Goal: Information Seeking & Learning: Learn about a topic

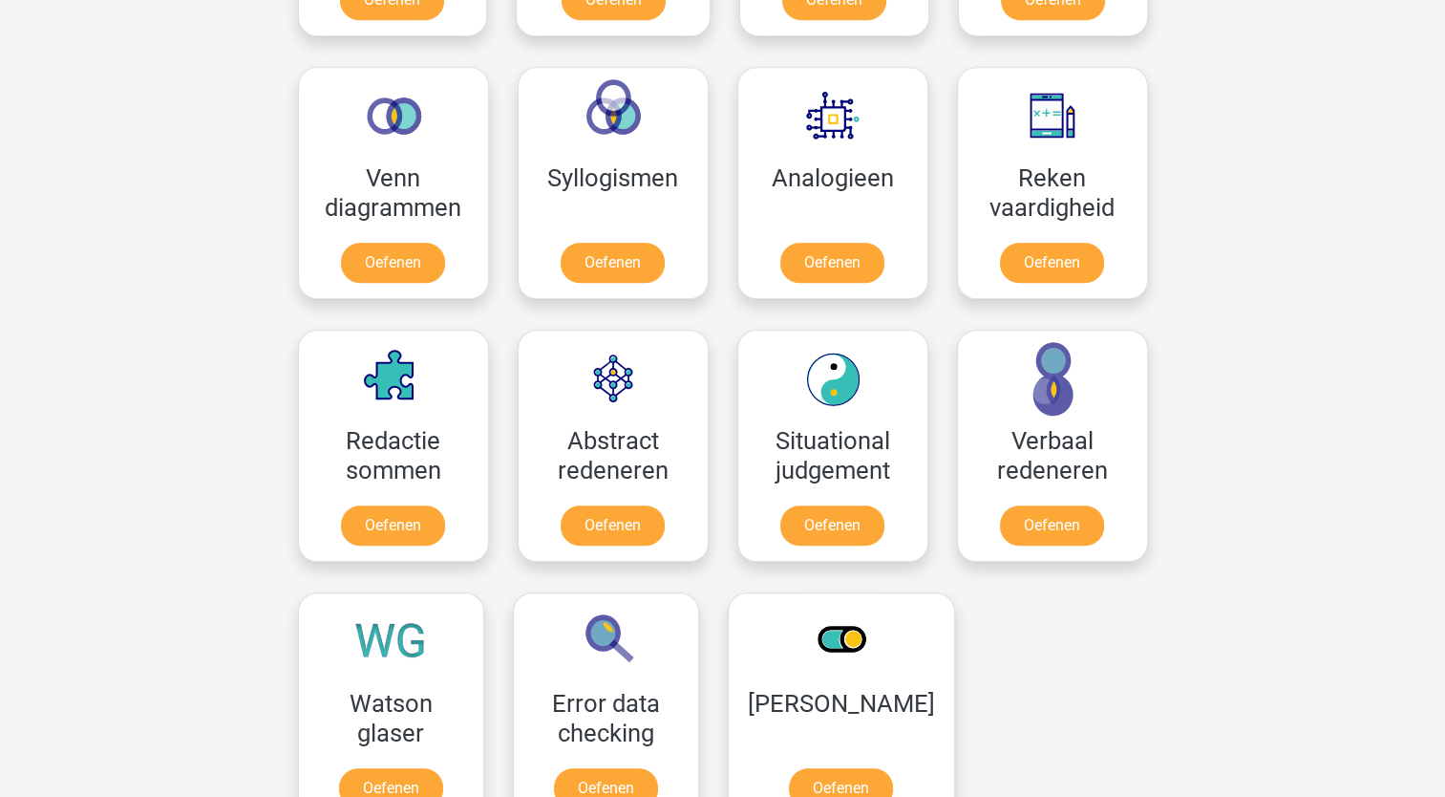
scroll to position [1082, 0]
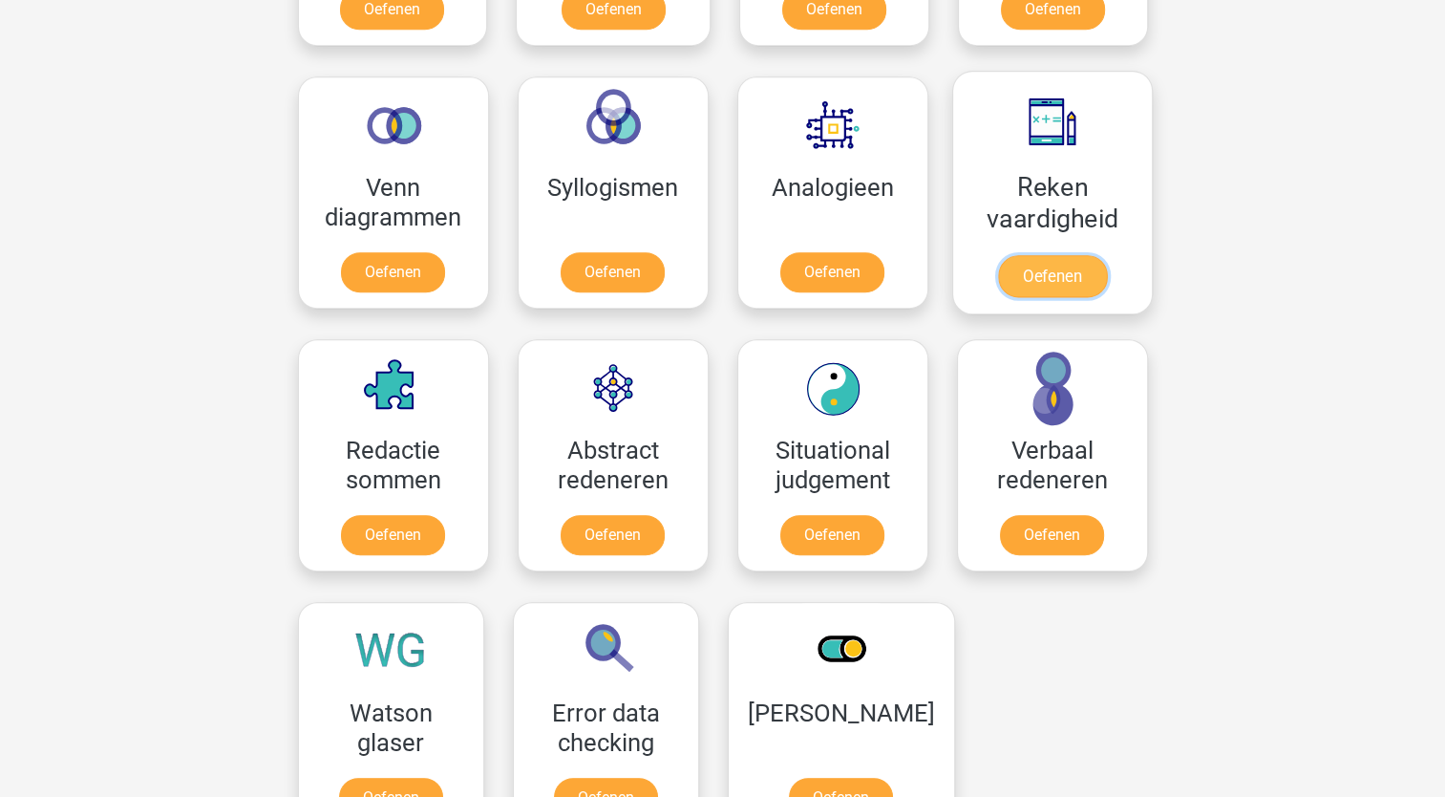
click at [1039, 272] on link "Oefenen" at bounding box center [1051, 276] width 109 height 42
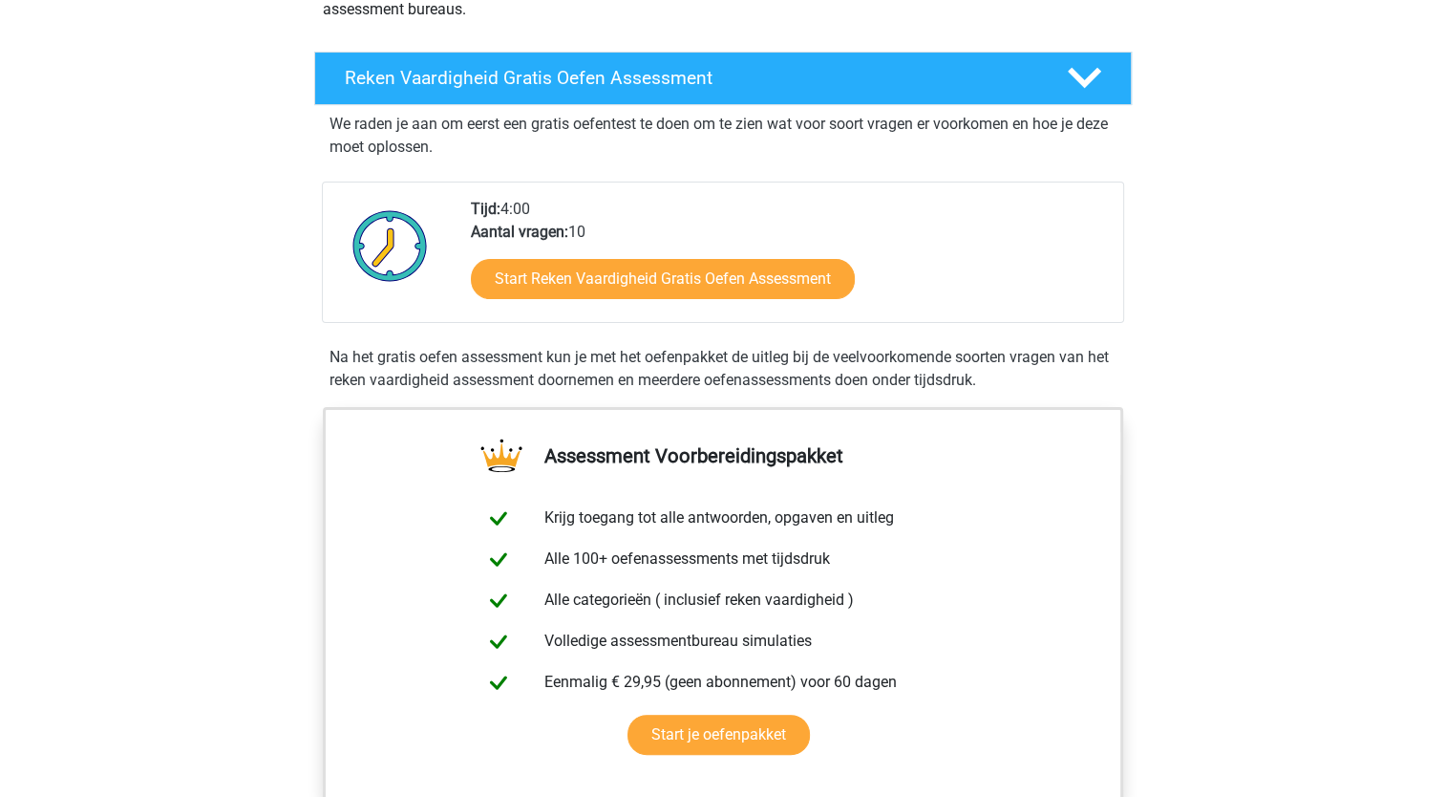
scroll to position [276, 0]
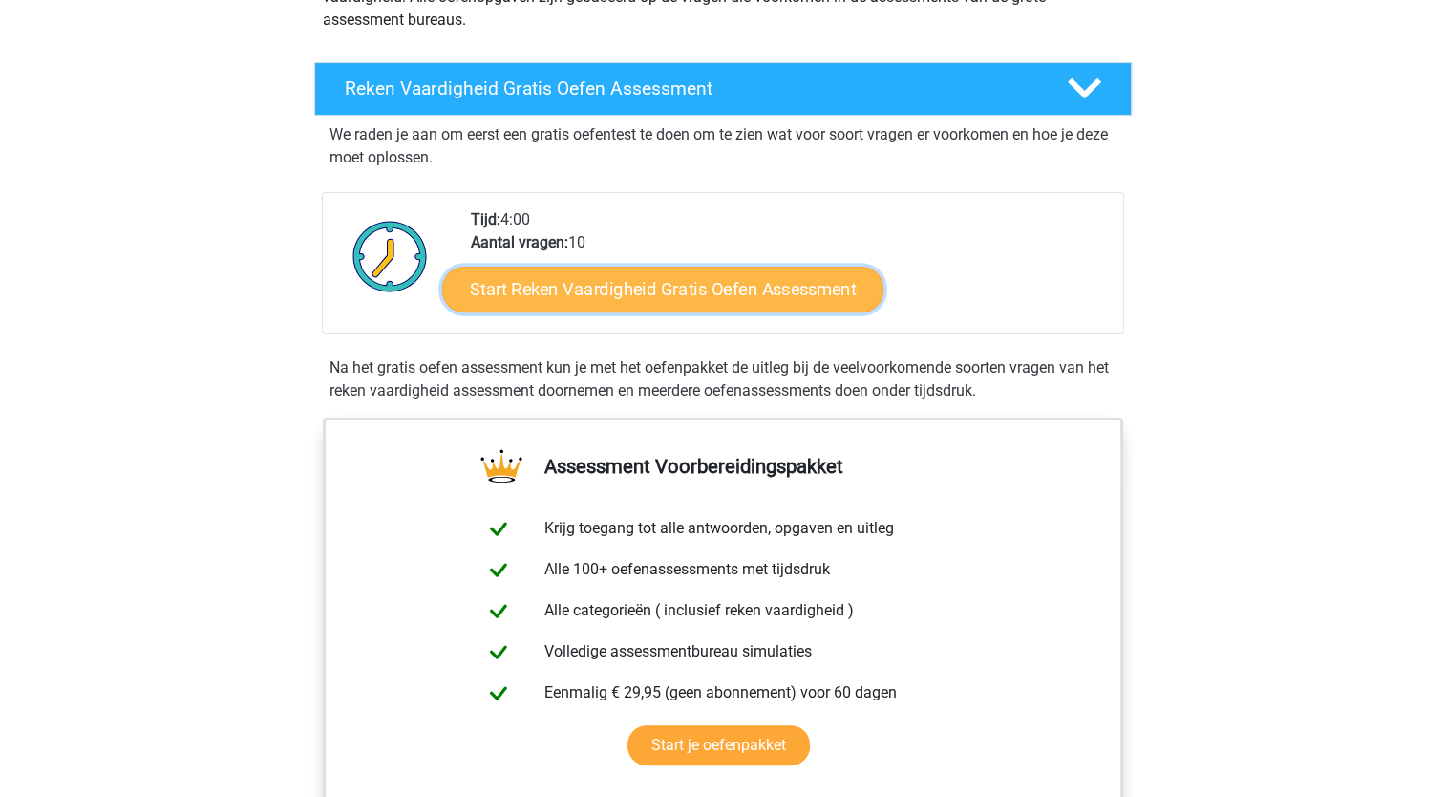
click at [726, 277] on link "Start Reken Vaardigheid Gratis Oefen Assessment" at bounding box center [662, 289] width 441 height 46
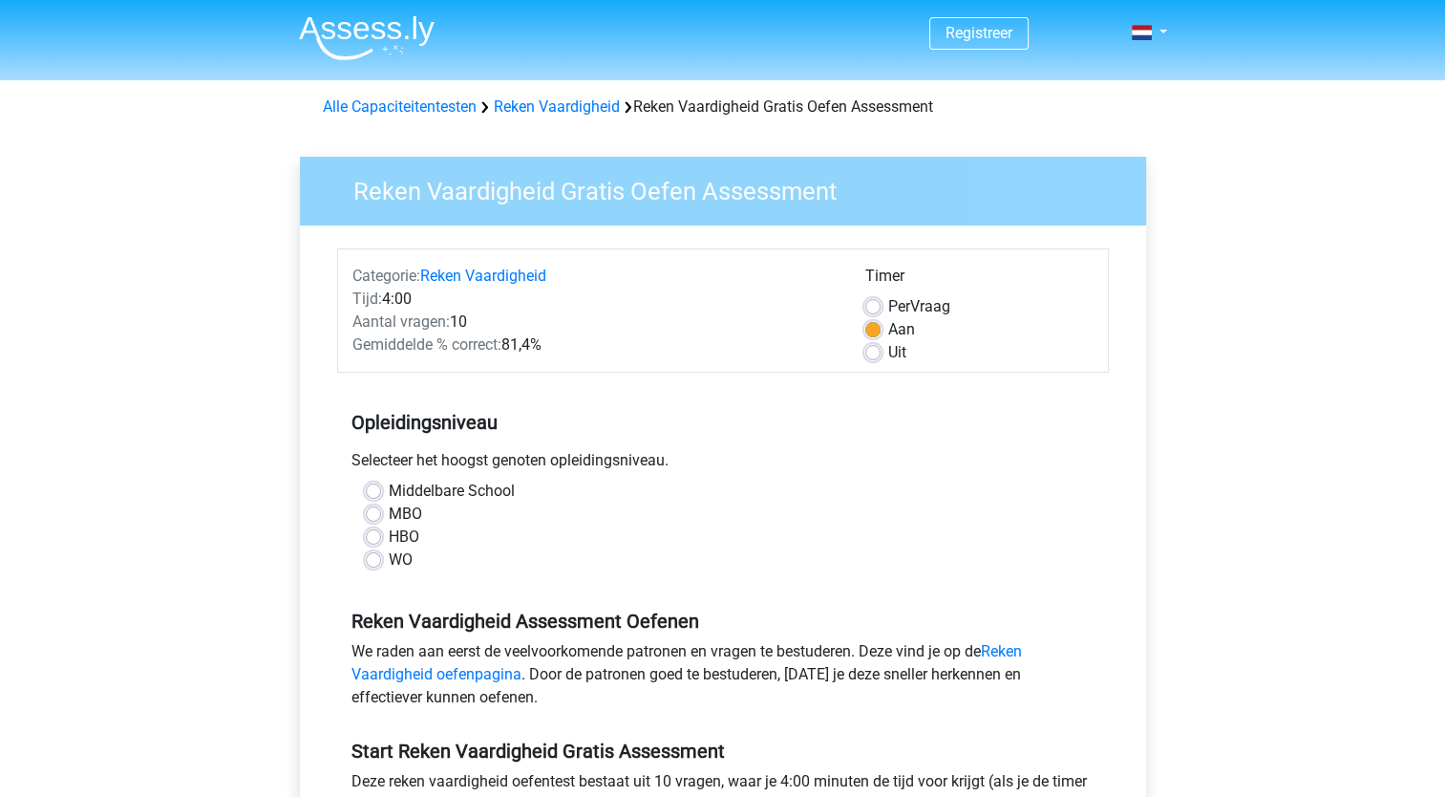
click at [389, 489] on label "Middelbare School" at bounding box center [452, 491] width 126 height 23
click at [367, 489] on input "Middelbare School" at bounding box center [373, 489] width 15 height 19
radio input "true"
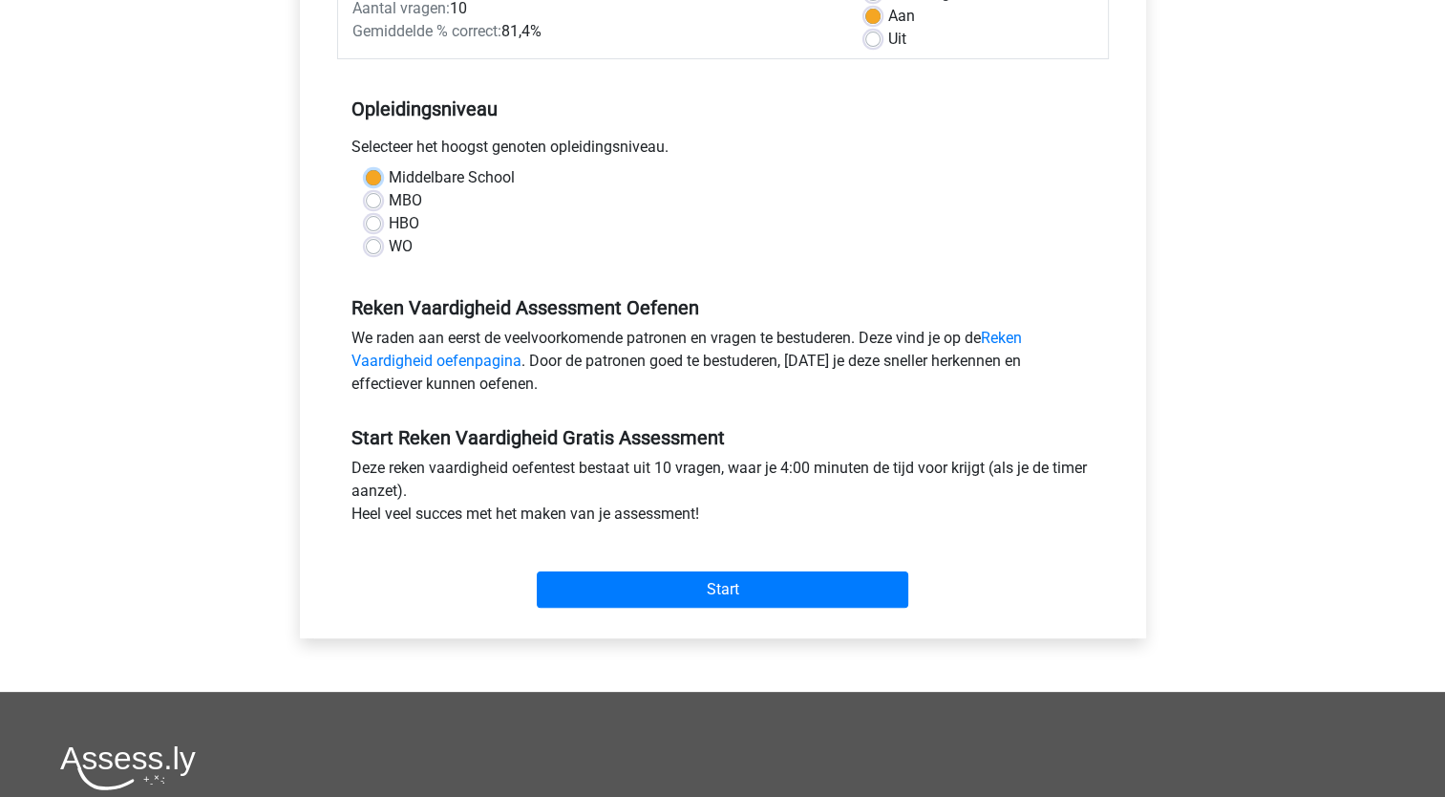
scroll to position [310, 0]
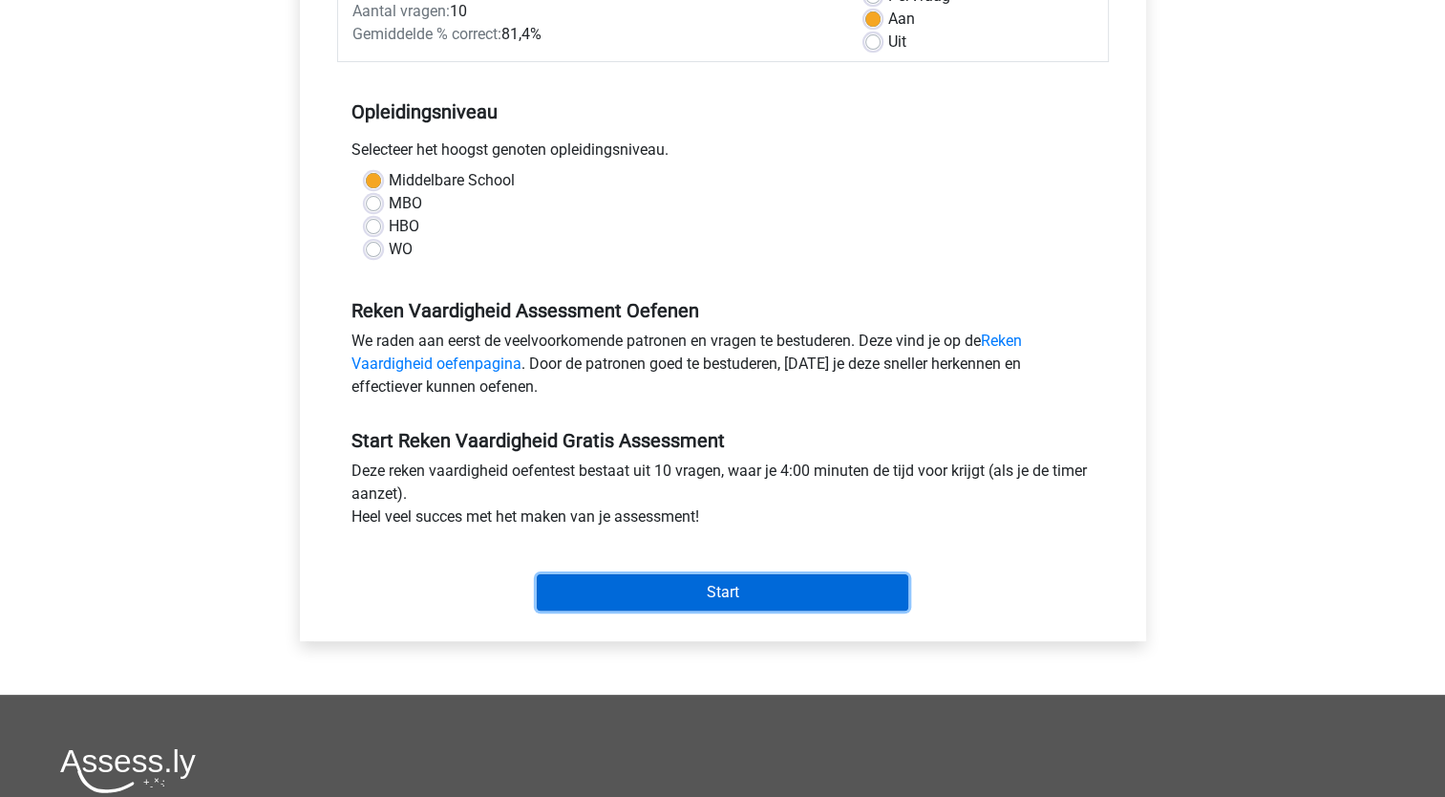
click at [827, 582] on input "Start" at bounding box center [723, 592] width 372 height 36
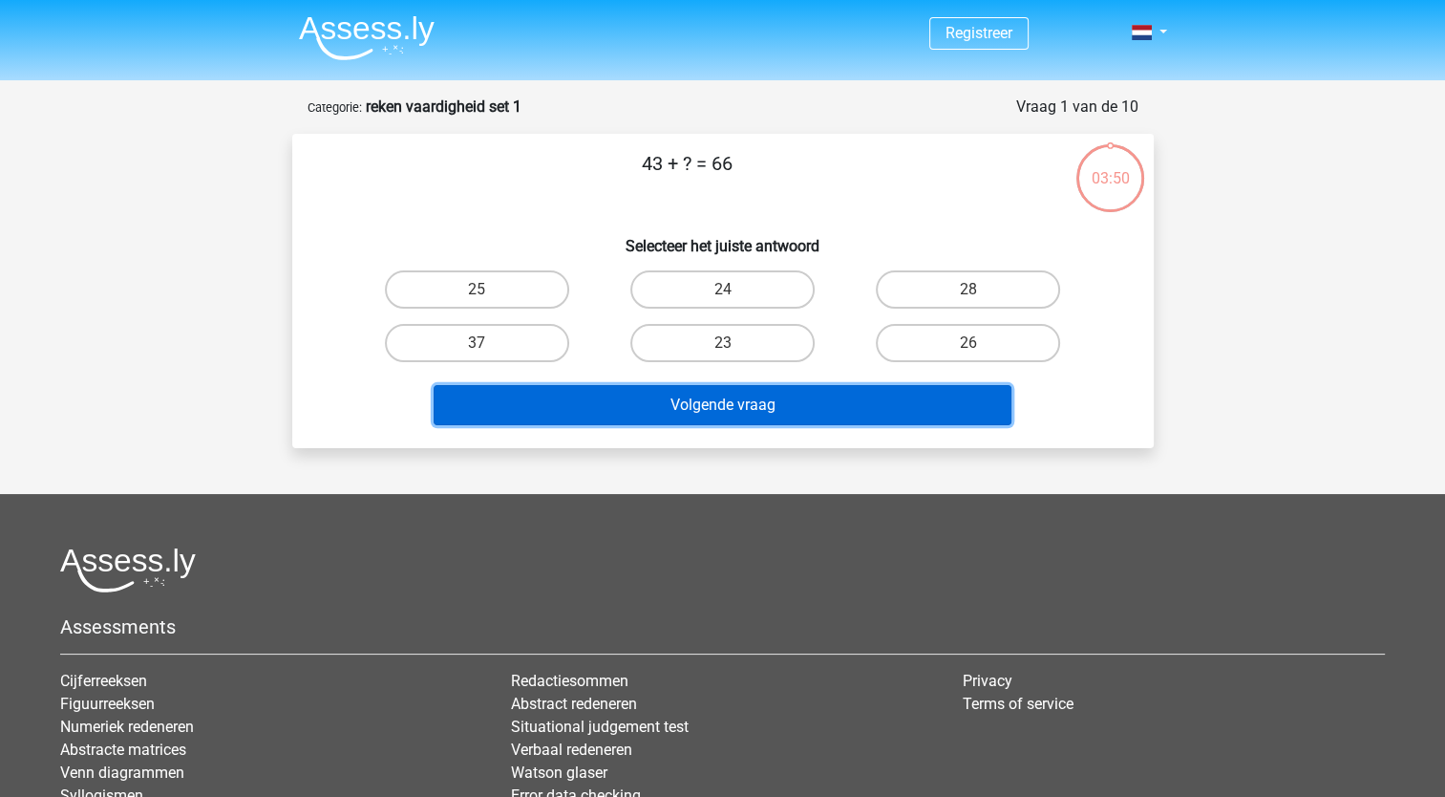
click at [697, 386] on button "Volgende vraag" at bounding box center [723, 405] width 578 height 40
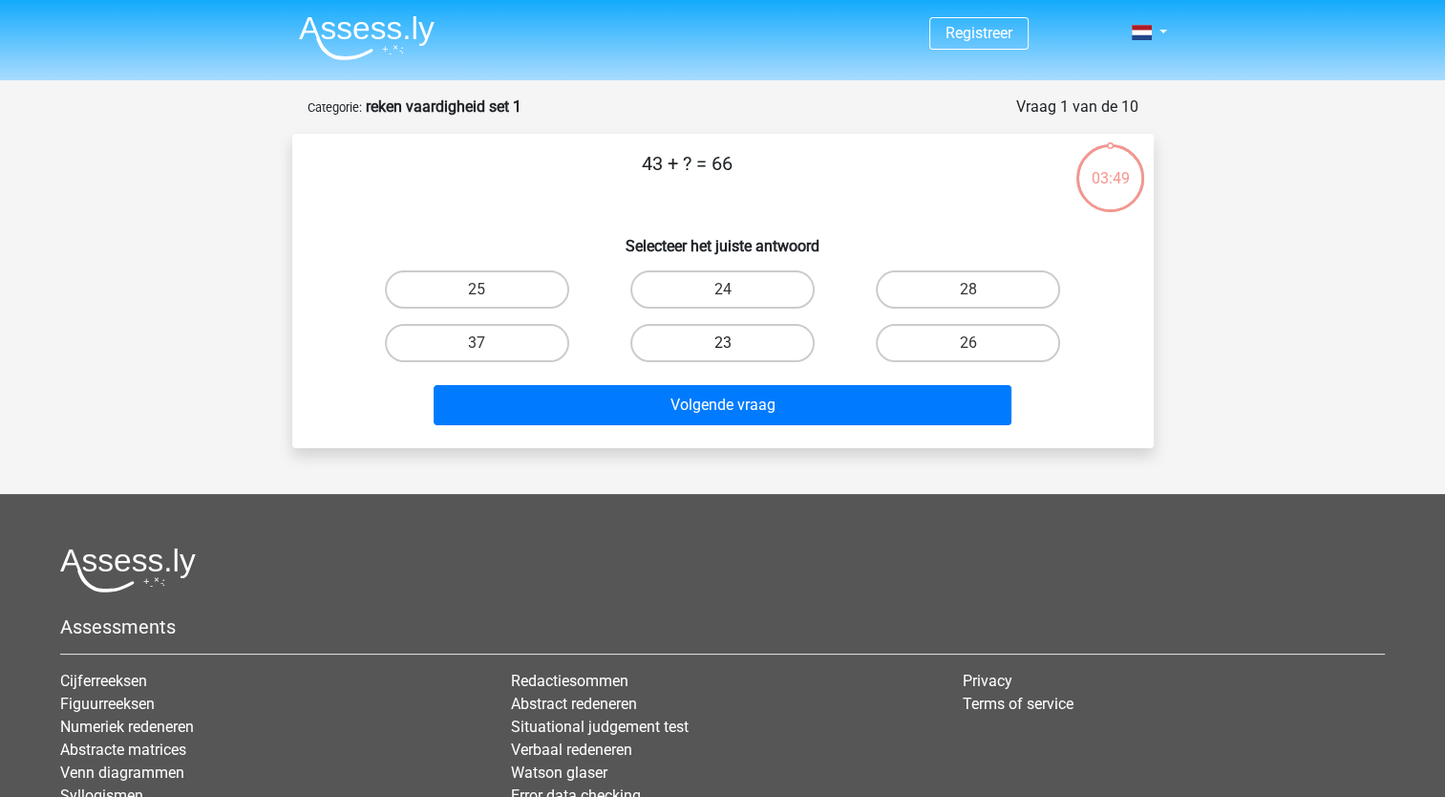
click at [709, 346] on label "23" at bounding box center [723, 343] width 184 height 38
click at [722, 346] on input "23" at bounding box center [728, 349] width 12 height 12
radio input "true"
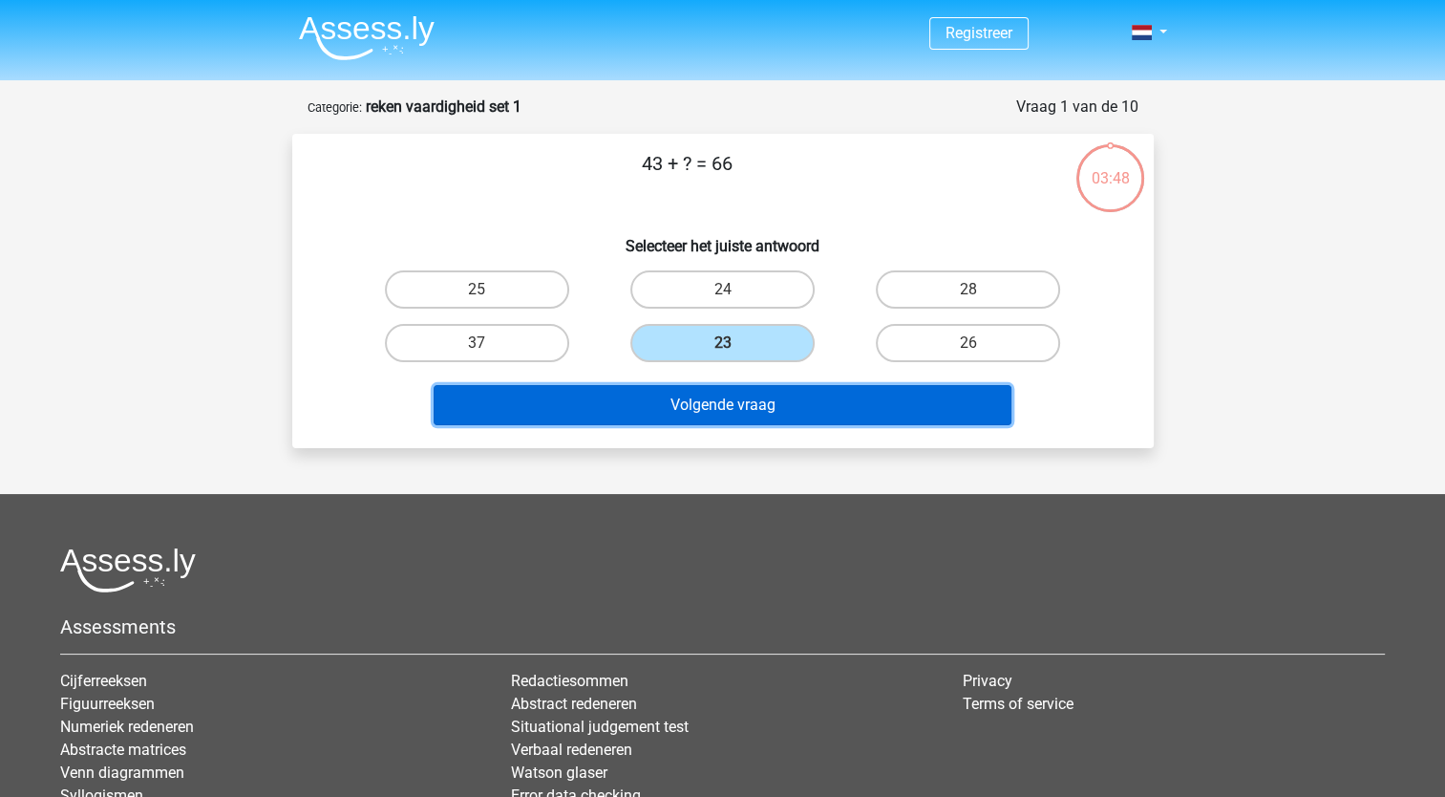
click at [707, 394] on button "Volgende vraag" at bounding box center [723, 405] width 578 height 40
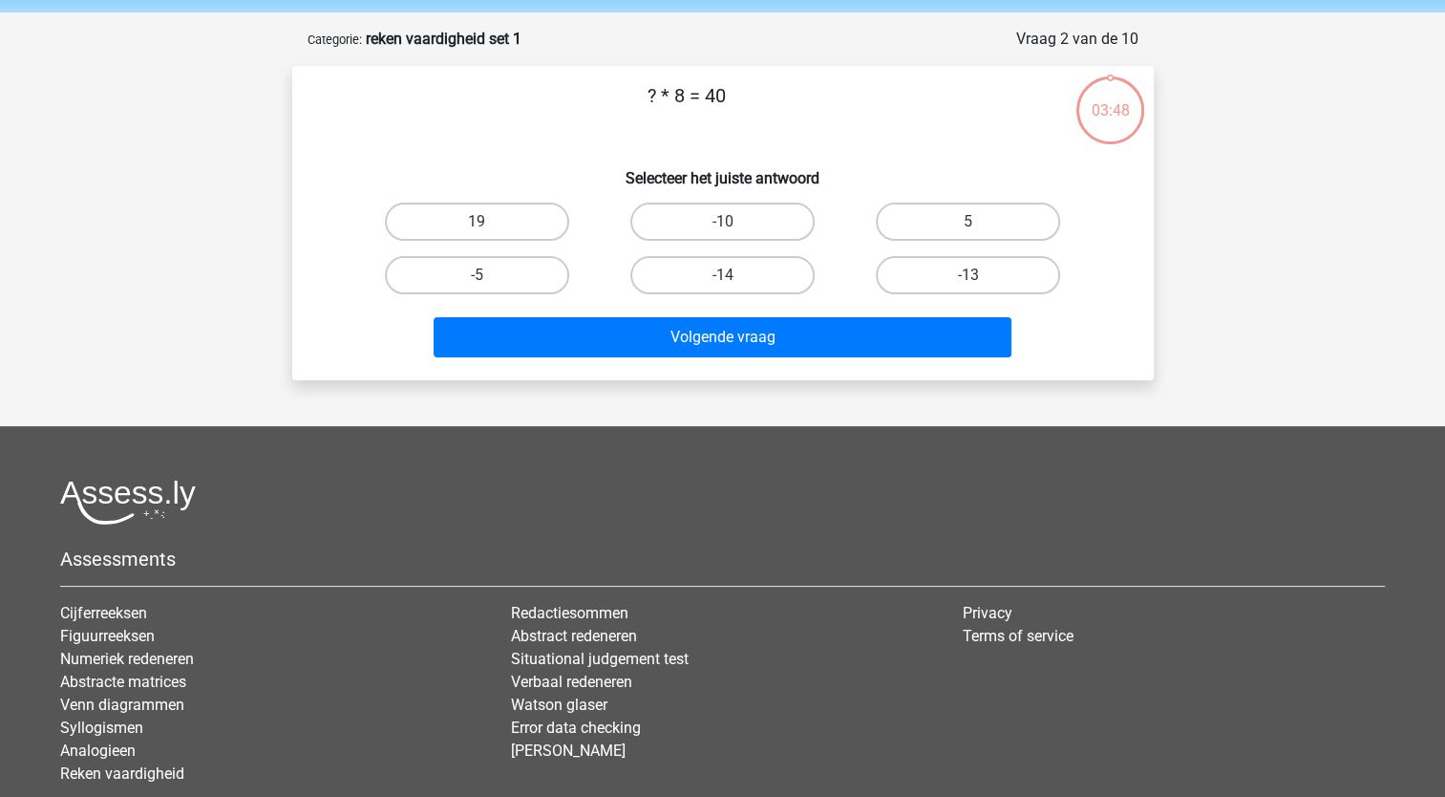
scroll to position [96, 0]
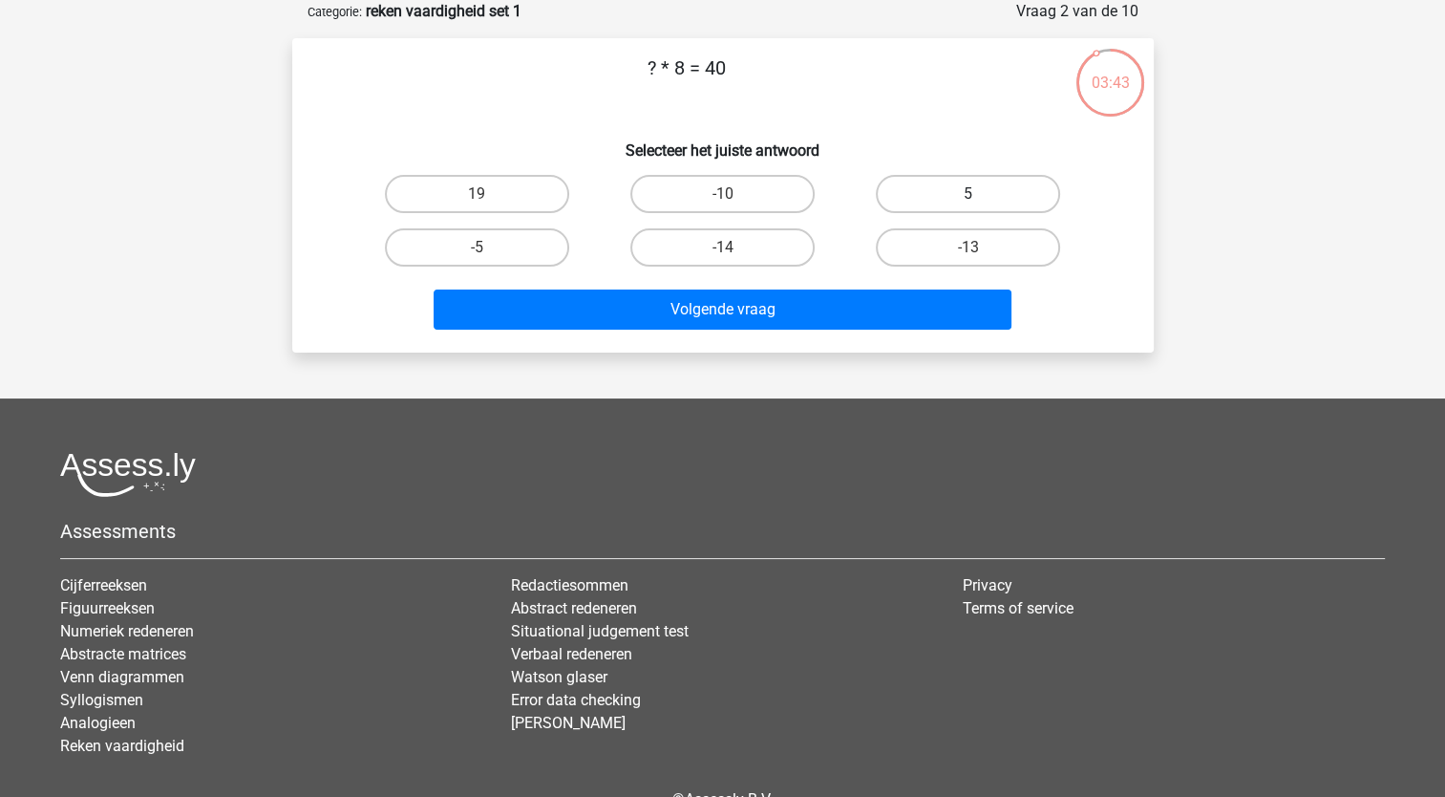
click at [970, 190] on label "5" at bounding box center [968, 194] width 184 height 38
click at [970, 194] on input "5" at bounding box center [975, 200] width 12 height 12
radio input "true"
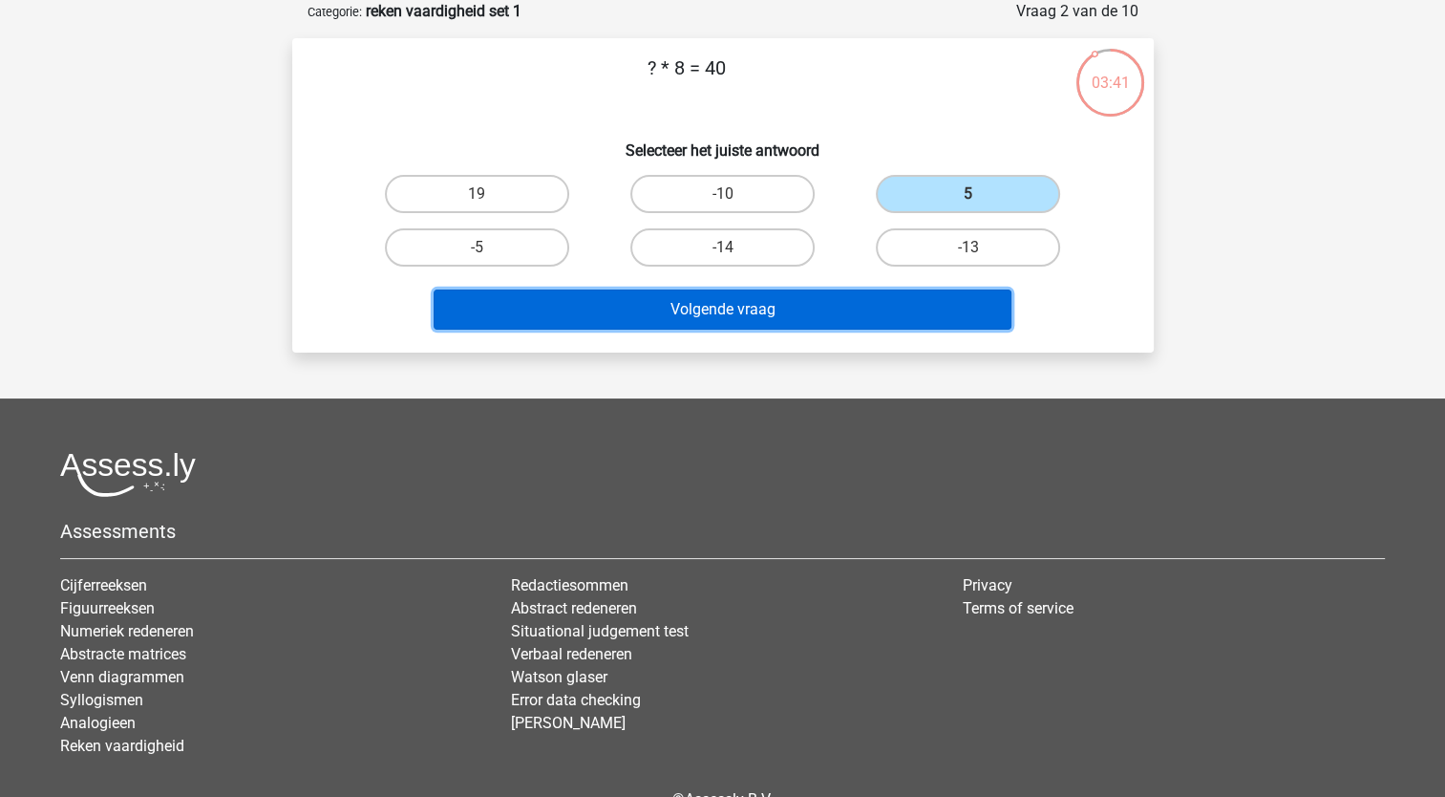
click at [791, 307] on button "Volgende vraag" at bounding box center [723, 309] width 578 height 40
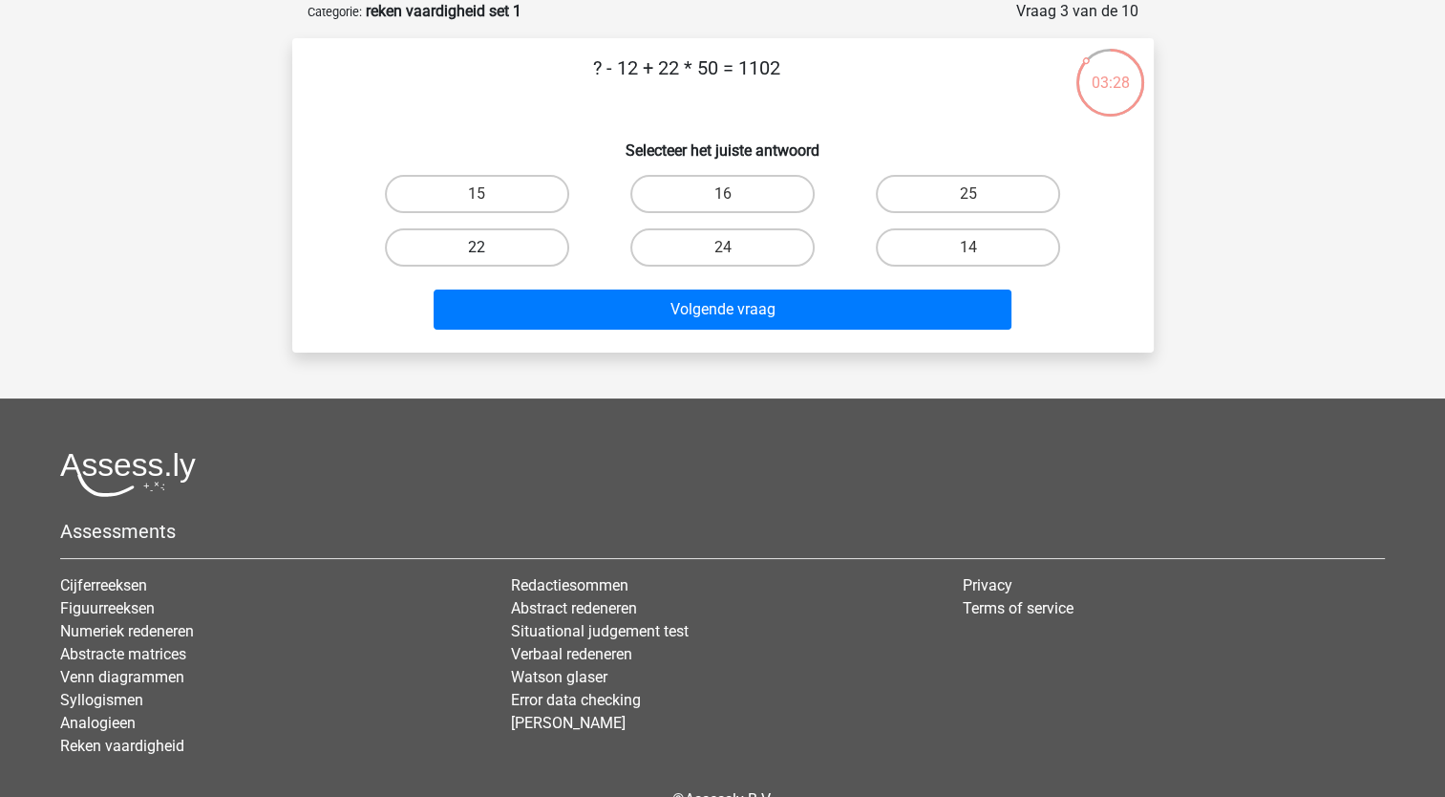
click at [477, 229] on label "22" at bounding box center [477, 247] width 184 height 38
click at [477, 247] on input "22" at bounding box center [483, 253] width 12 height 12
radio input "true"
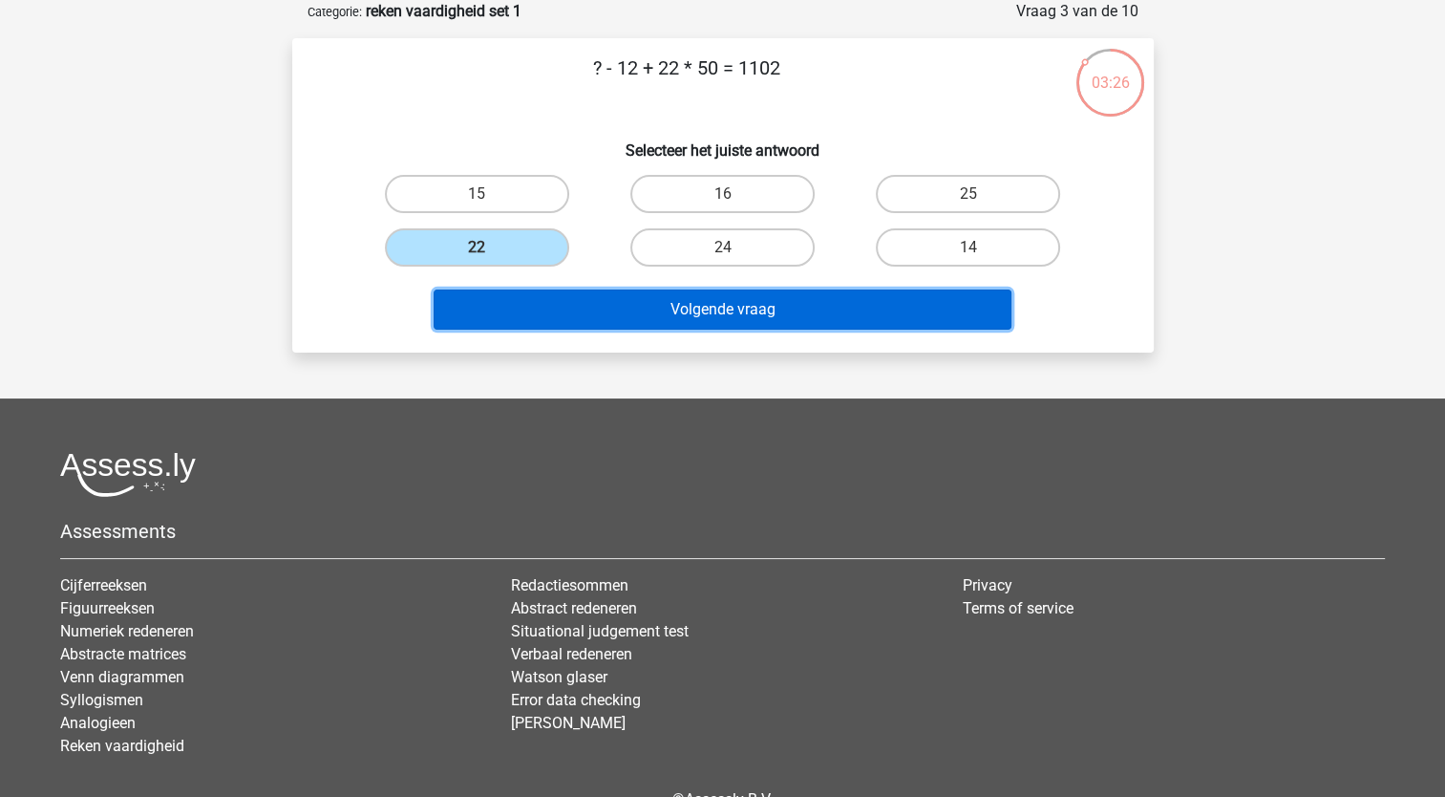
click at [660, 316] on button "Volgende vraag" at bounding box center [723, 309] width 578 height 40
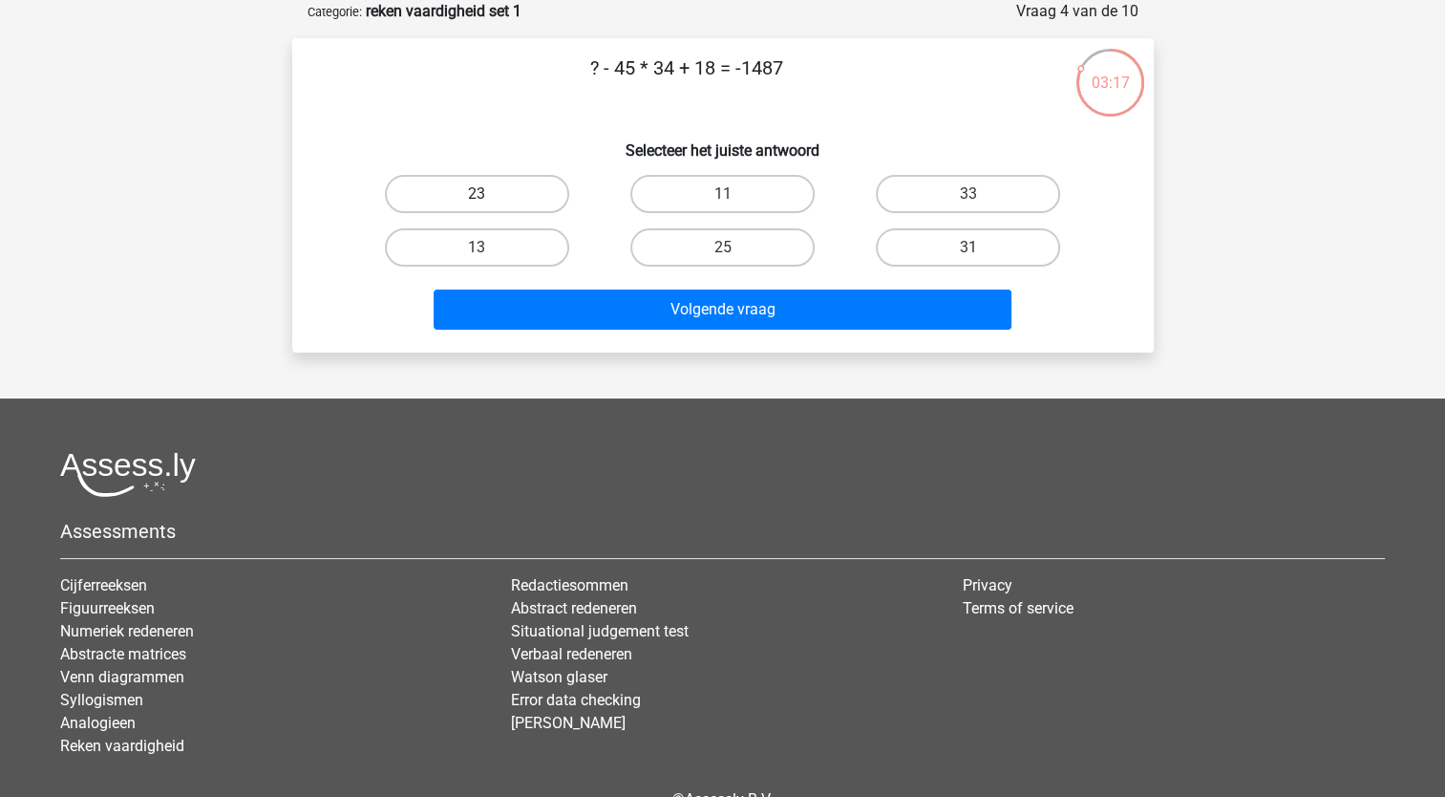
click at [476, 185] on label "23" at bounding box center [477, 194] width 184 height 38
click at [477, 194] on input "23" at bounding box center [483, 200] width 12 height 12
radio input "true"
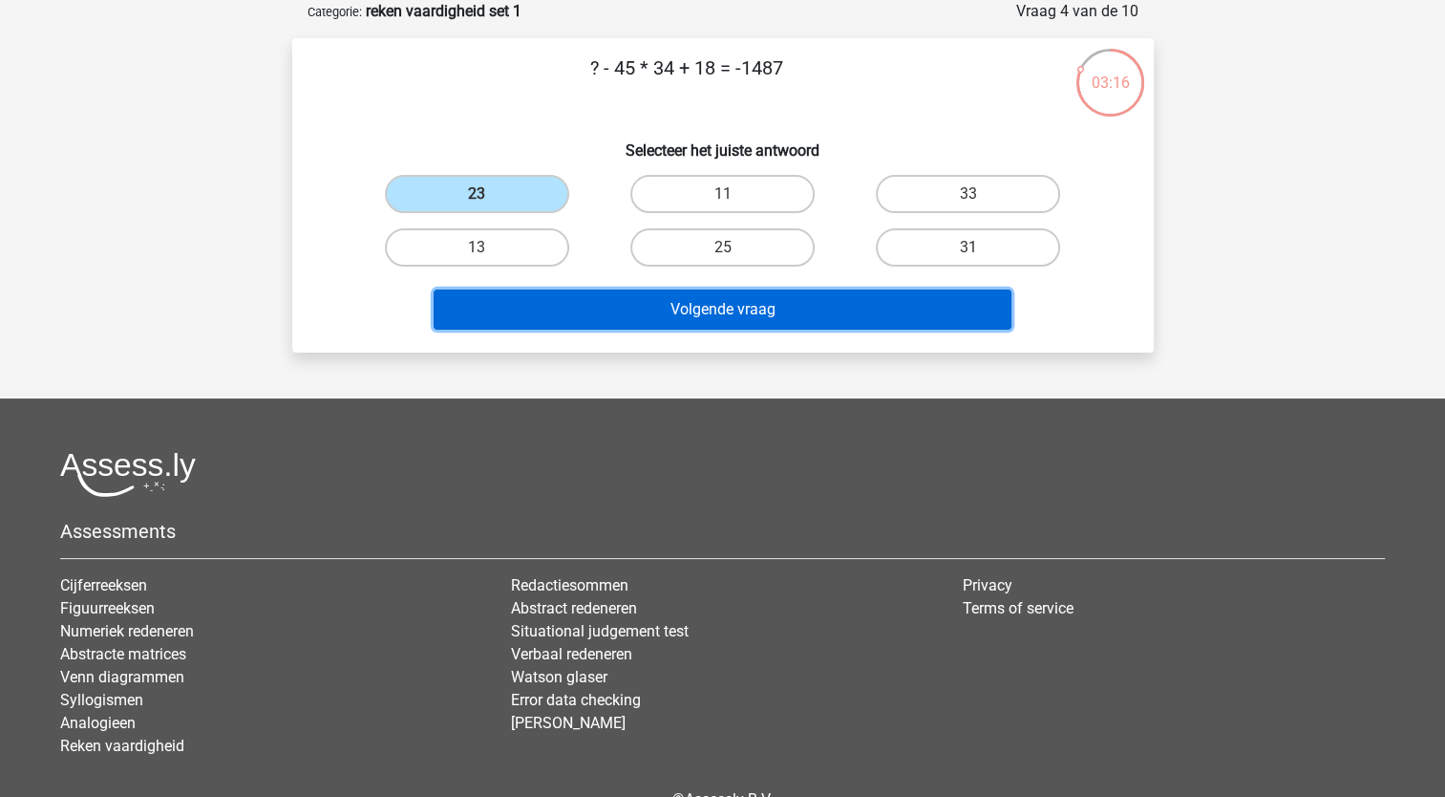
click at [709, 307] on button "Volgende vraag" at bounding box center [723, 309] width 578 height 40
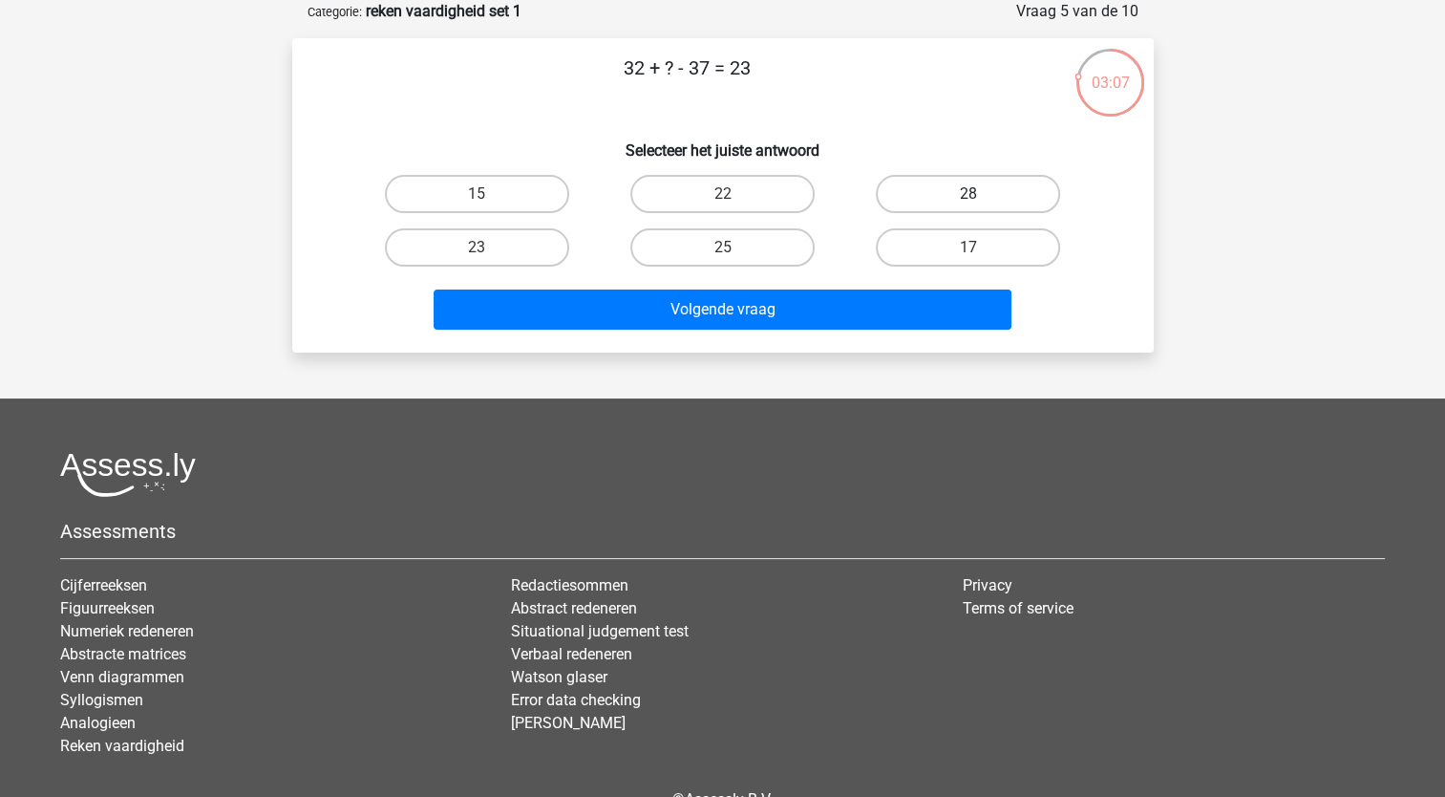
click at [942, 194] on label "28" at bounding box center [968, 194] width 184 height 38
click at [969, 194] on input "28" at bounding box center [975, 200] width 12 height 12
radio input "true"
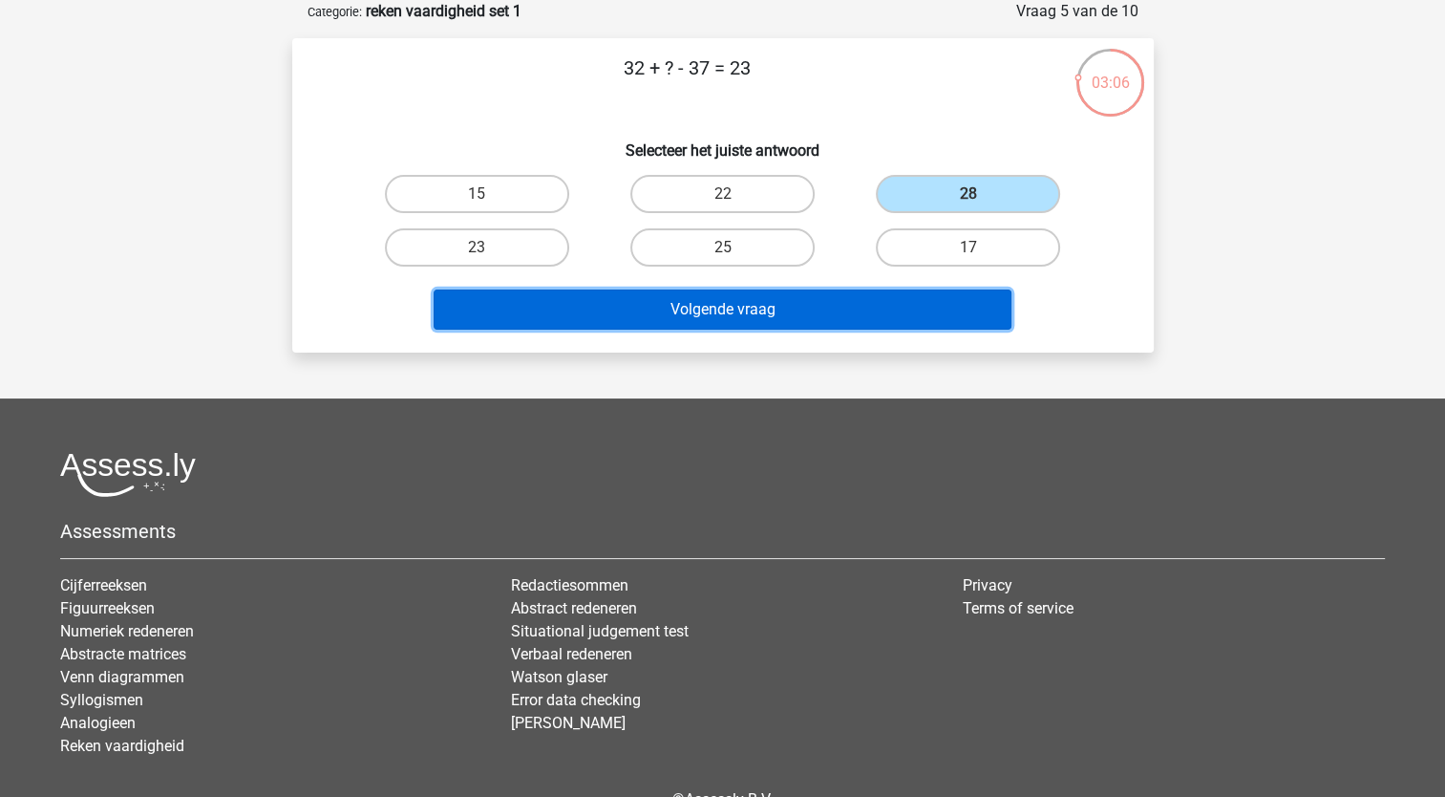
click at [806, 313] on button "Volgende vraag" at bounding box center [723, 309] width 578 height 40
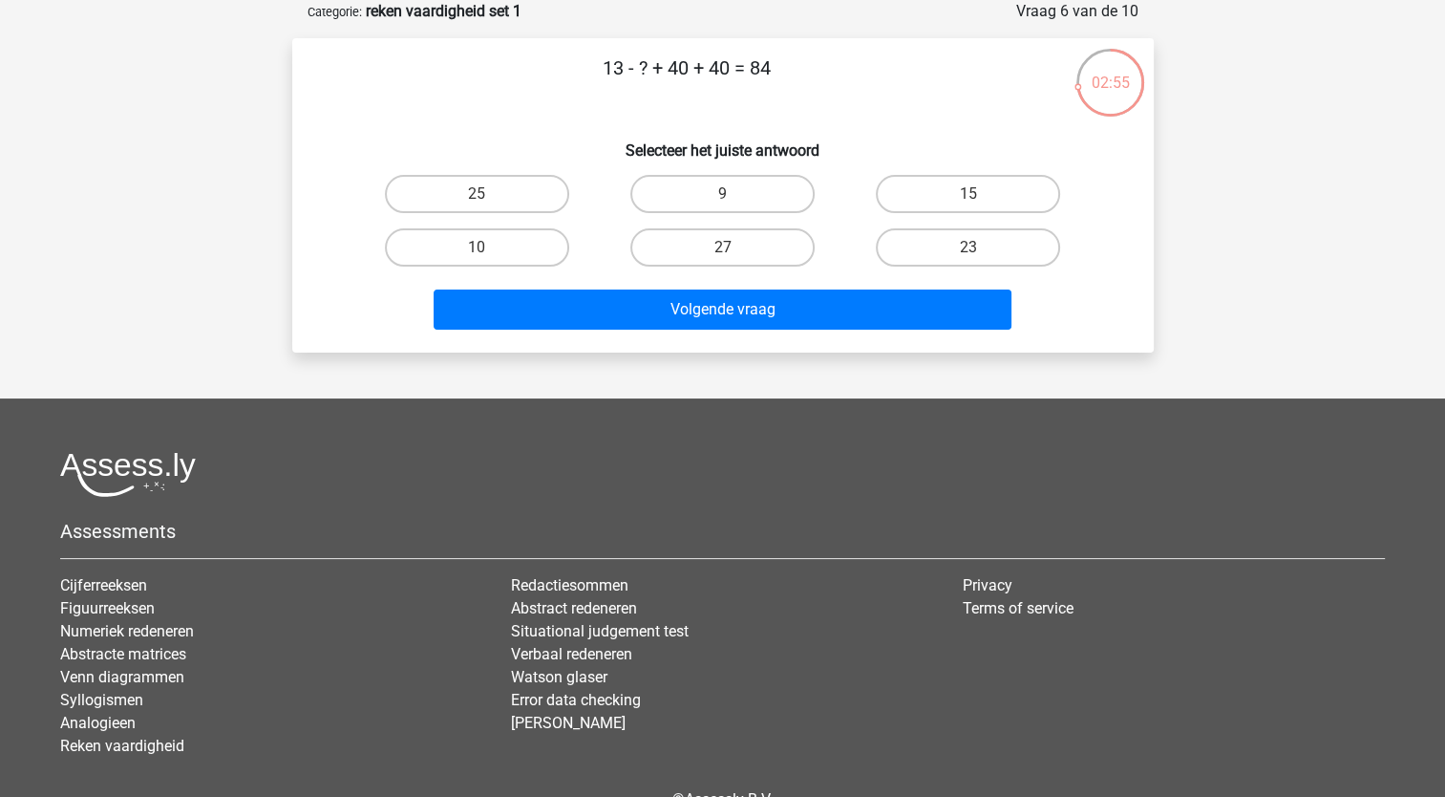
click at [728, 194] on input "9" at bounding box center [728, 200] width 12 height 12
radio input "true"
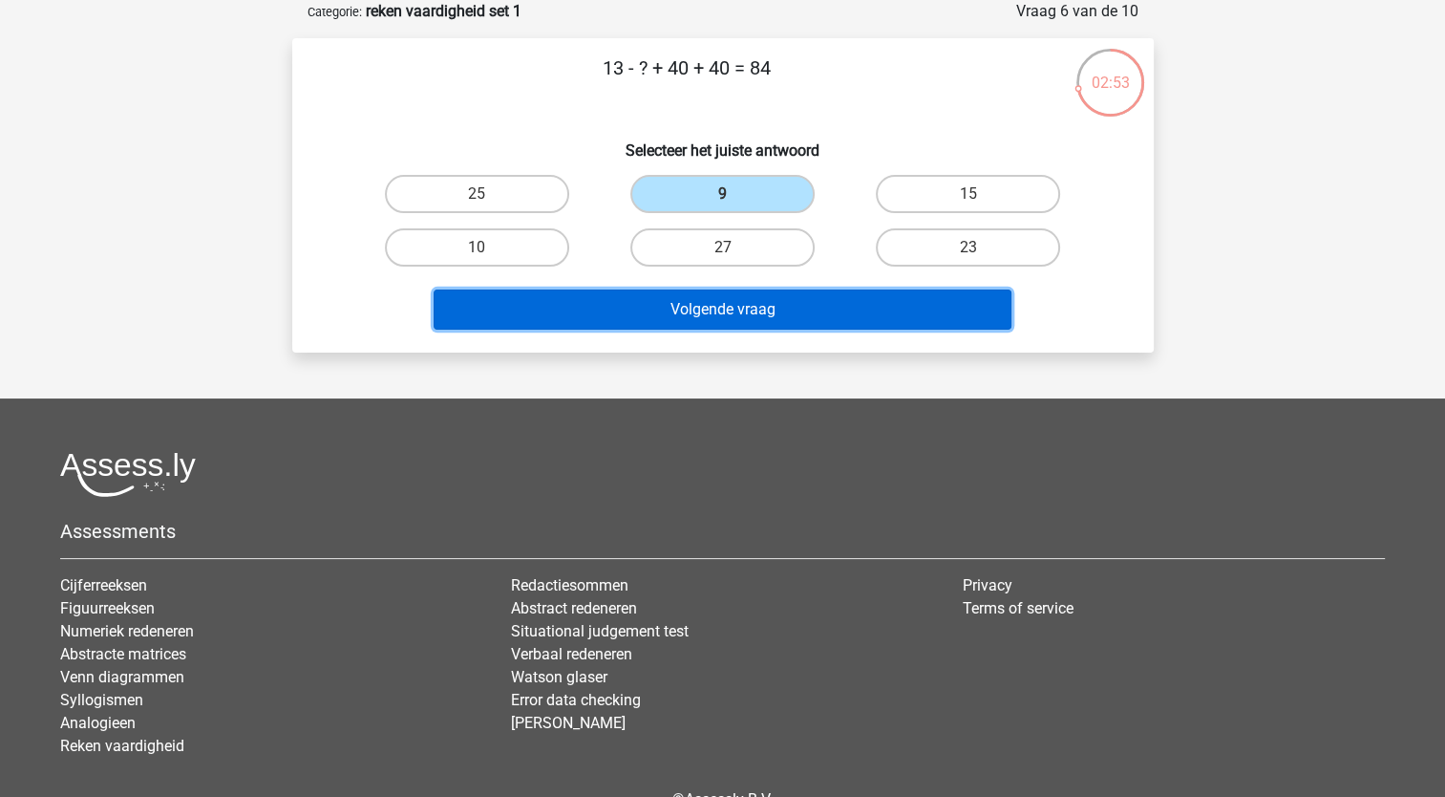
click at [711, 297] on button "Volgende vraag" at bounding box center [723, 309] width 578 height 40
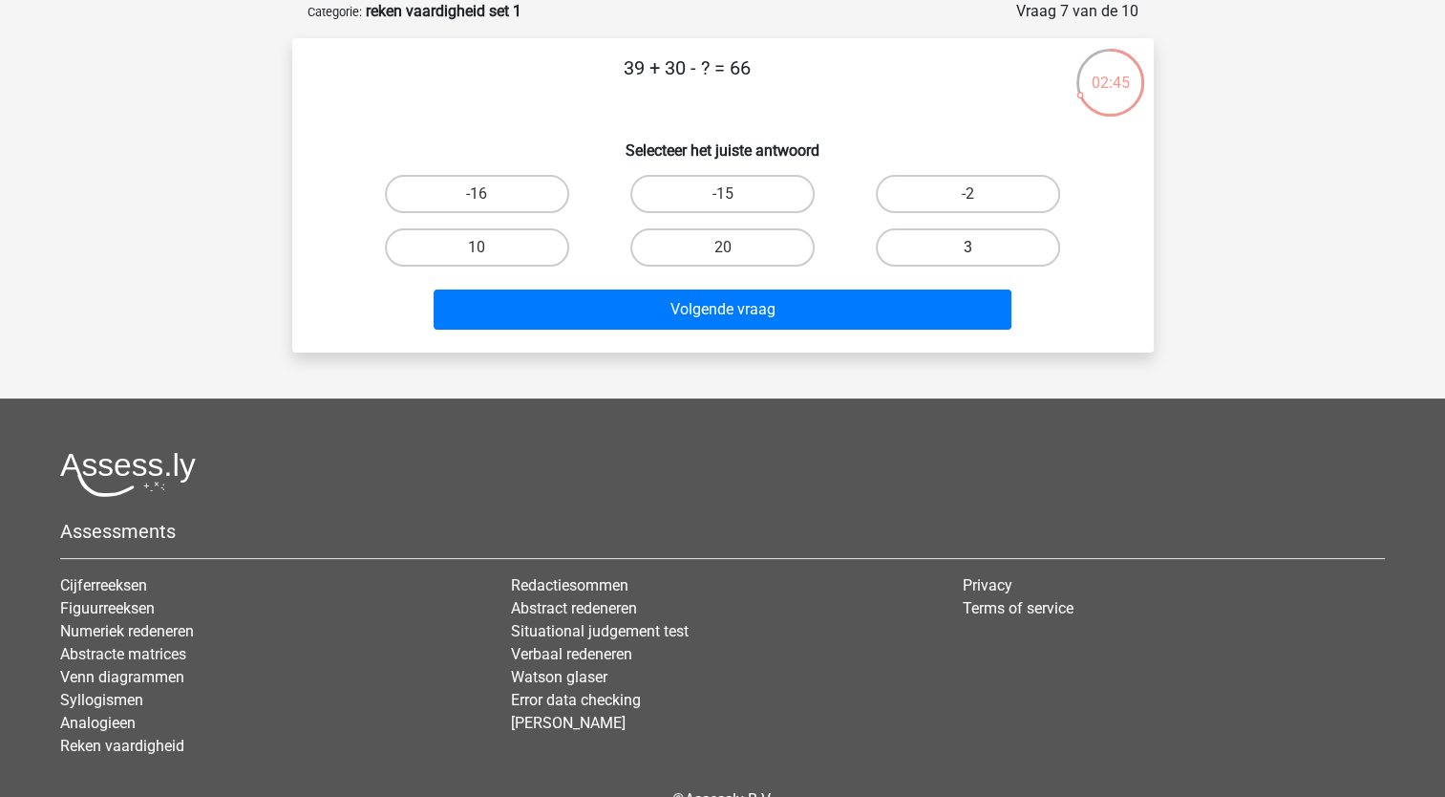
click at [936, 246] on label "3" at bounding box center [968, 247] width 184 height 38
click at [969, 247] on input "3" at bounding box center [975, 253] width 12 height 12
radio input "true"
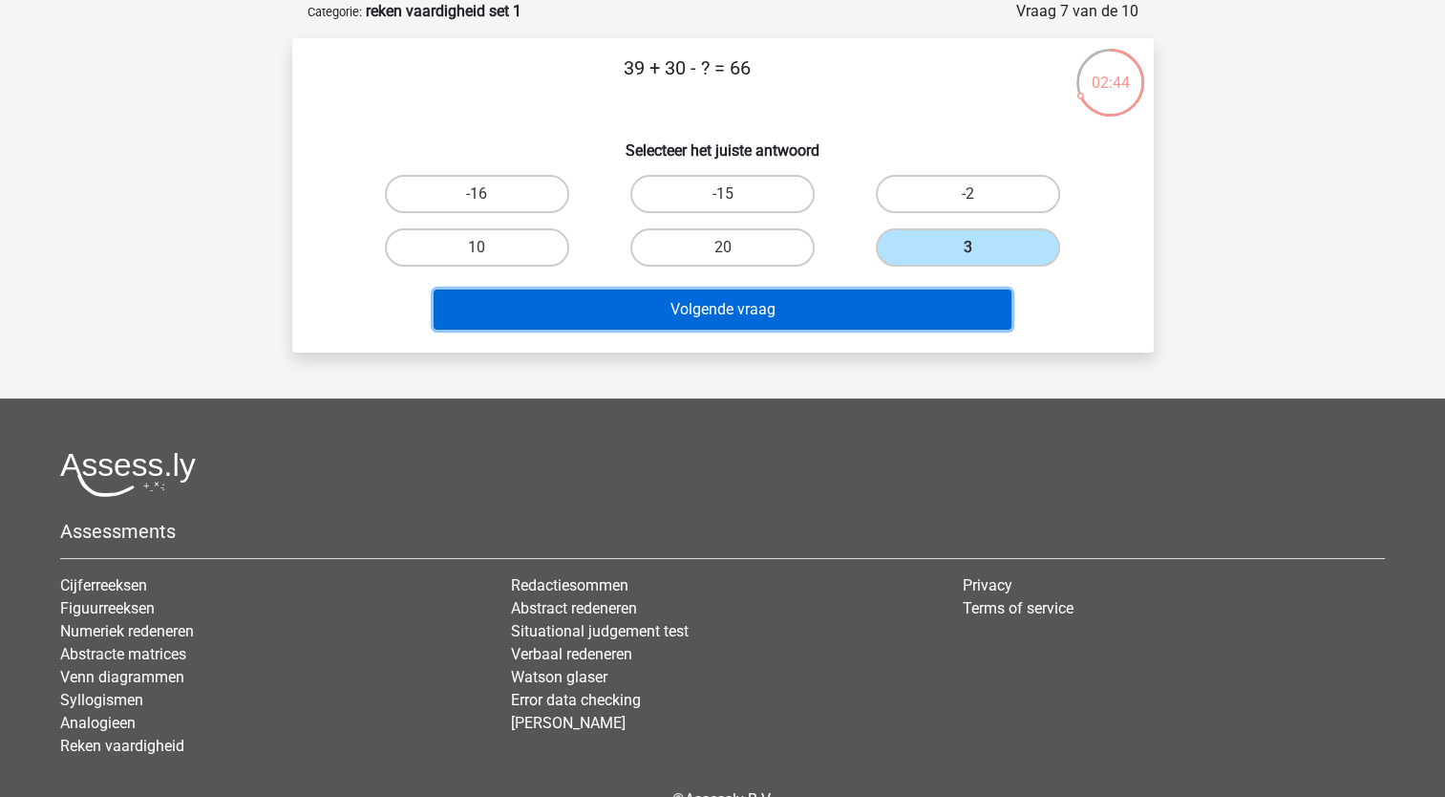
click at [856, 312] on button "Volgende vraag" at bounding box center [723, 309] width 578 height 40
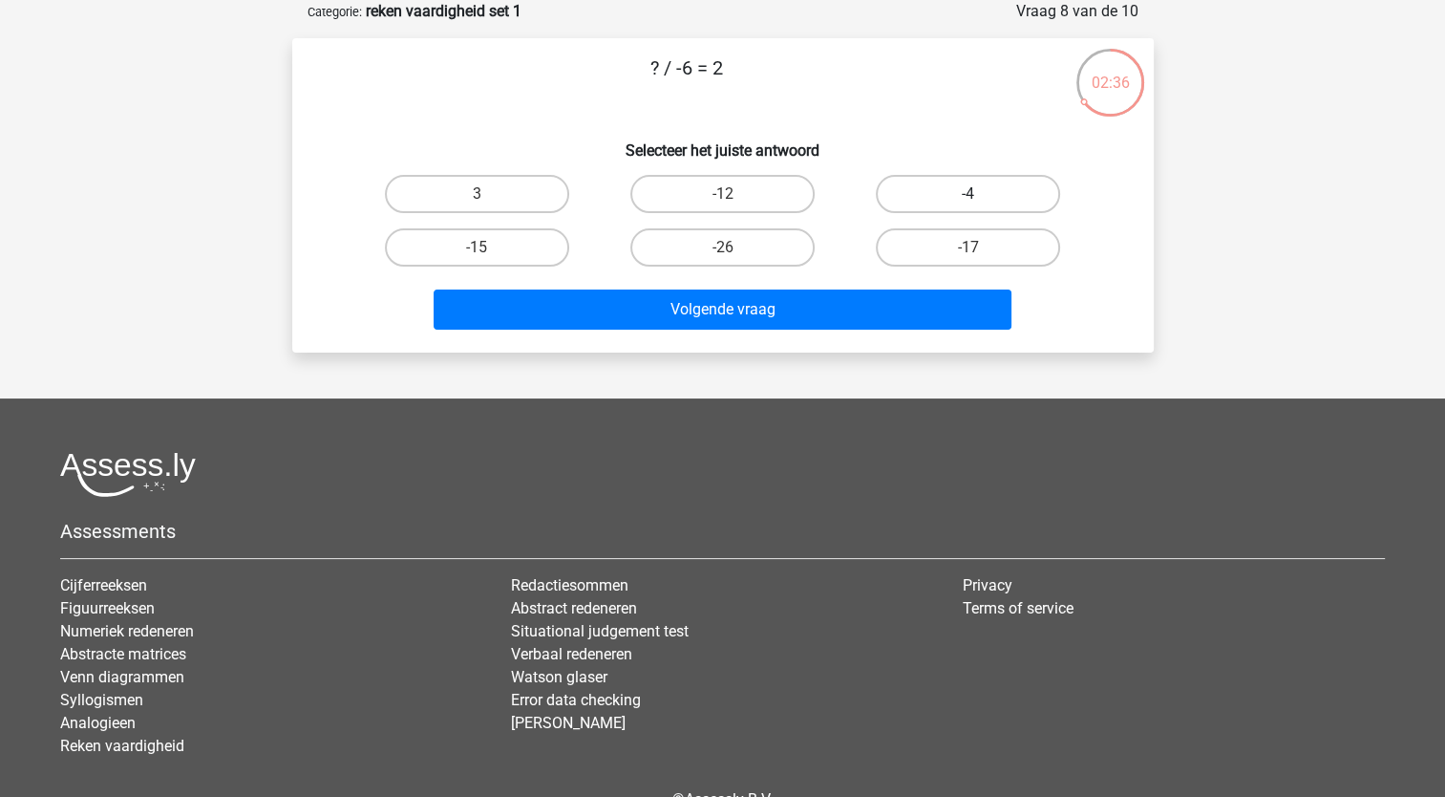
click at [950, 186] on label "-4" at bounding box center [968, 194] width 184 height 38
click at [969, 194] on input "-4" at bounding box center [975, 200] width 12 height 12
radio input "true"
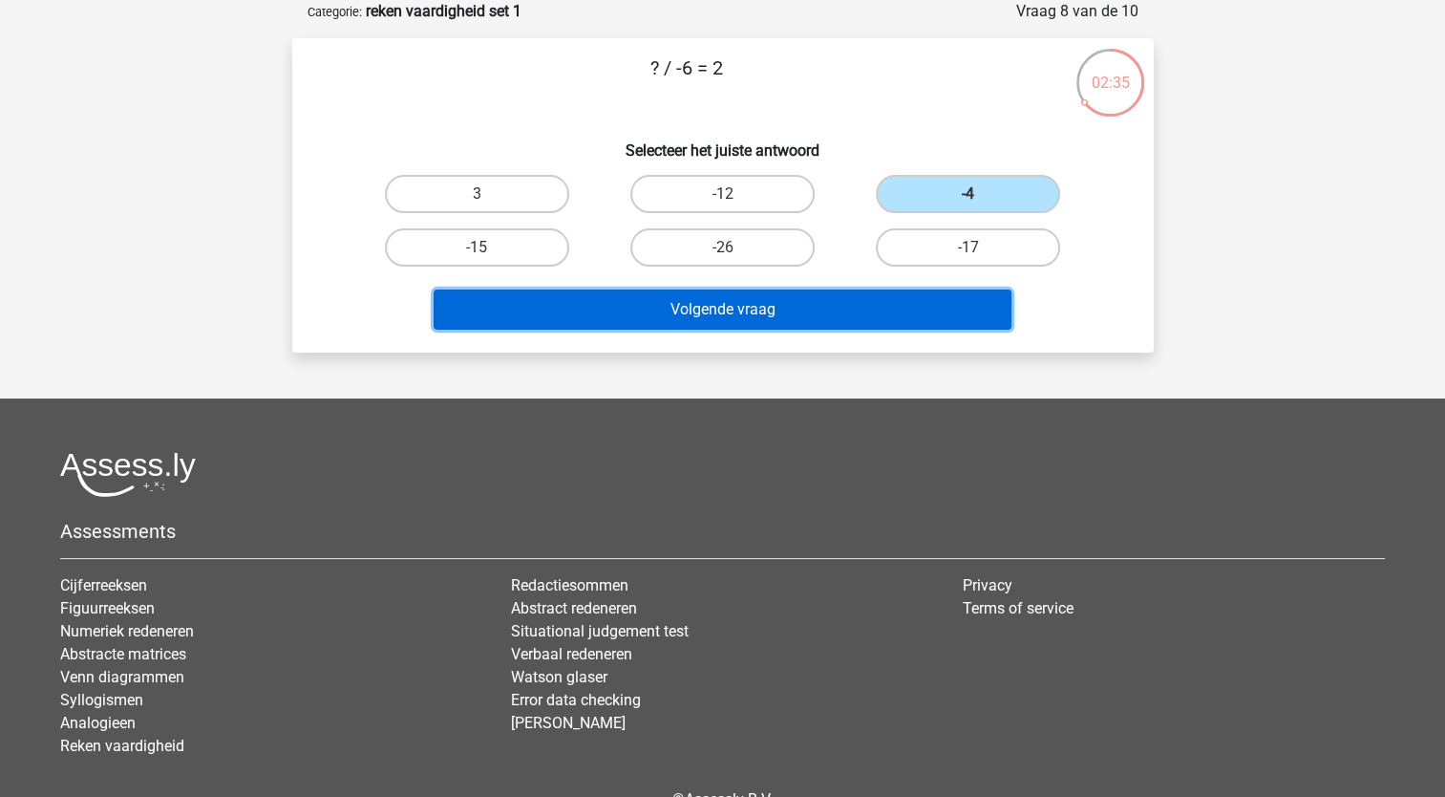
click at [780, 303] on button "Volgende vraag" at bounding box center [723, 309] width 578 height 40
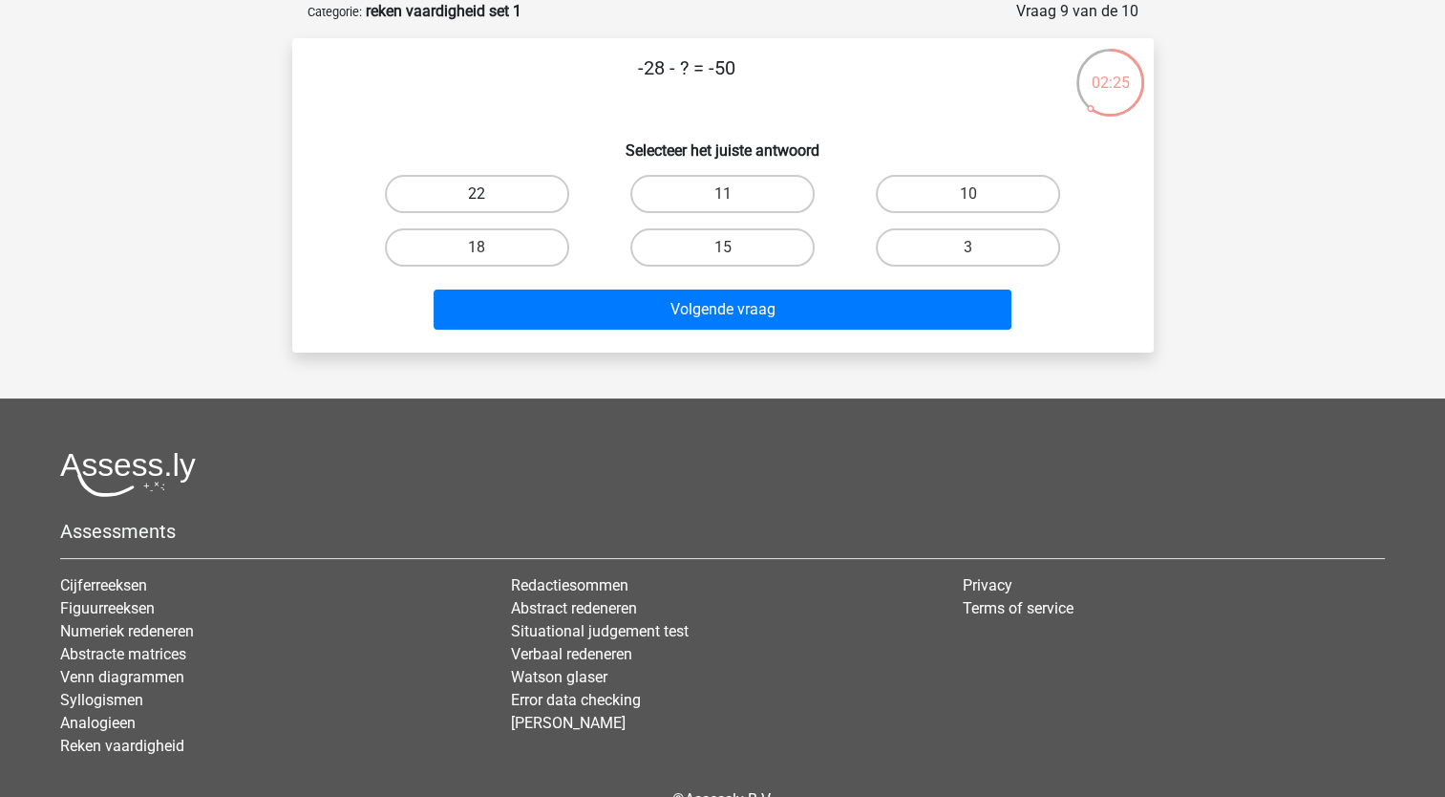
click at [482, 192] on label "22" at bounding box center [477, 194] width 184 height 38
click at [482, 194] on input "22" at bounding box center [483, 200] width 12 height 12
radio input "true"
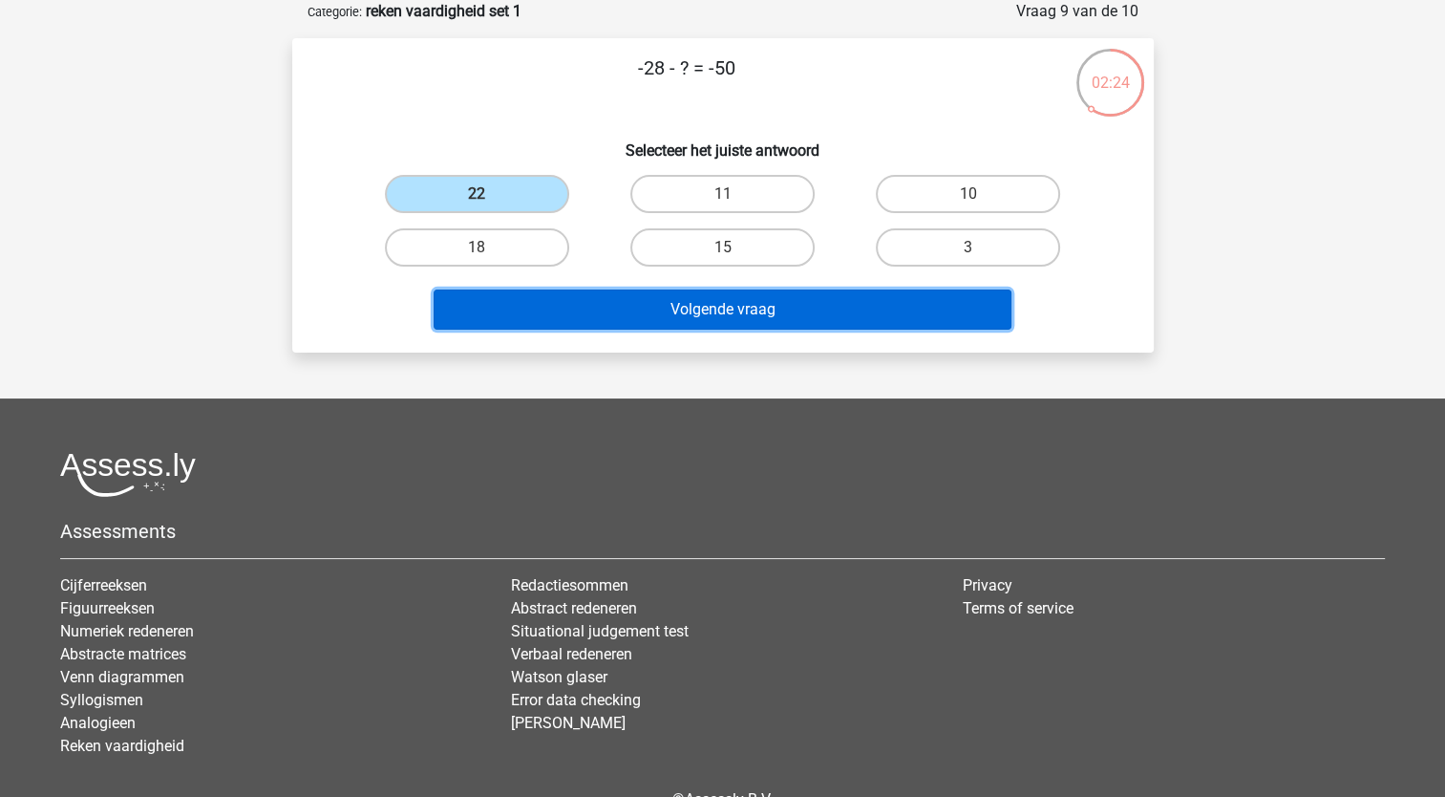
click at [722, 301] on button "Volgende vraag" at bounding box center [723, 309] width 578 height 40
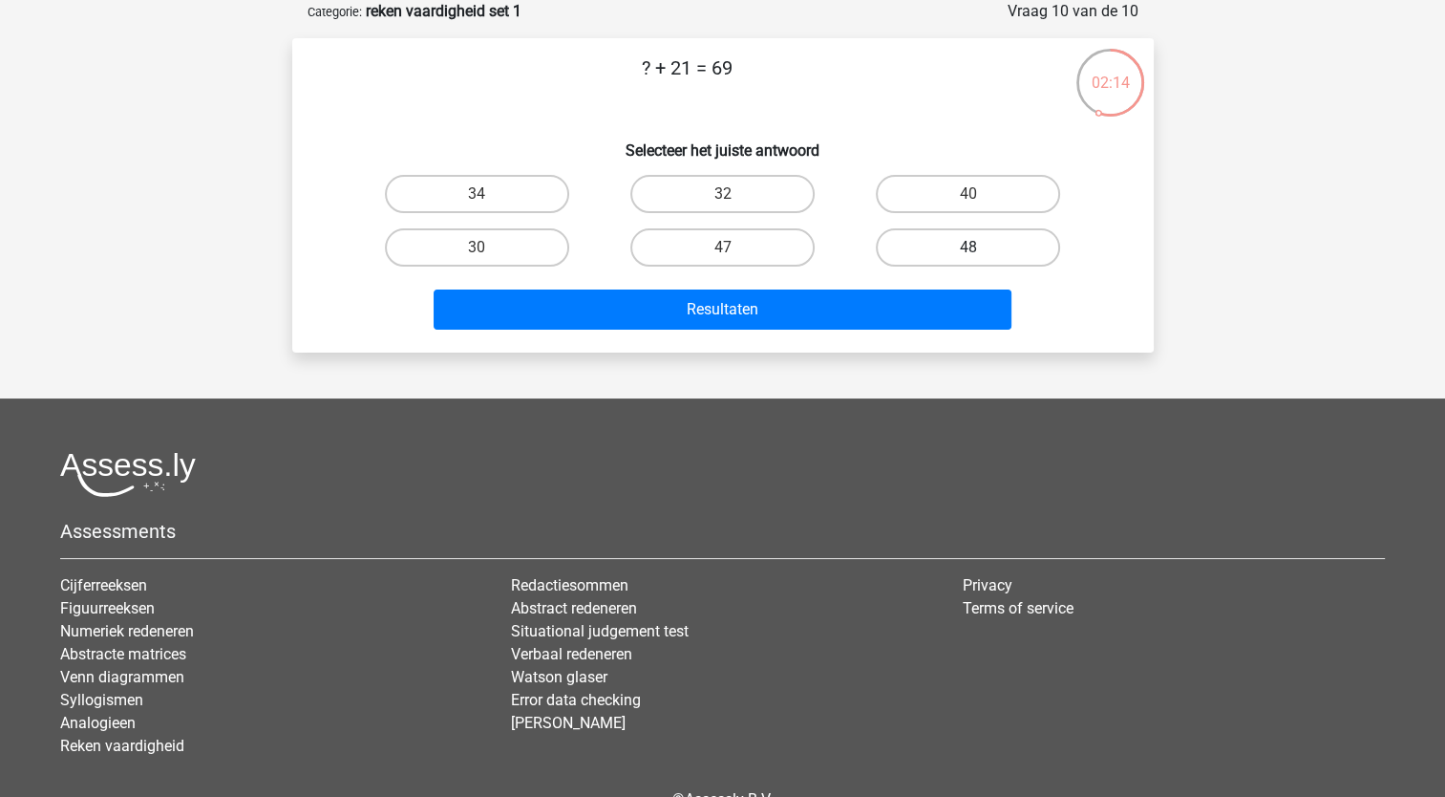
click at [933, 239] on label "48" at bounding box center [968, 247] width 184 height 38
click at [969, 247] on input "48" at bounding box center [975, 253] width 12 height 12
radio input "true"
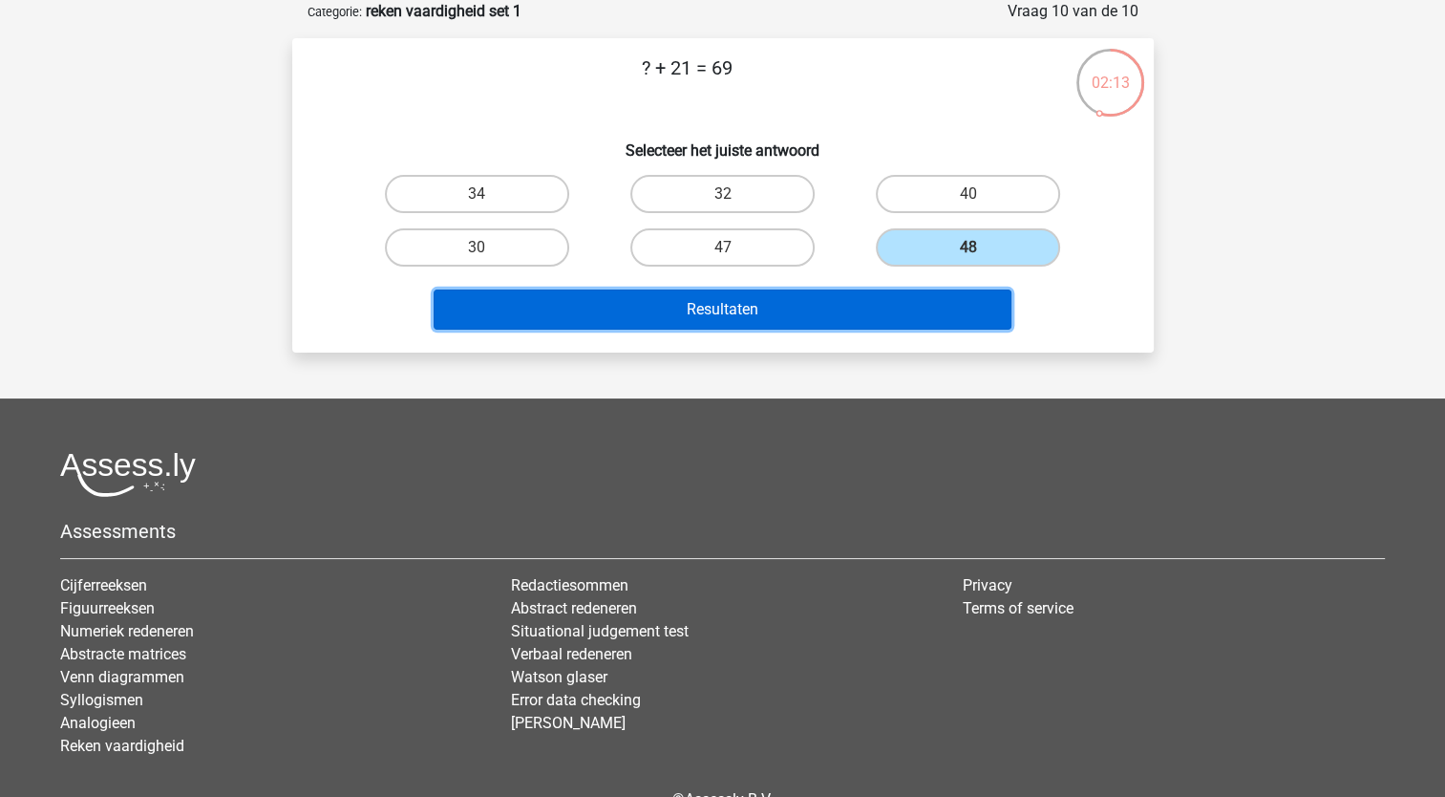
click at [799, 302] on button "Resultaten" at bounding box center [723, 309] width 578 height 40
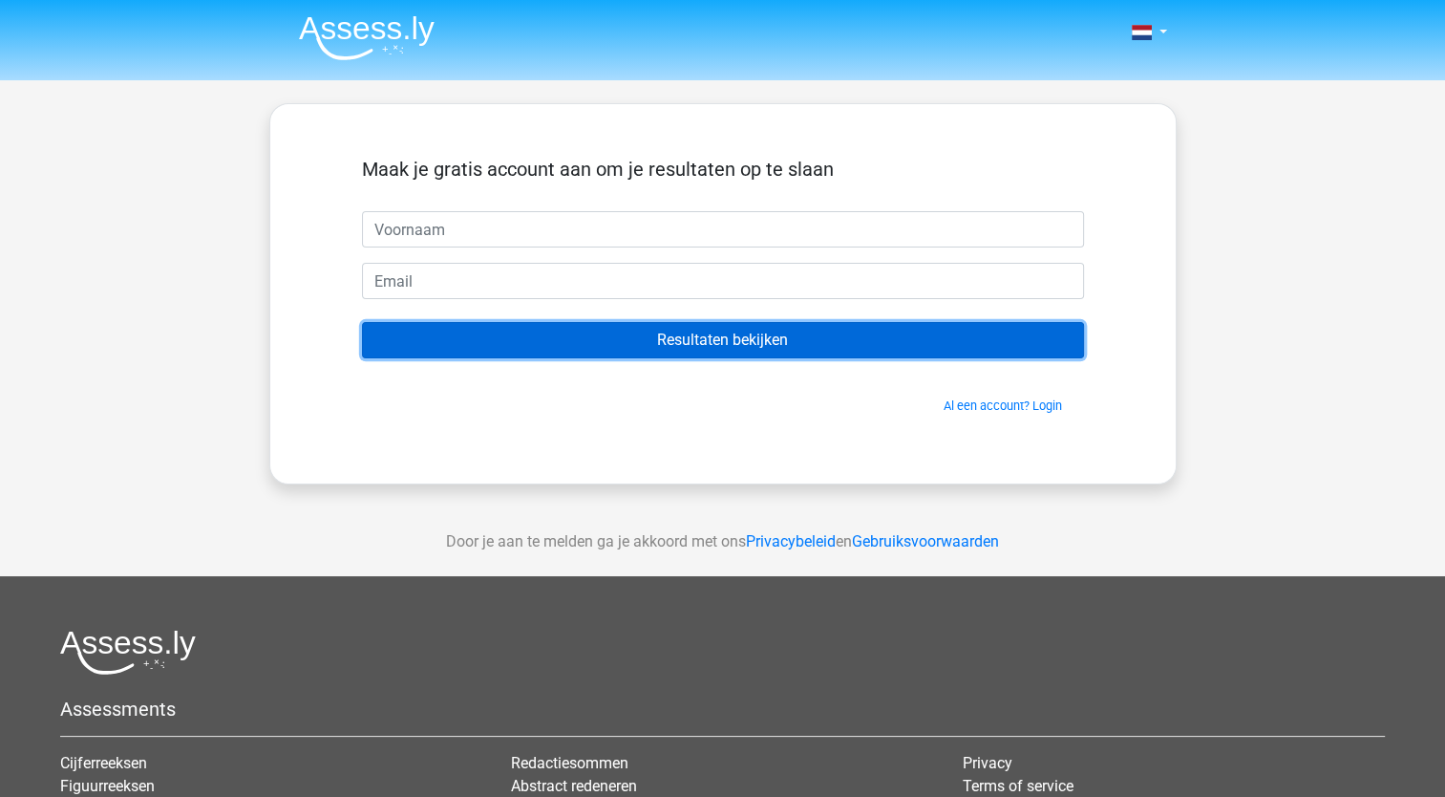
click at [825, 330] on input "Resultaten bekijken" at bounding box center [723, 340] width 722 height 36
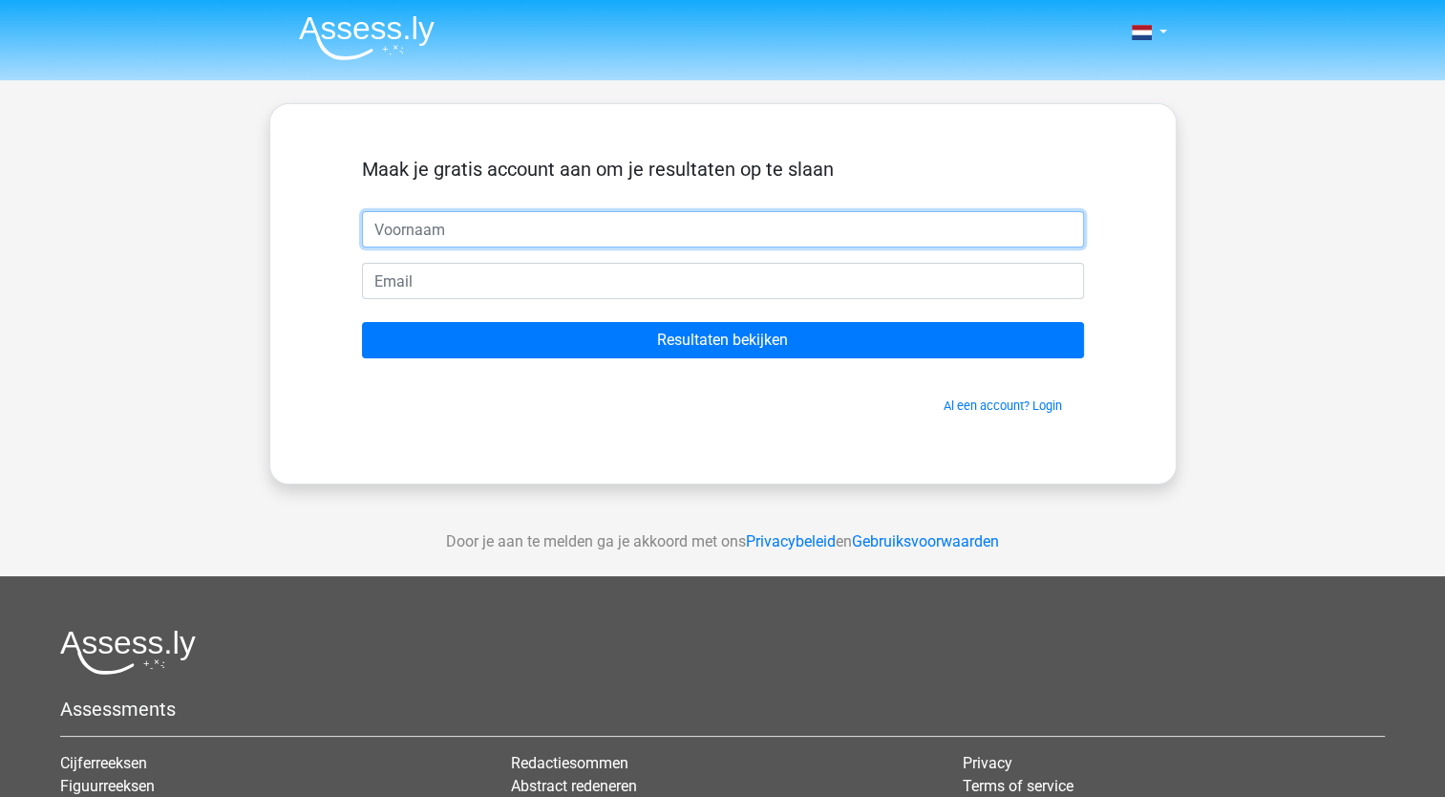
click at [459, 235] on input "text" at bounding box center [723, 229] width 722 height 36
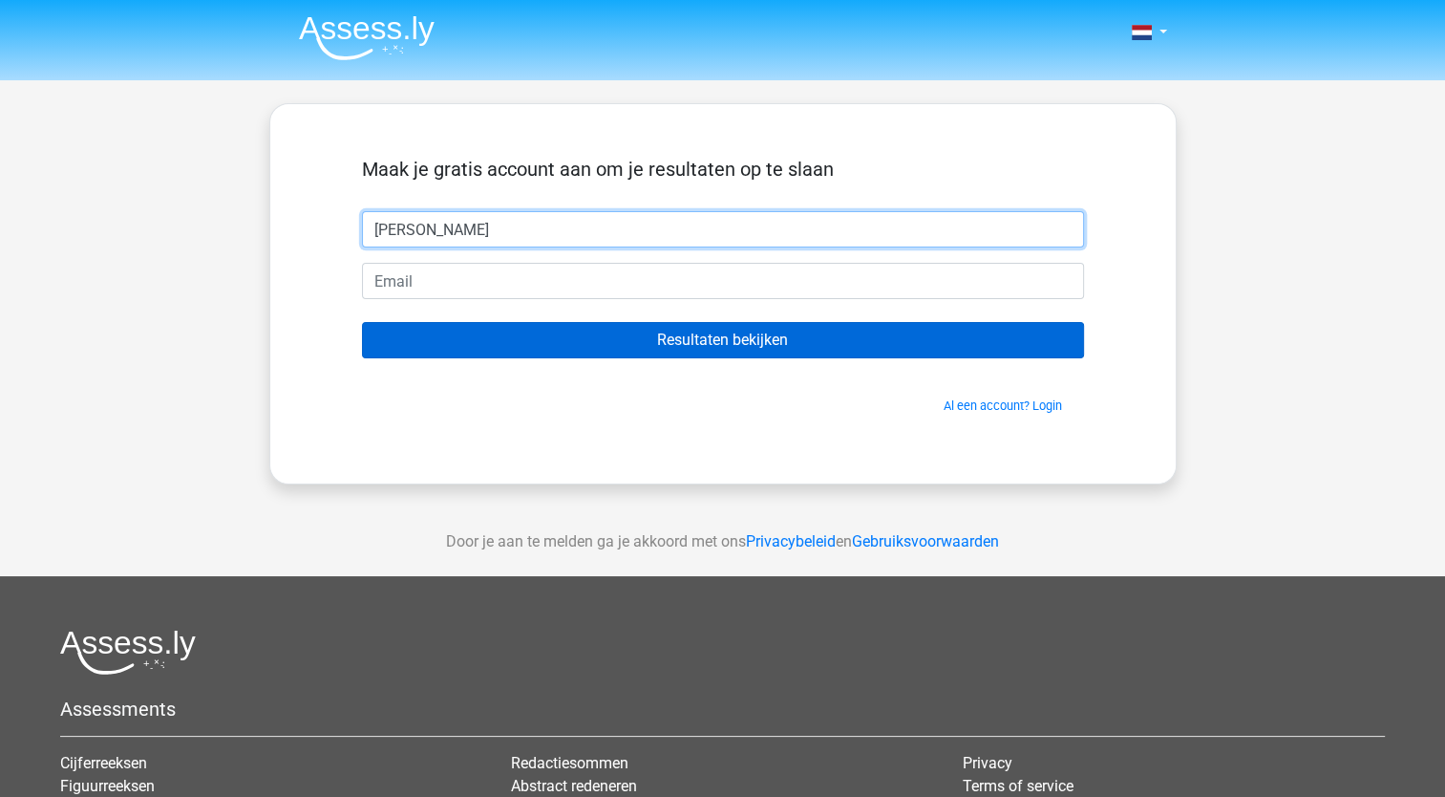
type input "[PERSON_NAME]"
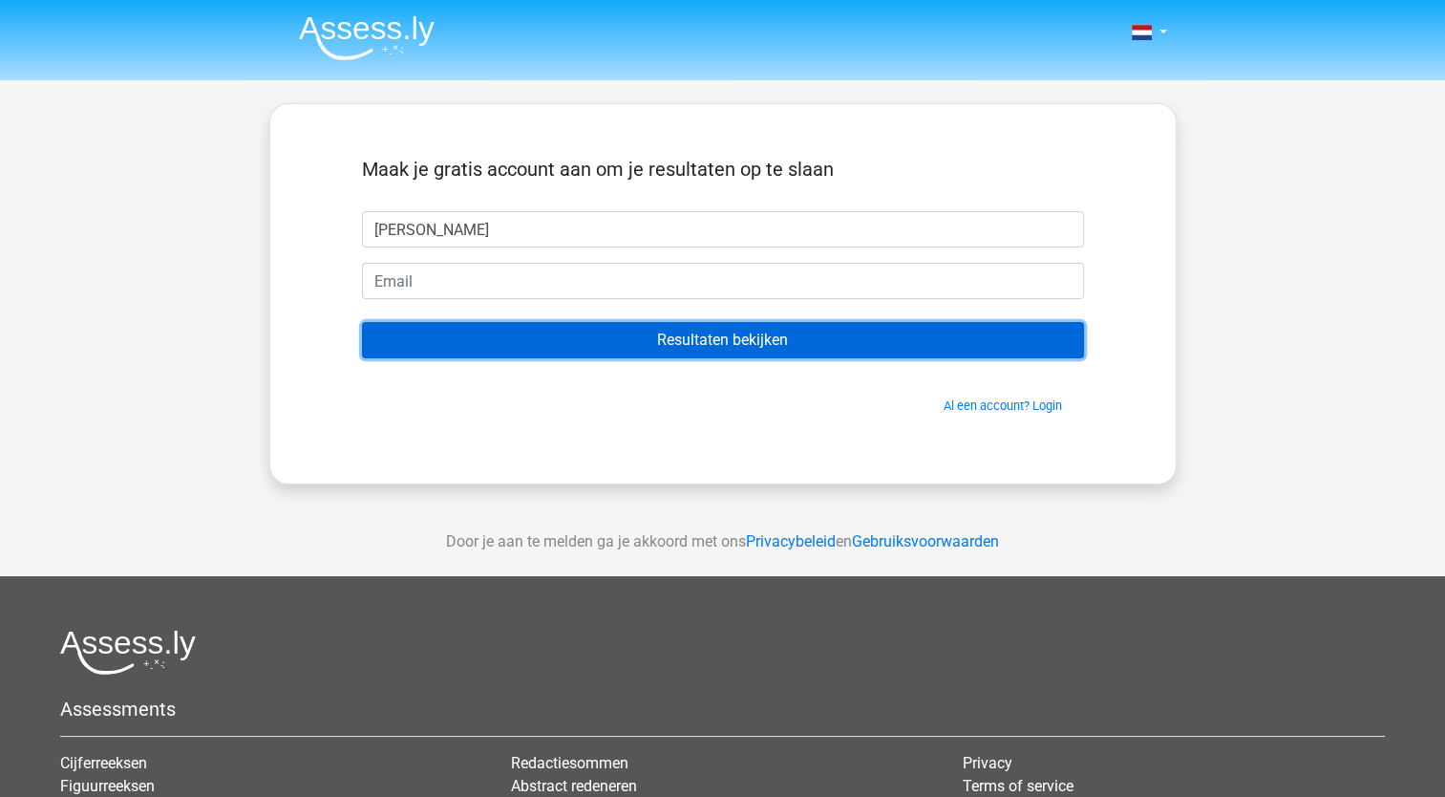
click at [573, 325] on input "Resultaten bekijken" at bounding box center [723, 340] width 722 height 36
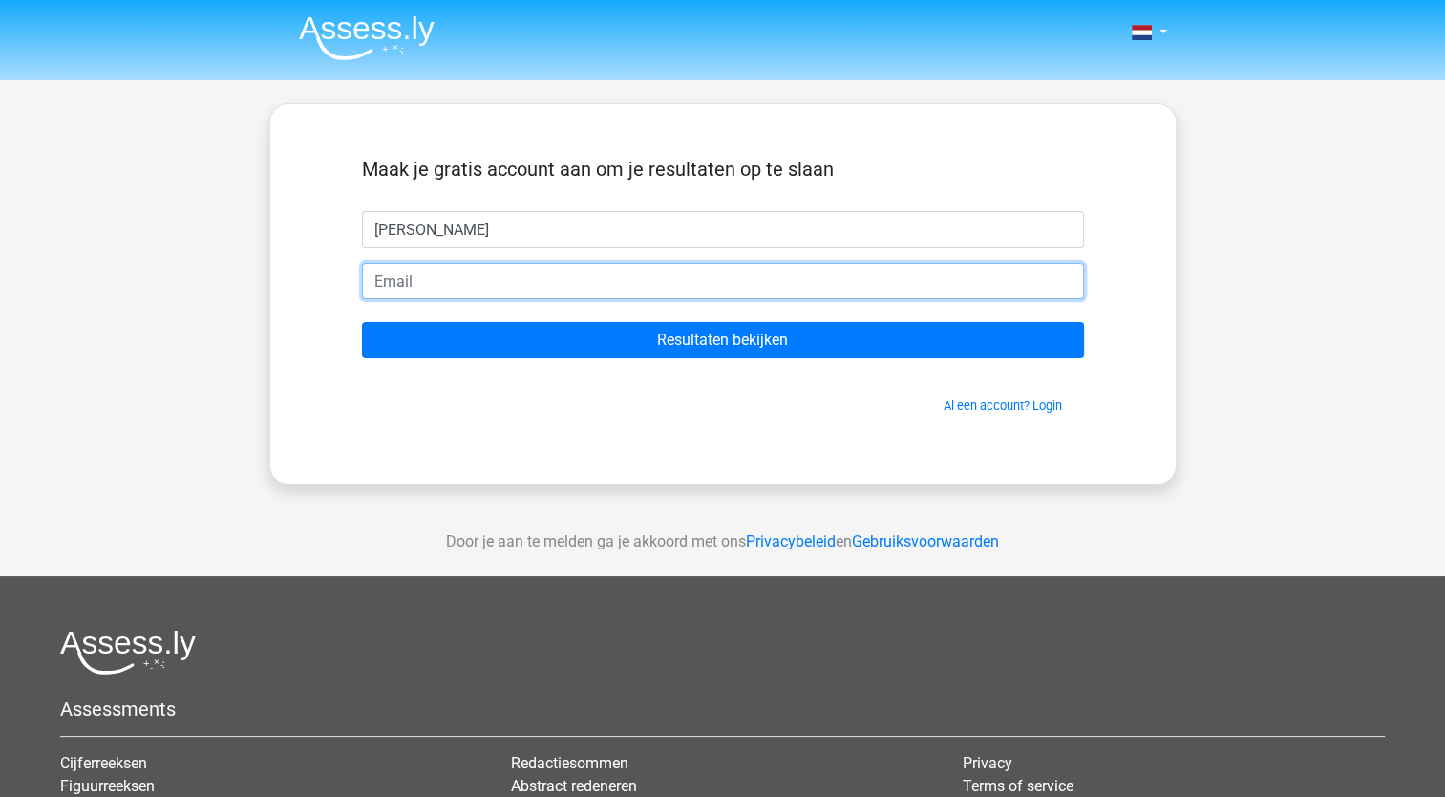
click at [394, 278] on input "email" at bounding box center [723, 281] width 722 height 36
type input "[EMAIL_ADDRESS][DOMAIN_NAME]"
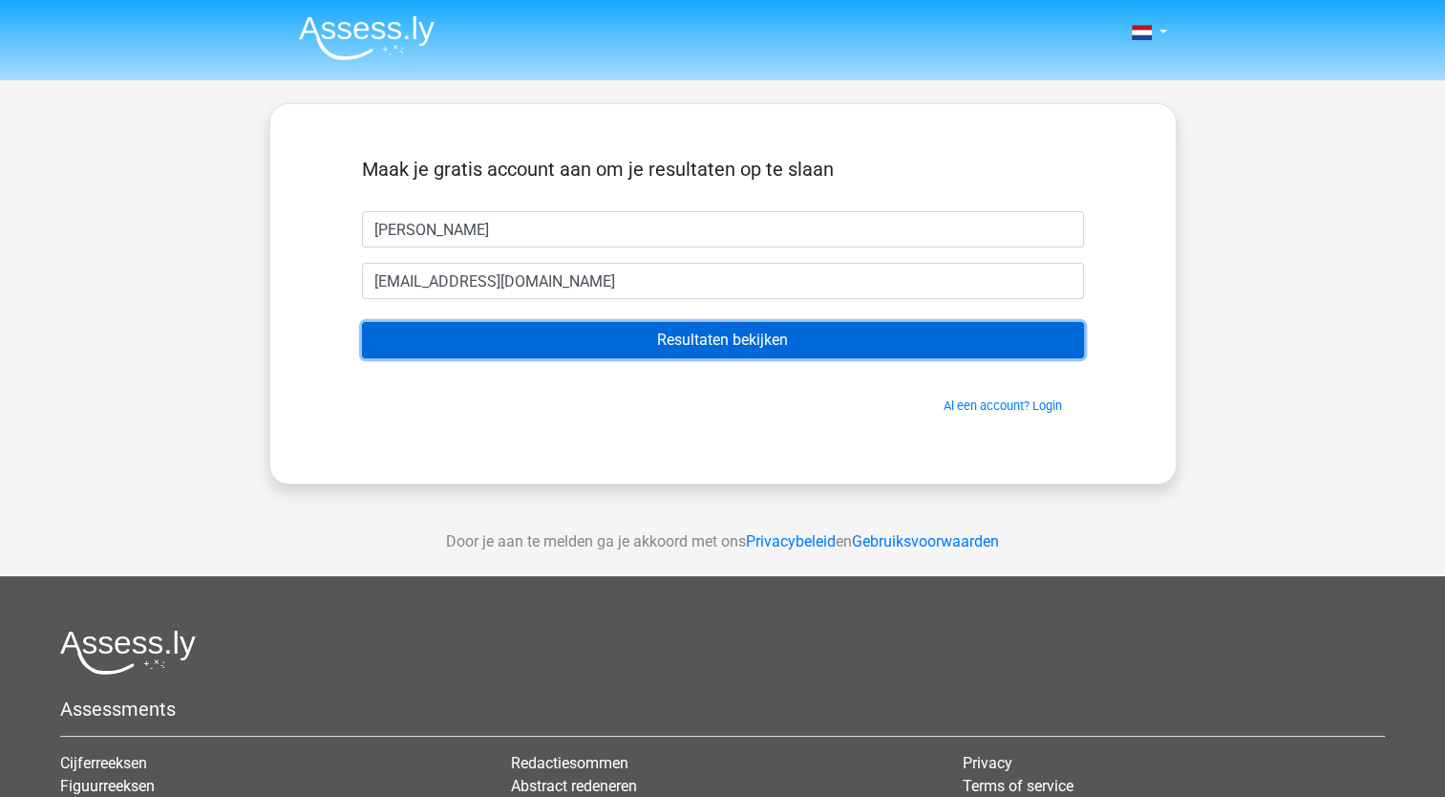
click at [559, 338] on input "Resultaten bekijken" at bounding box center [723, 340] width 722 height 36
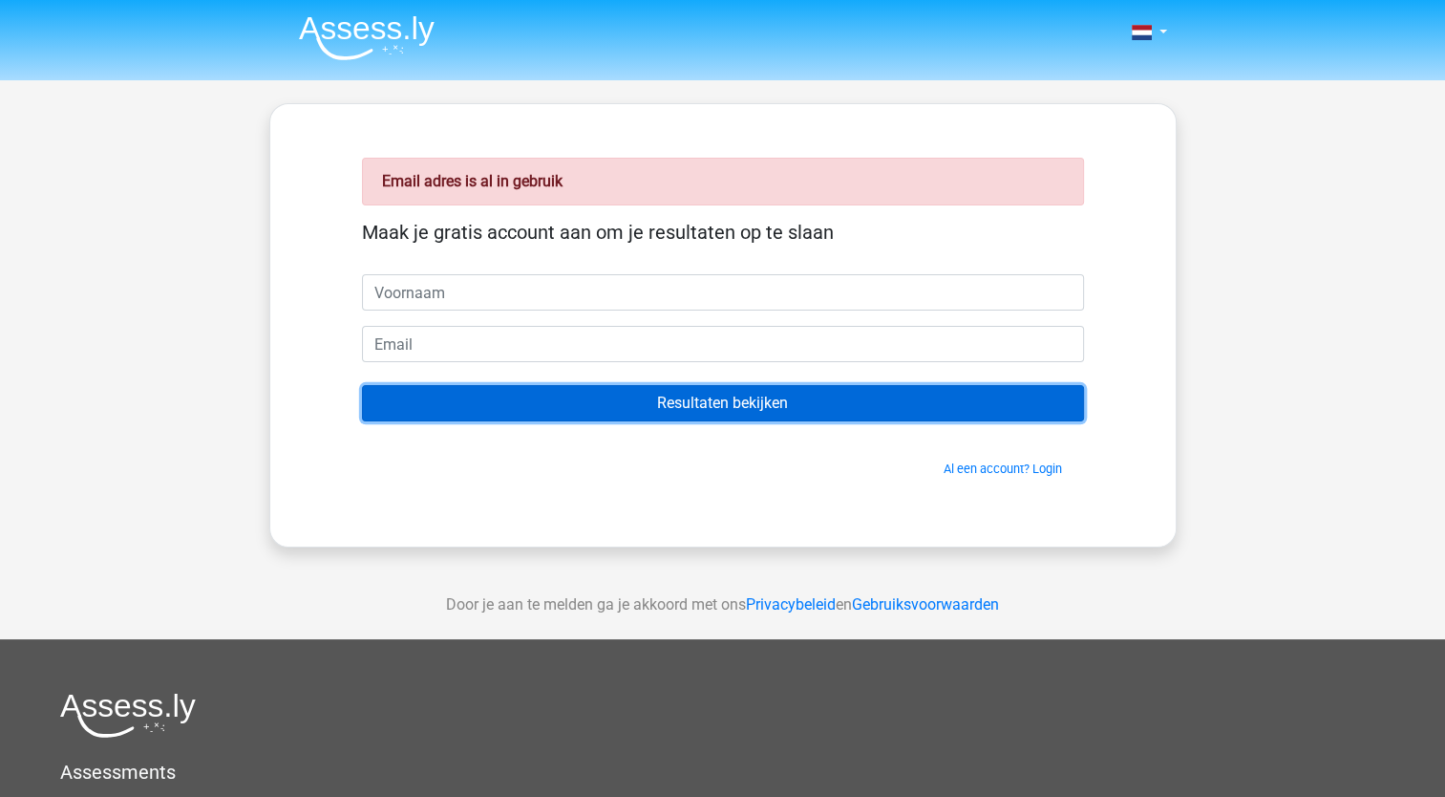
click at [724, 403] on input "Resultaten bekijken" at bounding box center [723, 403] width 722 height 36
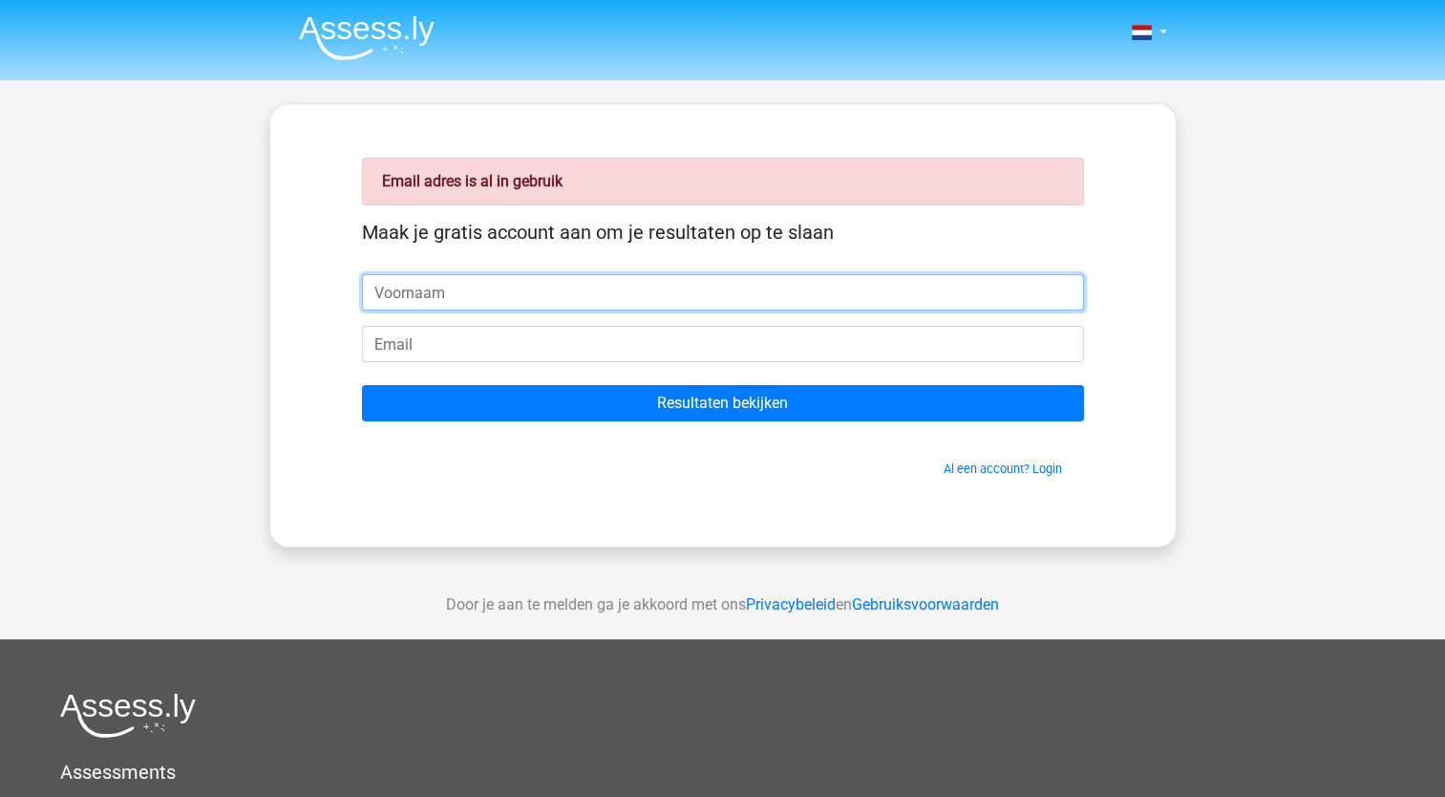
click at [390, 283] on input "text" at bounding box center [723, 292] width 722 height 36
type input "[PERSON_NAME]"
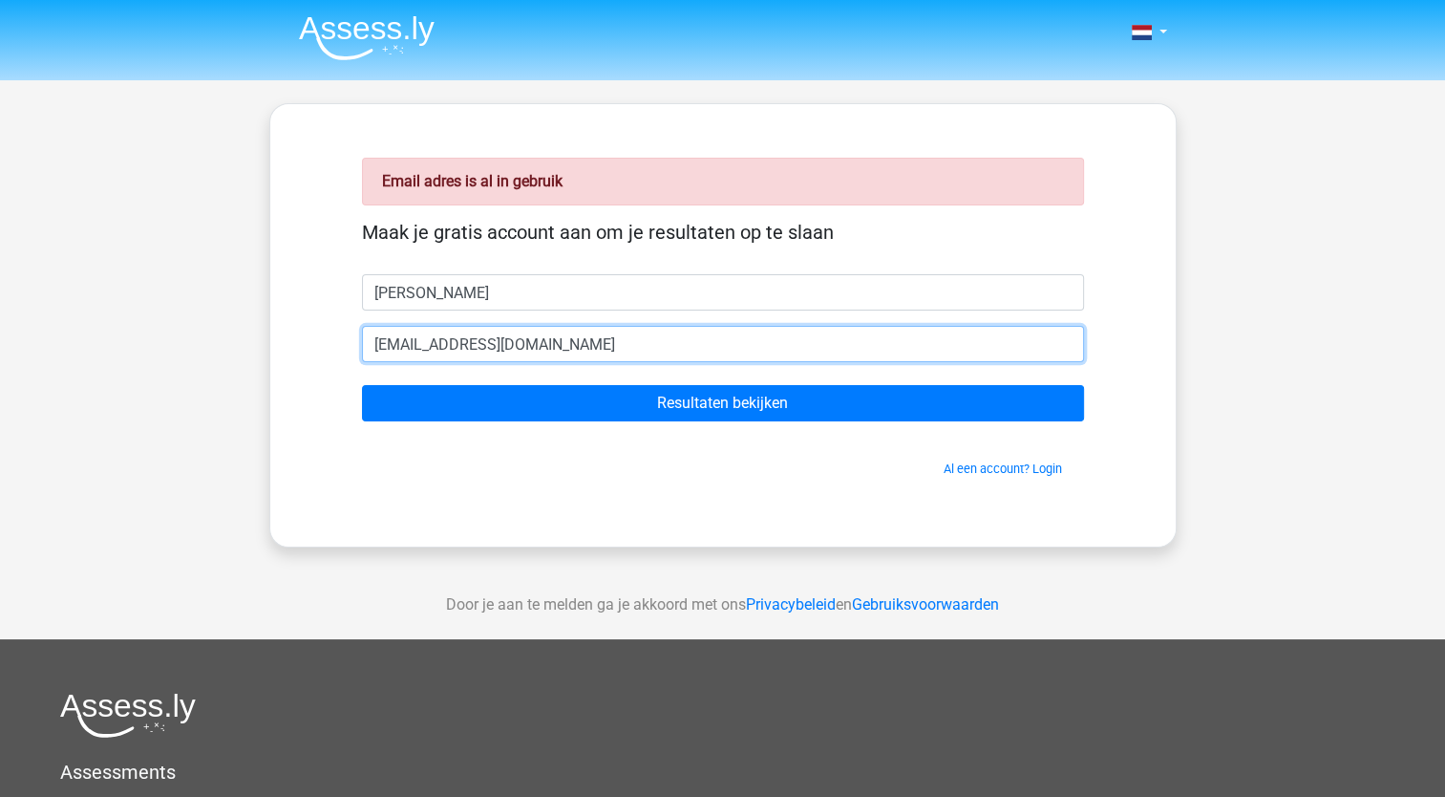
click at [548, 336] on input "lijn17@hotmail.com" at bounding box center [723, 344] width 722 height 36
type input "l"
type input "[EMAIL_ADDRESS][DOMAIN_NAME]"
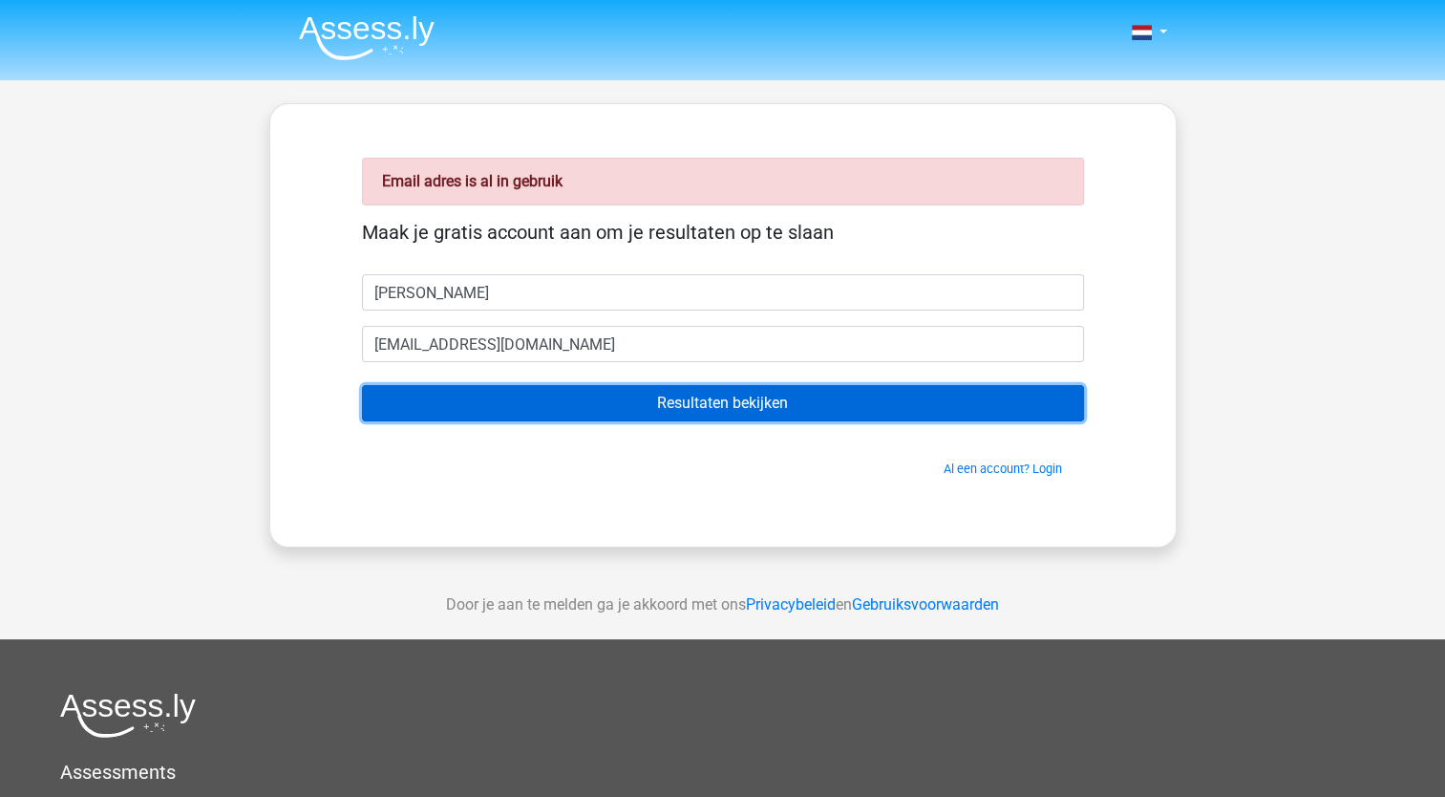
click at [748, 410] on input "Resultaten bekijken" at bounding box center [723, 403] width 722 height 36
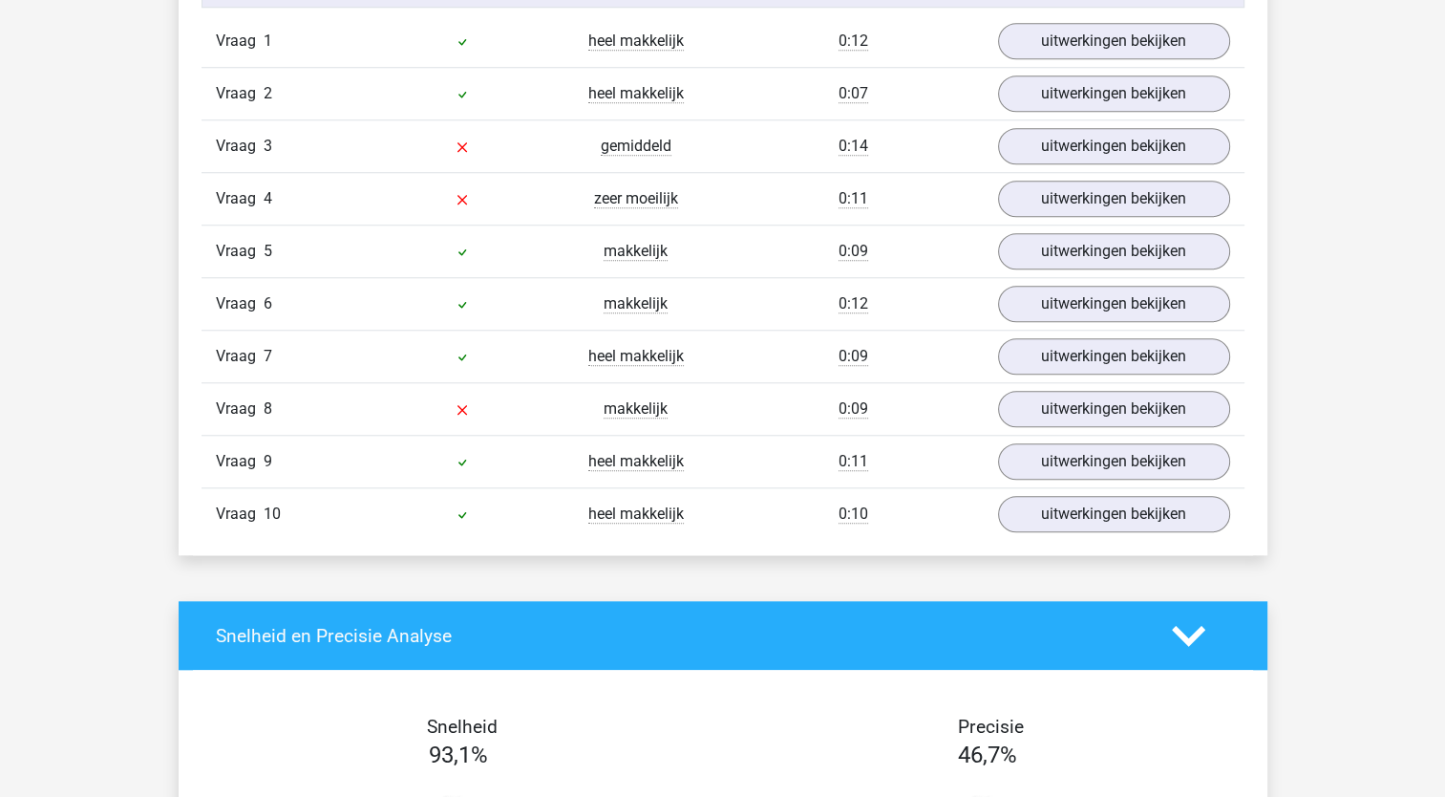
scroll to position [1609, 0]
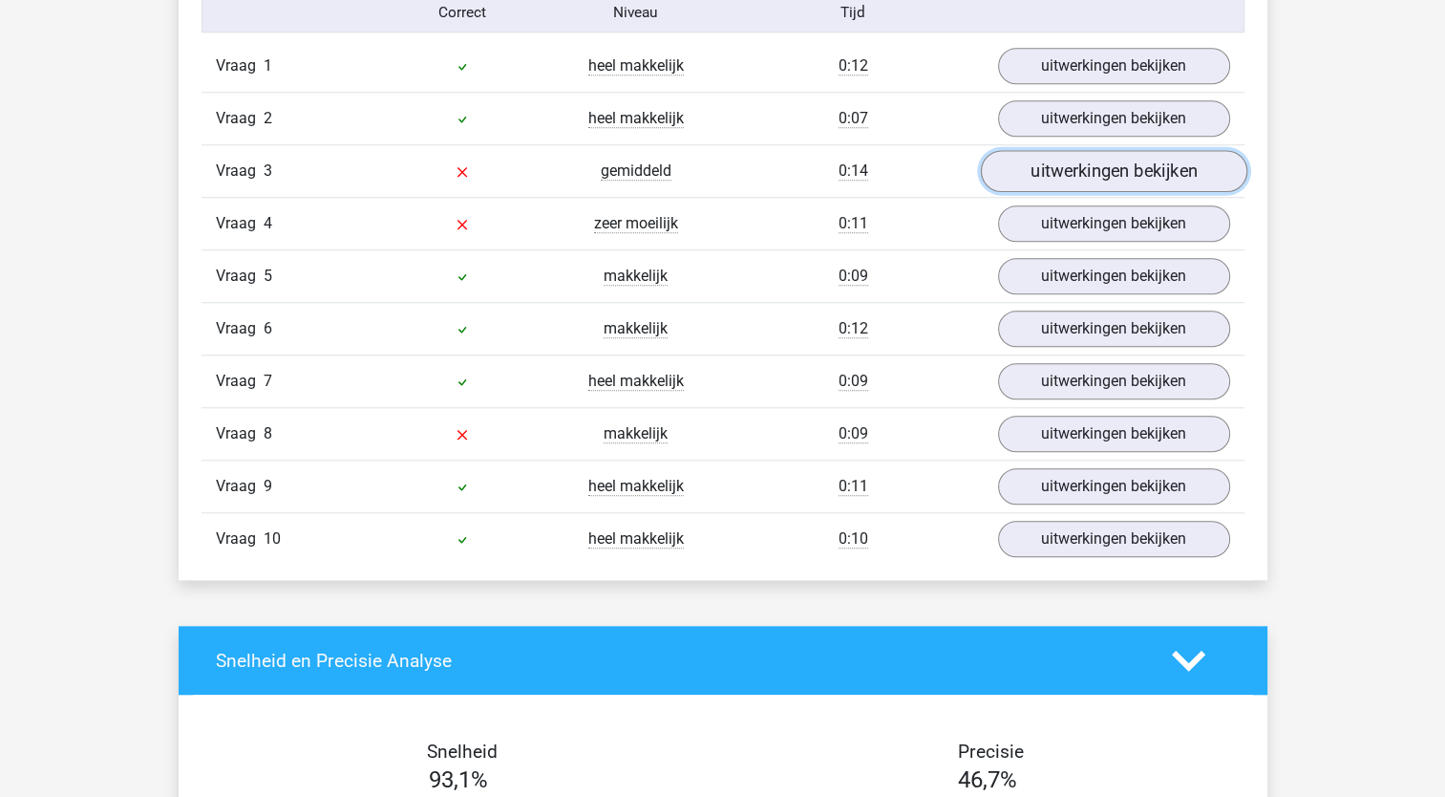
click at [1092, 166] on link "uitwerkingen bekijken" at bounding box center [1113, 171] width 267 height 42
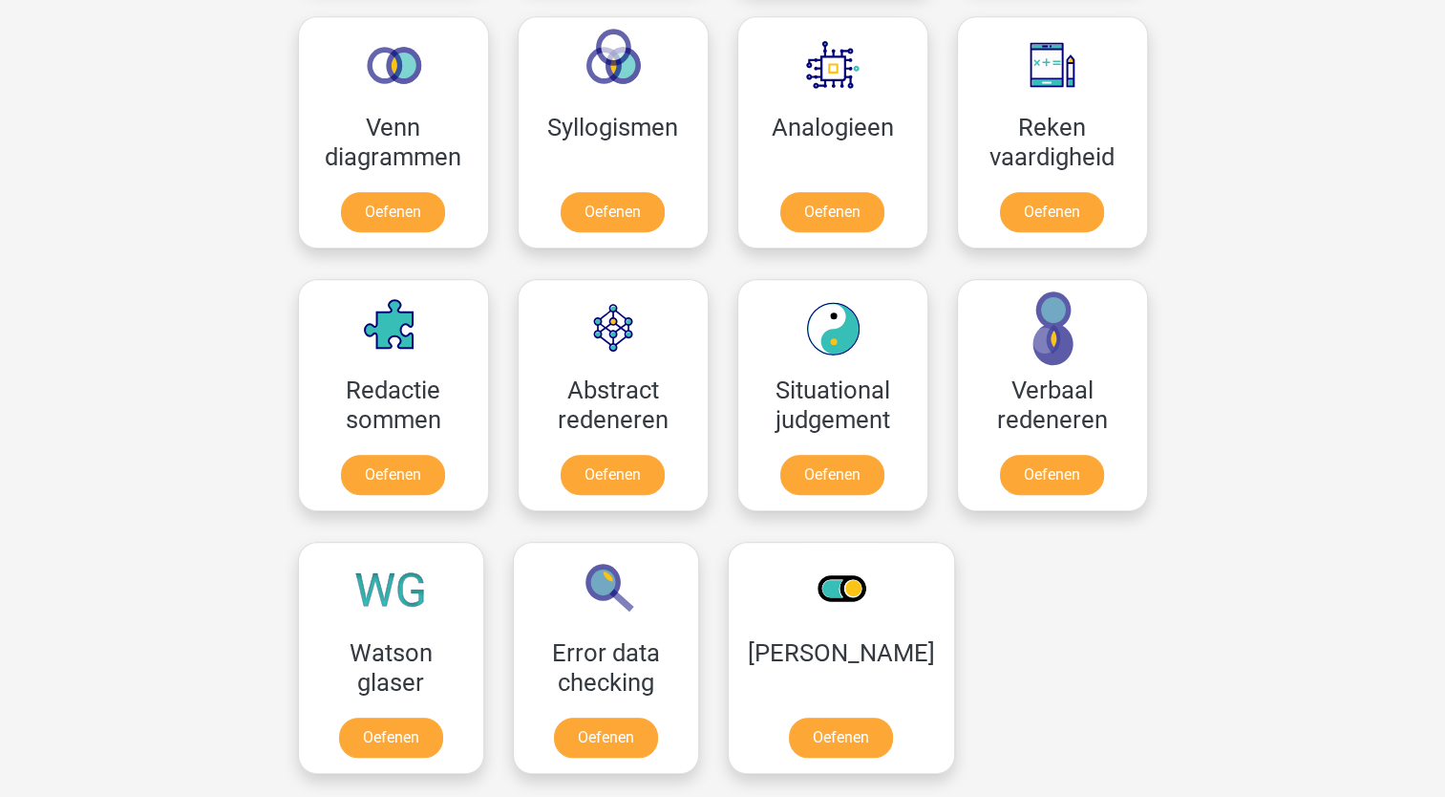
scroll to position [1146, 0]
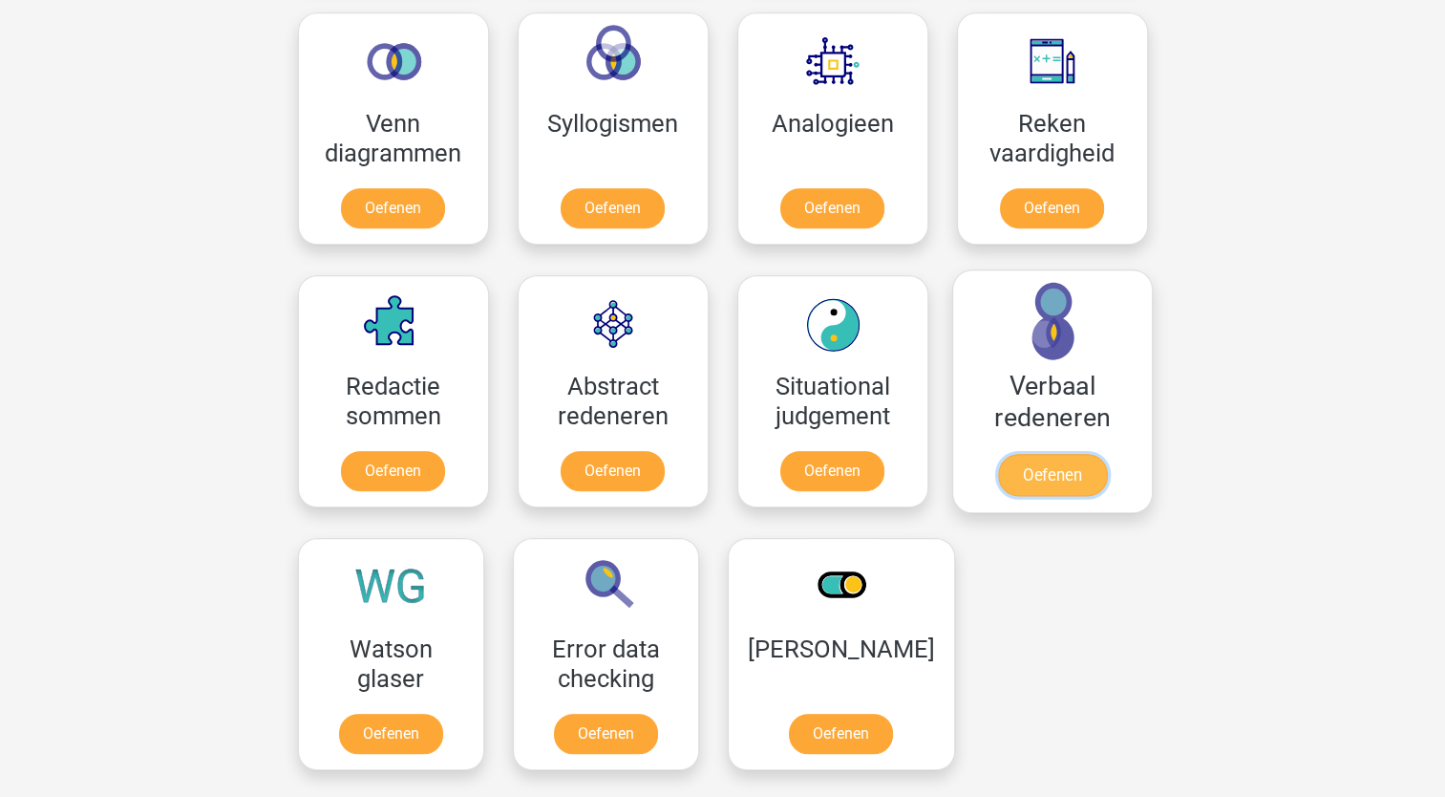
click at [1075, 481] on link "Oefenen" at bounding box center [1051, 475] width 109 height 42
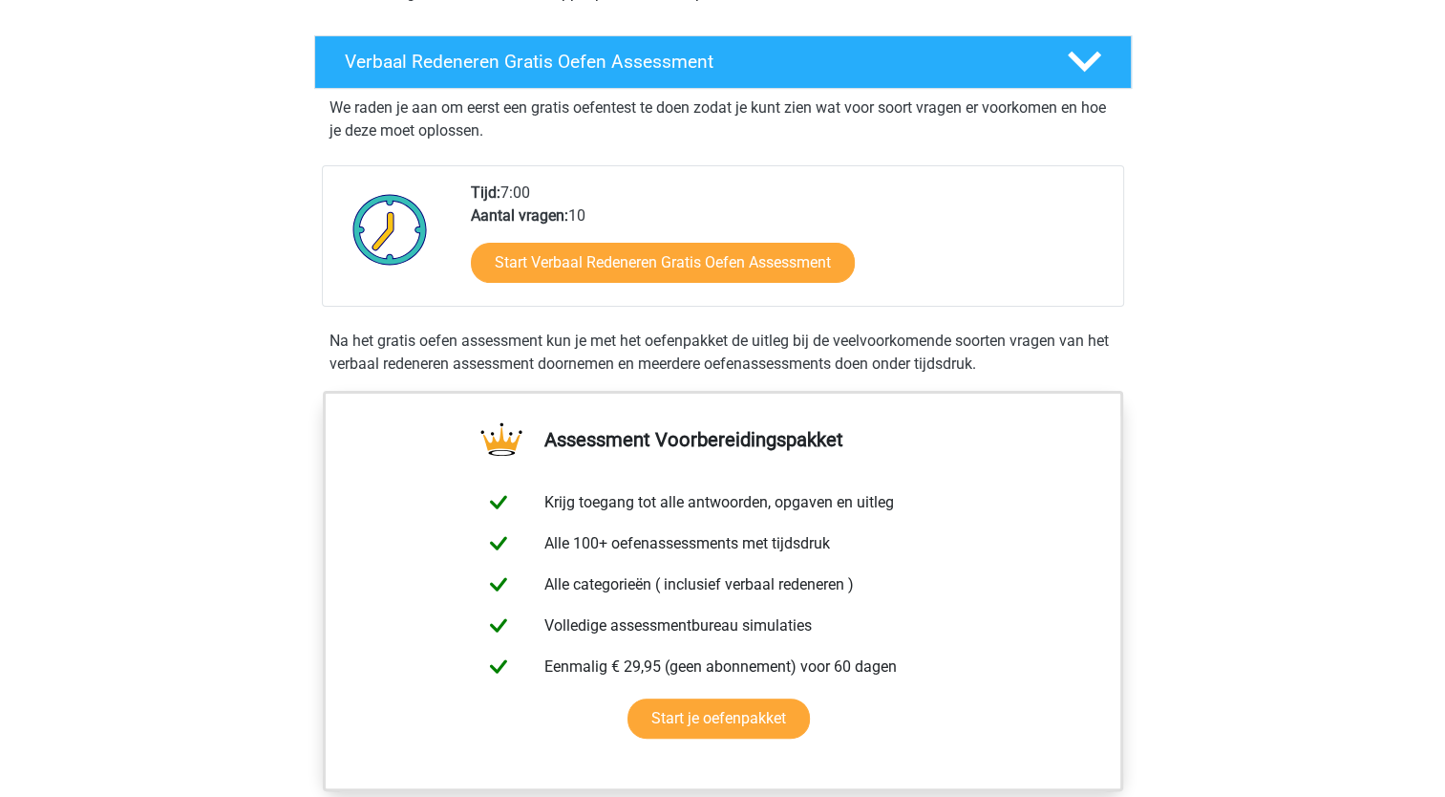
scroll to position [306, 0]
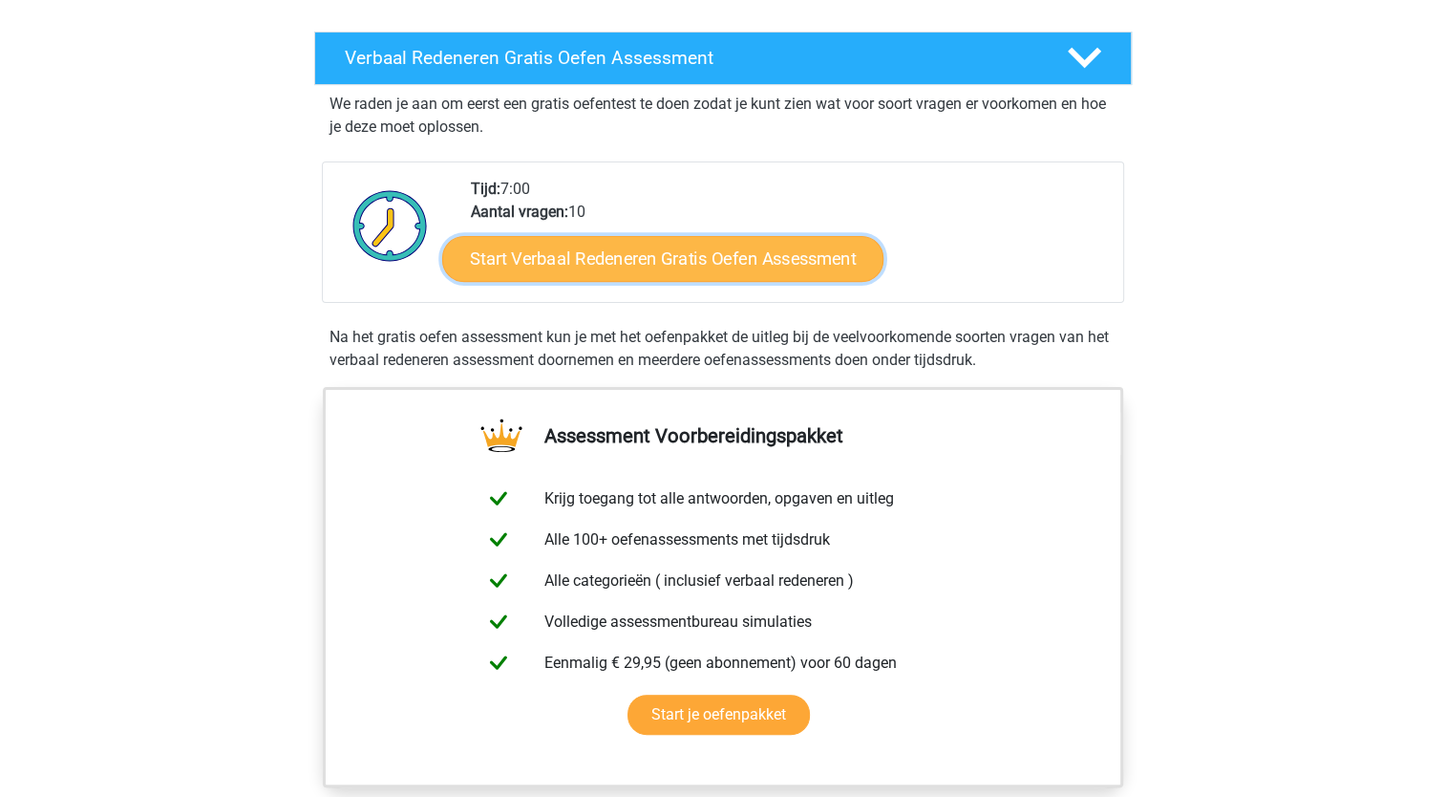
click at [780, 252] on link "Start Verbaal Redeneren Gratis Oefen Assessment" at bounding box center [662, 259] width 441 height 46
click at [591, 266] on link "Start Verbaal Redeneren Gratis Oefen Assessment" at bounding box center [662, 259] width 441 height 46
click at [773, 258] on link "Start Verbaal Redeneren Gratis Oefen Assessment" at bounding box center [662, 259] width 441 height 46
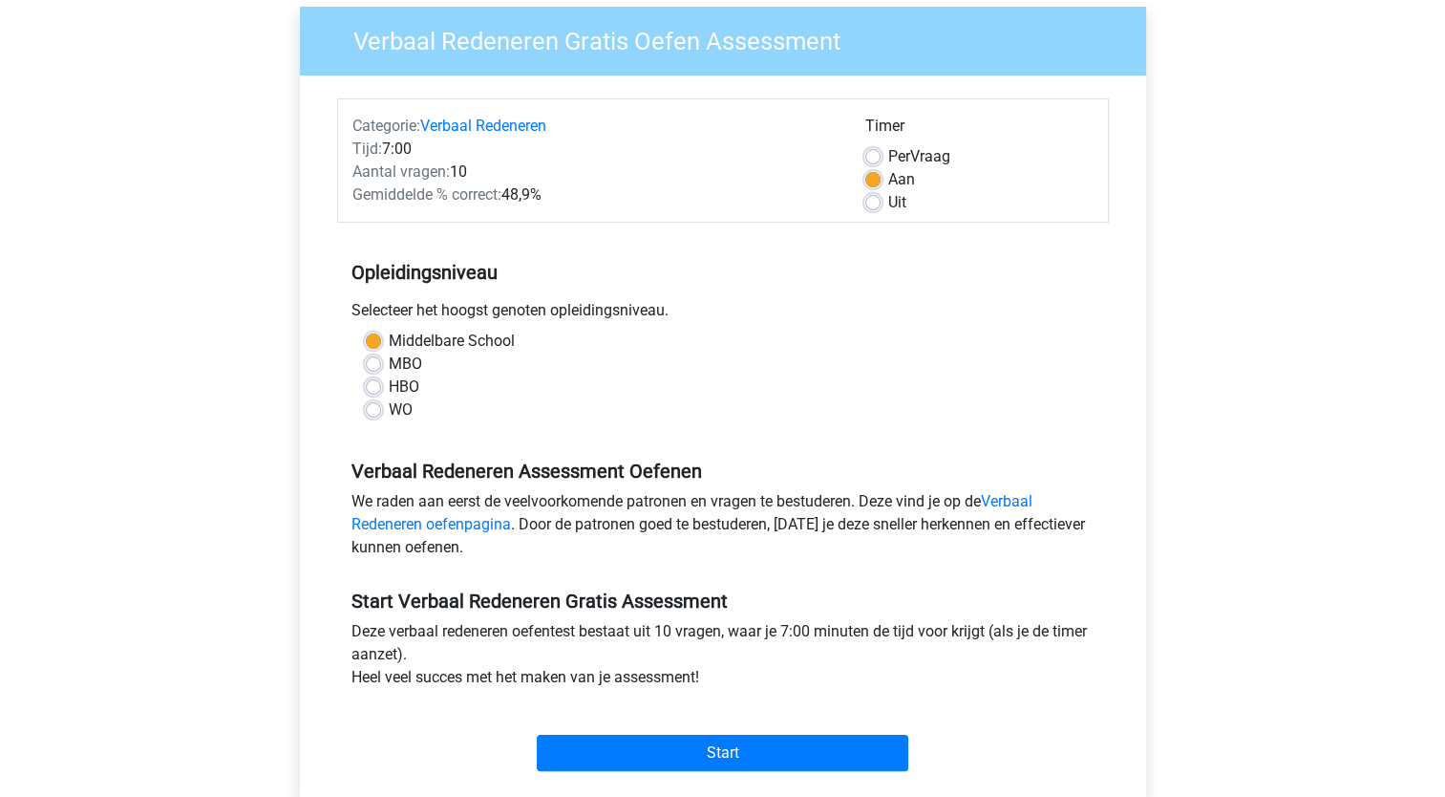
scroll to position [153, 0]
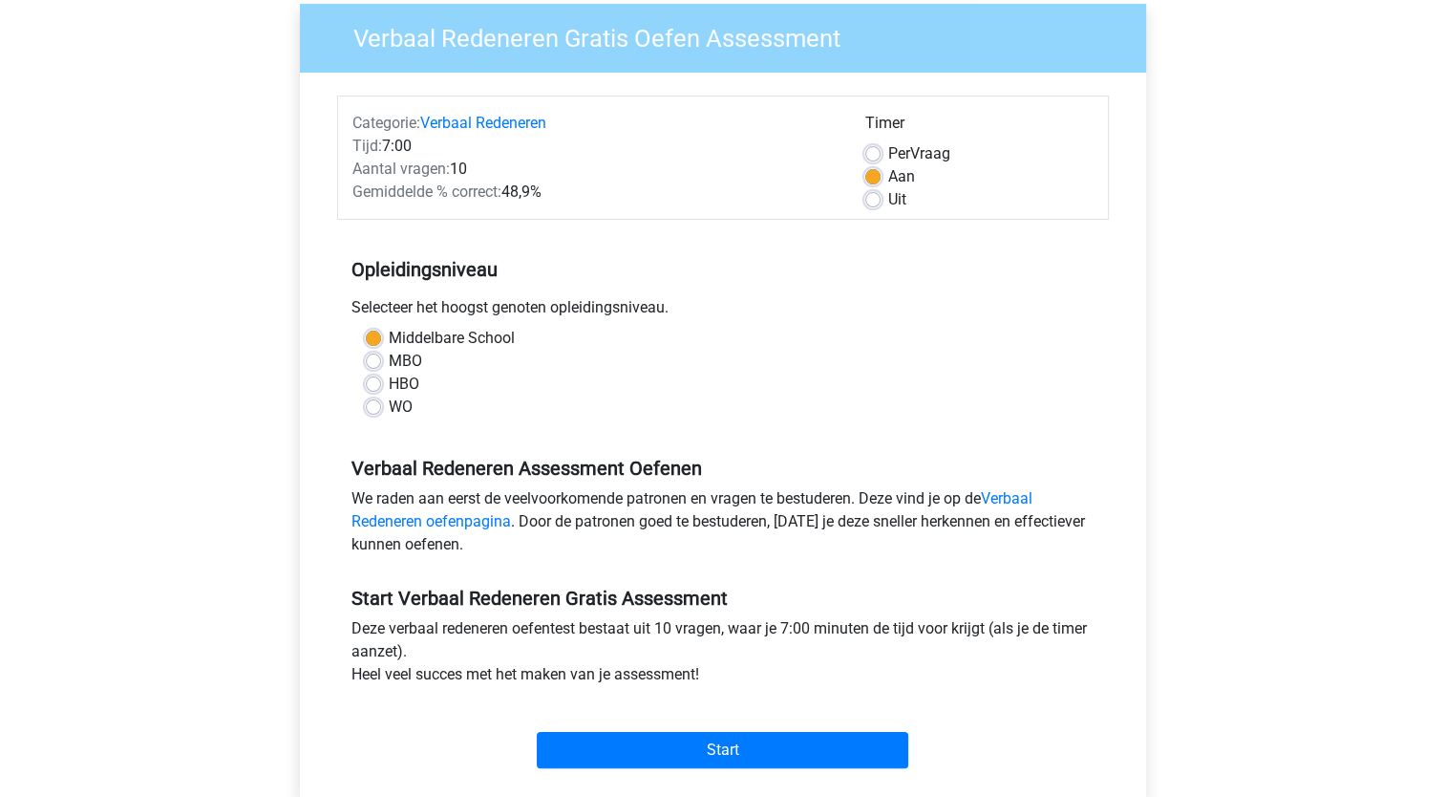
click at [401, 381] on label "HBO" at bounding box center [404, 384] width 31 height 23
click at [381, 381] on input "HBO" at bounding box center [373, 382] width 15 height 19
radio input "true"
click at [888, 206] on label "Uit" at bounding box center [897, 199] width 18 height 23
click at [866, 206] on input "Uit" at bounding box center [873, 197] width 15 height 19
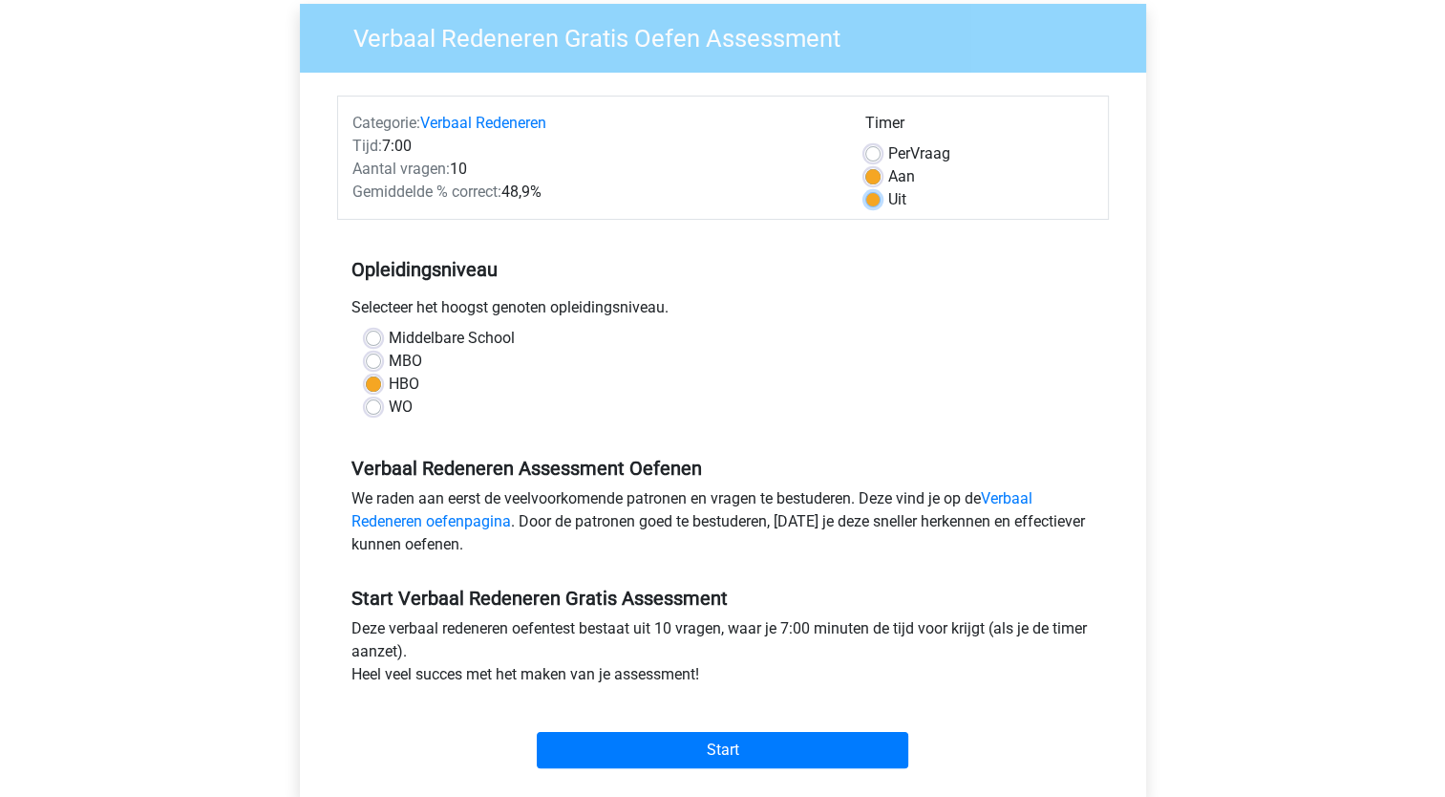
radio input "true"
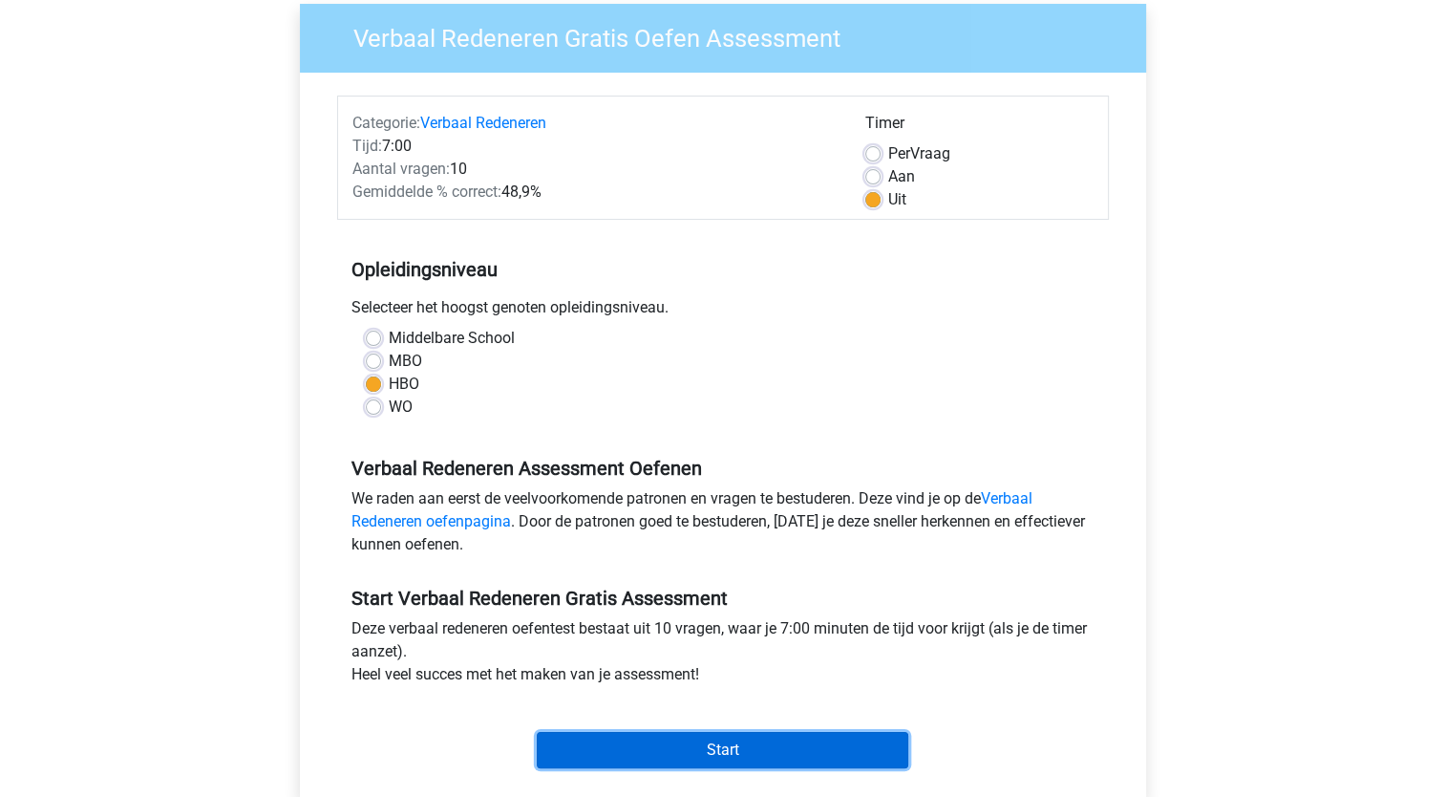
click at [781, 751] on input "Start" at bounding box center [723, 750] width 372 height 36
click at [677, 741] on input "Start" at bounding box center [723, 750] width 372 height 36
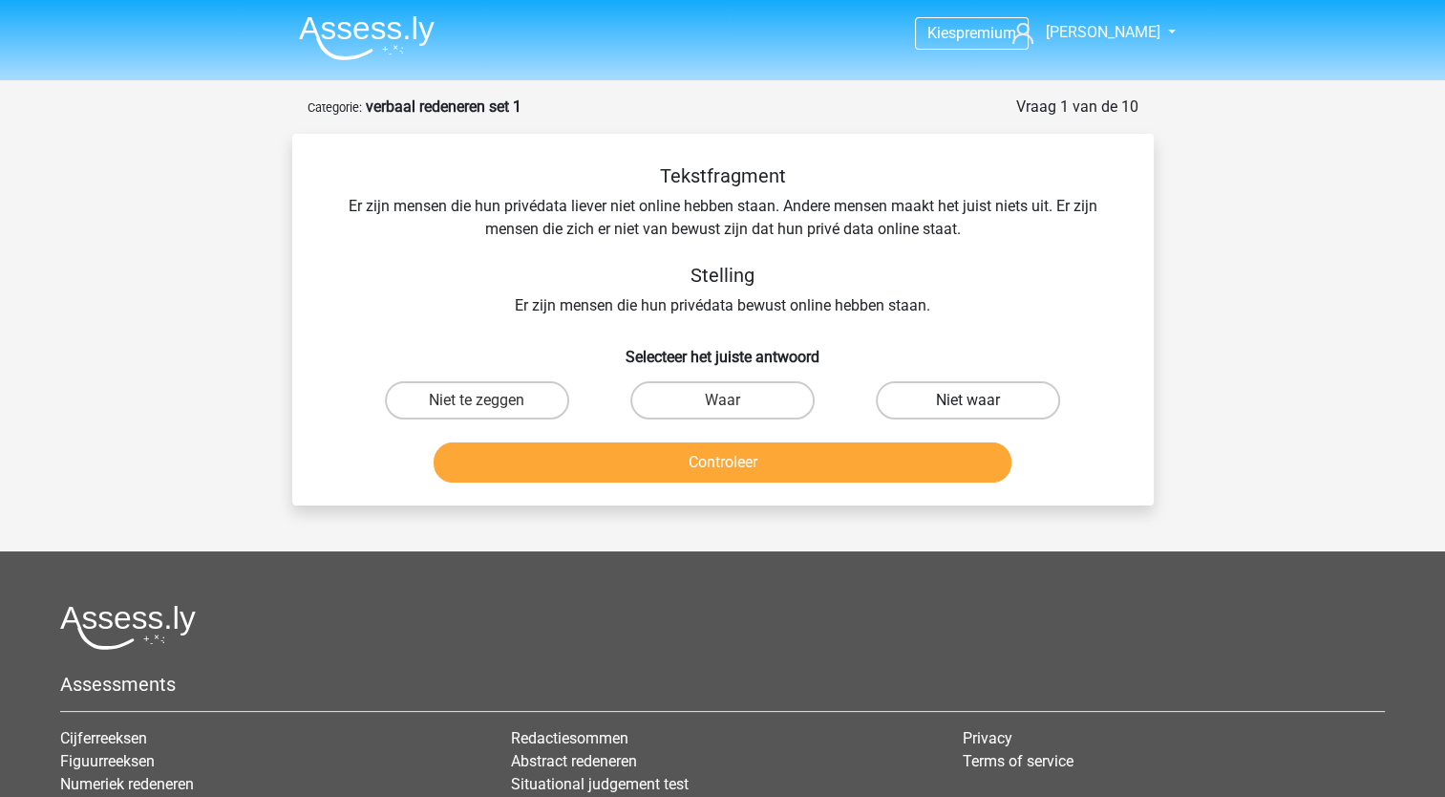
click at [927, 396] on label "Niet waar" at bounding box center [968, 400] width 184 height 38
click at [969, 400] on input "Niet waar" at bounding box center [975, 406] width 12 height 12
radio input "true"
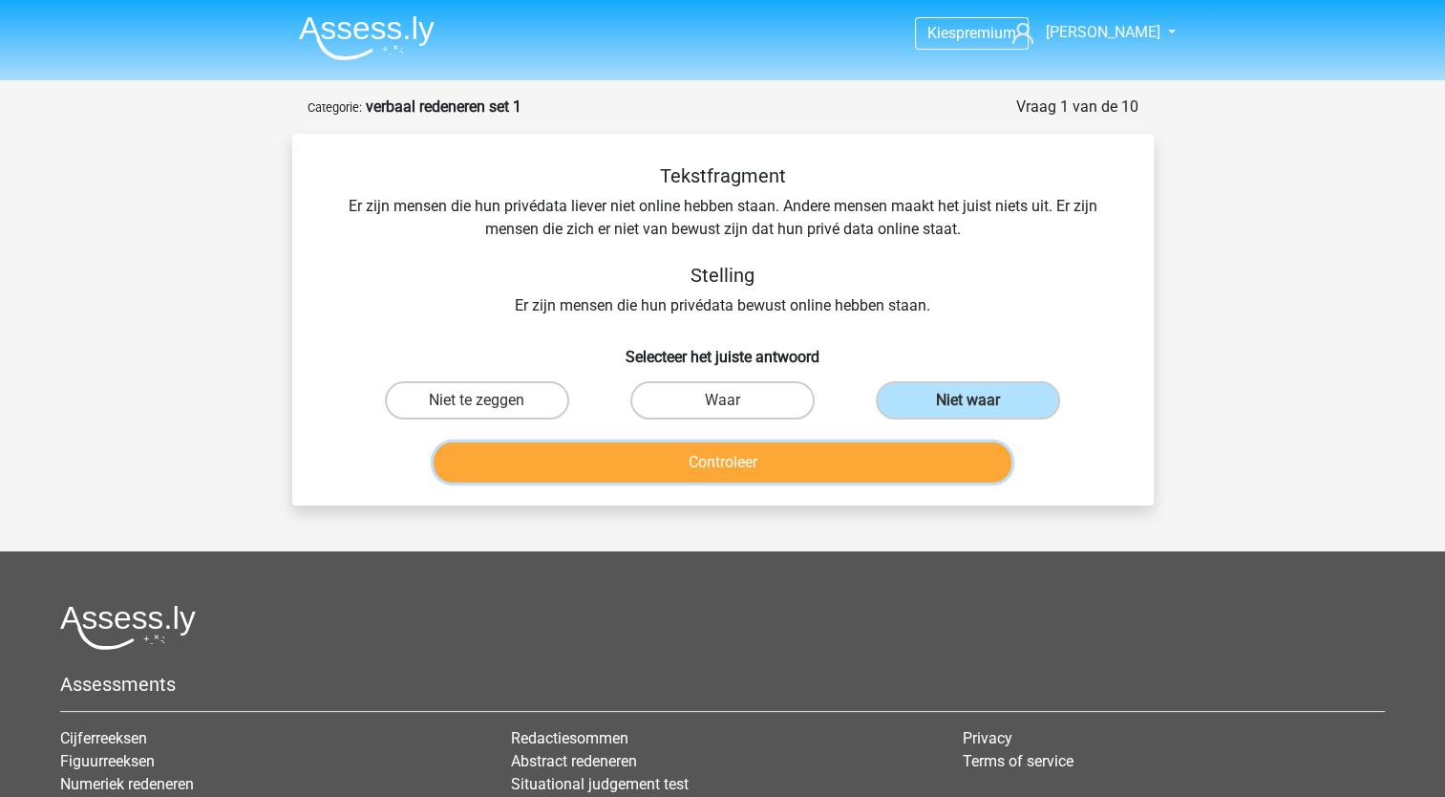
click at [827, 470] on button "Controleer" at bounding box center [723, 462] width 578 height 40
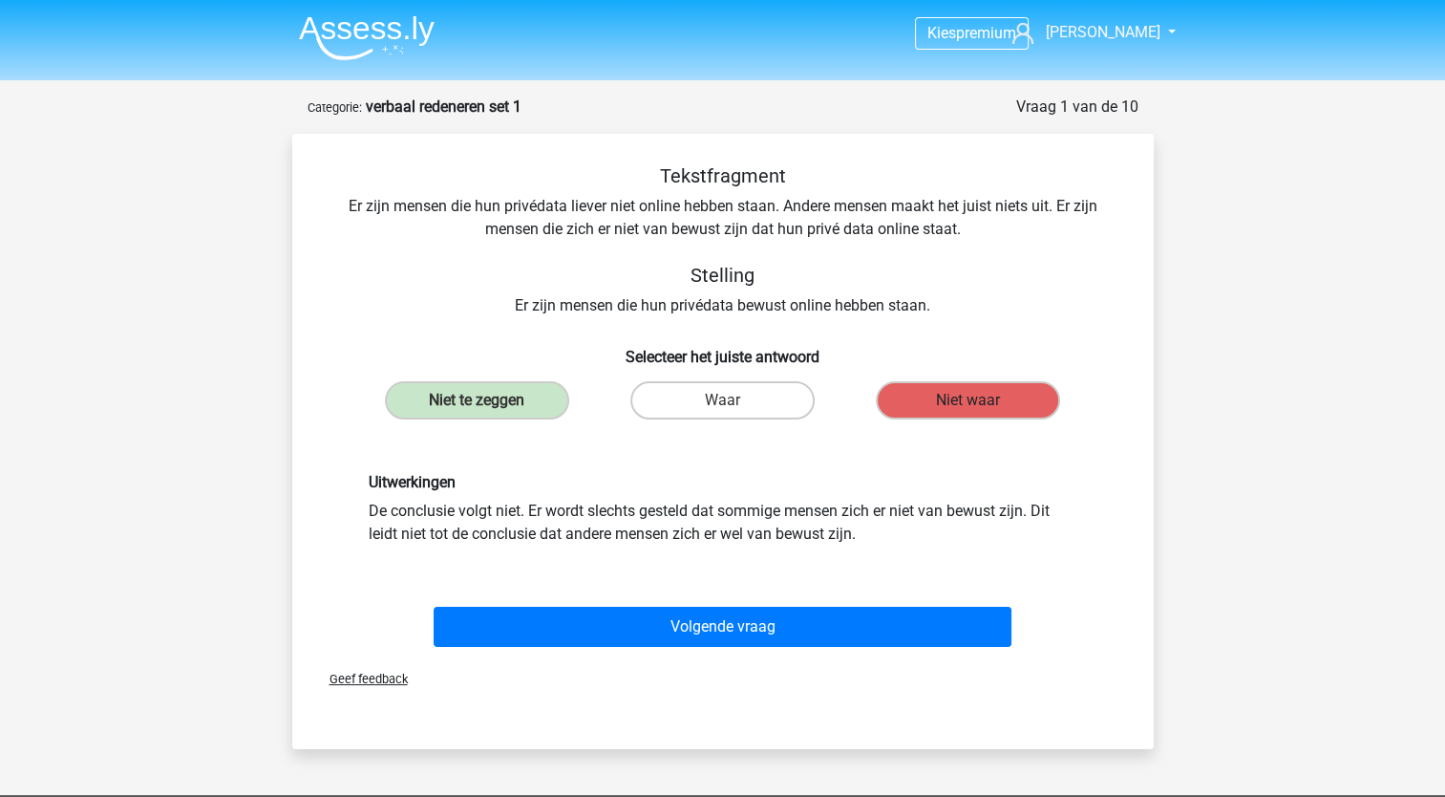
click at [966, 396] on label "Niet waar" at bounding box center [968, 400] width 184 height 38
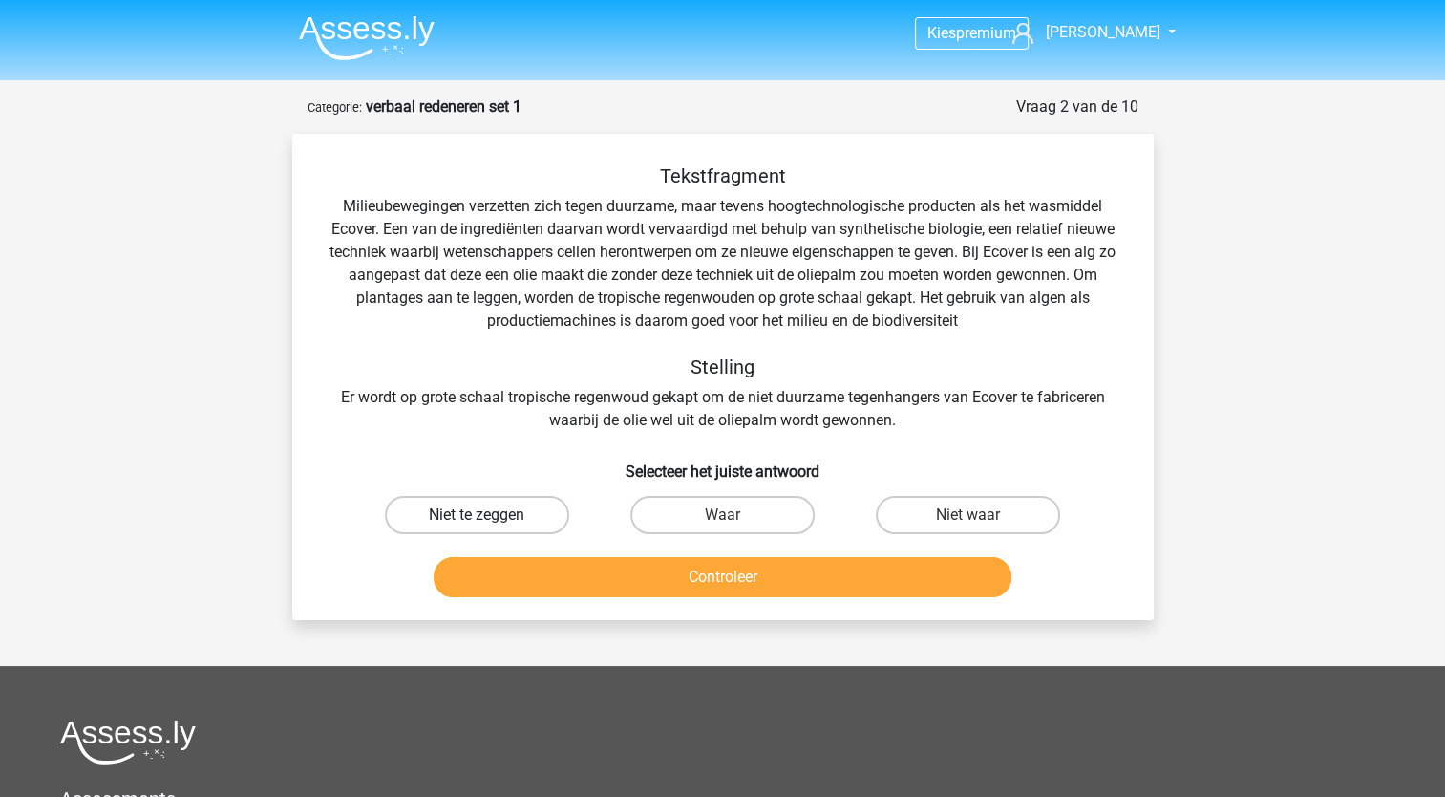
click at [541, 520] on label "Niet te zeggen" at bounding box center [477, 515] width 184 height 38
click at [489, 520] on input "Niet te zeggen" at bounding box center [483, 521] width 12 height 12
radio input "true"
click at [493, 514] on label "Niet te zeggen" at bounding box center [477, 515] width 184 height 38
click at [489, 515] on input "Niet te zeggen" at bounding box center [483, 521] width 12 height 12
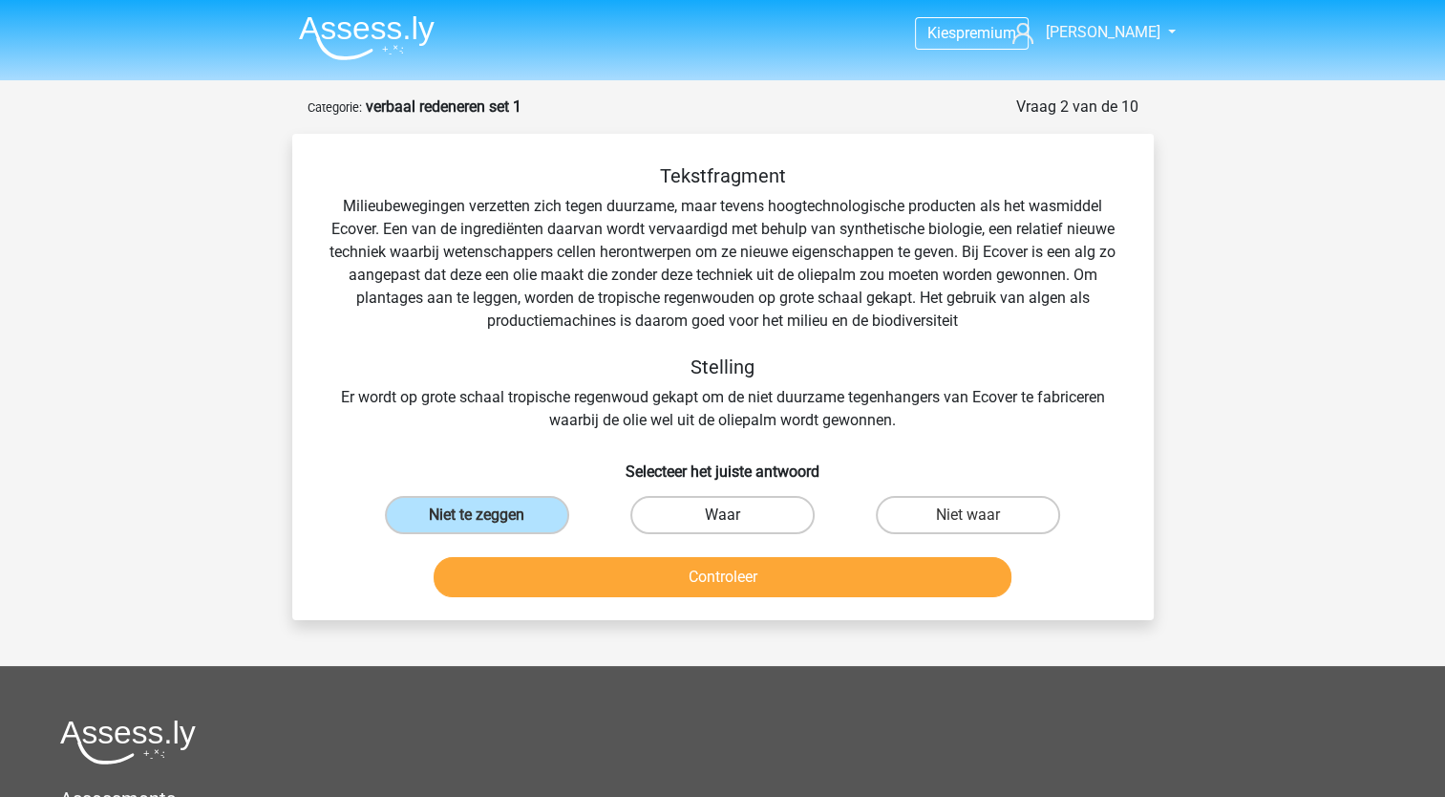
click at [676, 510] on label "Waar" at bounding box center [723, 515] width 184 height 38
click at [722, 515] on input "Waar" at bounding box center [728, 521] width 12 height 12
radio input "true"
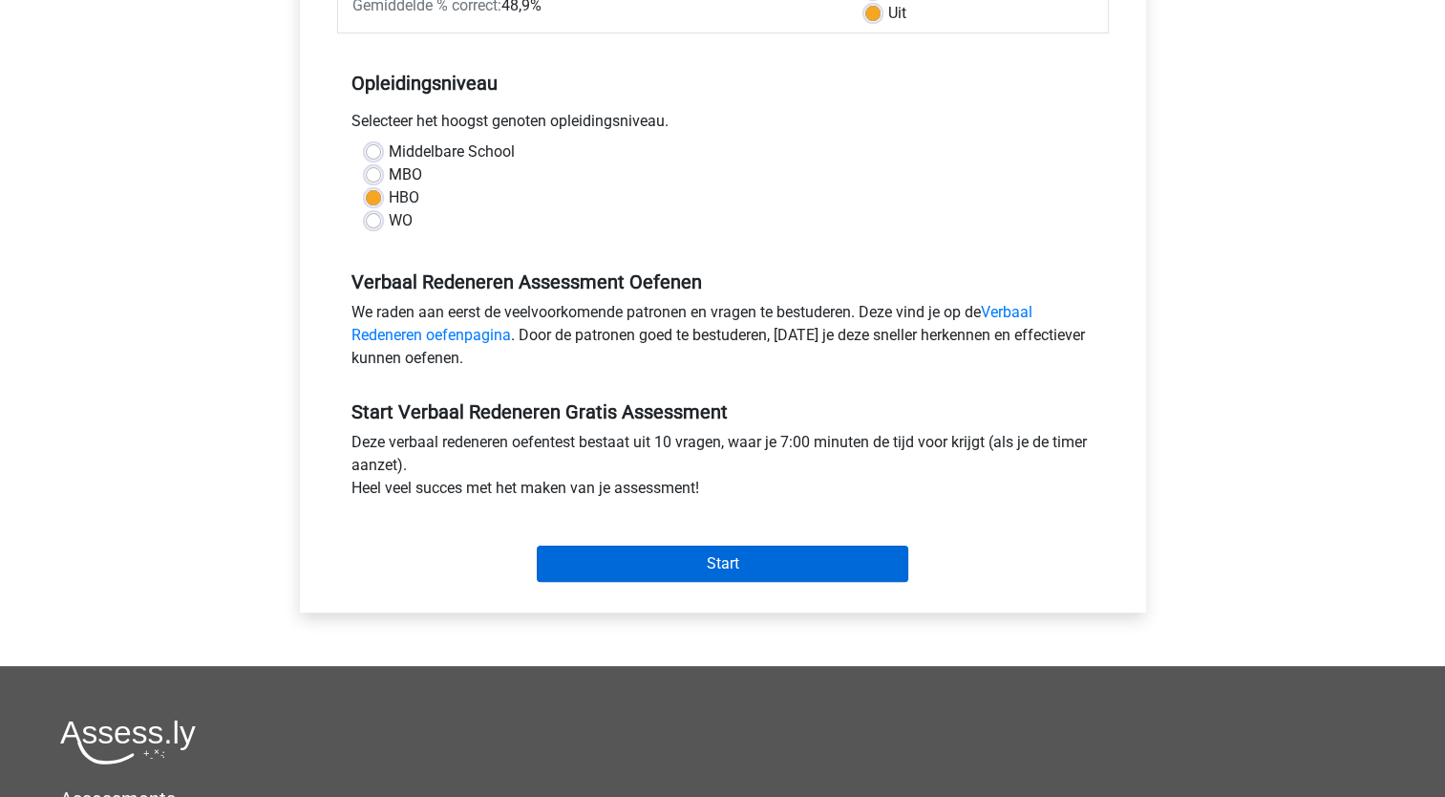
scroll to position [344, 0]
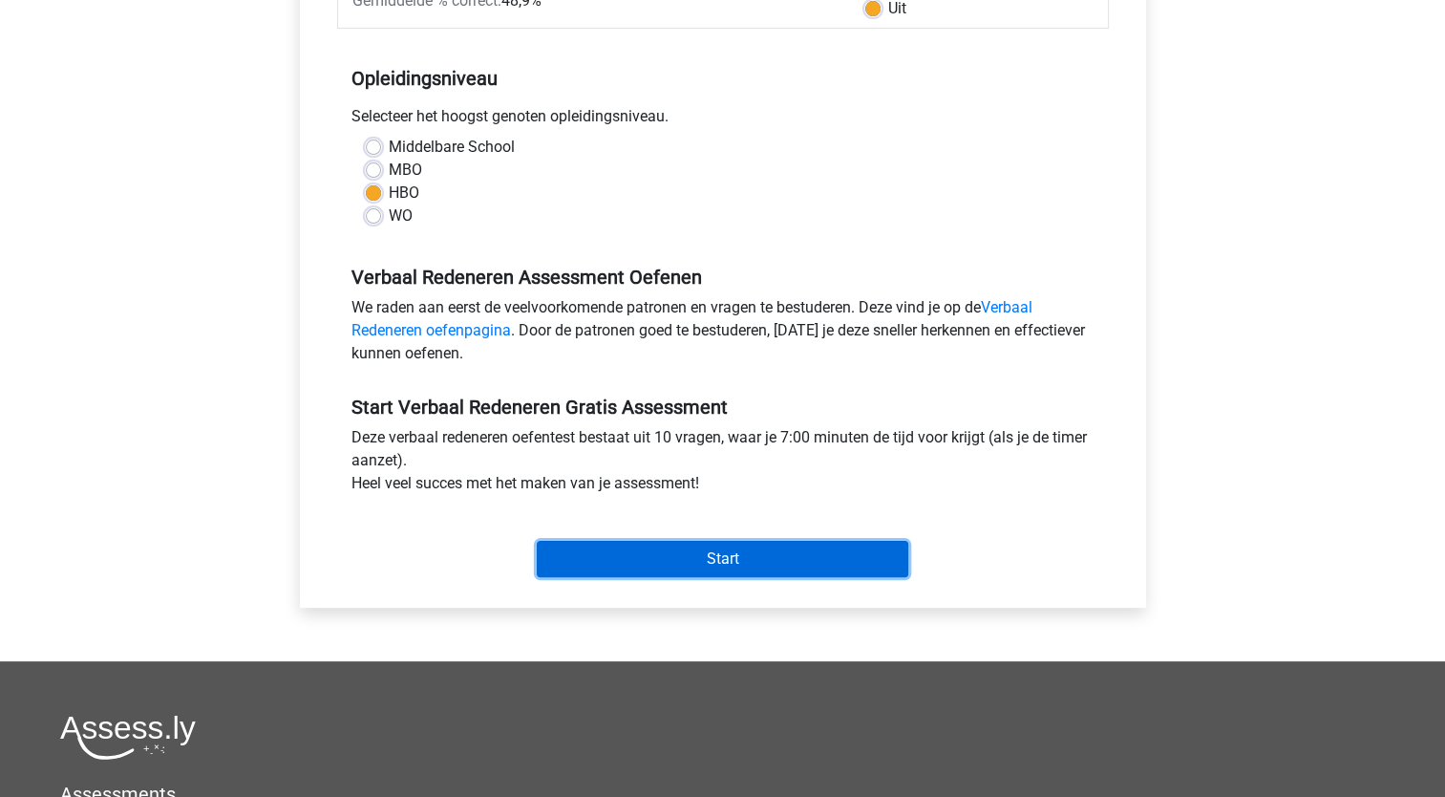
click at [756, 554] on input "Start" at bounding box center [723, 559] width 372 height 36
click at [642, 563] on input "Start" at bounding box center [723, 559] width 372 height 36
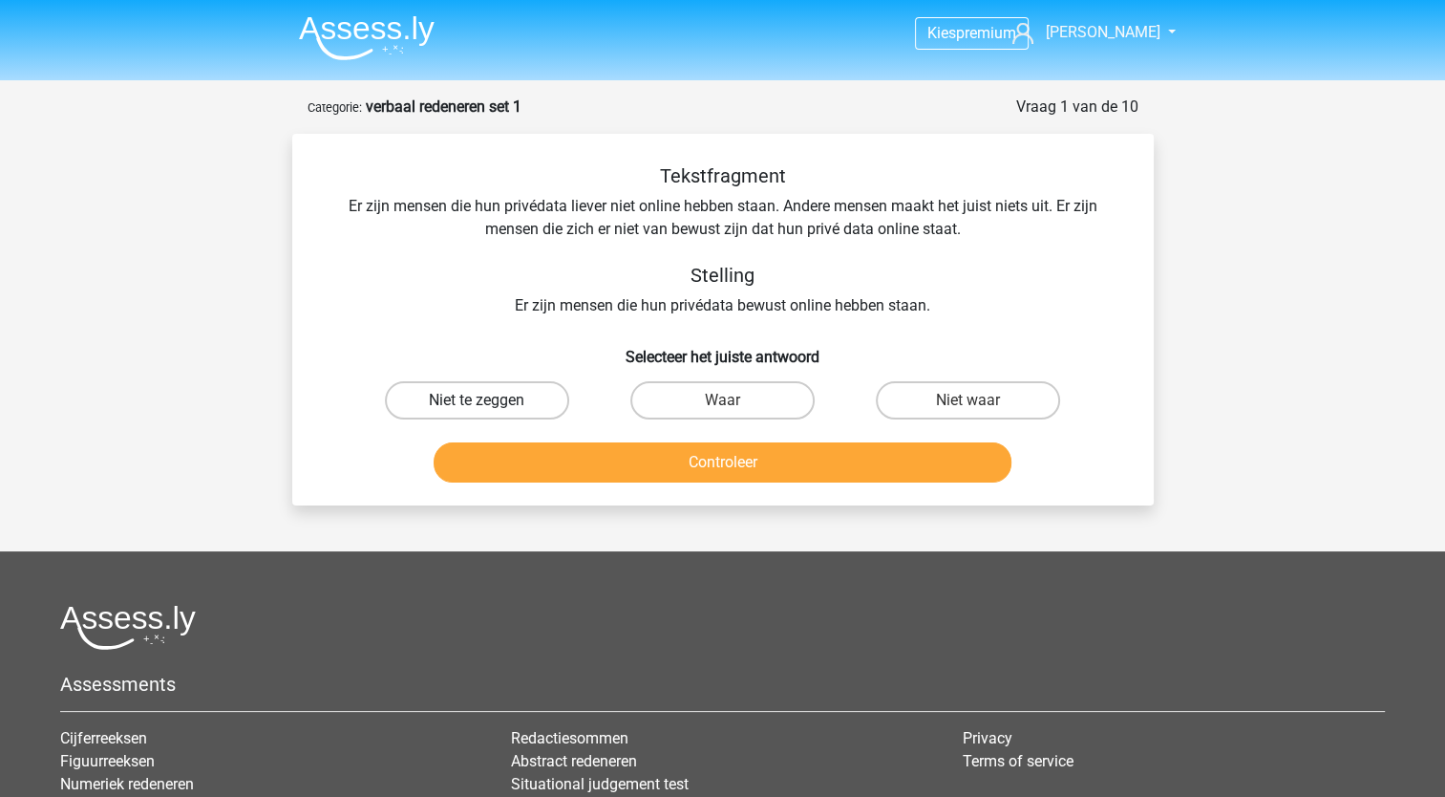
click at [549, 394] on label "Niet te zeggen" at bounding box center [477, 400] width 184 height 38
click at [489, 400] on input "Niet te zeggen" at bounding box center [483, 406] width 12 height 12
radio input "true"
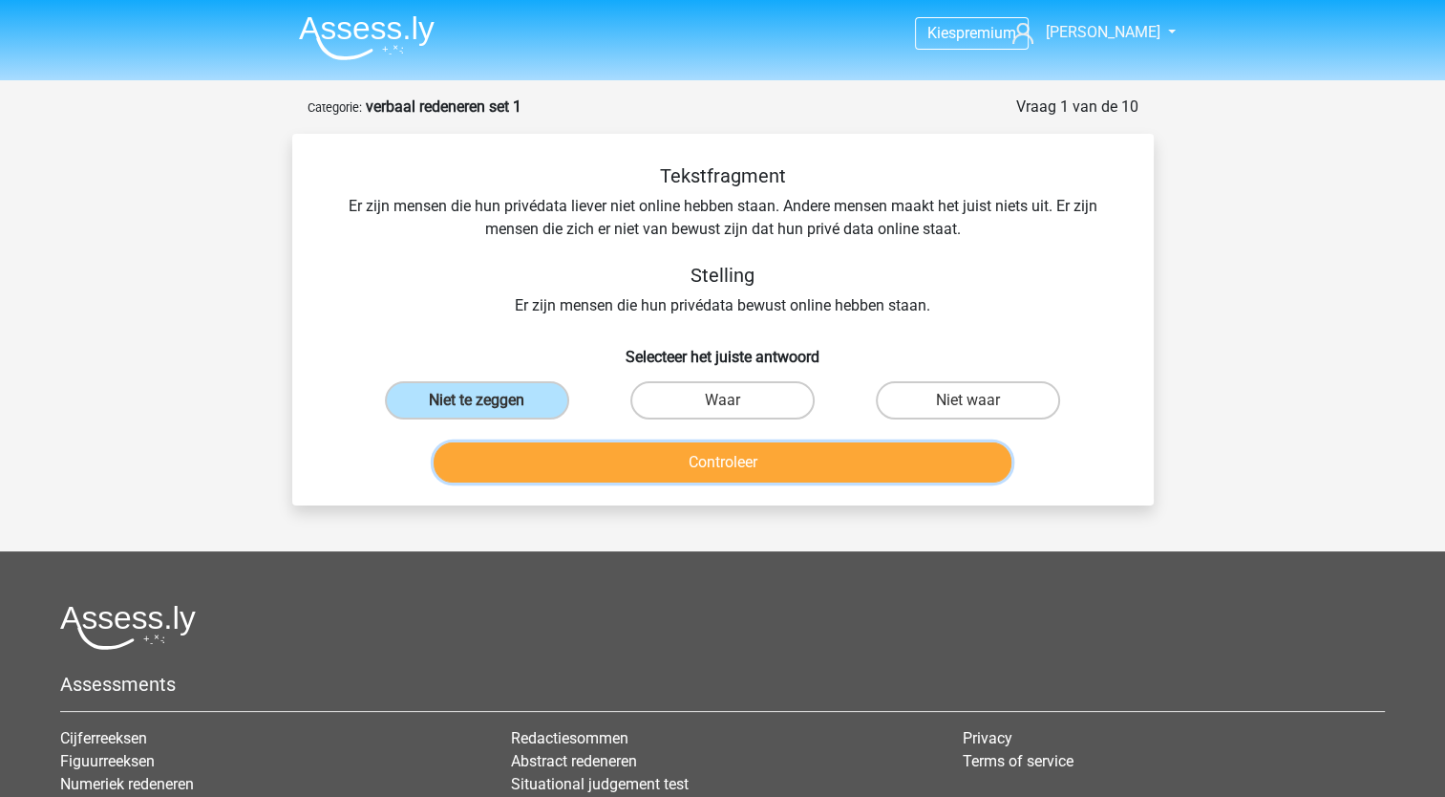
click at [596, 456] on button "Controleer" at bounding box center [723, 462] width 578 height 40
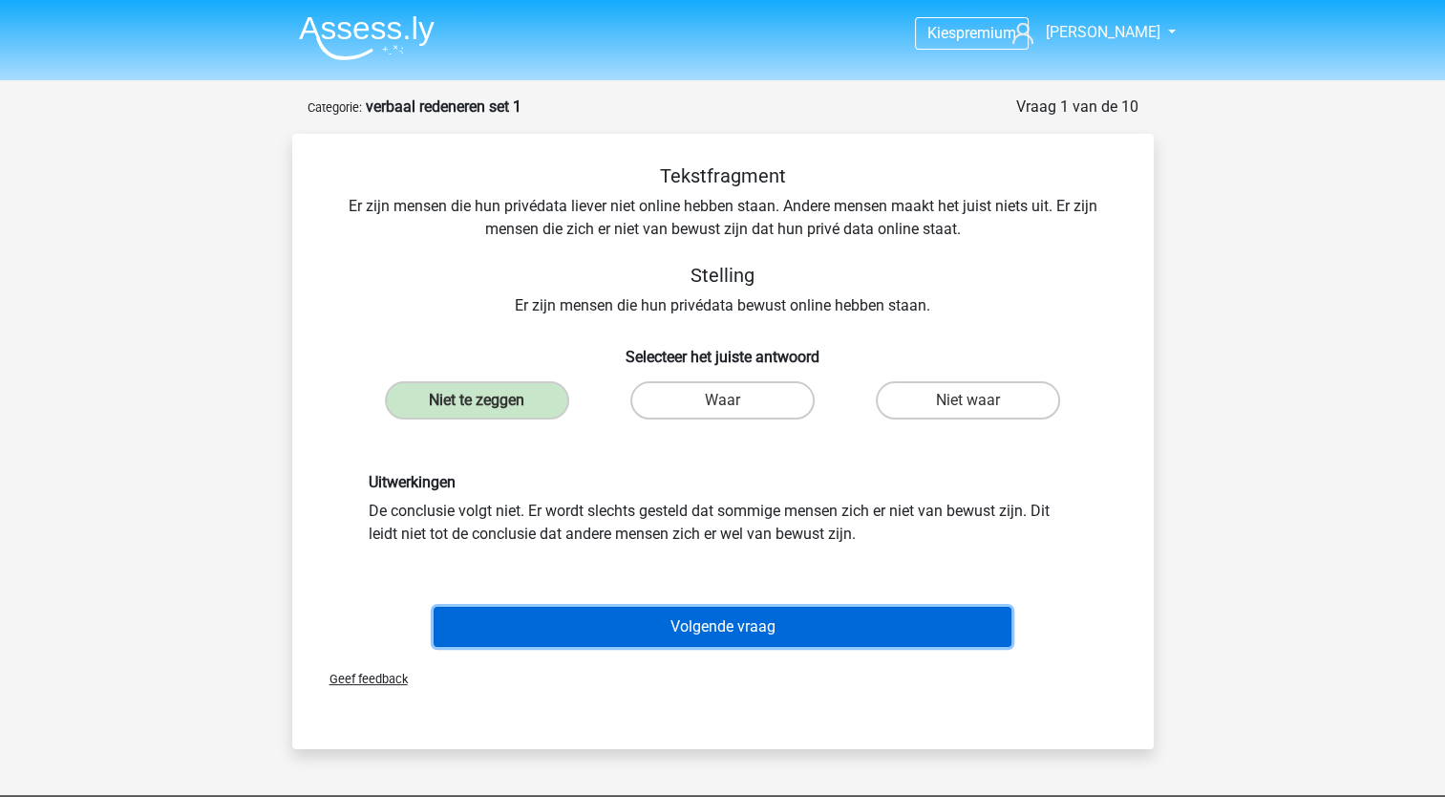
click at [589, 621] on button "Volgende vraag" at bounding box center [723, 627] width 578 height 40
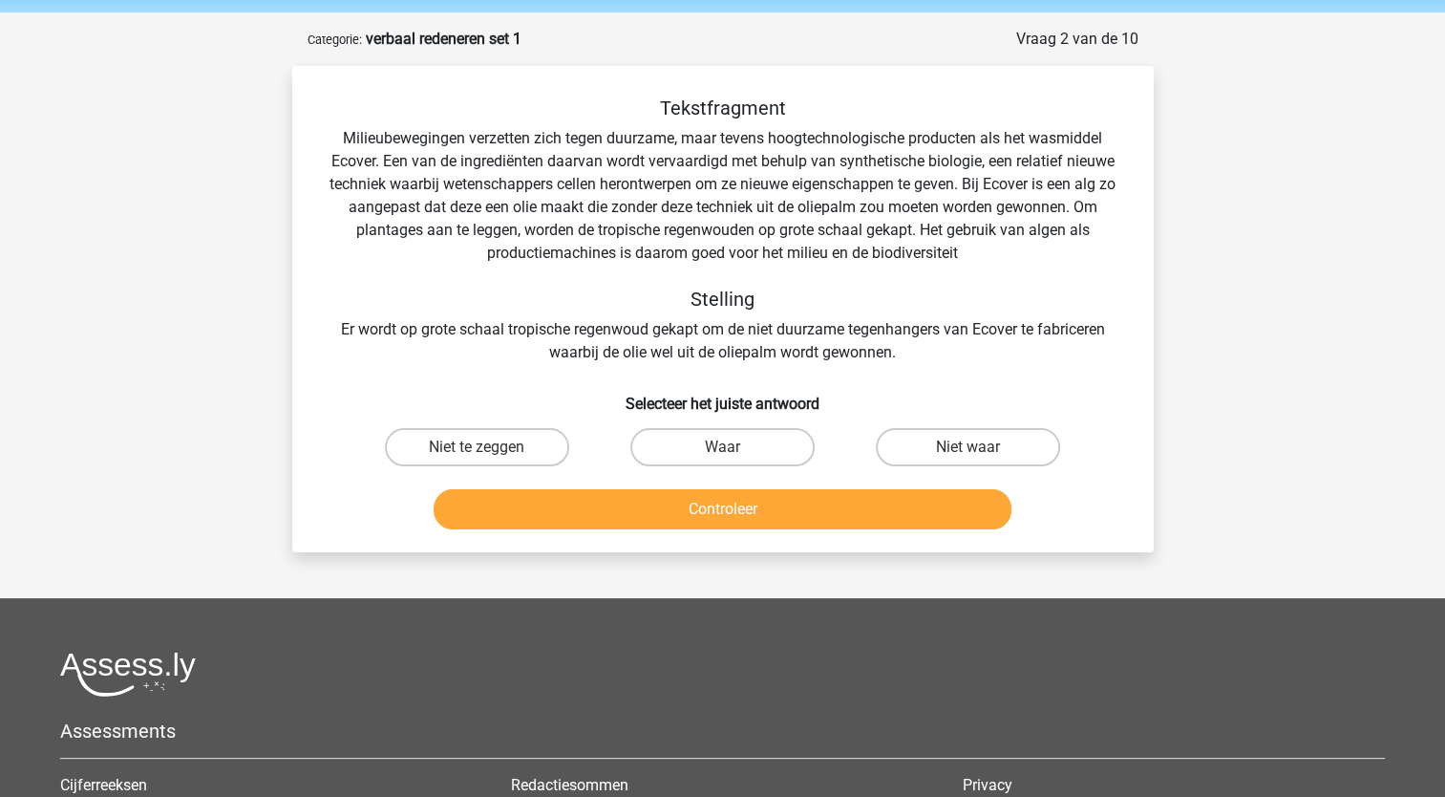
scroll to position [96, 0]
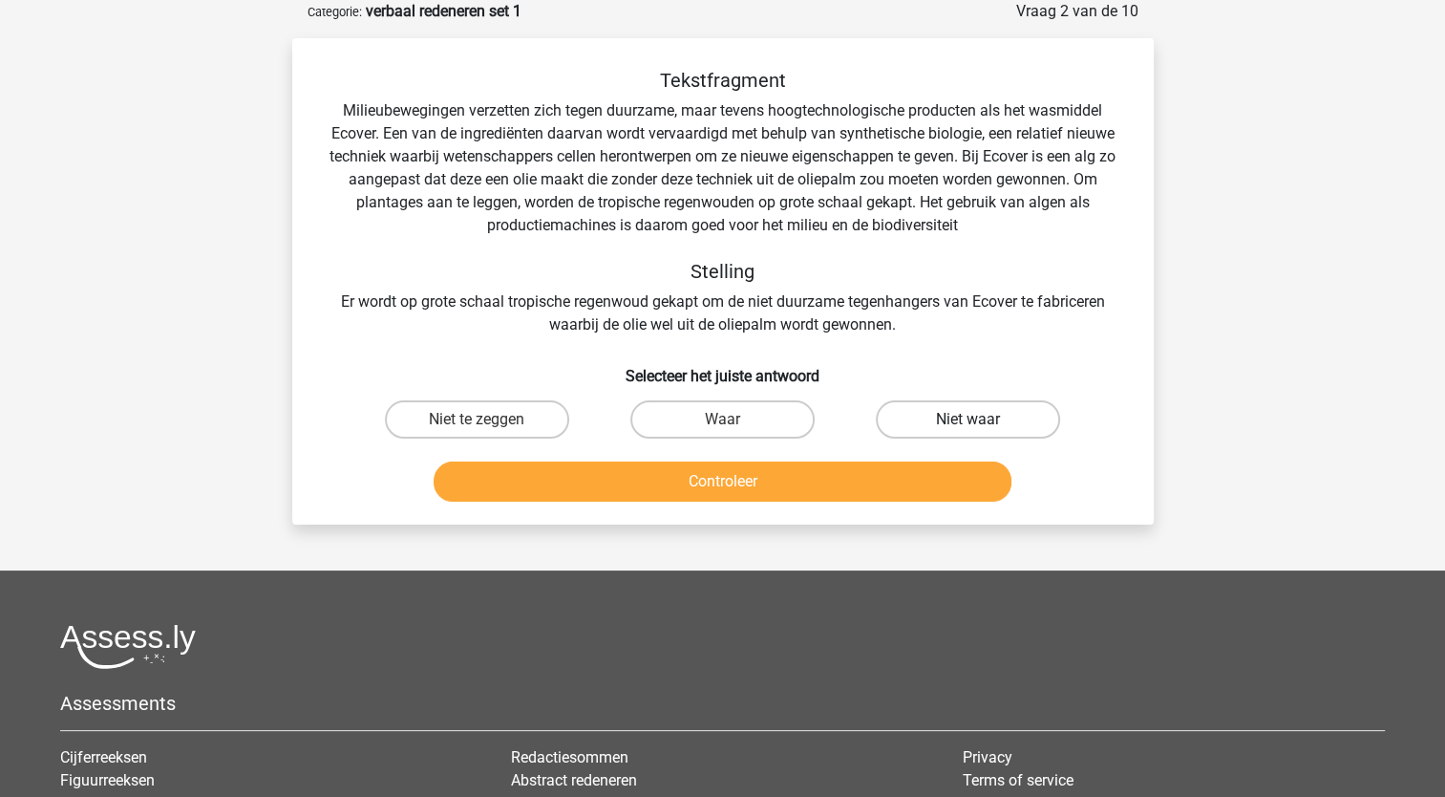
click at [906, 415] on label "Niet waar" at bounding box center [968, 419] width 184 height 38
click at [969, 419] on input "Niet waar" at bounding box center [975, 425] width 12 height 12
radio input "true"
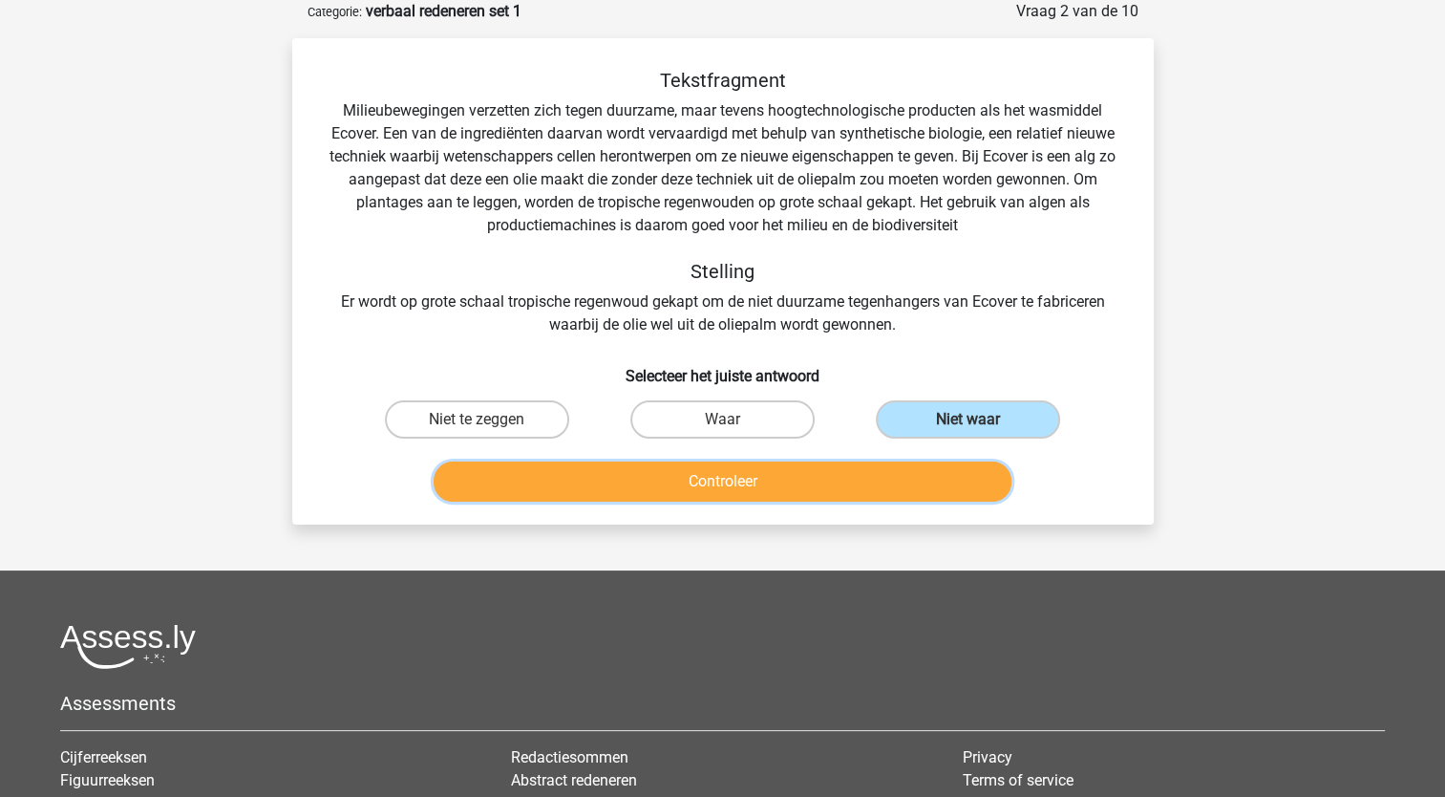
click at [858, 472] on button "Controleer" at bounding box center [723, 481] width 578 height 40
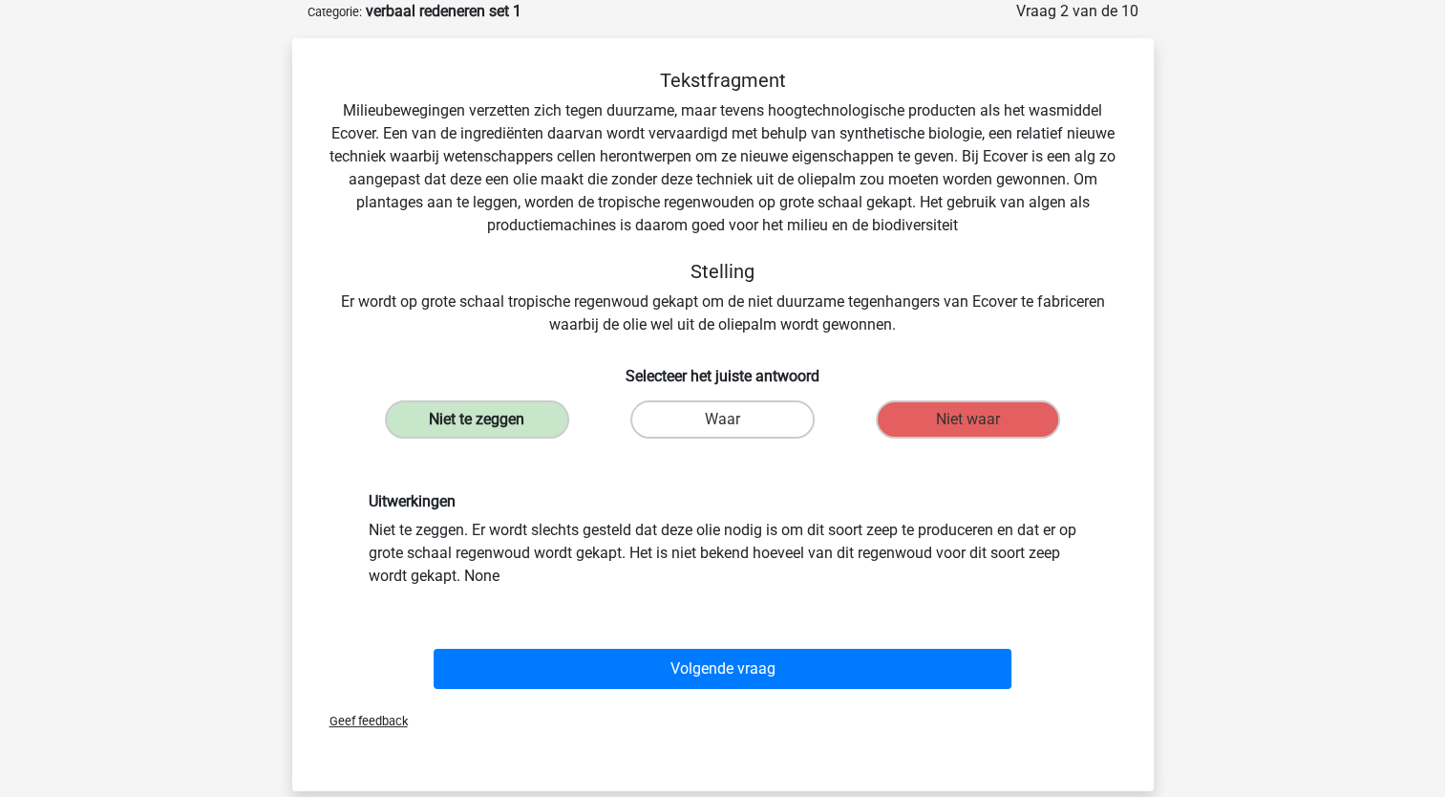
click at [482, 411] on label "Niet te zeggen" at bounding box center [477, 419] width 184 height 38
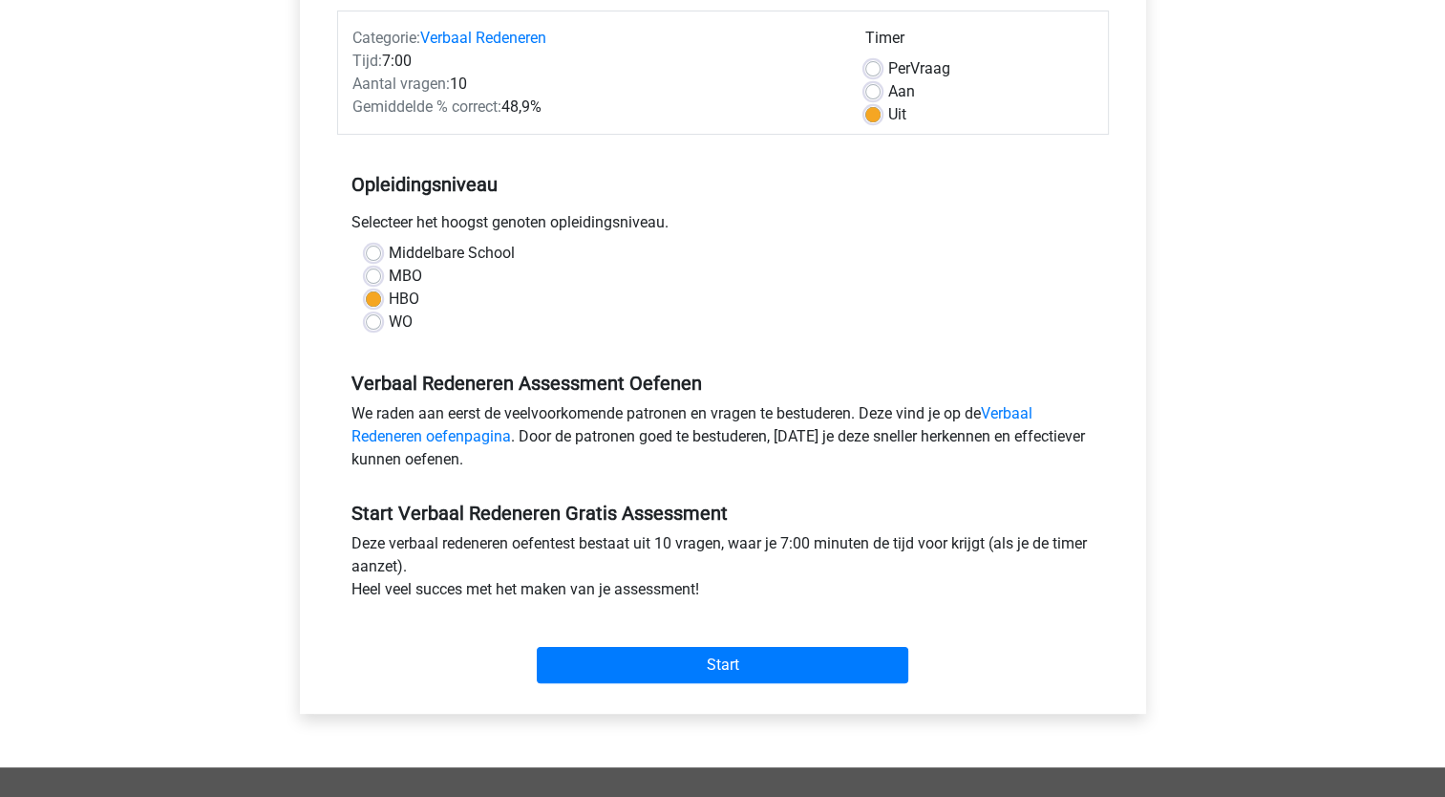
scroll to position [459, 0]
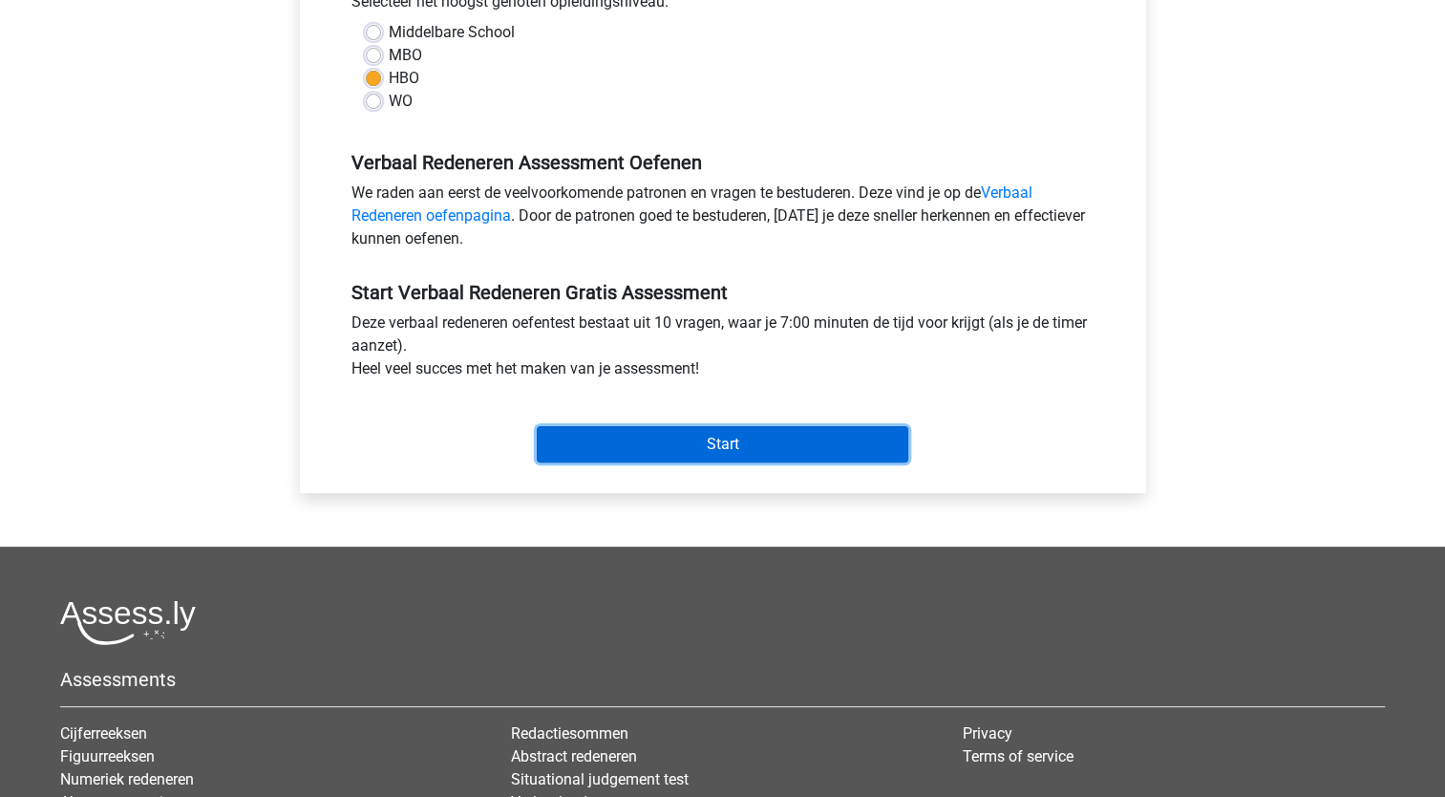
click at [748, 453] on input "Start" at bounding box center [723, 444] width 372 height 36
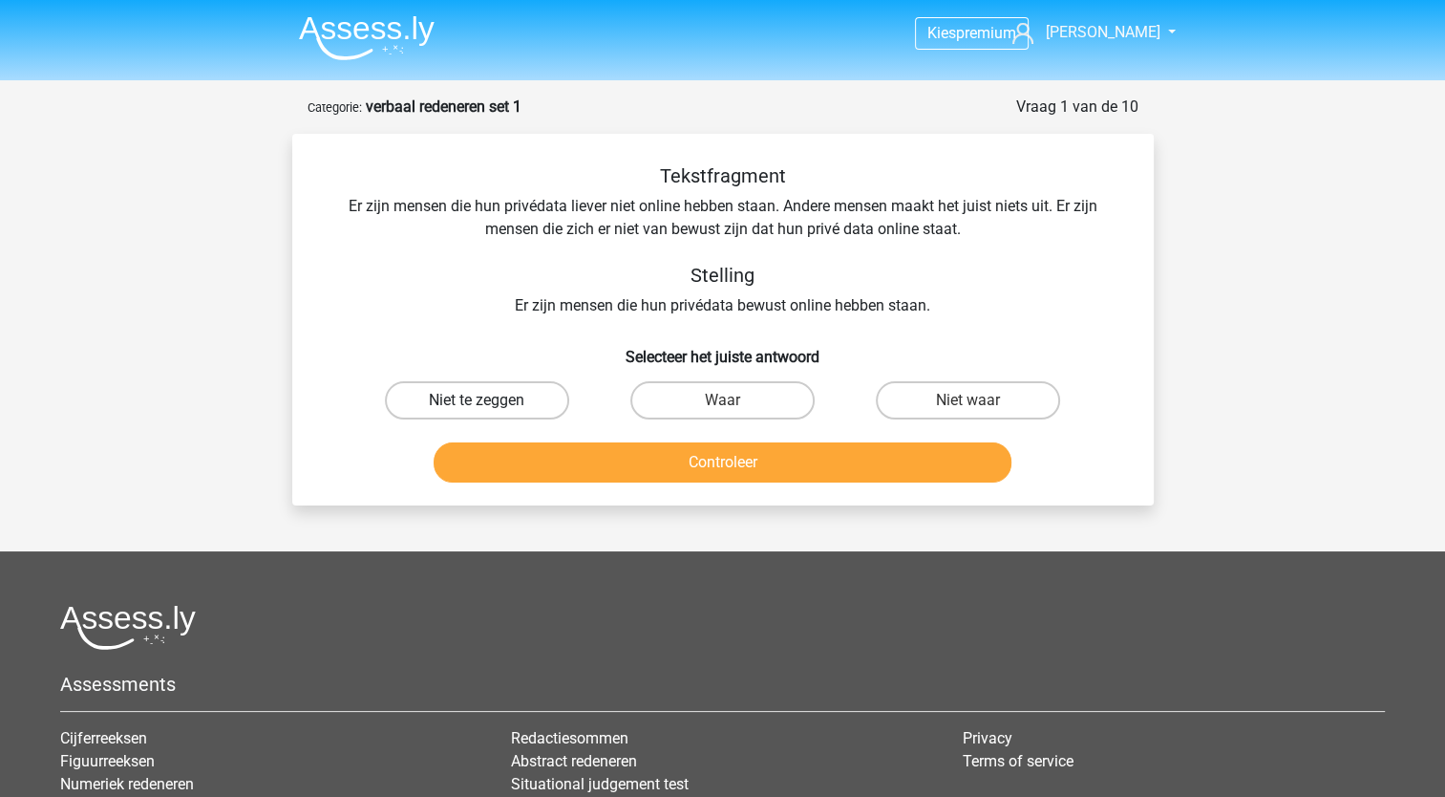
click at [535, 396] on label "Niet te zeggen" at bounding box center [477, 400] width 184 height 38
click at [489, 400] on input "Niet te zeggen" at bounding box center [483, 406] width 12 height 12
radio input "true"
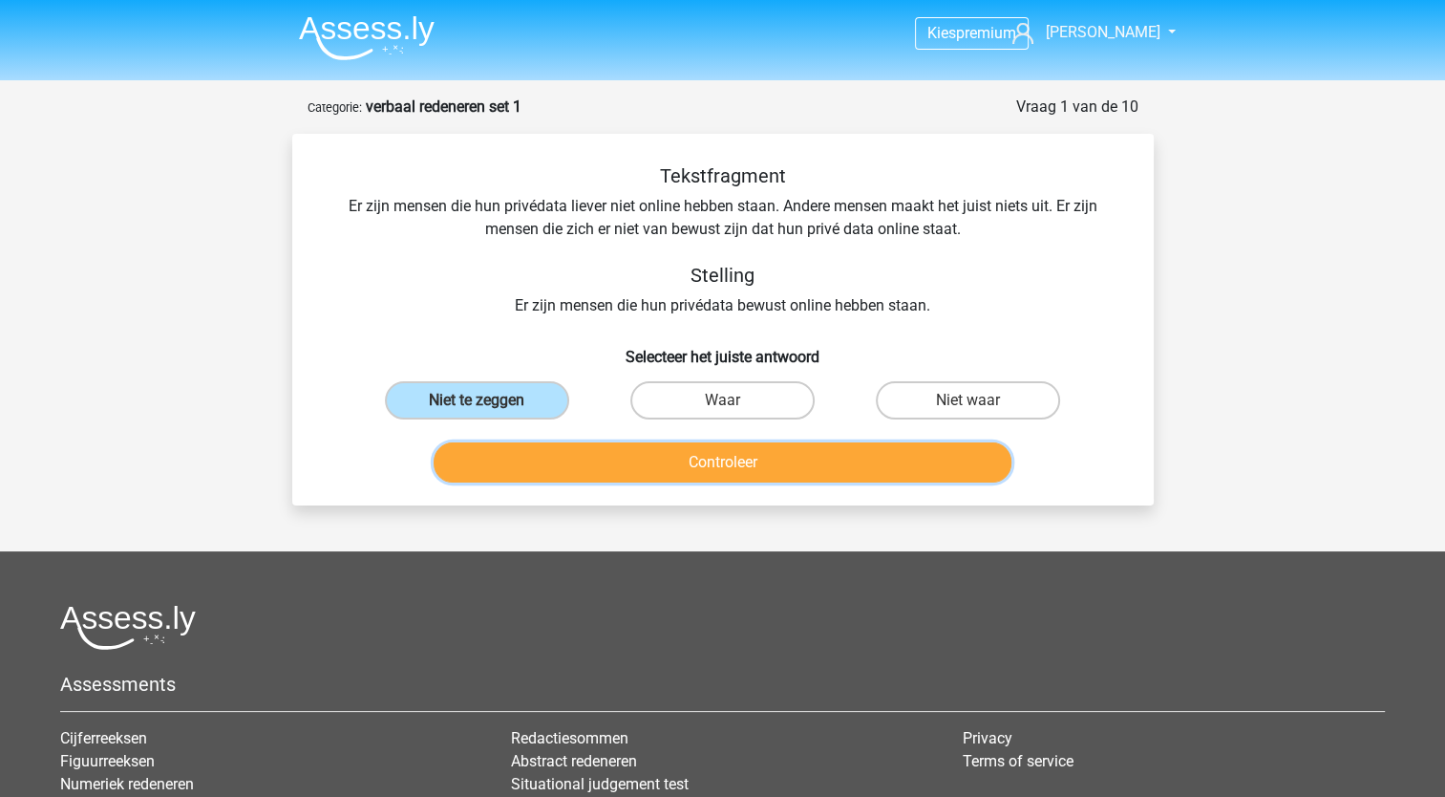
click at [590, 453] on button "Controleer" at bounding box center [723, 462] width 578 height 40
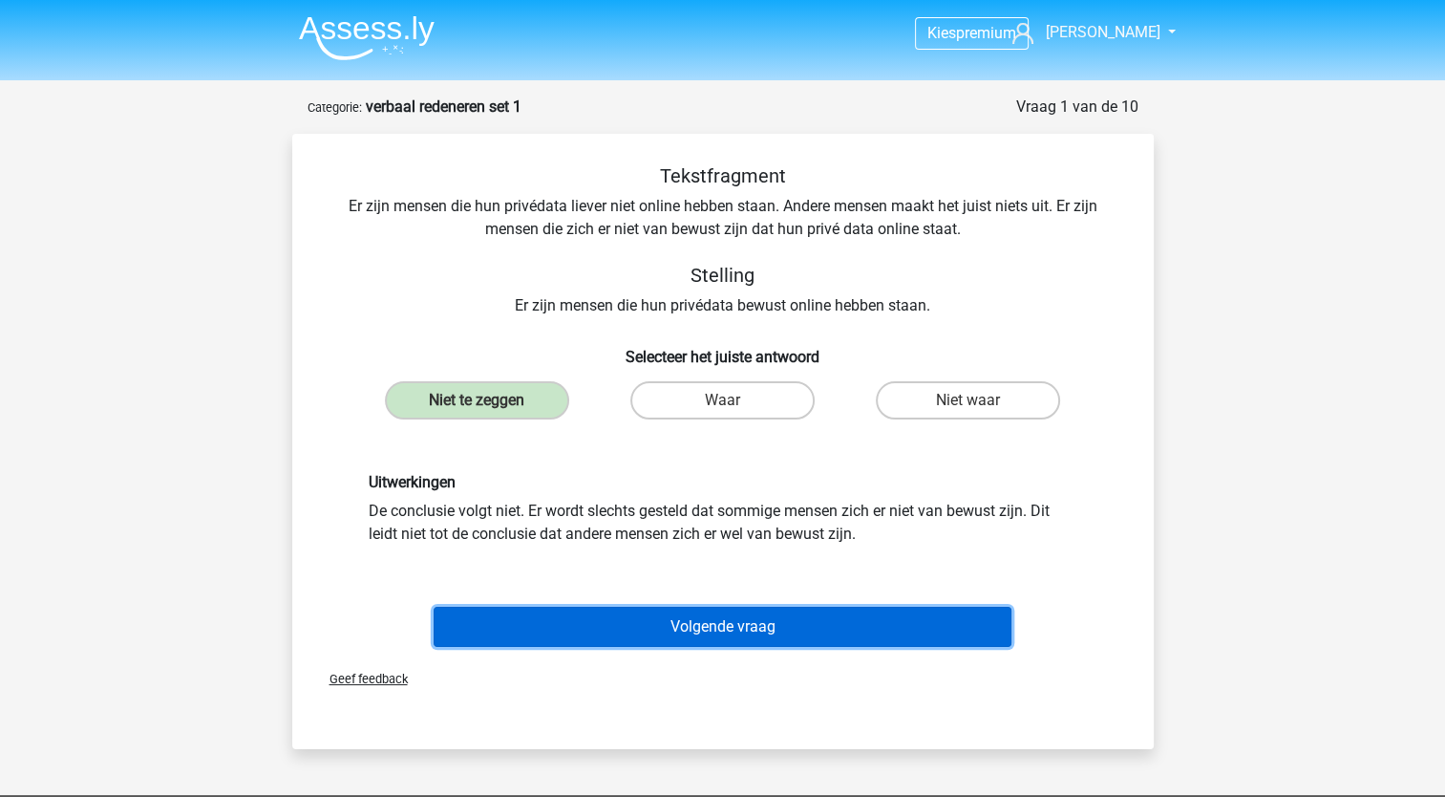
click at [665, 634] on button "Volgende vraag" at bounding box center [723, 627] width 578 height 40
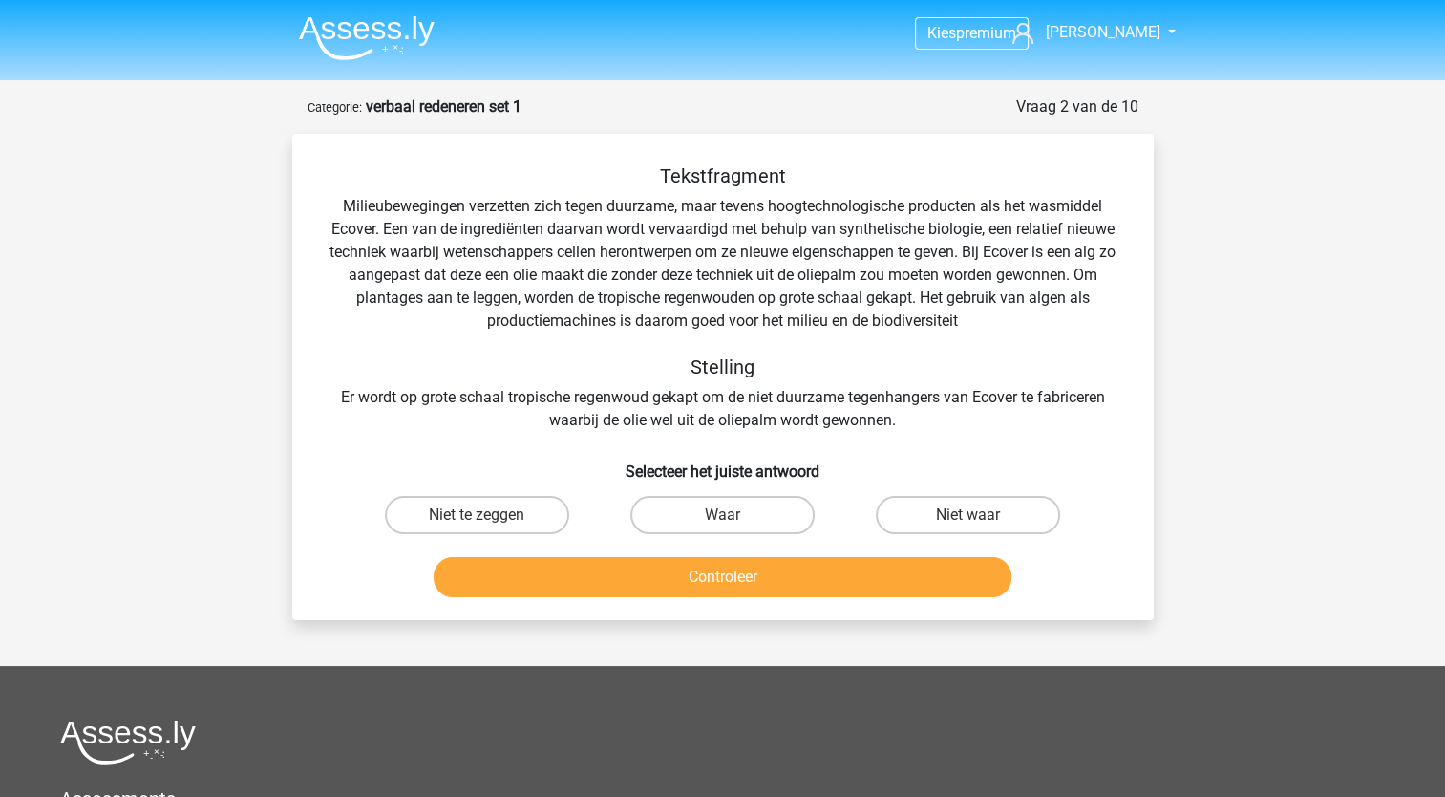
scroll to position [96, 0]
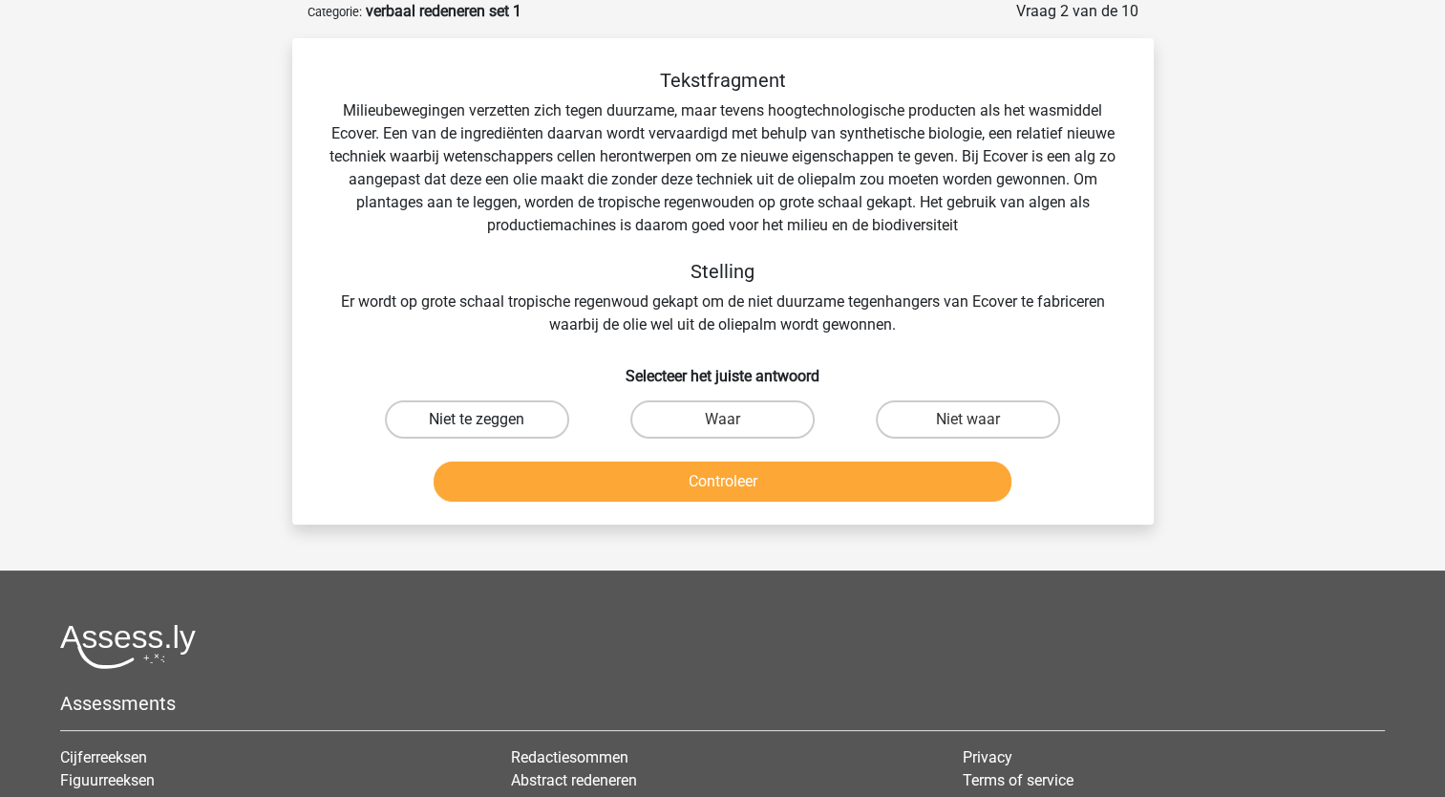
click at [464, 418] on label "Niet te zeggen" at bounding box center [477, 419] width 184 height 38
click at [477, 419] on input "Niet te zeggen" at bounding box center [483, 425] width 12 height 12
radio input "true"
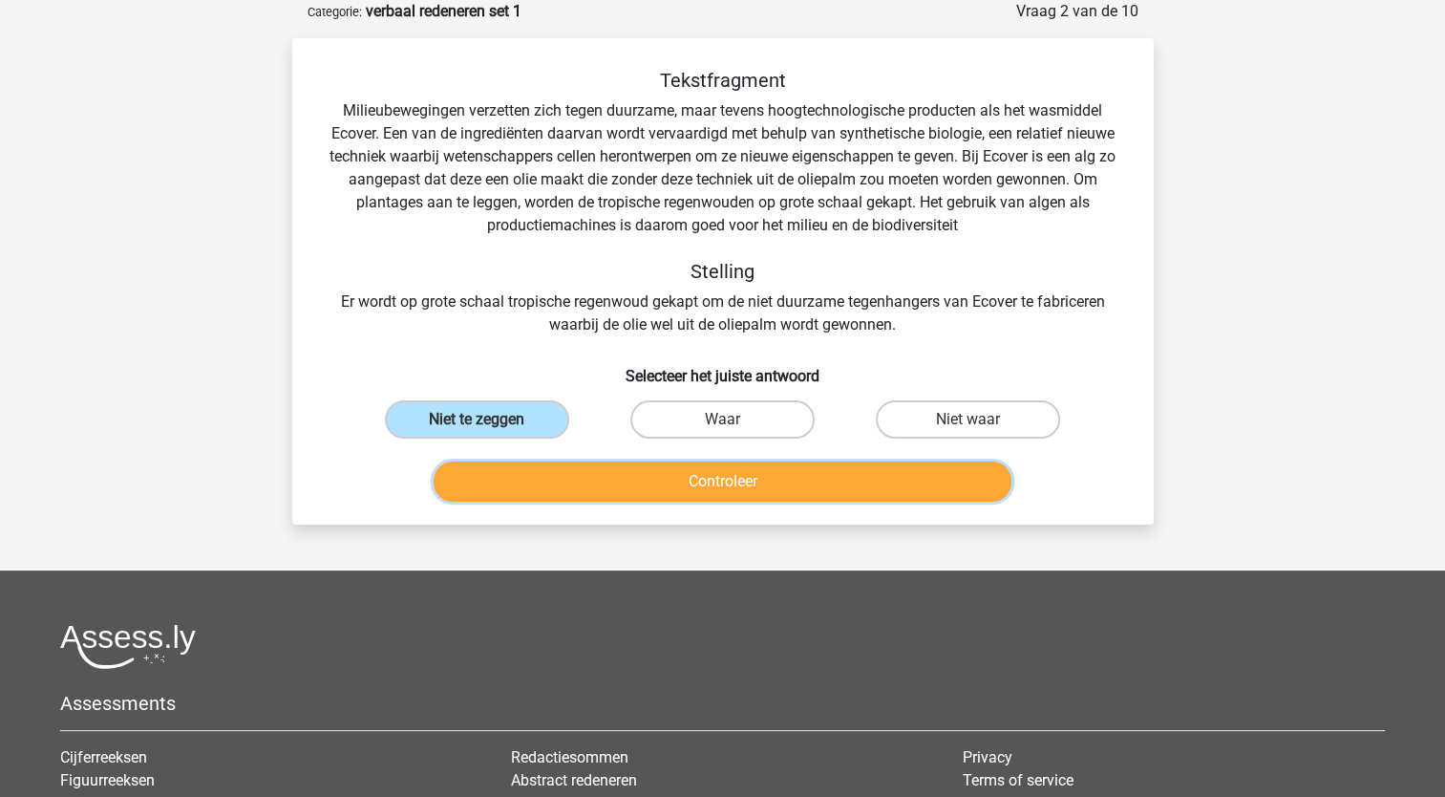
click at [539, 470] on button "Controleer" at bounding box center [723, 481] width 578 height 40
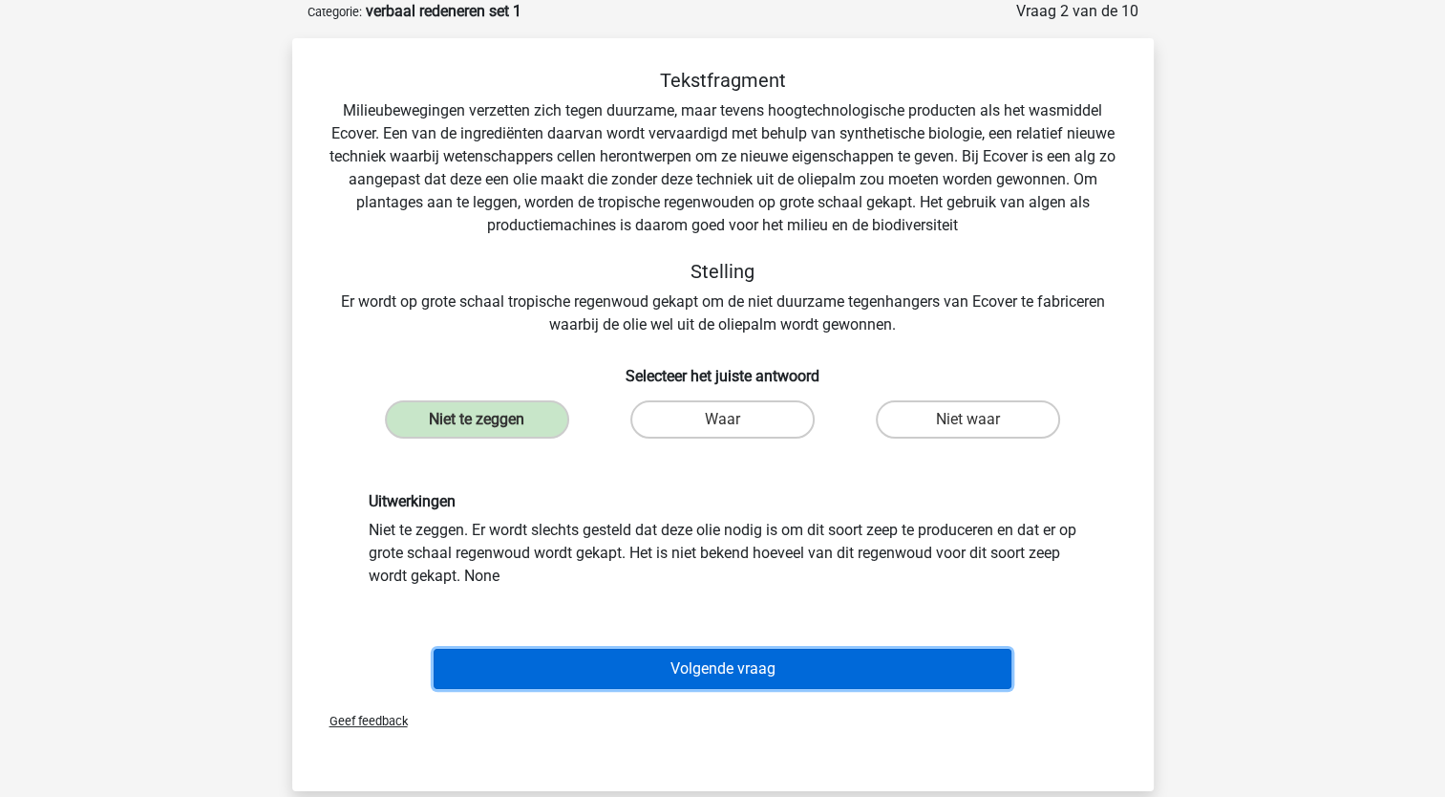
click at [692, 663] on button "Volgende vraag" at bounding box center [723, 669] width 578 height 40
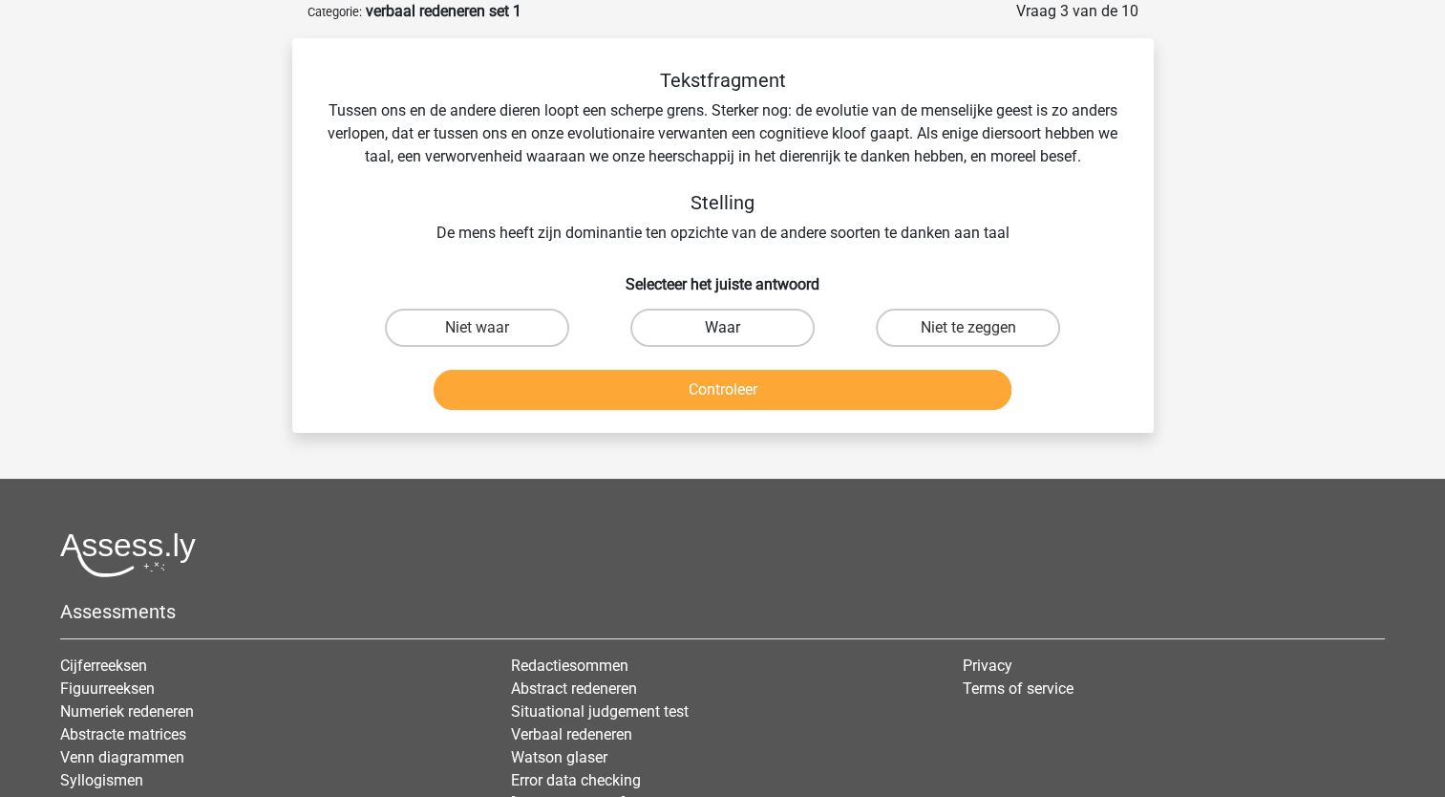
click at [717, 341] on label "Waar" at bounding box center [723, 328] width 184 height 38
click at [722, 340] on input "Waar" at bounding box center [728, 334] width 12 height 12
radio input "true"
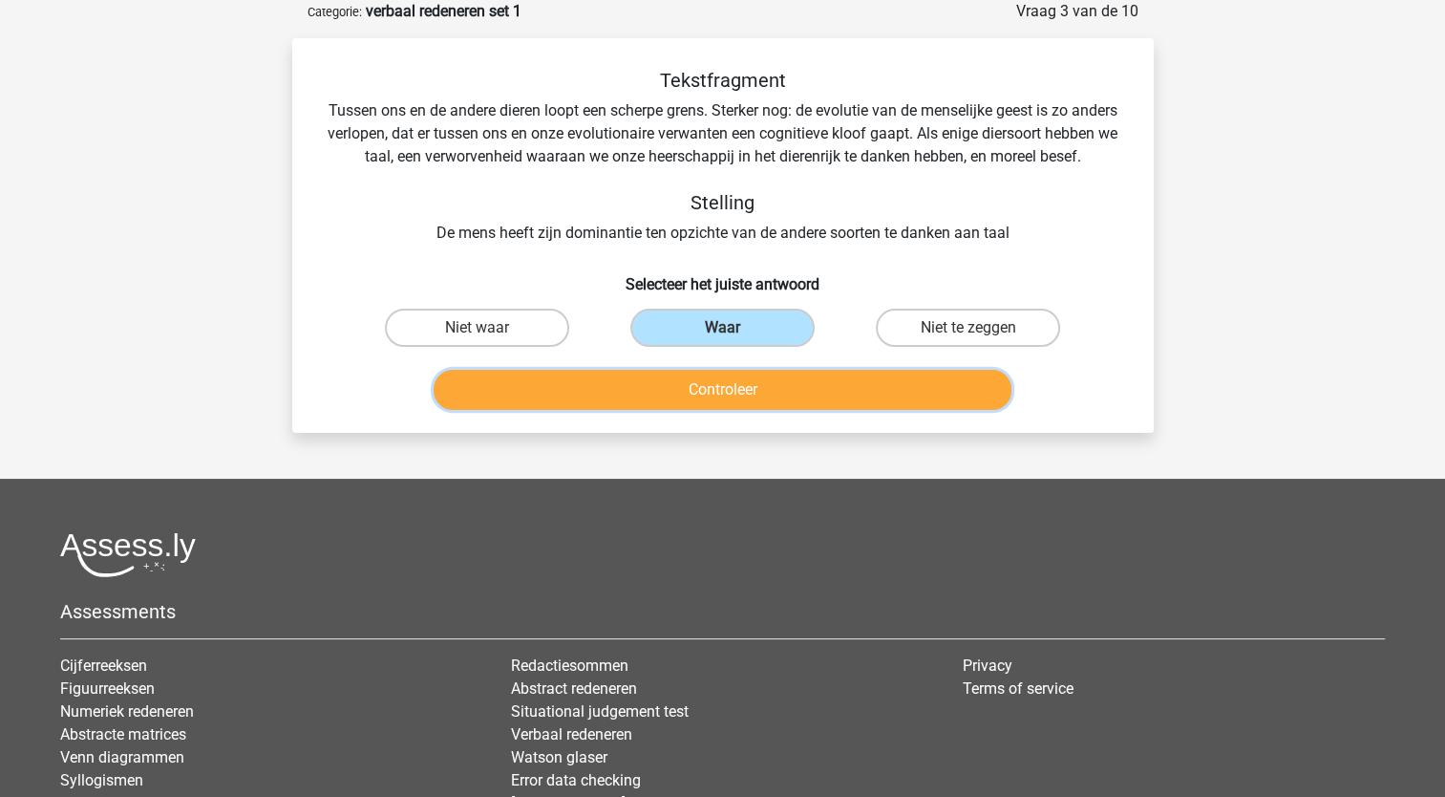
click at [692, 393] on button "Controleer" at bounding box center [723, 390] width 578 height 40
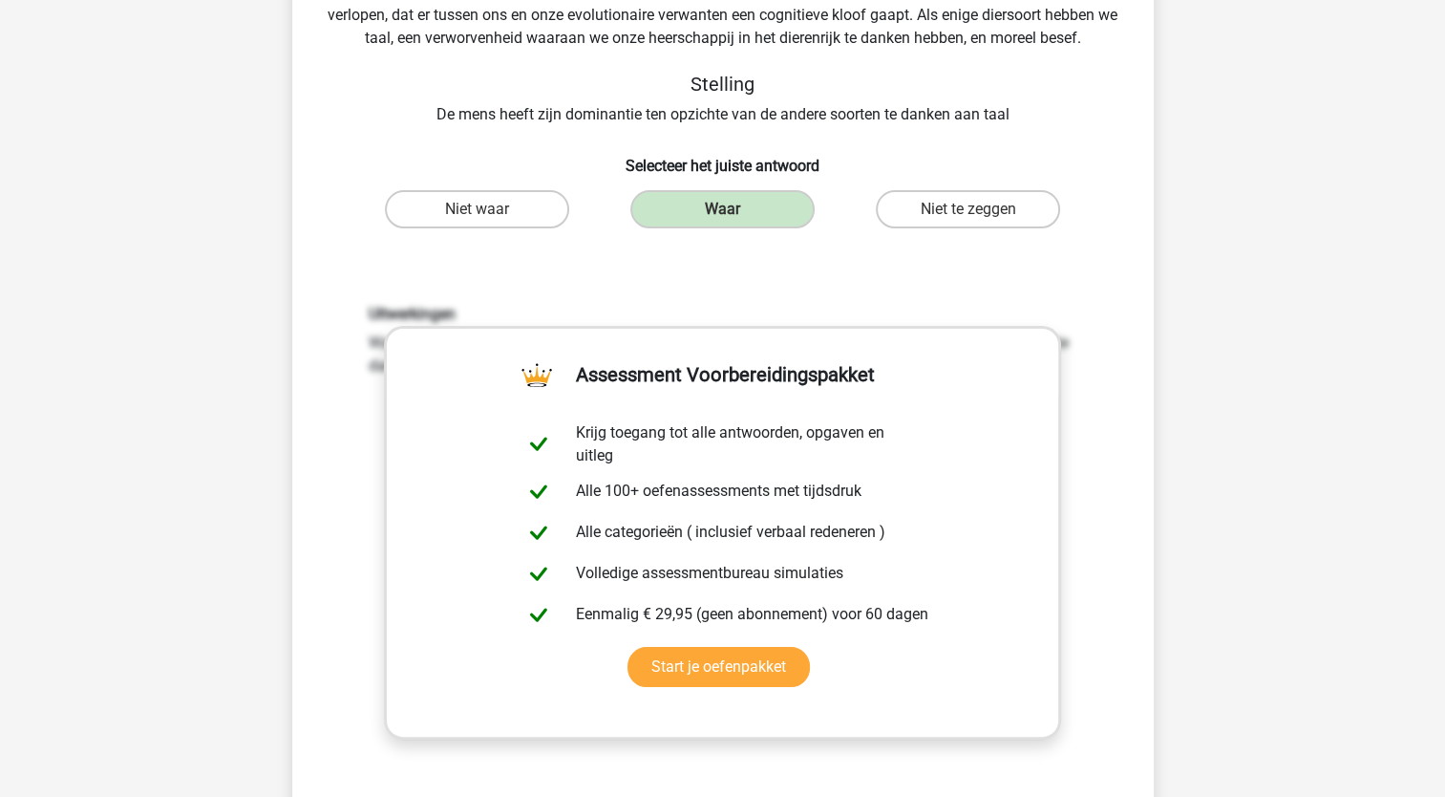
scroll to position [248, 0]
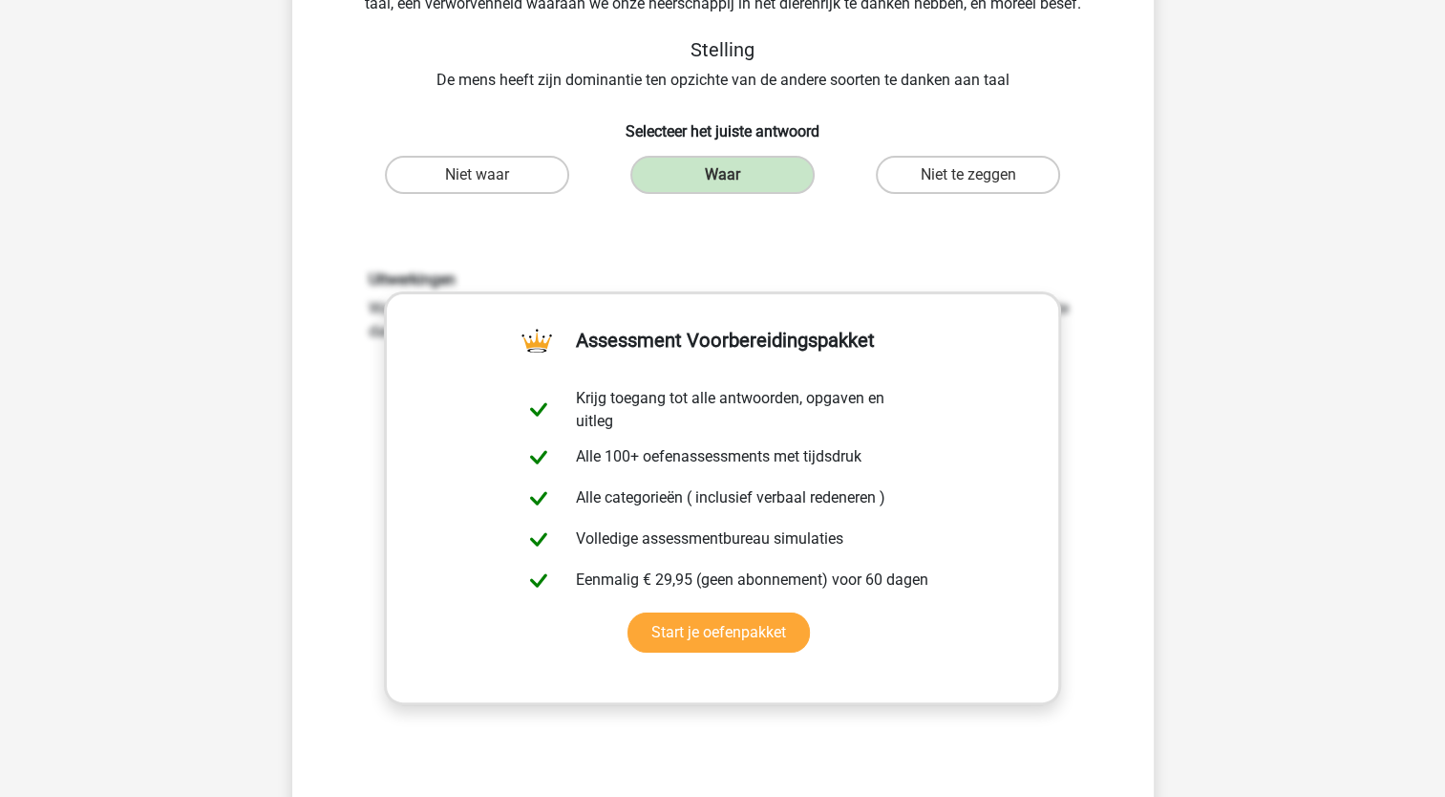
click at [1232, 319] on div "Kies premium robert rodijo@hotmail.com" at bounding box center [722, 639] width 1445 height 1774
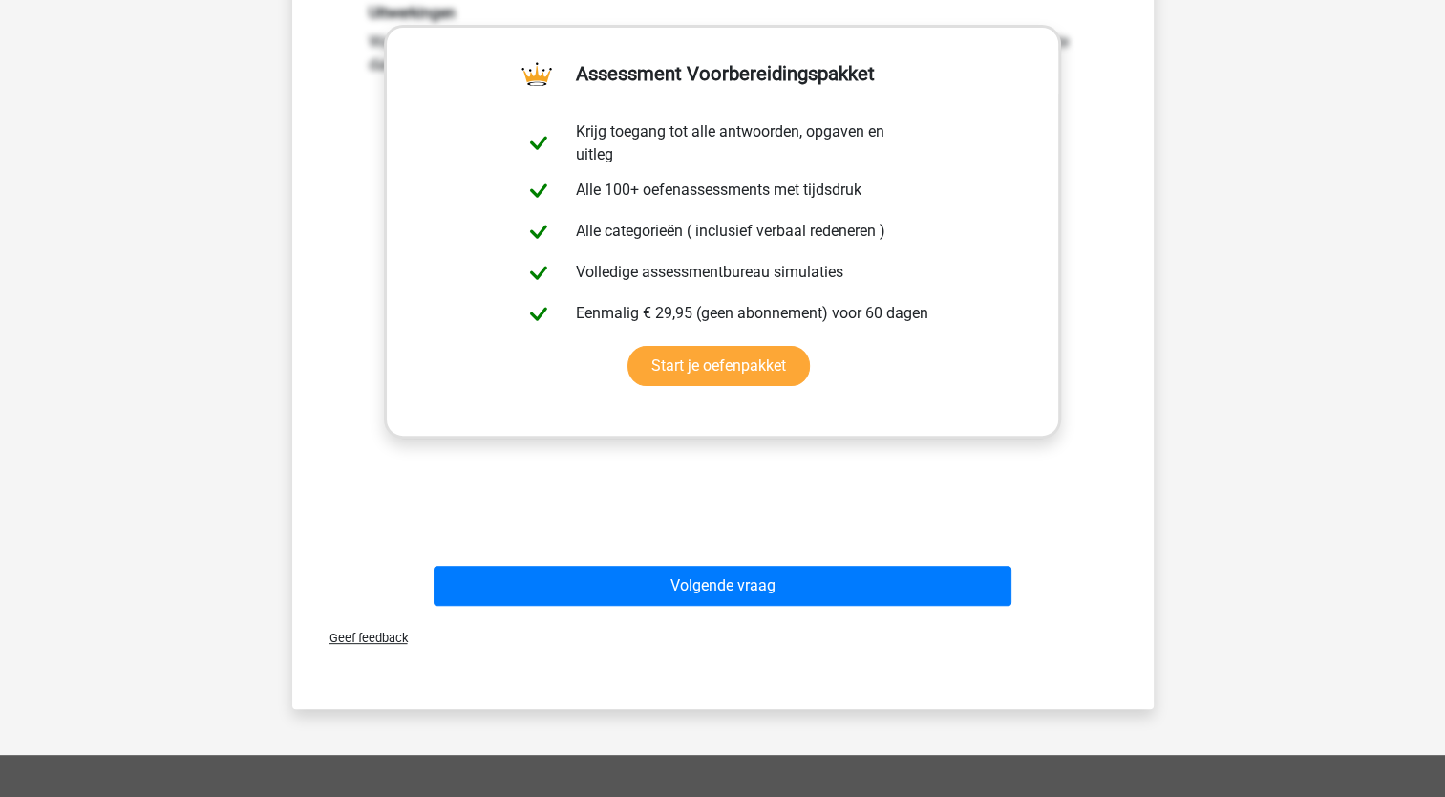
scroll to position [516, 0]
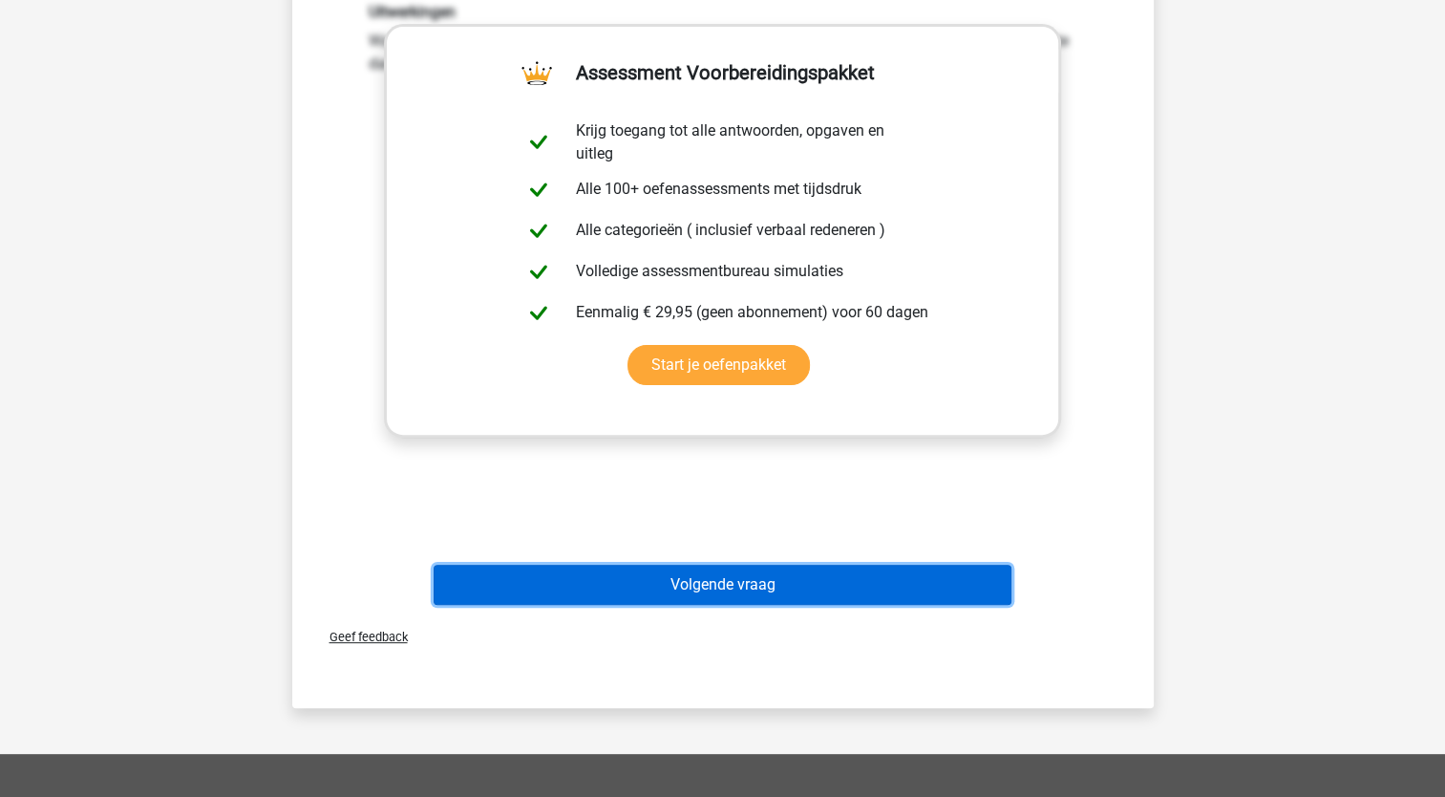
click at [936, 605] on button "Volgende vraag" at bounding box center [723, 585] width 578 height 40
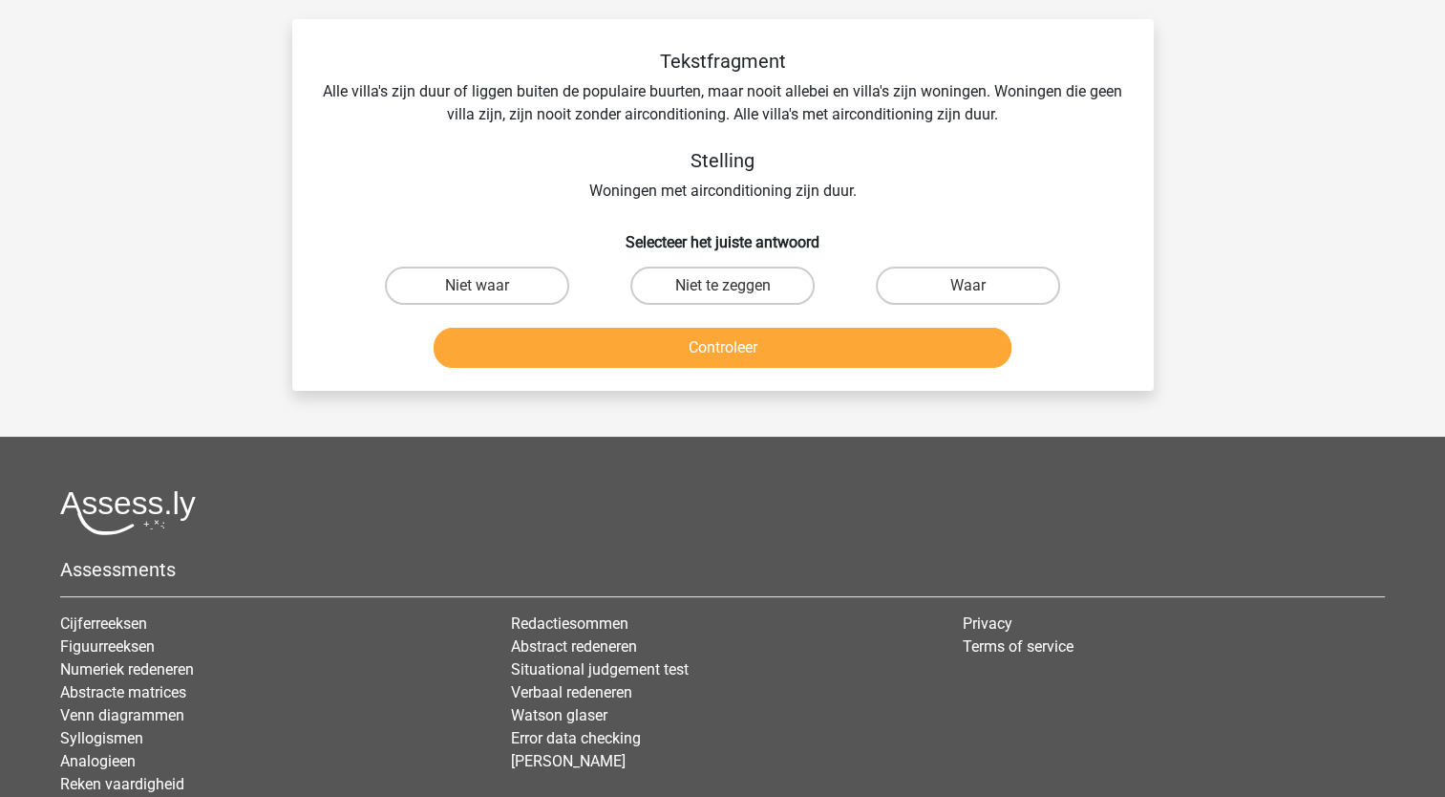
scroll to position [96, 0]
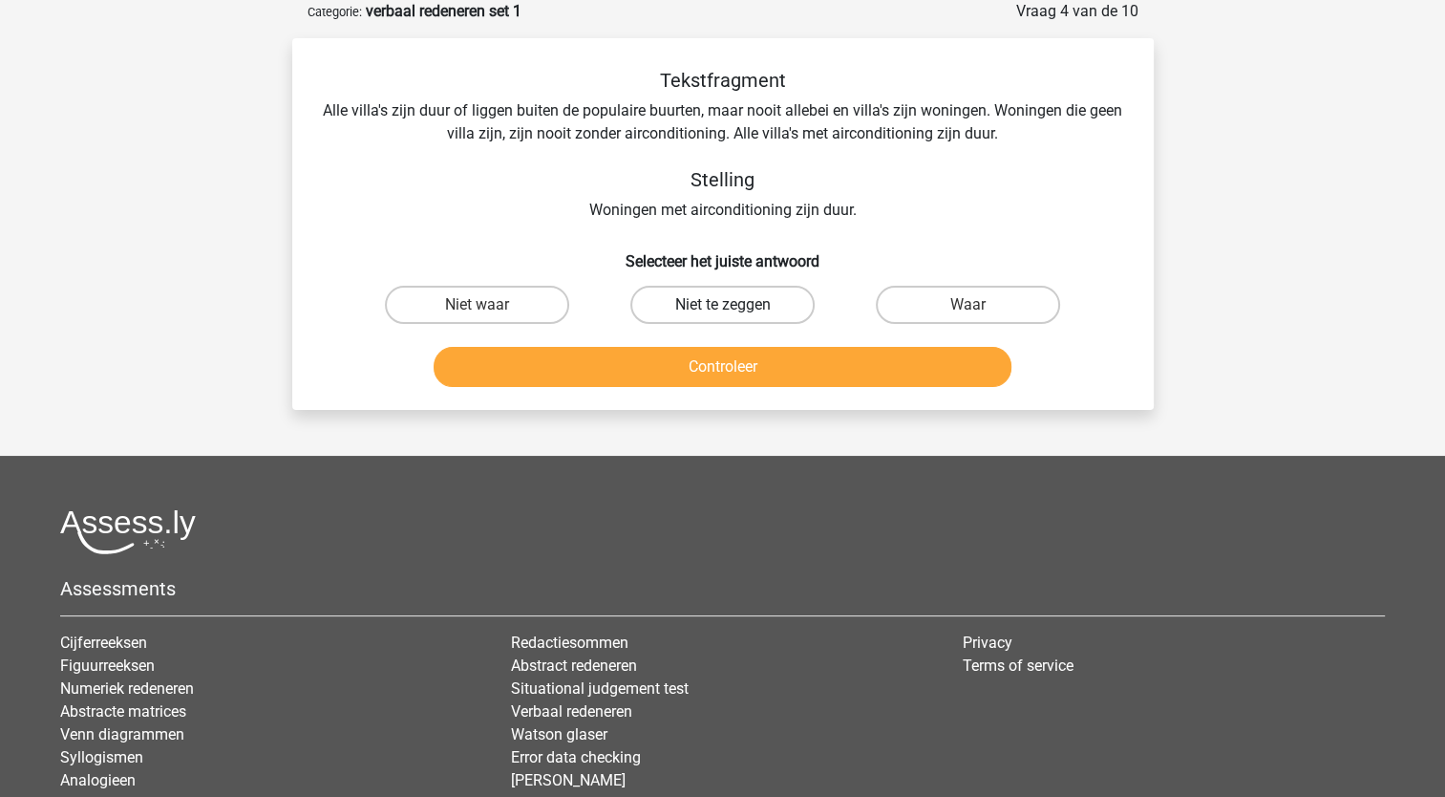
click at [676, 305] on label "Niet te zeggen" at bounding box center [723, 305] width 184 height 38
click at [722, 305] on input "Niet te zeggen" at bounding box center [728, 311] width 12 height 12
radio input "true"
click at [669, 376] on button "Controleer" at bounding box center [723, 367] width 578 height 40
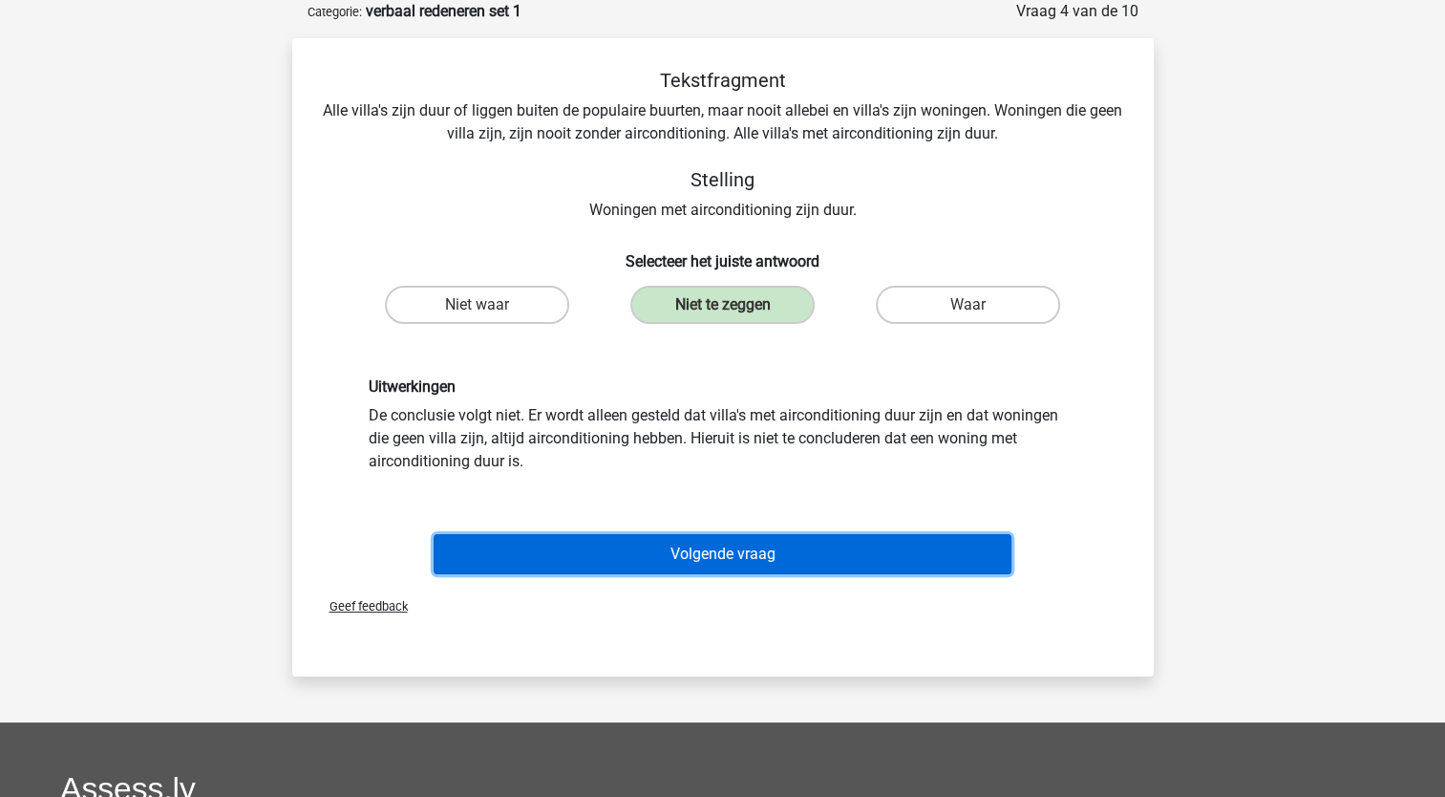
click at [653, 549] on button "Volgende vraag" at bounding box center [723, 554] width 578 height 40
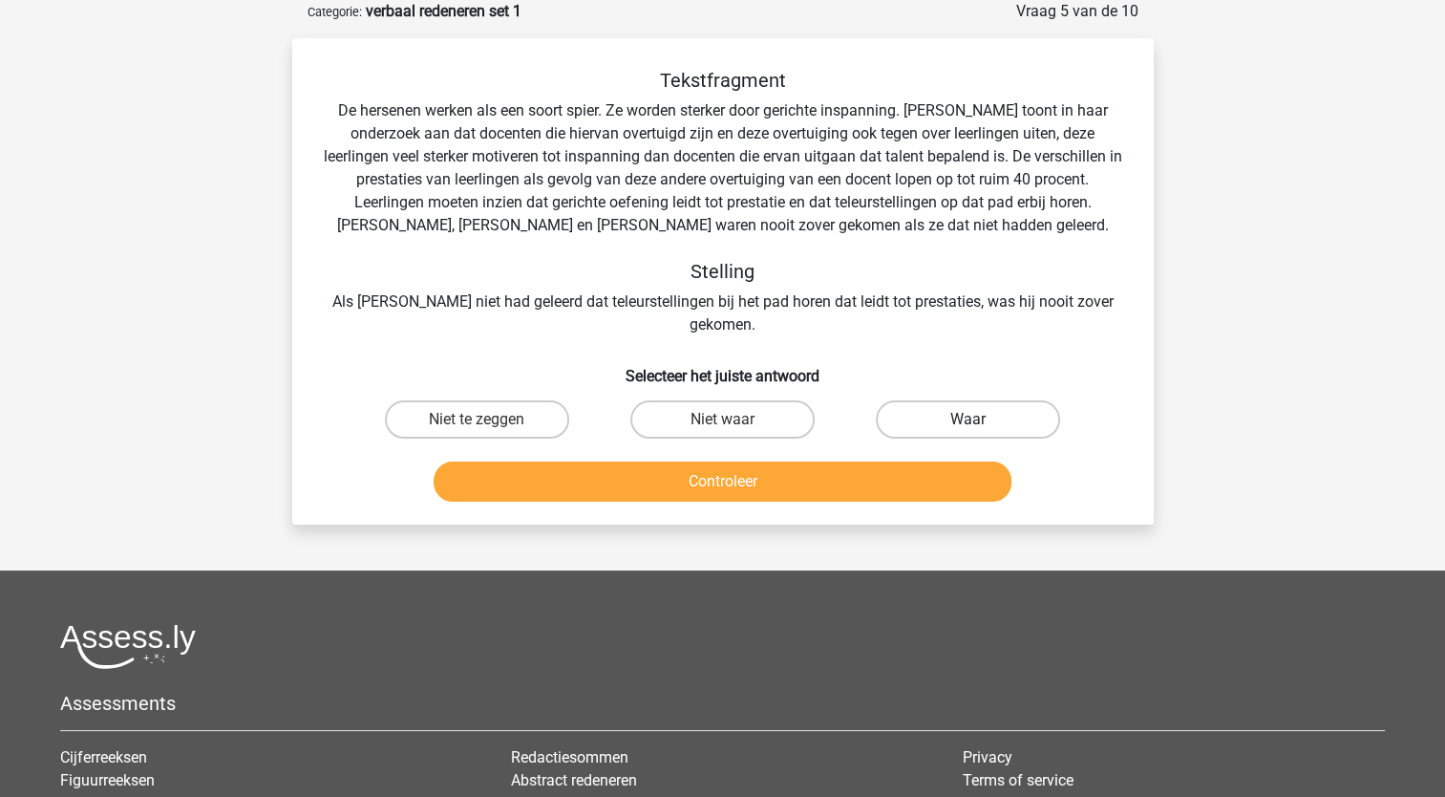
click at [1000, 400] on label "Waar" at bounding box center [968, 419] width 184 height 38
click at [981, 419] on input "Waar" at bounding box center [975, 425] width 12 height 12
radio input "true"
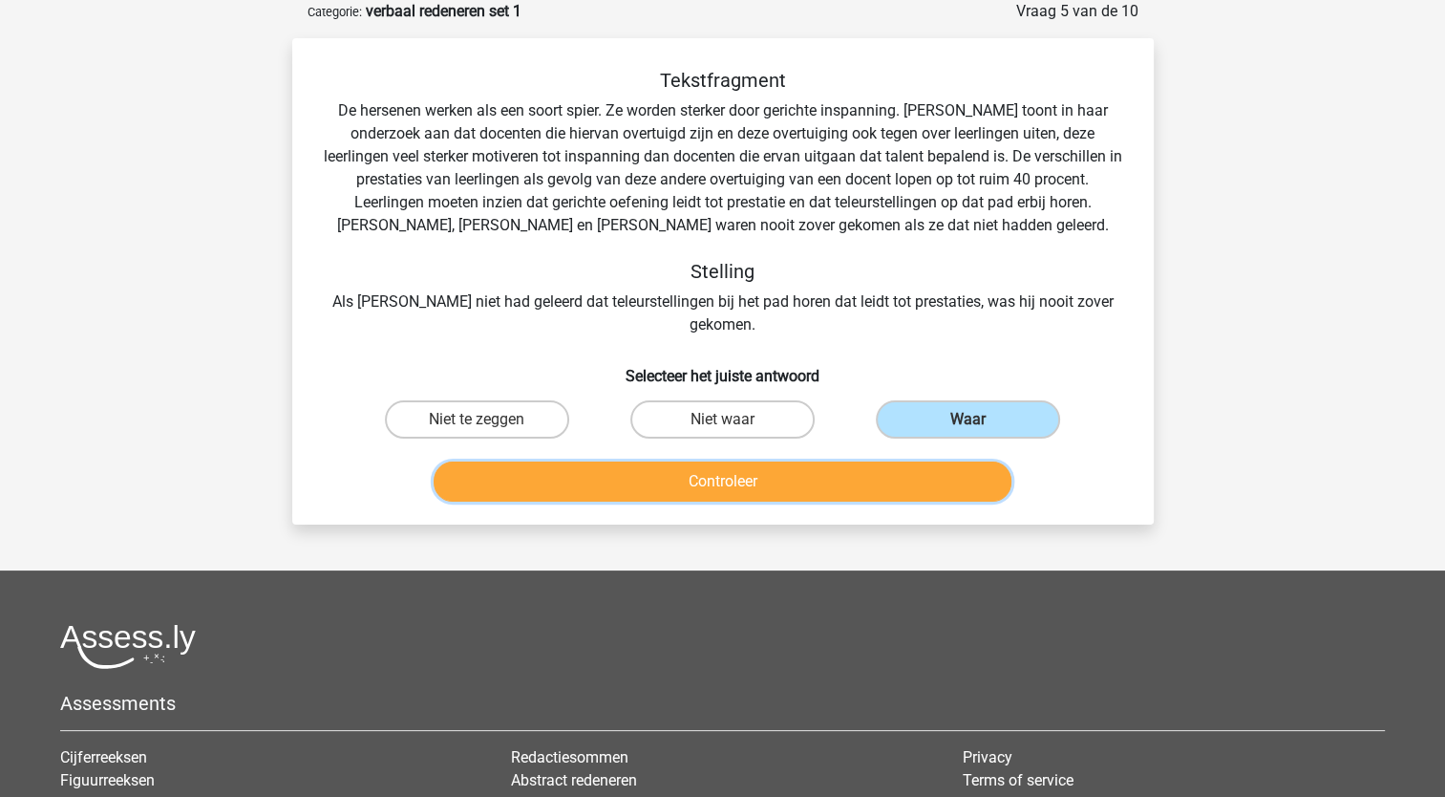
click at [846, 461] on button "Controleer" at bounding box center [723, 481] width 578 height 40
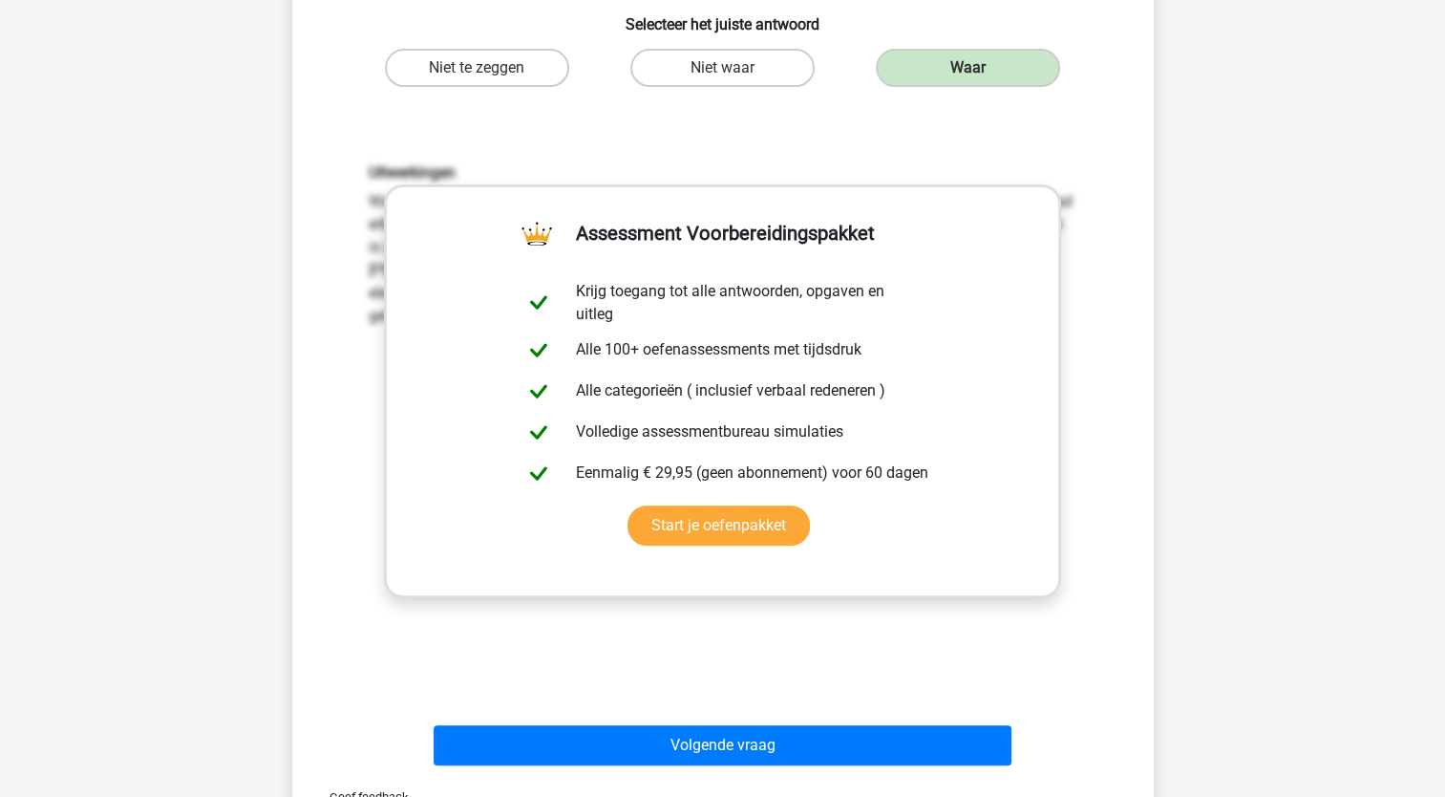
scroll to position [478, 0]
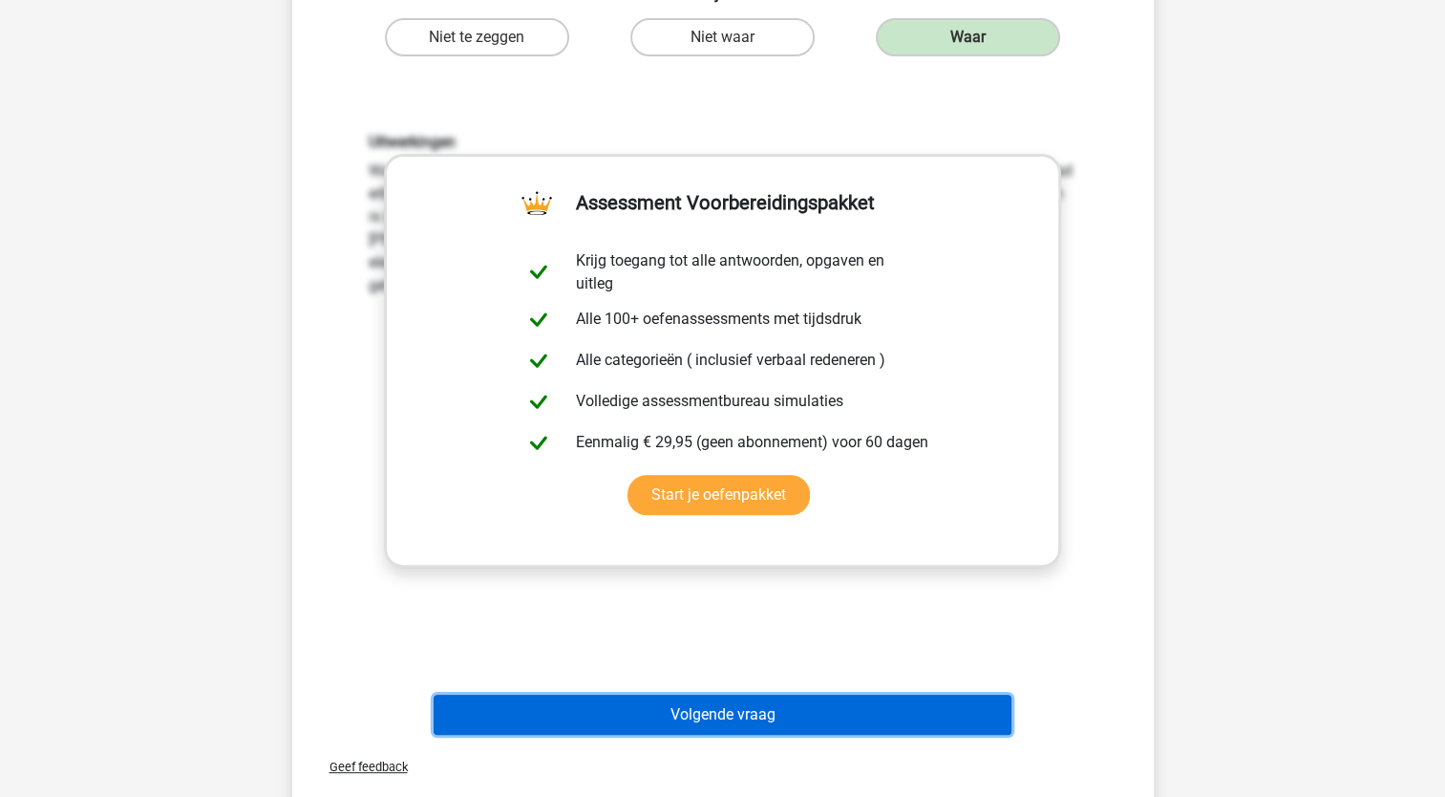
click at [801, 705] on button "Volgende vraag" at bounding box center [723, 715] width 578 height 40
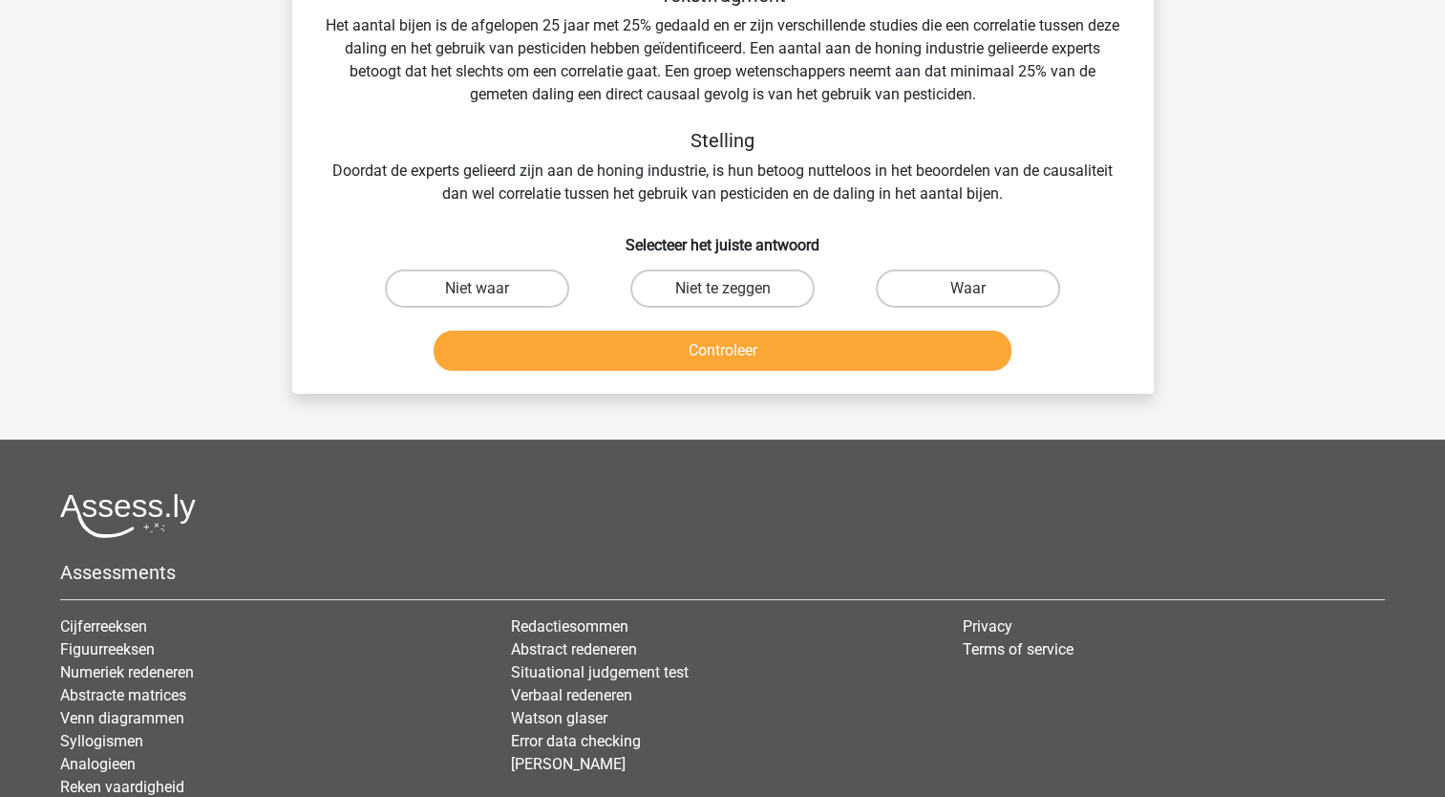
scroll to position [96, 0]
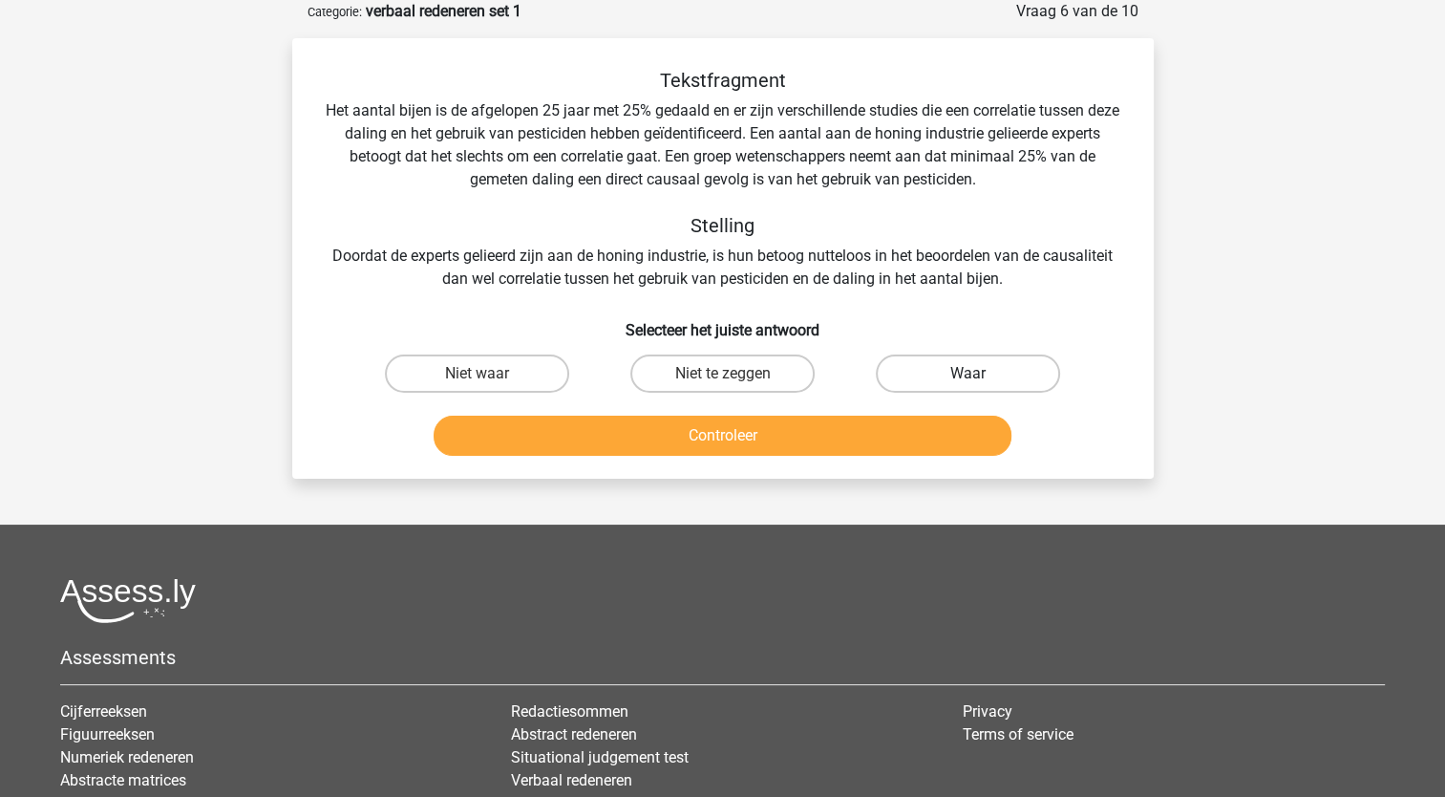
click at [910, 373] on label "Waar" at bounding box center [968, 373] width 184 height 38
click at [969, 374] on input "Waar" at bounding box center [975, 380] width 12 height 12
radio input "true"
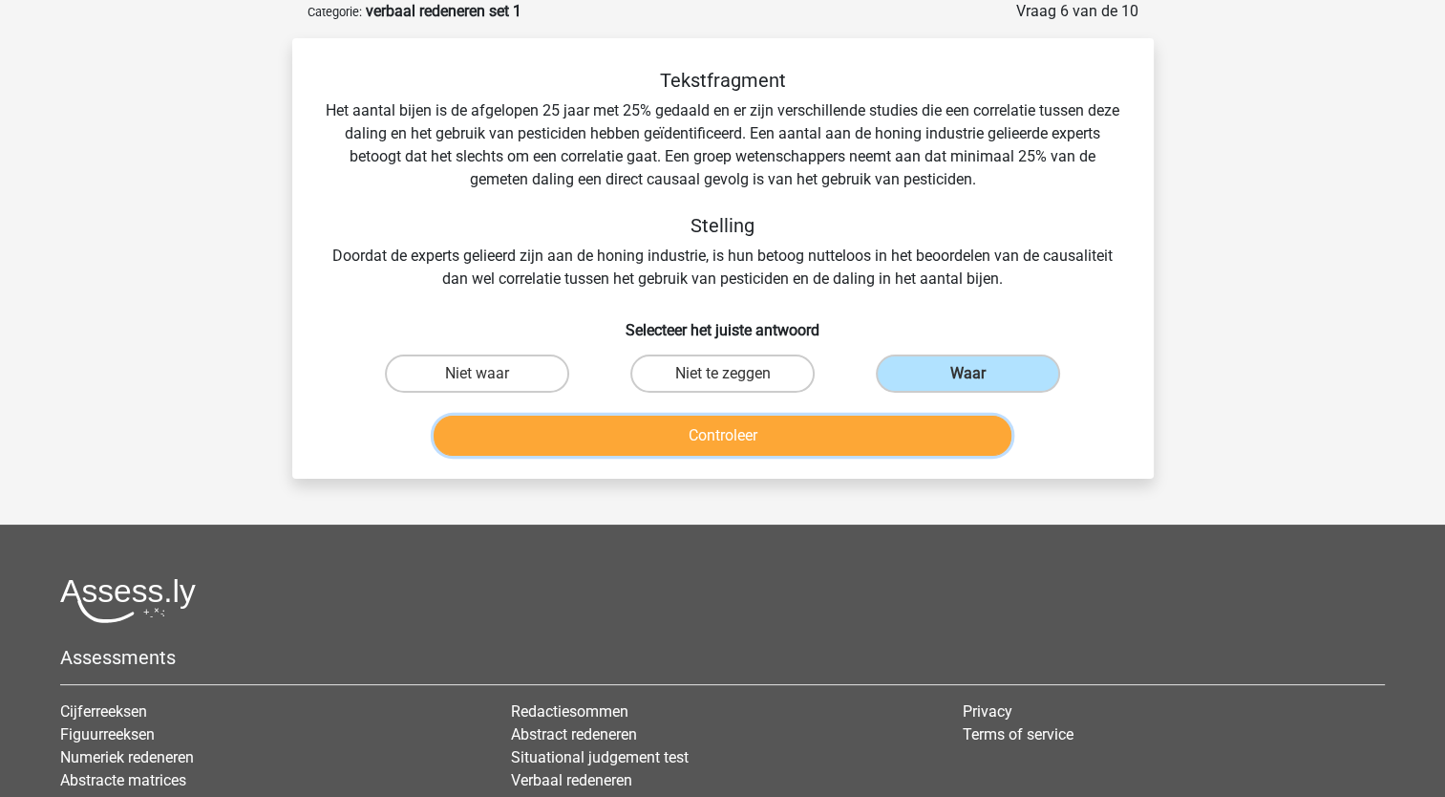
click at [860, 421] on button "Controleer" at bounding box center [723, 436] width 578 height 40
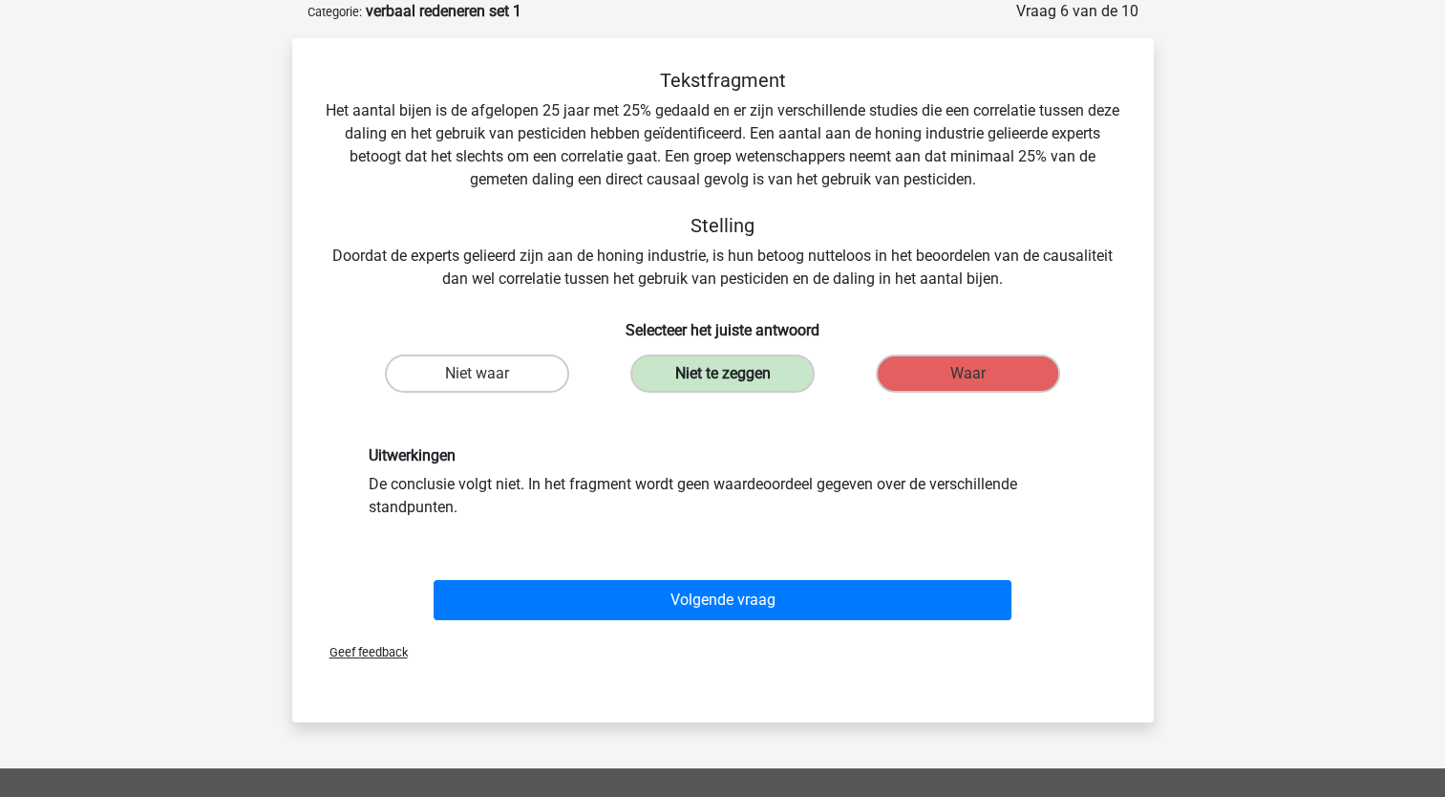
click at [763, 382] on label "Niet te zeggen" at bounding box center [723, 373] width 184 height 38
click at [963, 376] on label "Waar" at bounding box center [968, 373] width 184 height 38
click at [724, 388] on label "Niet te zeggen" at bounding box center [723, 373] width 184 height 38
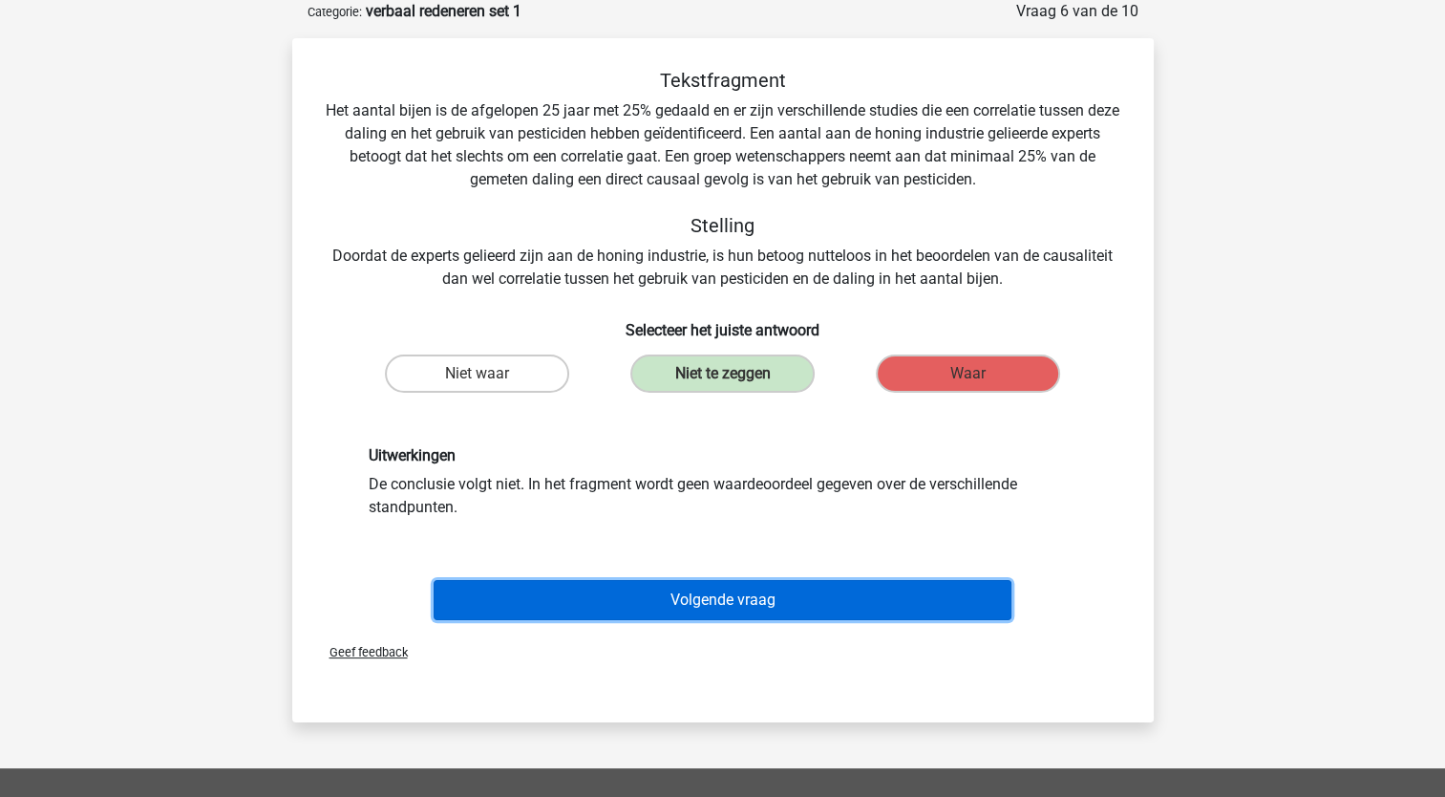
click at [686, 613] on button "Volgende vraag" at bounding box center [723, 600] width 578 height 40
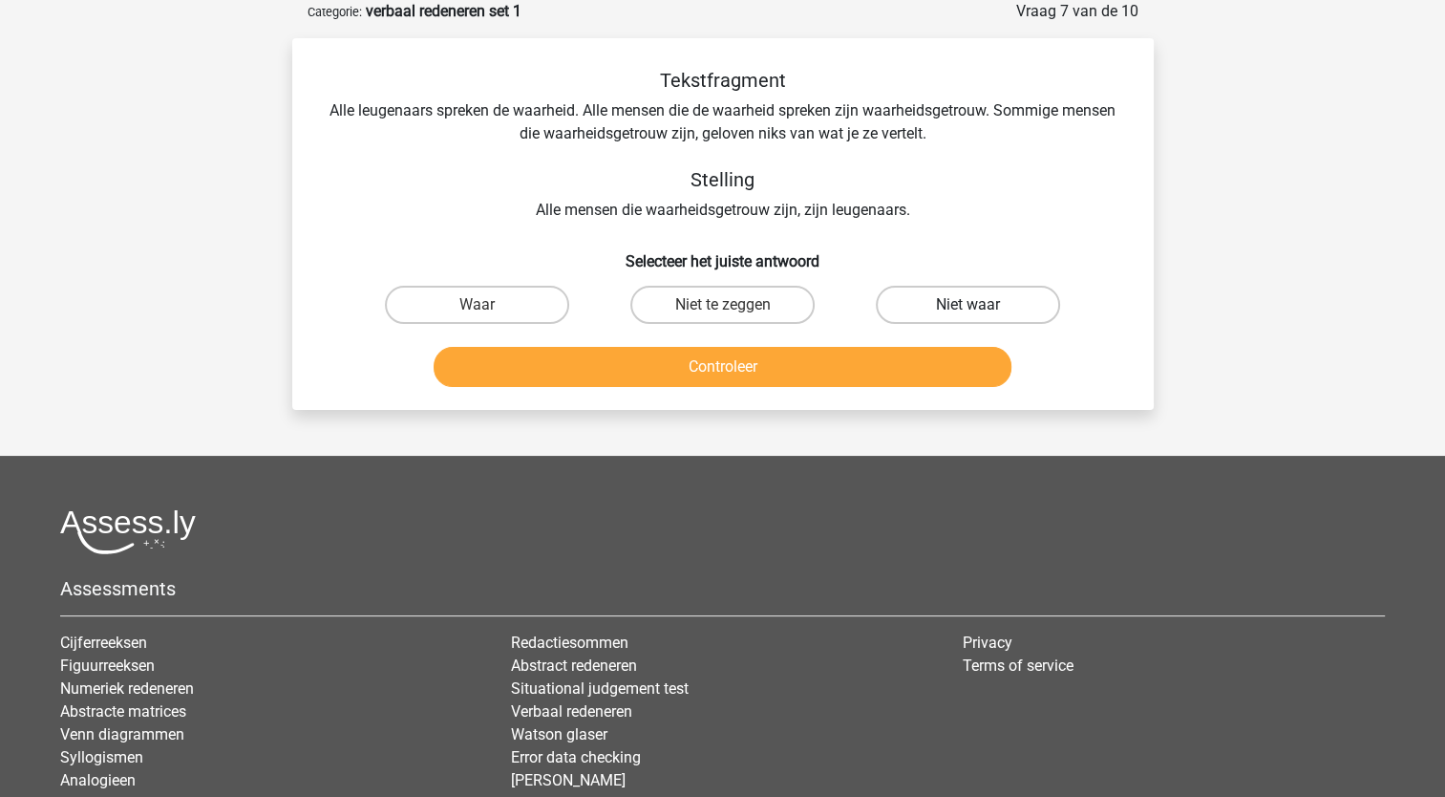
click at [915, 293] on label "Niet waar" at bounding box center [968, 305] width 184 height 38
click at [969, 305] on input "Niet waar" at bounding box center [975, 311] width 12 height 12
radio input "true"
click at [822, 353] on button "Controleer" at bounding box center [723, 367] width 578 height 40
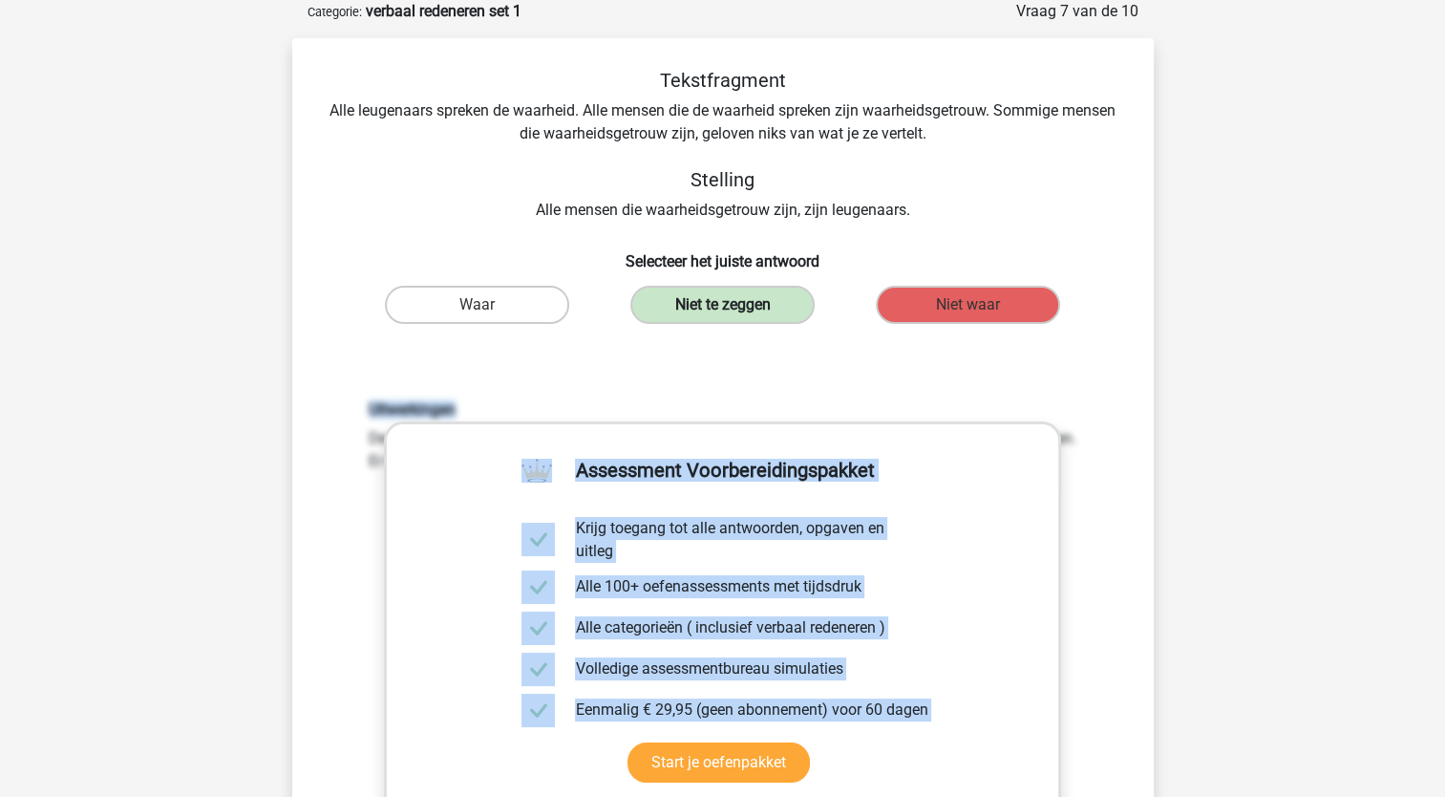
drag, startPoint x: 802, startPoint y: 341, endPoint x: 779, endPoint y: 308, distance: 40.5
click at [779, 308] on div "Tekstfragment Alle leugenaars spreken de waarheid. Alle mensen die de waarheid …" at bounding box center [723, 539] width 846 height 941
click at [779, 308] on label "Niet te zeggen" at bounding box center [723, 305] width 184 height 38
click at [736, 362] on div "Uitwerkingen De conclusie volgt niet. Er kunnen mensen zijn die waarheidsgetrou…" at bounding box center [723, 650] width 801 height 592
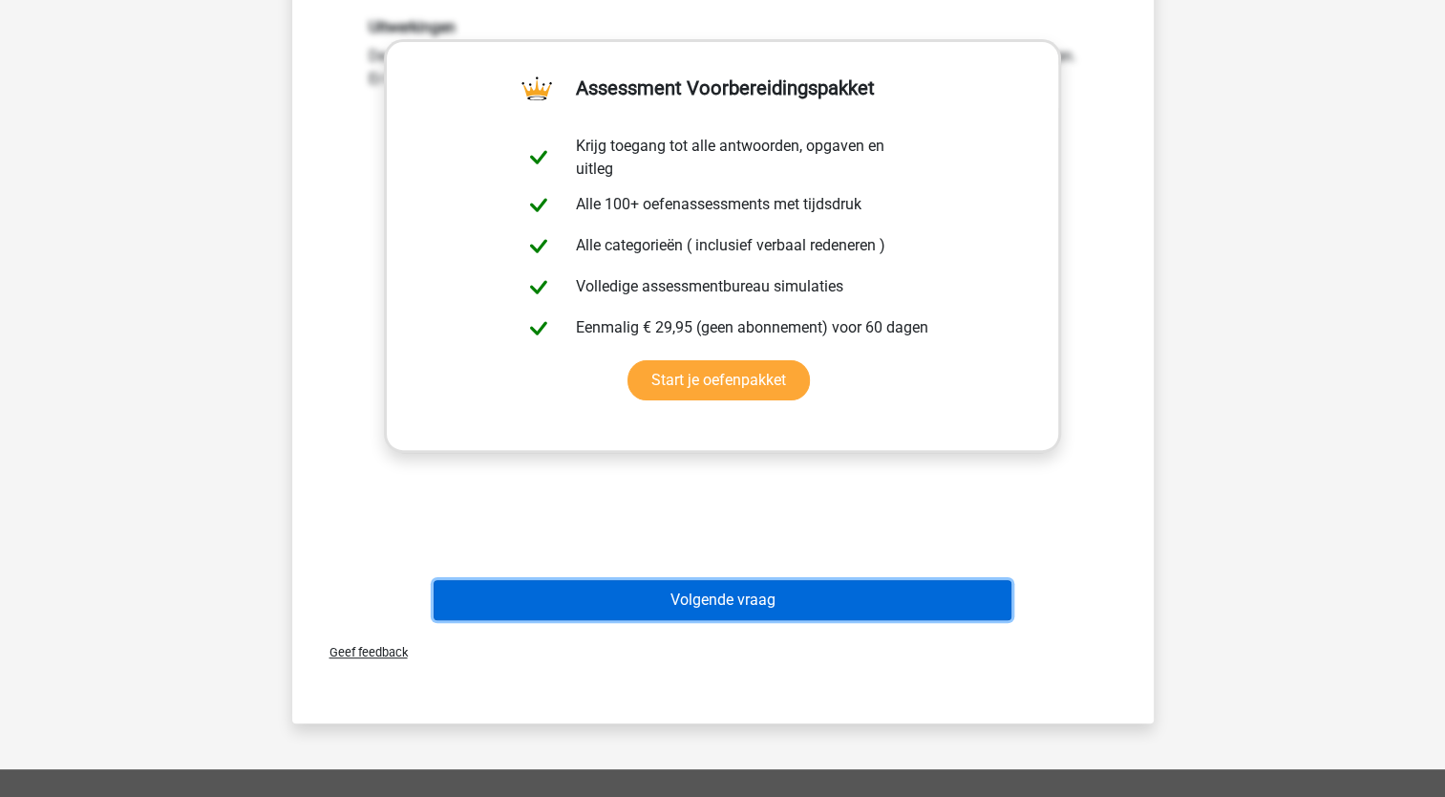
click at [790, 595] on button "Volgende vraag" at bounding box center [723, 600] width 578 height 40
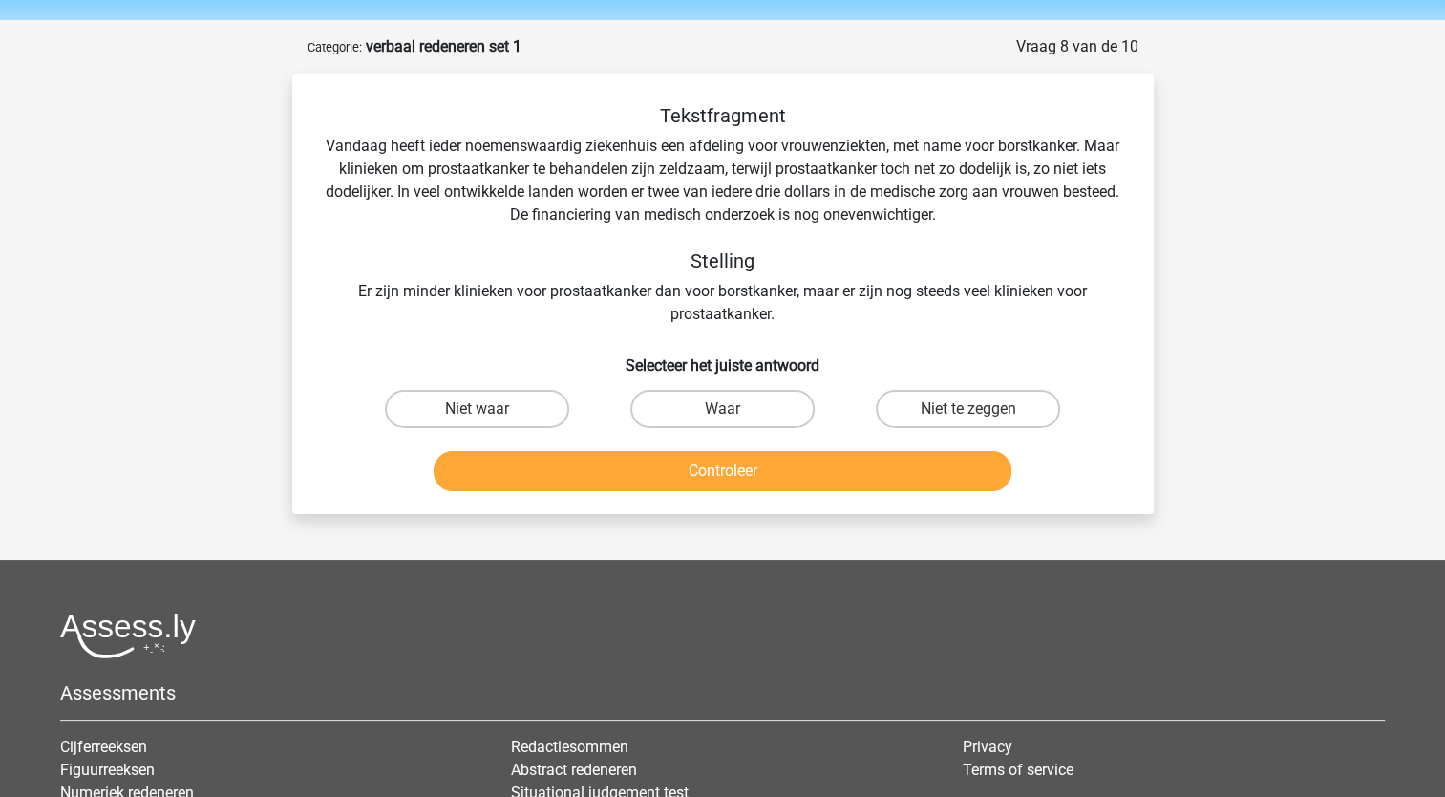
scroll to position [57, 0]
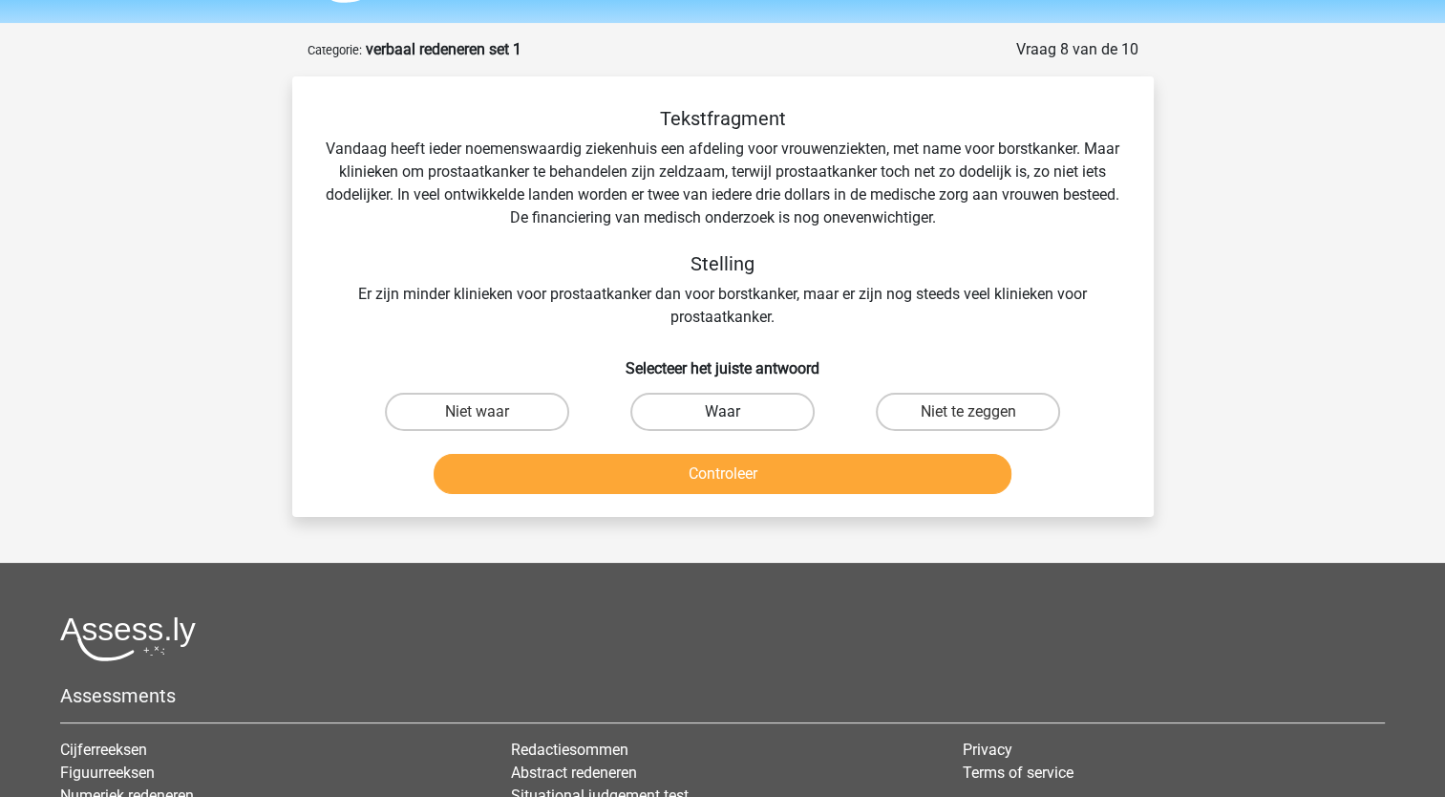
click at [726, 407] on label "Waar" at bounding box center [723, 412] width 184 height 38
click at [726, 412] on input "Waar" at bounding box center [728, 418] width 12 height 12
radio input "true"
click at [713, 468] on button "Controleer" at bounding box center [723, 474] width 578 height 40
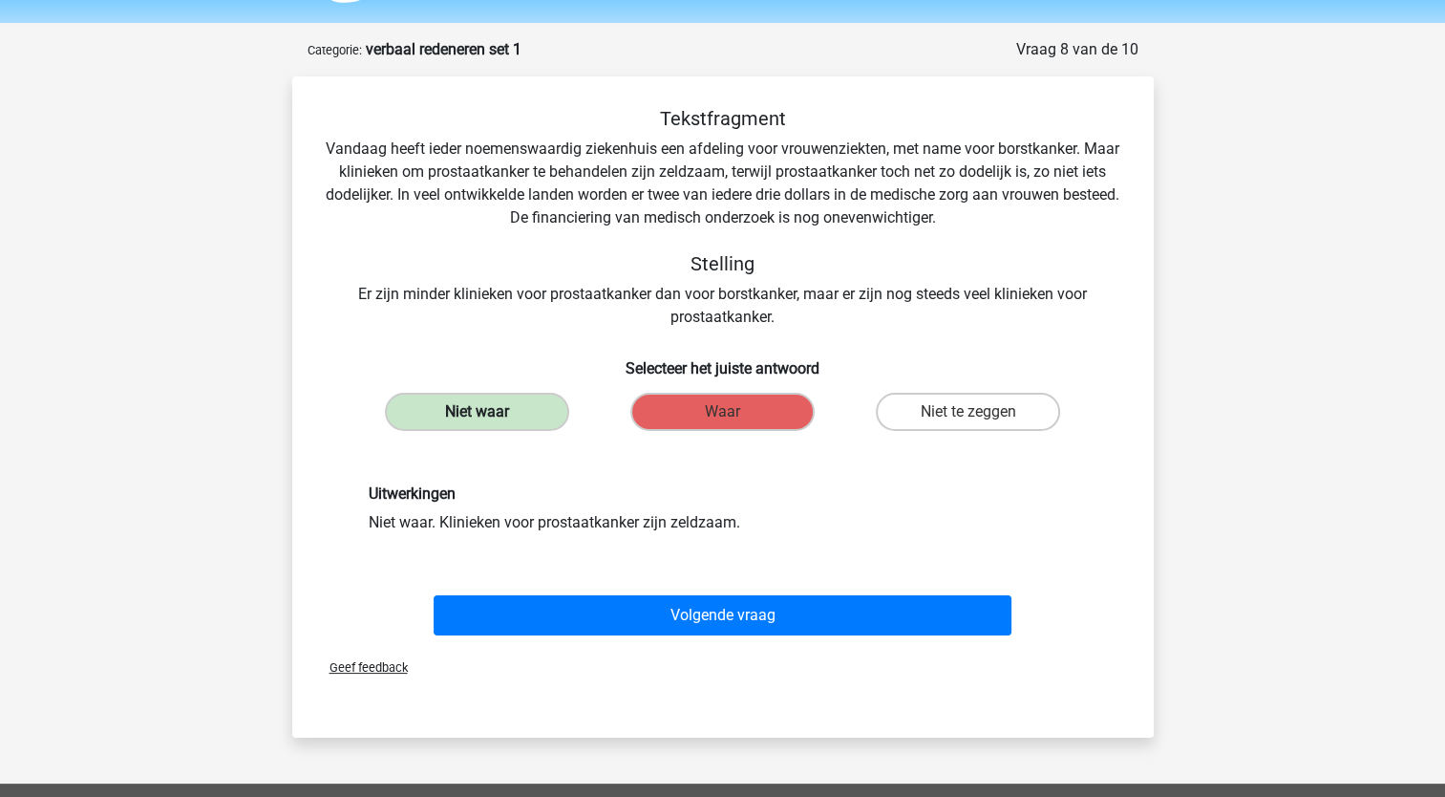
click at [489, 409] on label "Niet waar" at bounding box center [477, 412] width 184 height 38
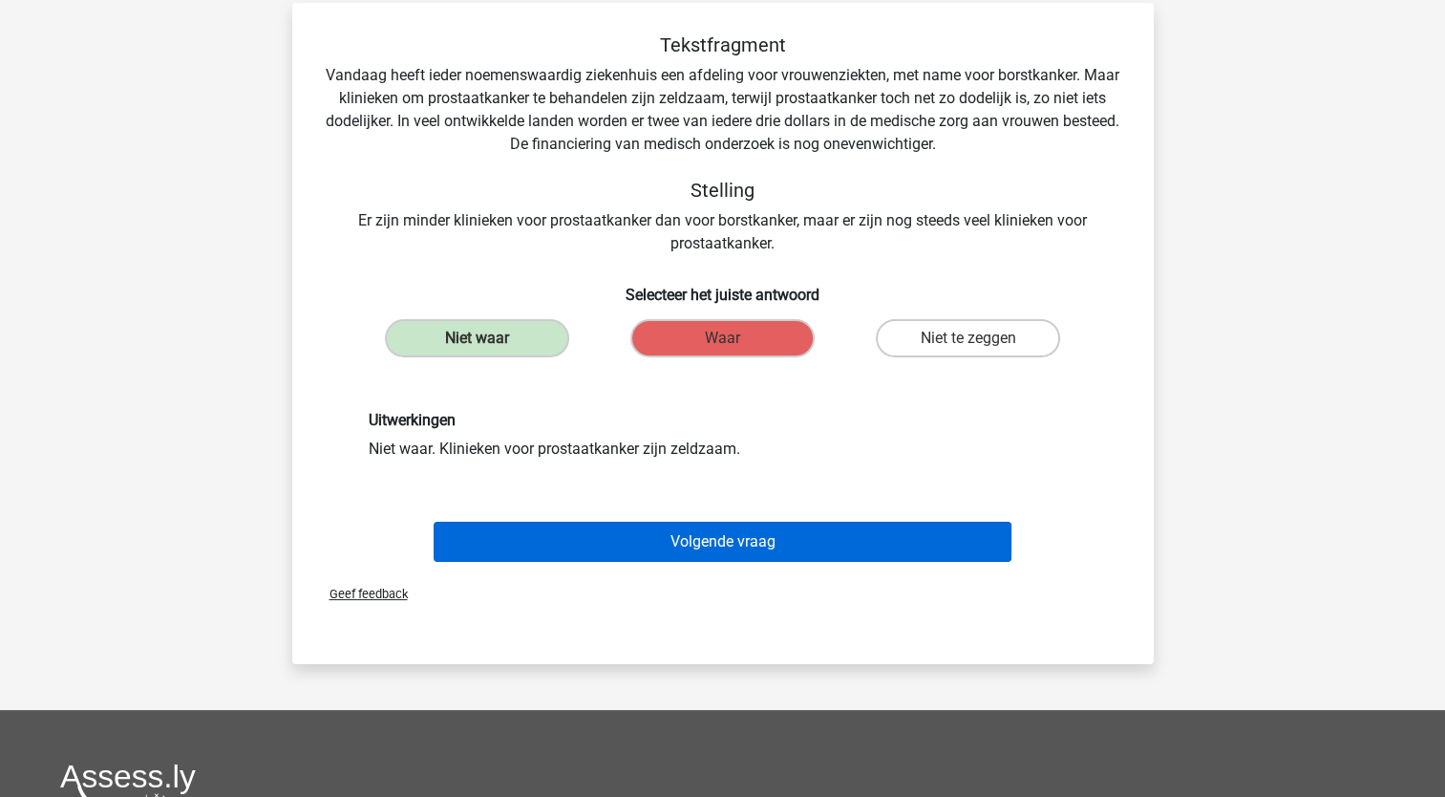
scroll to position [134, 0]
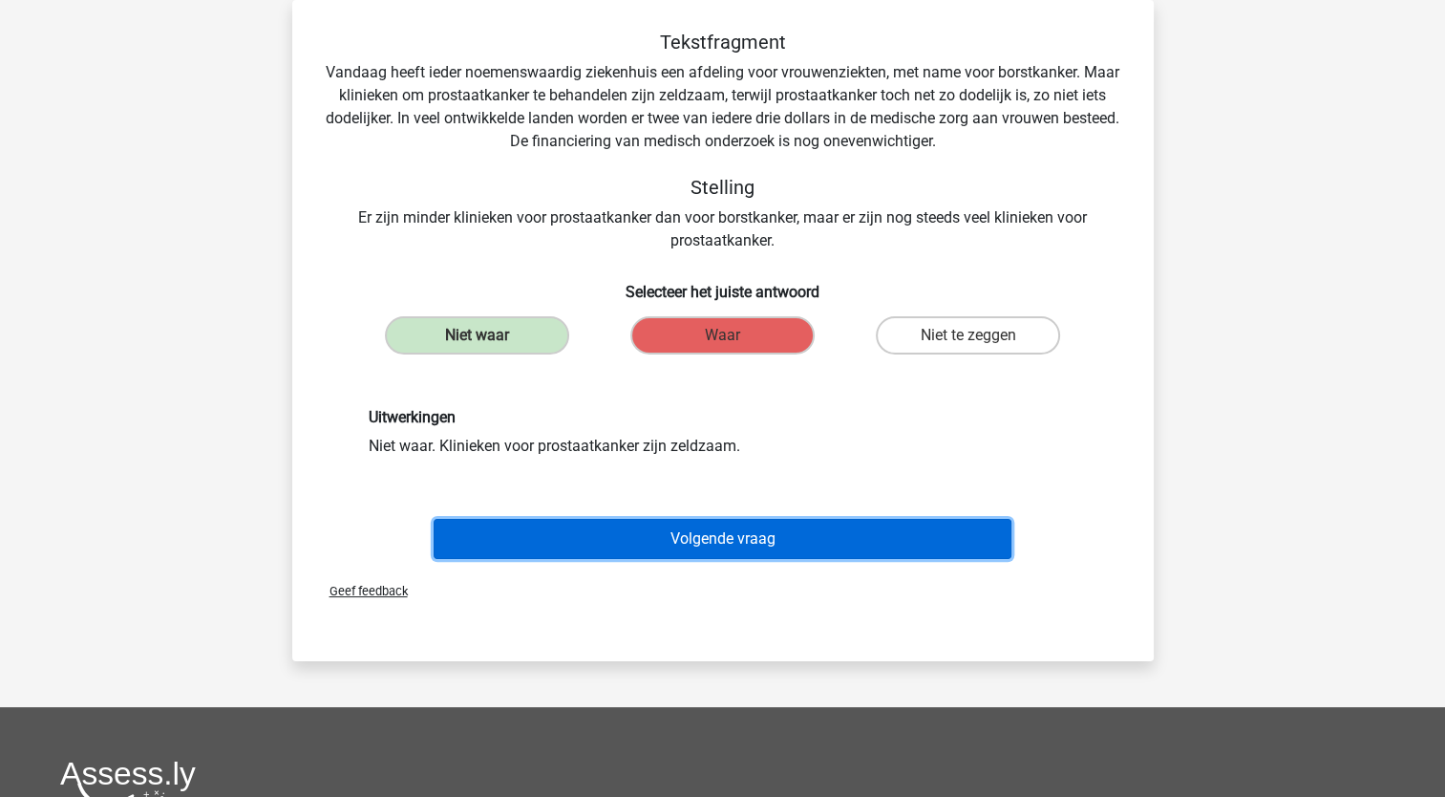
click at [598, 528] on button "Volgende vraag" at bounding box center [723, 539] width 578 height 40
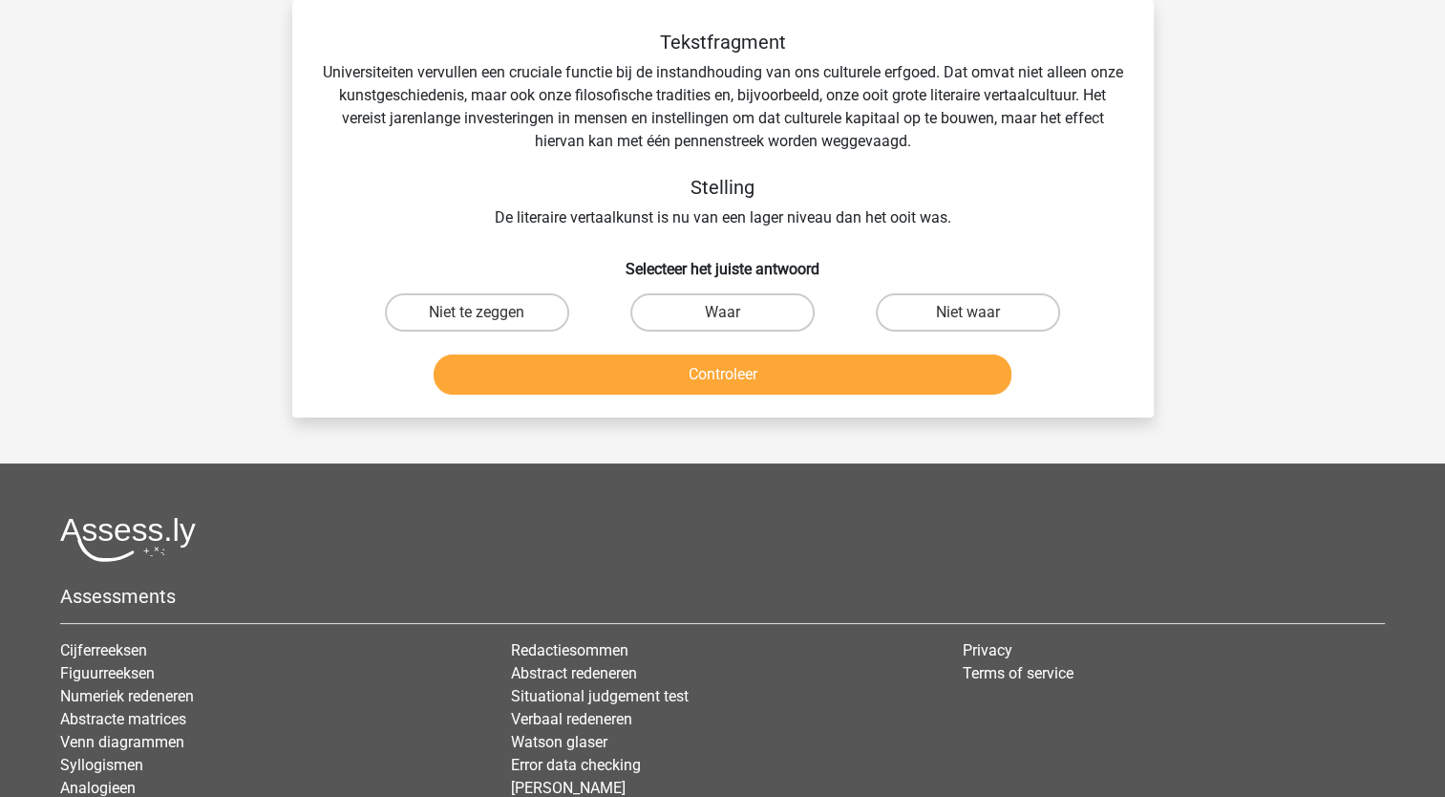
scroll to position [96, 0]
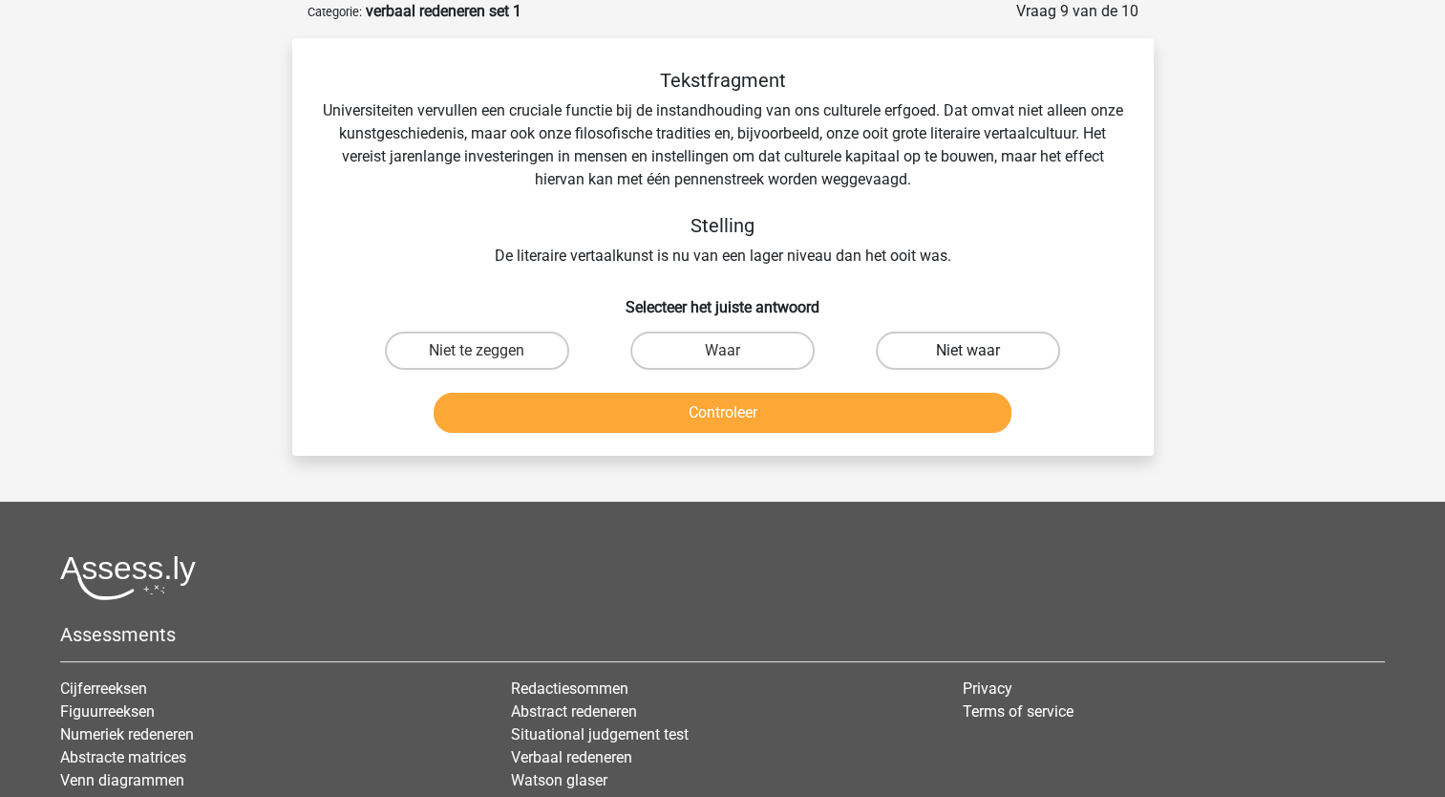
click at [952, 338] on label "Niet waar" at bounding box center [968, 351] width 184 height 38
click at [969, 351] on input "Niet waar" at bounding box center [975, 357] width 12 height 12
radio input "true"
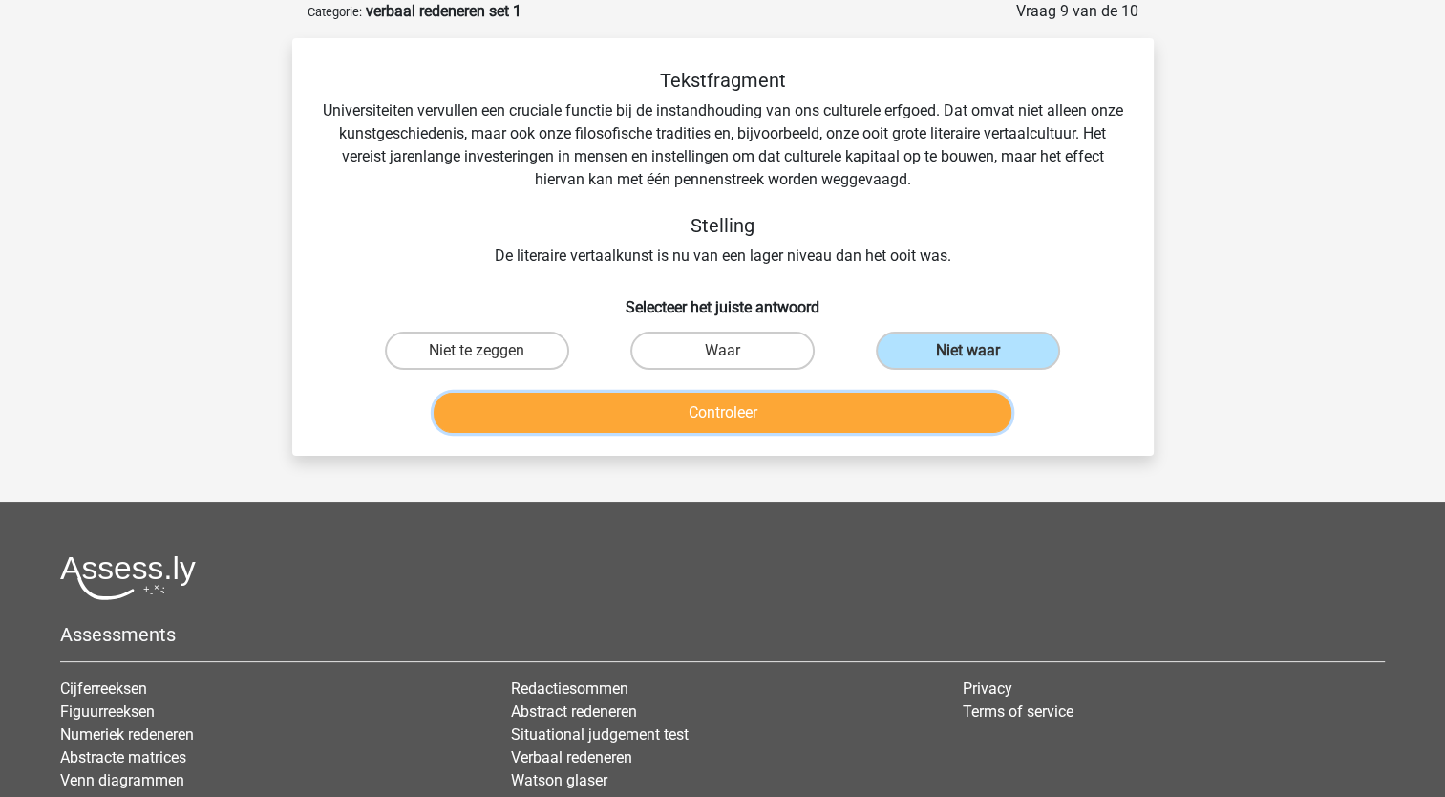
click at [856, 410] on button "Controleer" at bounding box center [723, 413] width 578 height 40
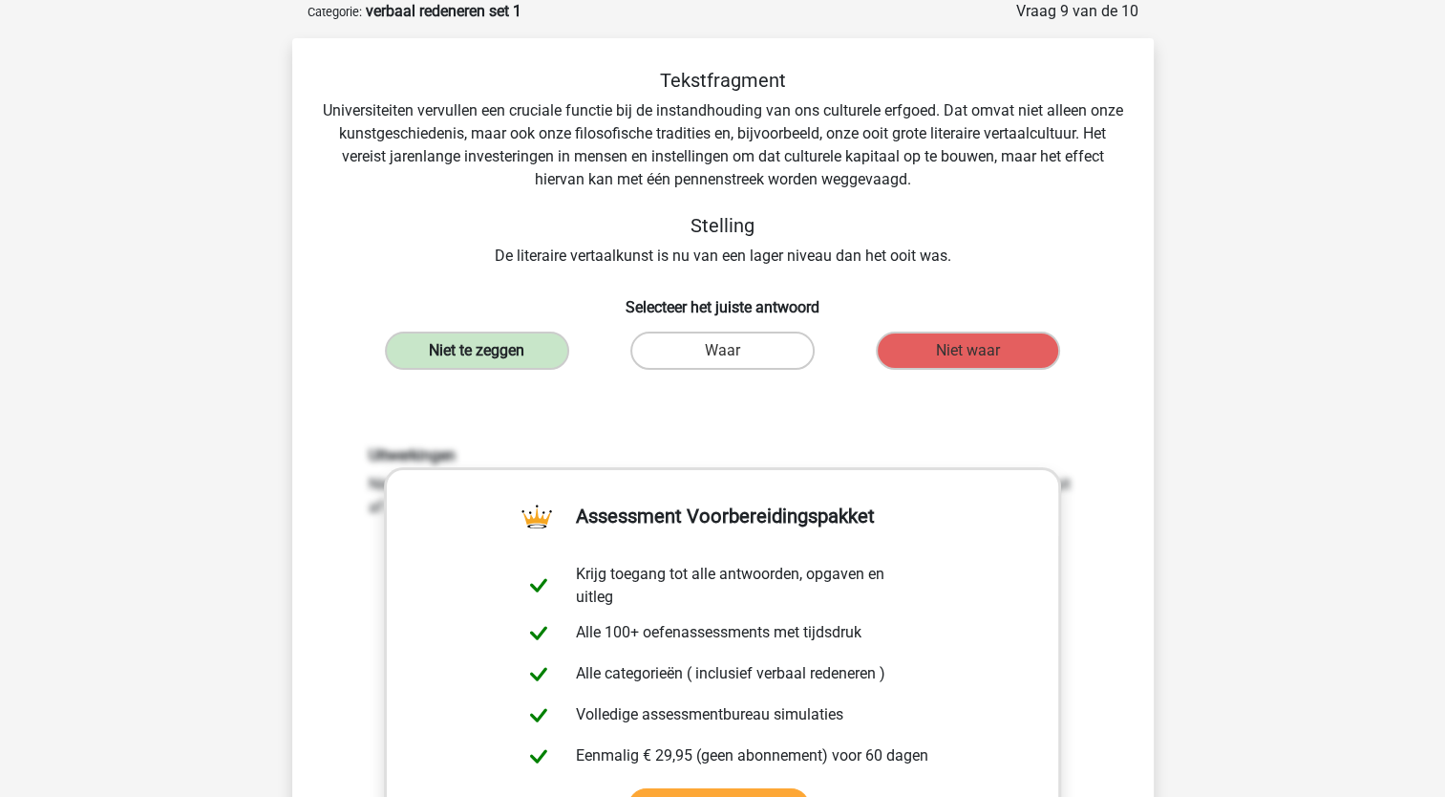
click at [535, 354] on label "Niet te zeggen" at bounding box center [477, 351] width 184 height 38
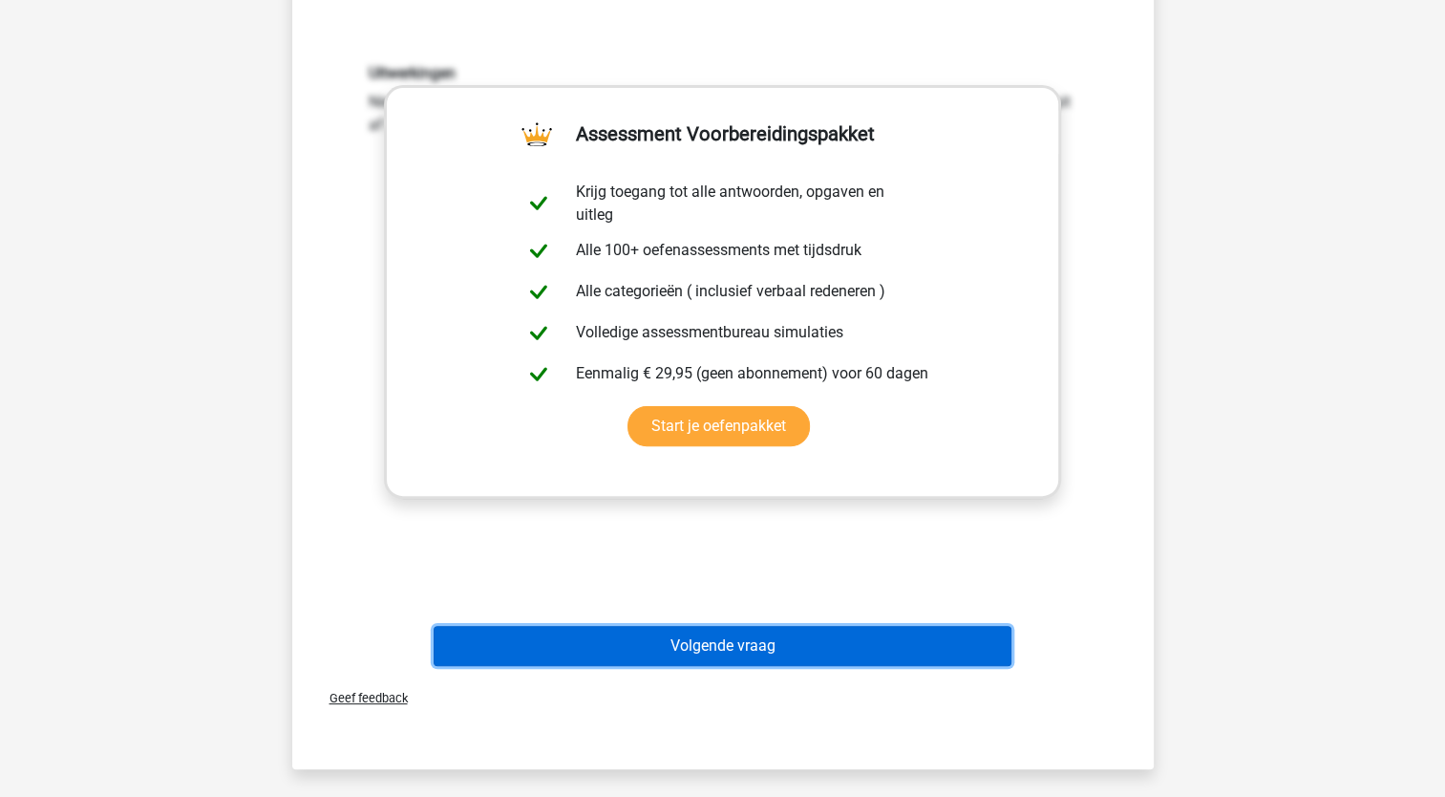
click at [643, 651] on button "Volgende vraag" at bounding box center [723, 646] width 578 height 40
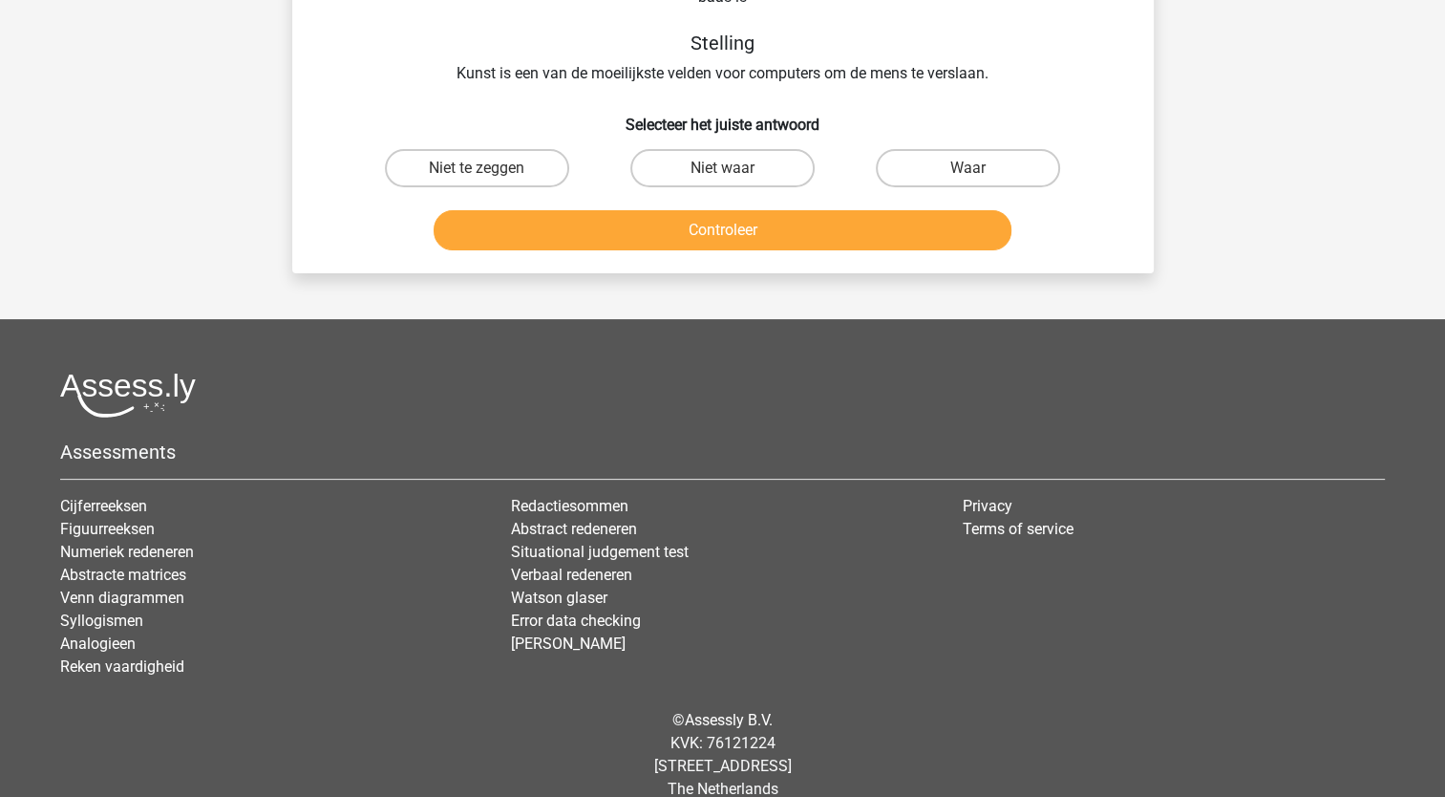
click at [643, 651] on div "Redactiesommen Abstract redeneren Situational judgement test Verbaal redeneren …" at bounding box center [722, 594] width 451 height 199
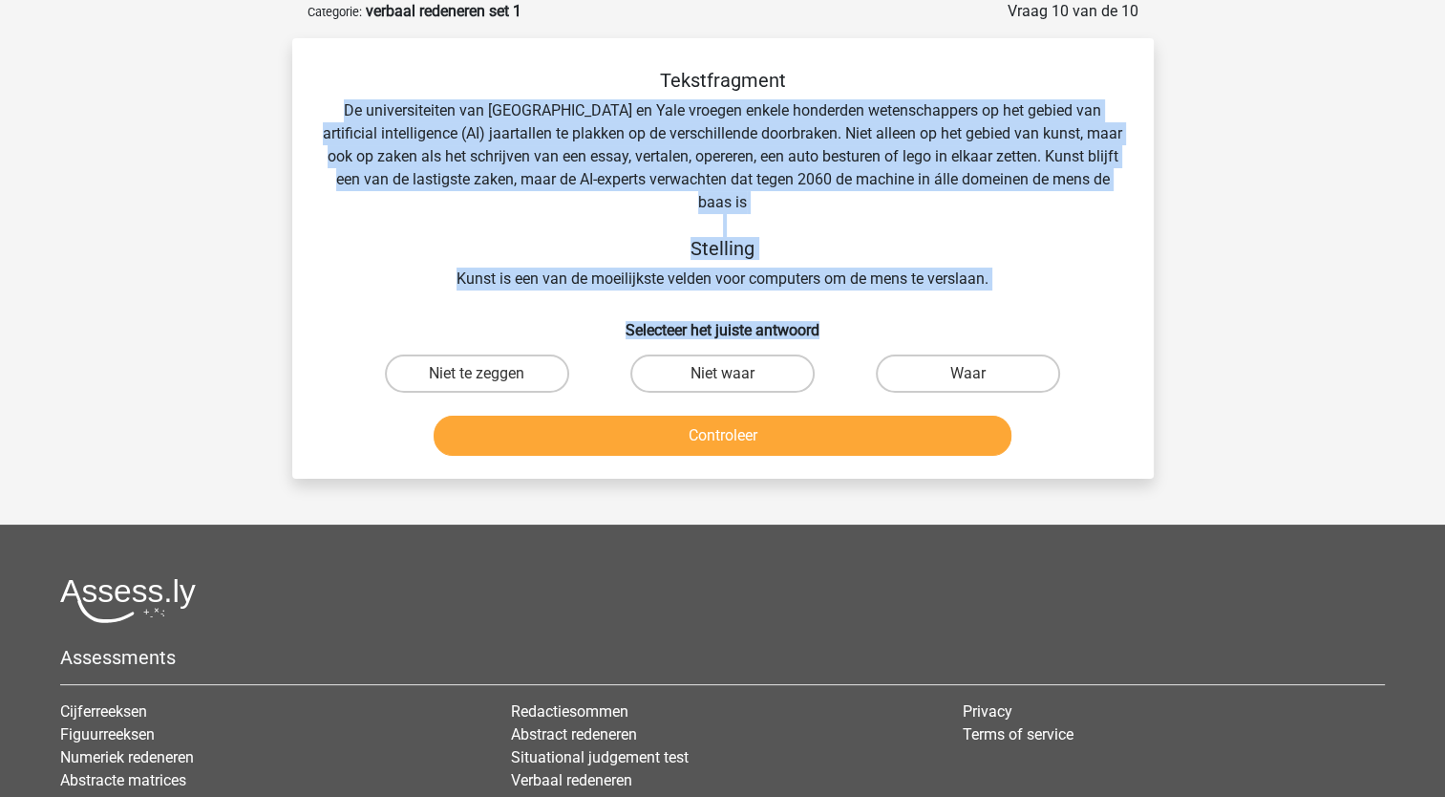
drag, startPoint x: 358, startPoint y: 105, endPoint x: 953, endPoint y: 293, distance: 624.2
click at [953, 293] on div "Tekstfragment De universiteiten van Oxford en Yale vroegen enkele honderden wet…" at bounding box center [723, 266] width 846 height 395
copy div "De universiteiten van Oxford en Yale vroegen enkele honderden wetenschappers op…"
click at [867, 195] on div "Tekstfragment De universiteiten van Oxford en Yale vroegen enkele honderden wet…" at bounding box center [723, 180] width 801 height 222
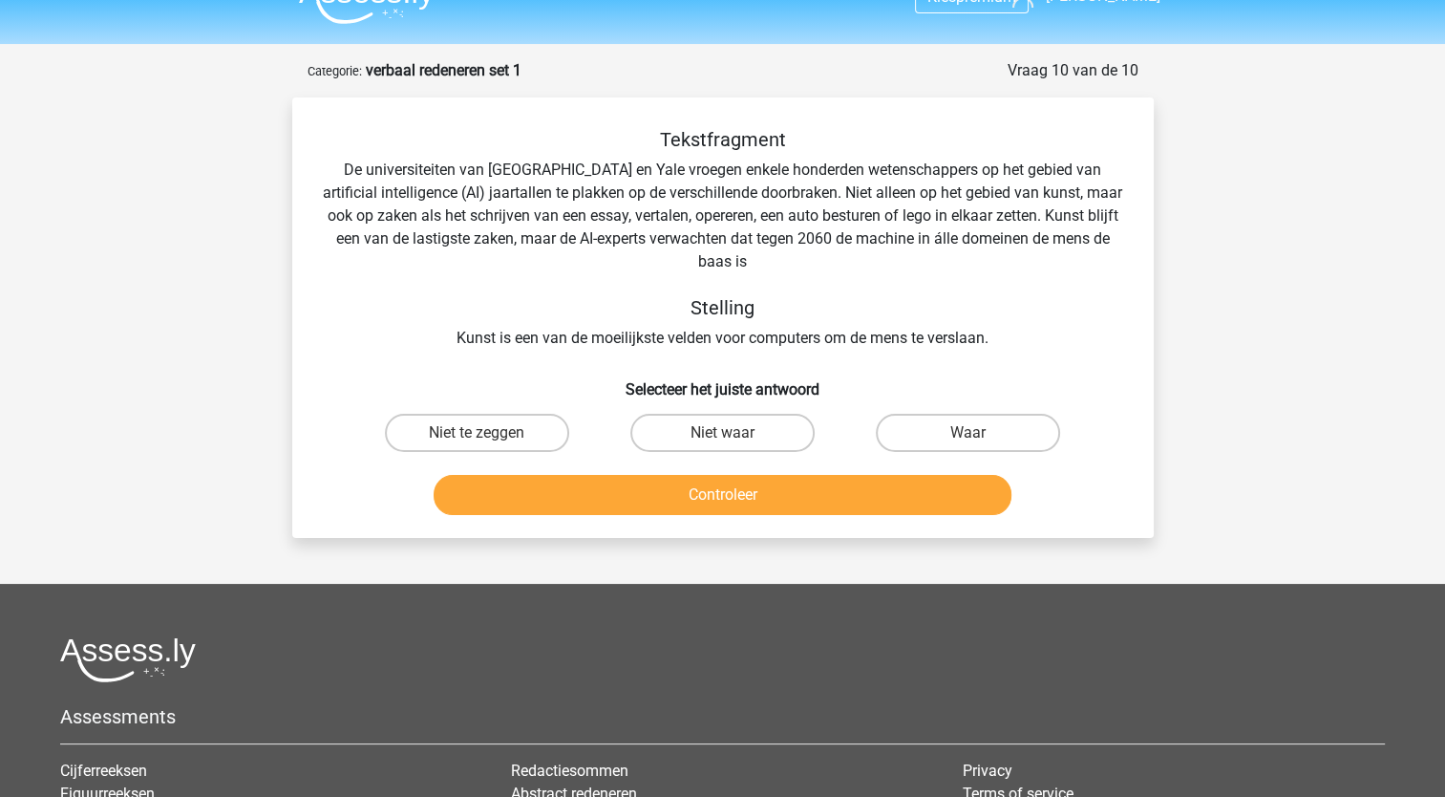
scroll to position [0, 0]
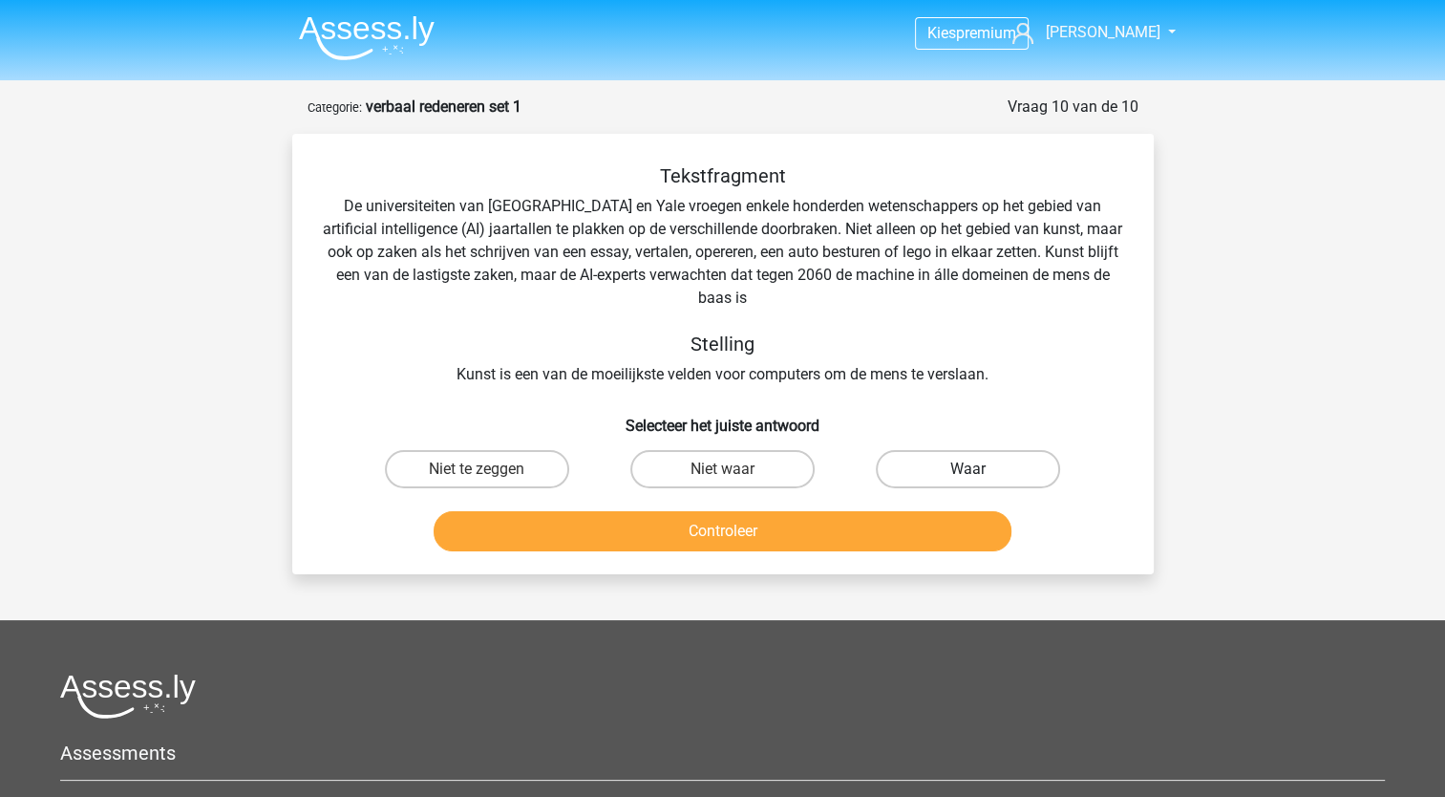
click at [897, 461] on label "Waar" at bounding box center [968, 469] width 184 height 38
click at [969, 469] on input "Waar" at bounding box center [975, 475] width 12 height 12
radio input "true"
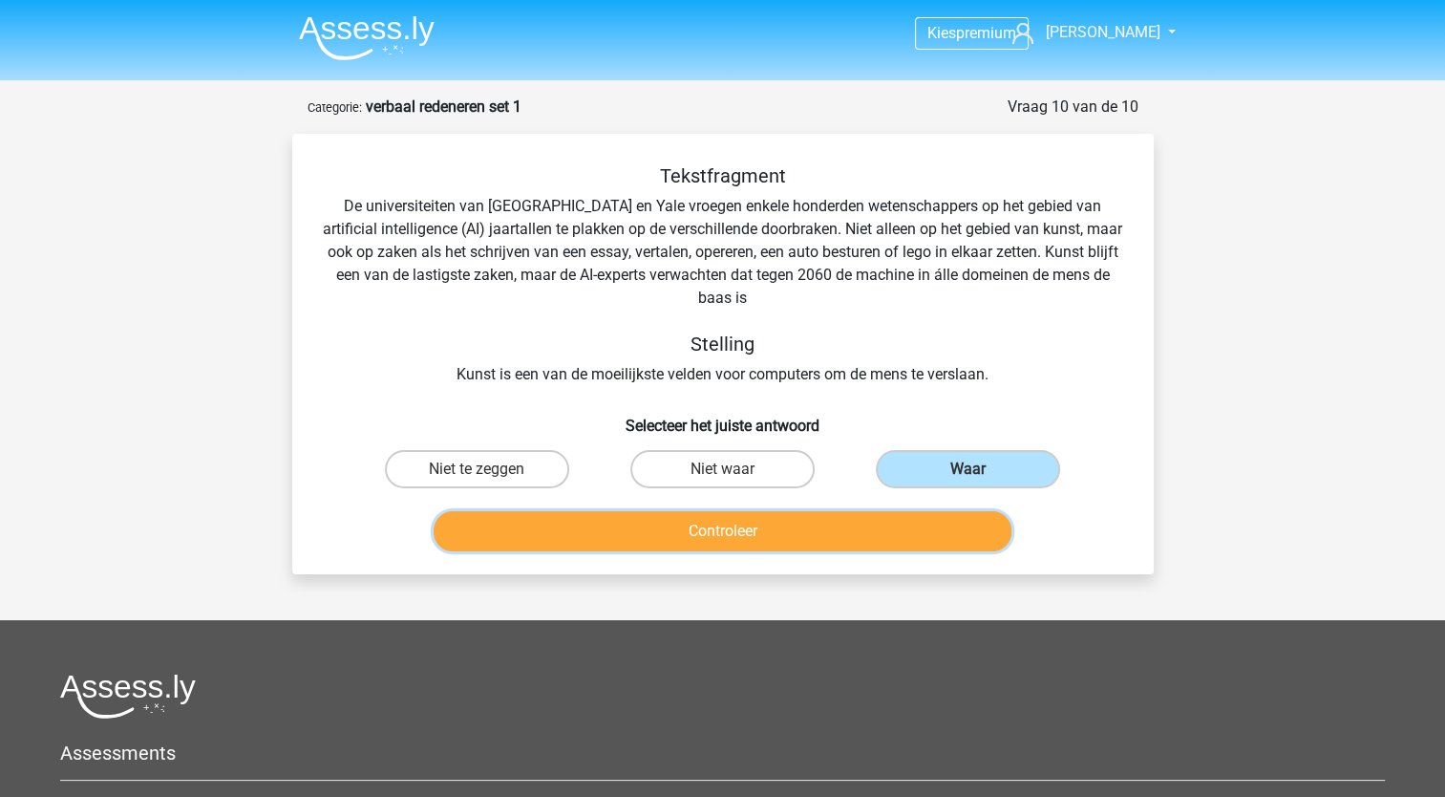
click at [860, 522] on button "Controleer" at bounding box center [723, 531] width 578 height 40
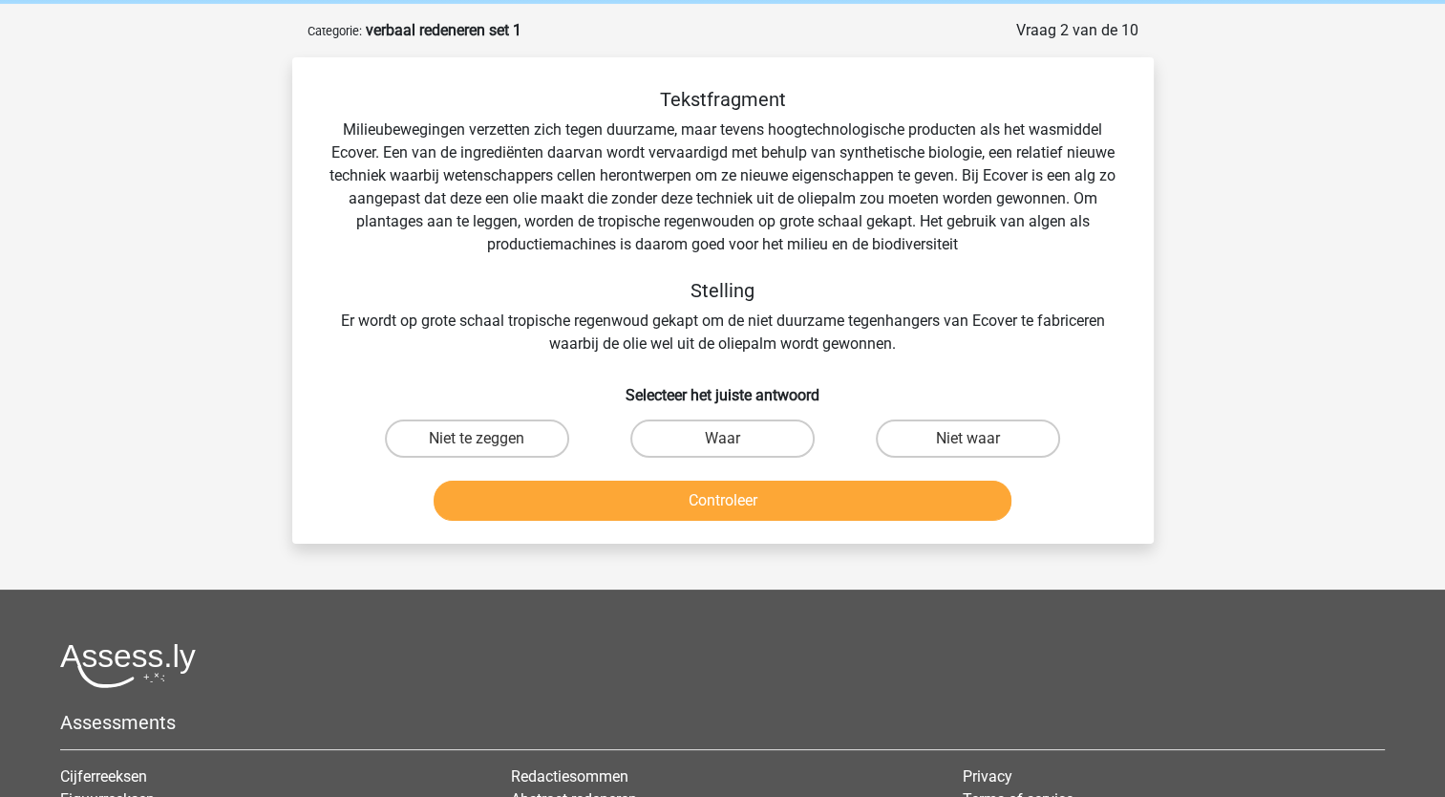
scroll to position [38, 0]
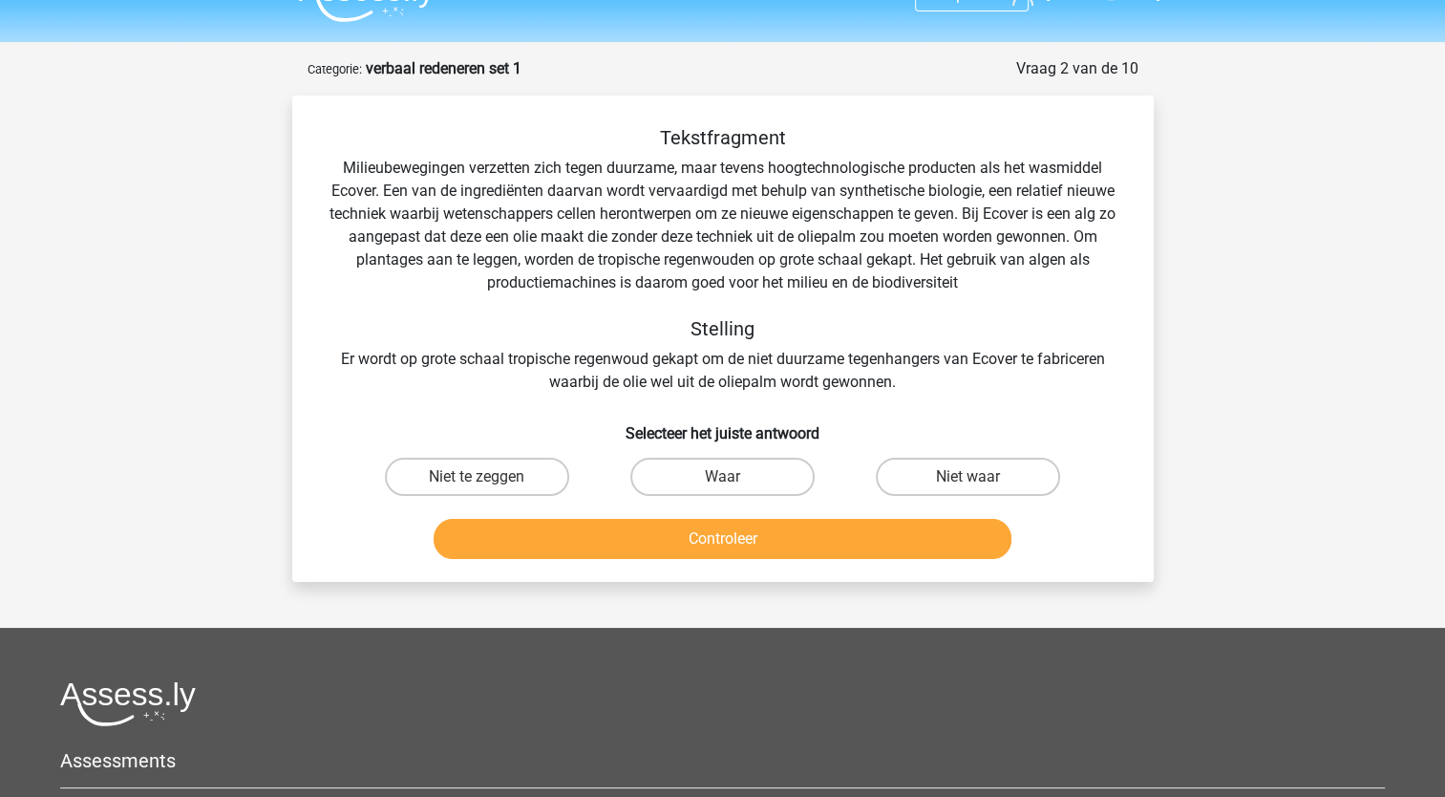
click at [479, 478] on input "Niet te zeggen" at bounding box center [483, 483] width 12 height 12
radio input "true"
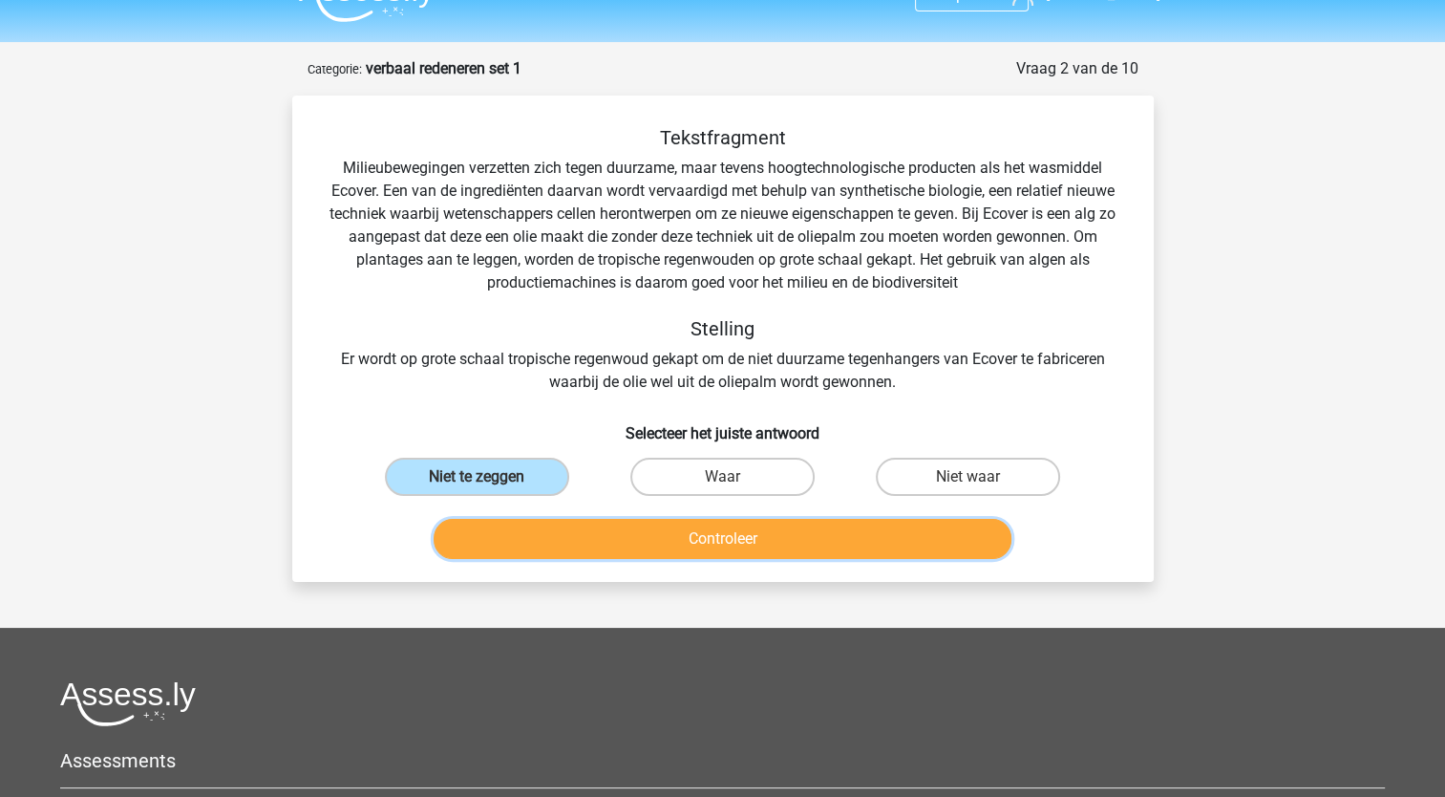
click at [512, 533] on button "Controleer" at bounding box center [723, 539] width 578 height 40
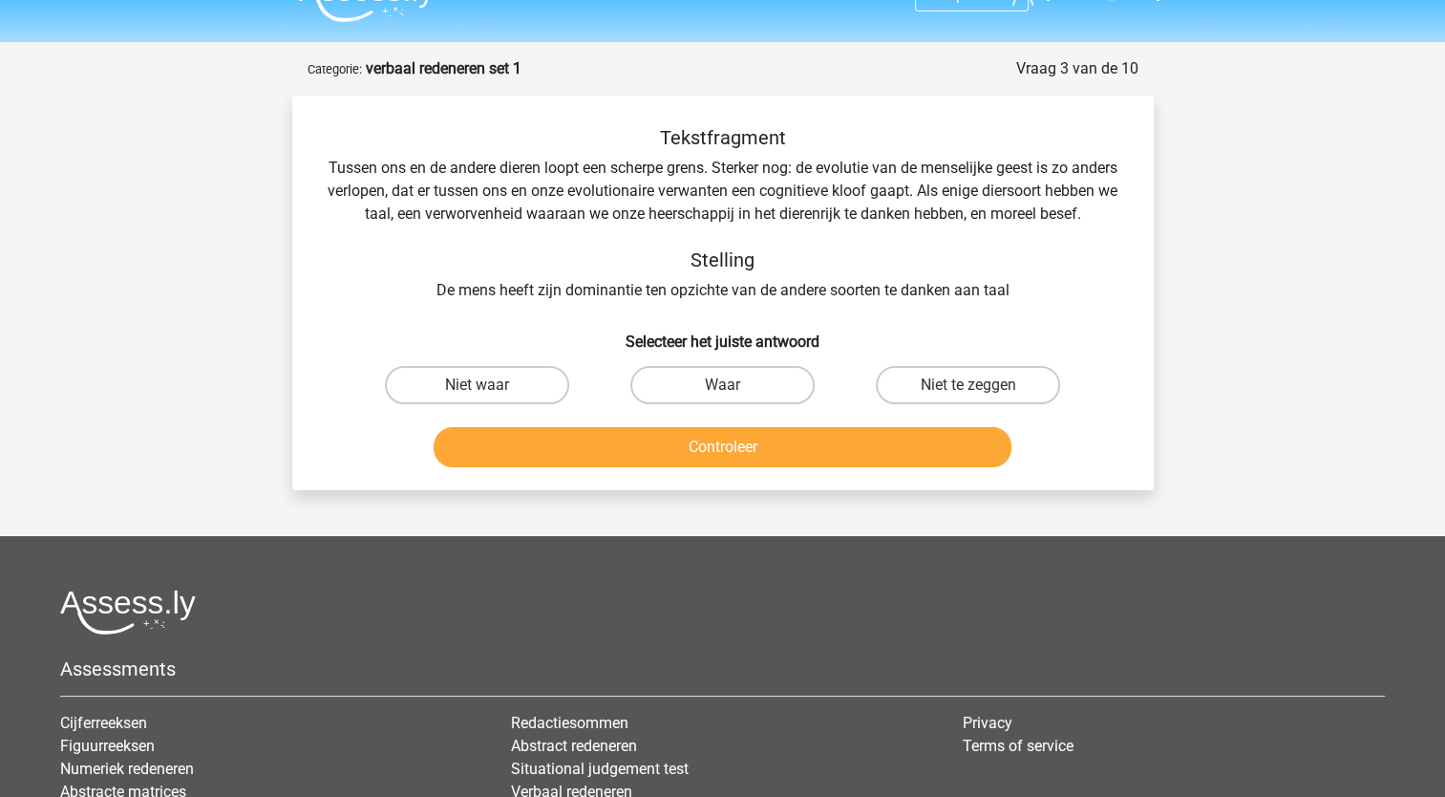
click at [530, 259] on div "Tekstfragment Tussen ons en de andere dieren loopt een scherpe grens. Sterker n…" at bounding box center [723, 214] width 801 height 176
click at [770, 402] on label "Waar" at bounding box center [723, 385] width 184 height 38
click at [735, 397] on input "Waar" at bounding box center [728, 391] width 12 height 12
radio input "true"
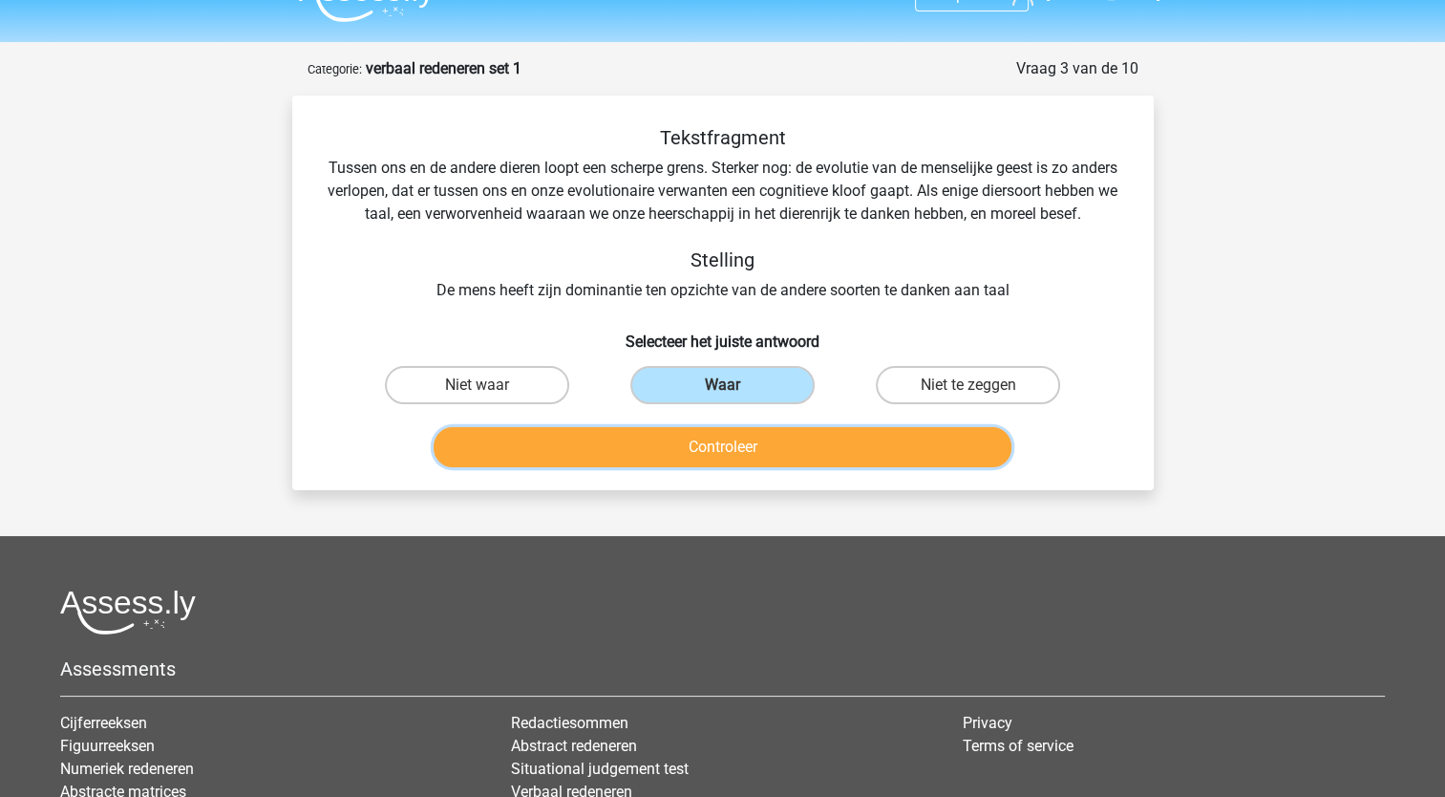
click at [745, 460] on button "Controleer" at bounding box center [723, 447] width 578 height 40
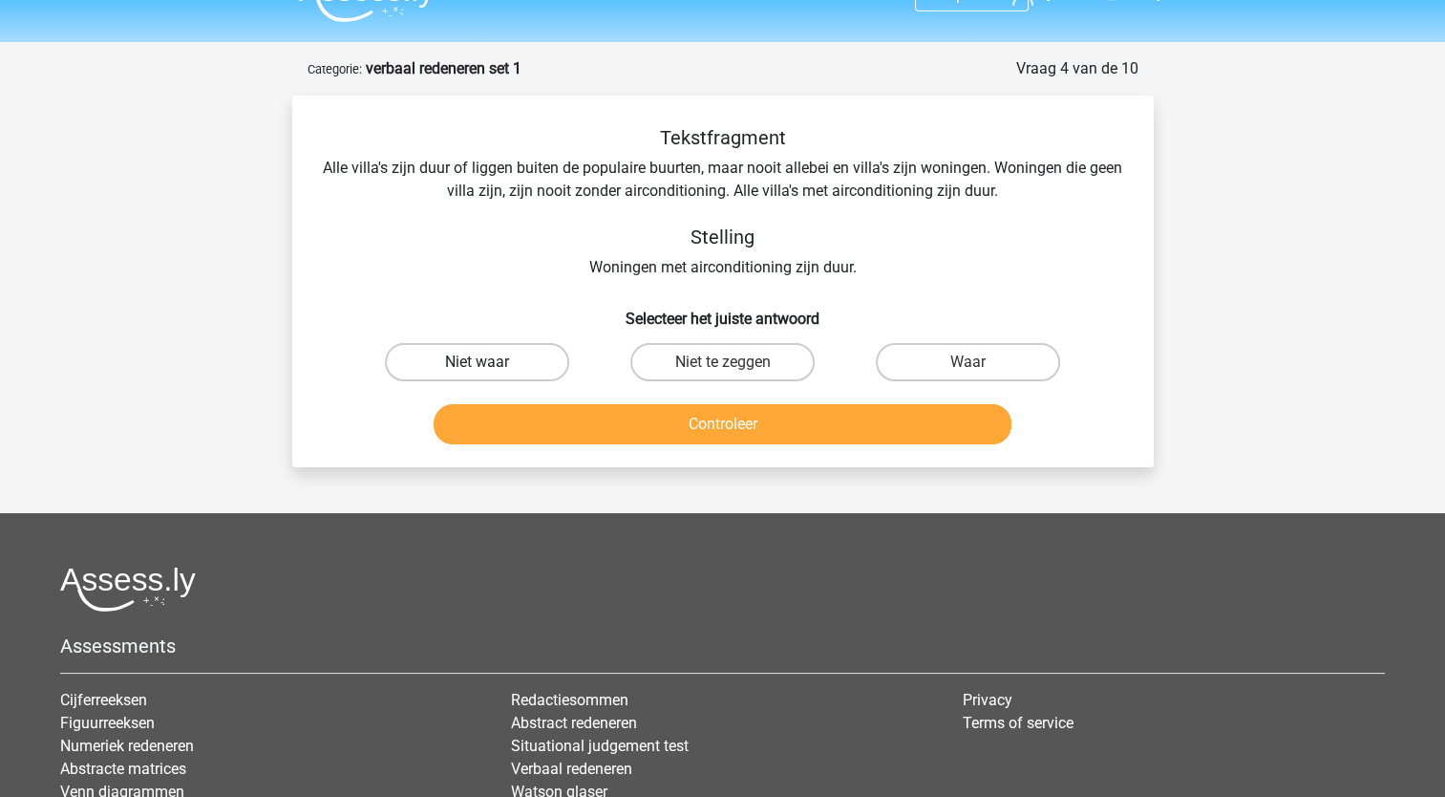
click at [499, 379] on label "Niet waar" at bounding box center [477, 362] width 184 height 38
click at [489, 375] on input "Niet waar" at bounding box center [483, 368] width 12 height 12
radio input "true"
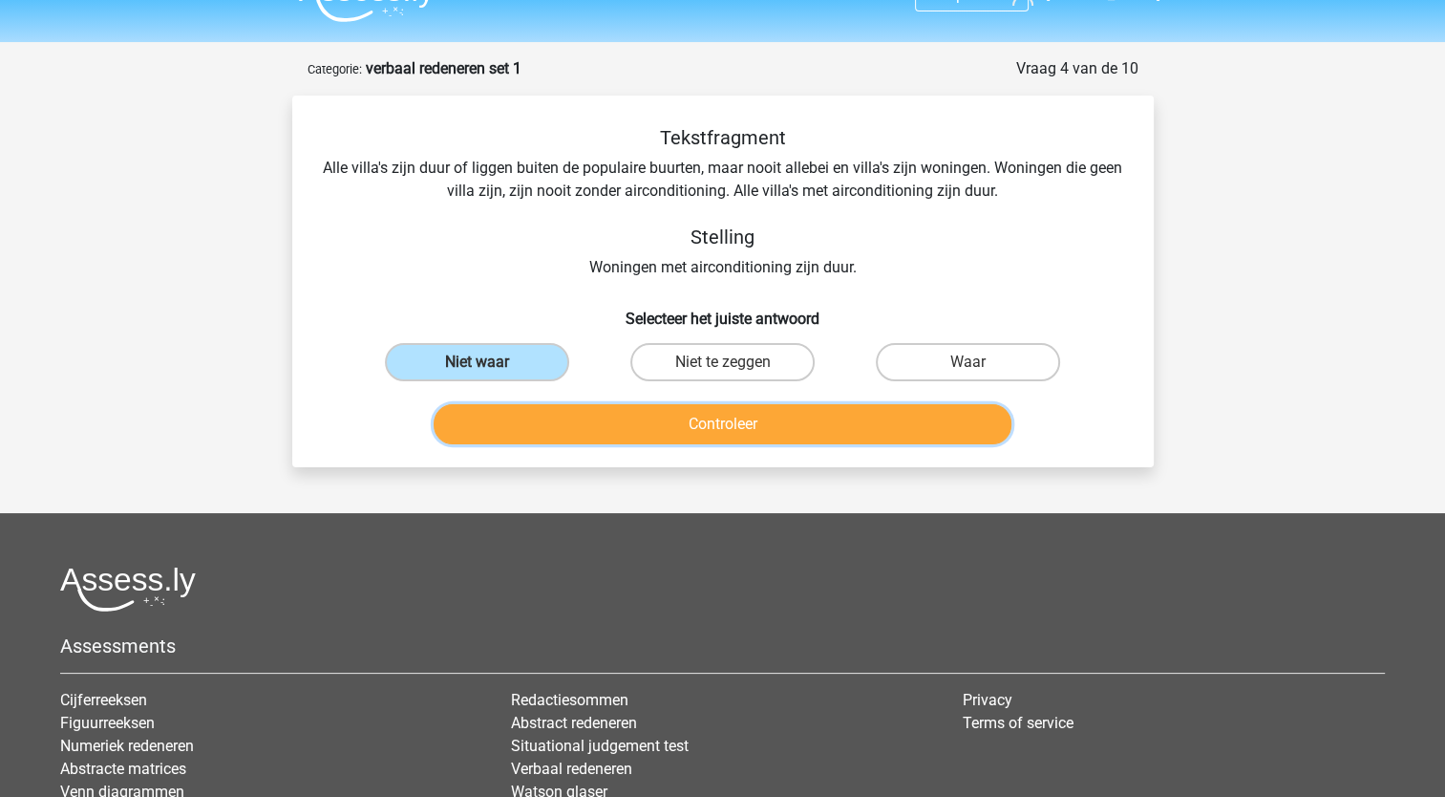
click at [529, 430] on button "Controleer" at bounding box center [723, 424] width 578 height 40
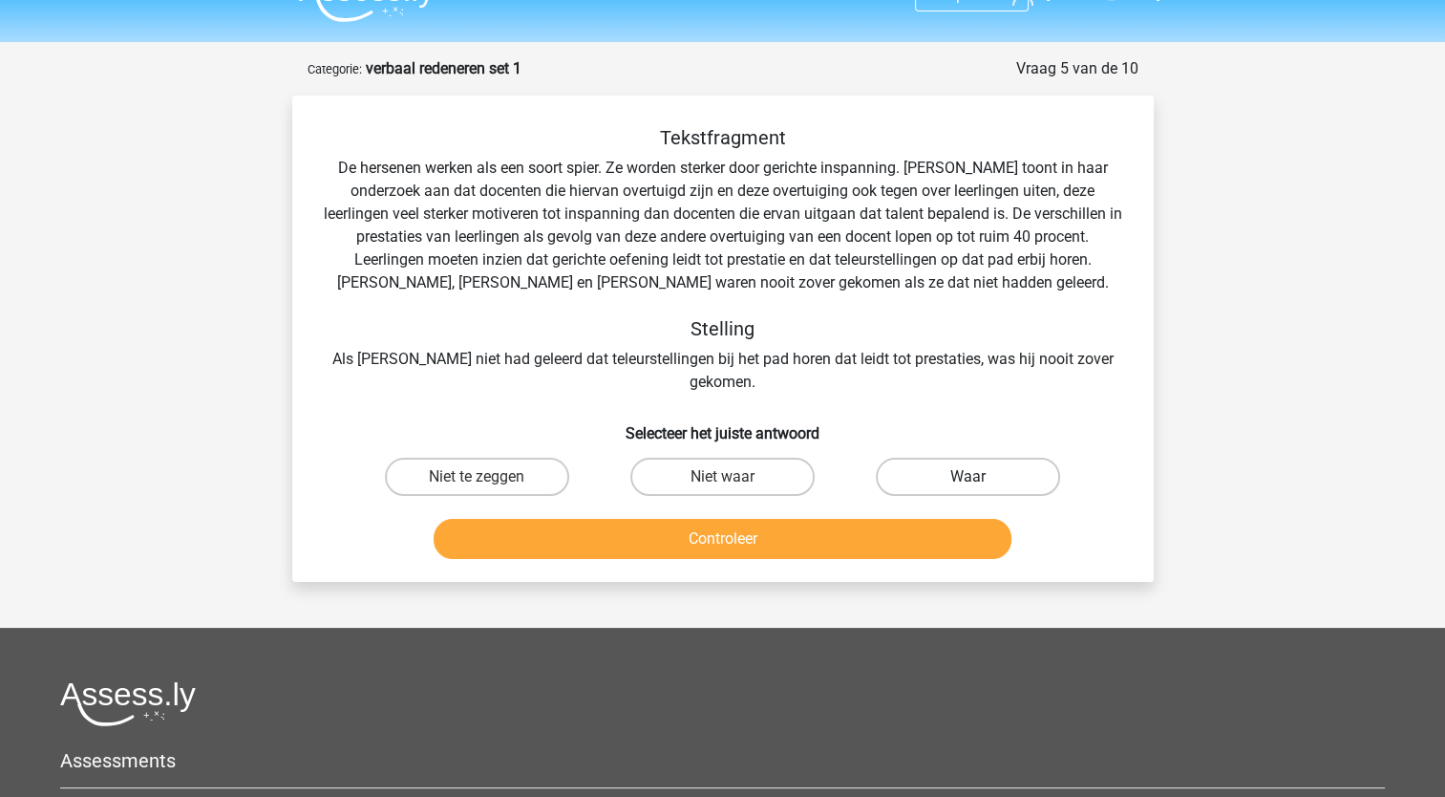
click at [952, 458] on label "Waar" at bounding box center [968, 477] width 184 height 38
click at [969, 477] on input "Waar" at bounding box center [975, 483] width 12 height 12
radio input "true"
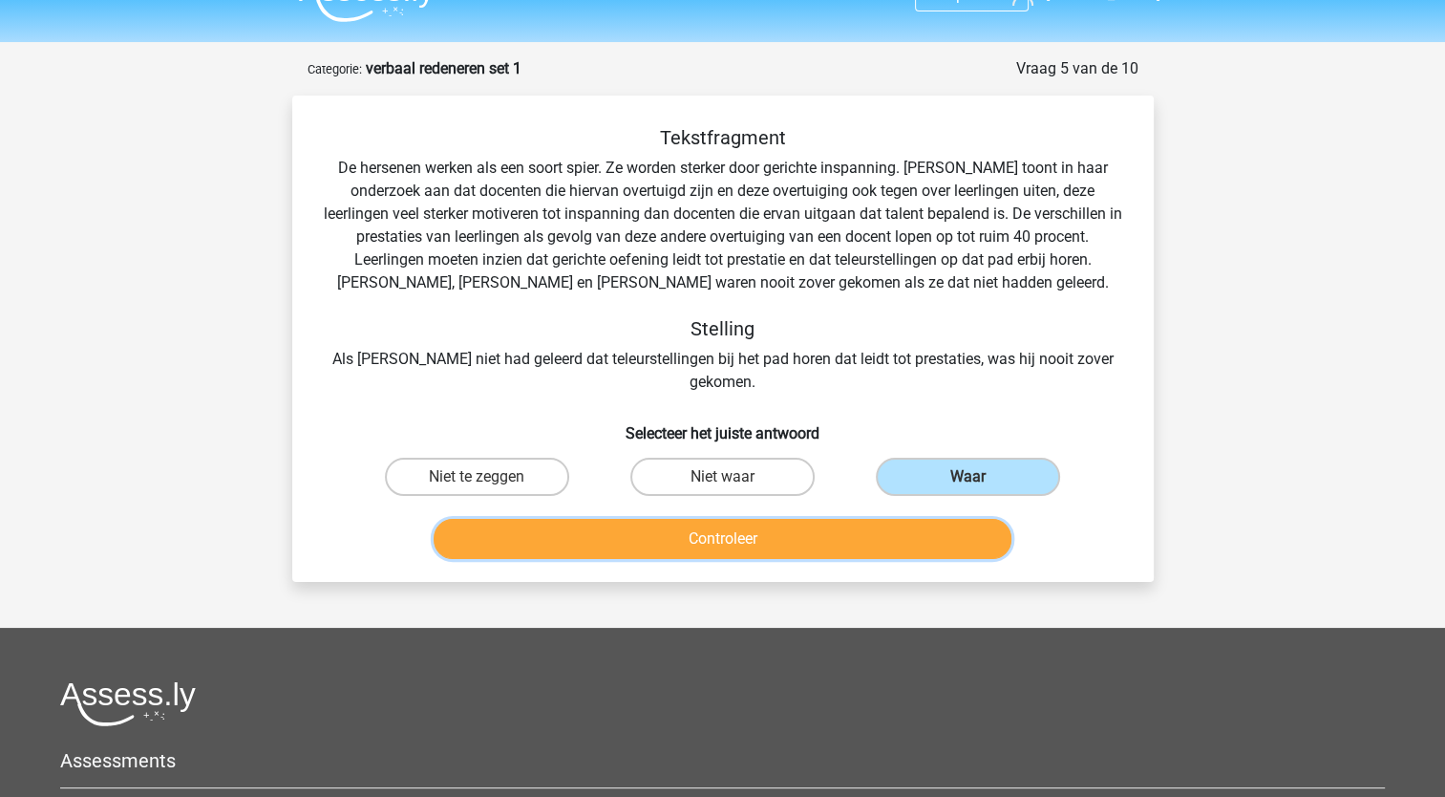
click at [907, 519] on button "Controleer" at bounding box center [723, 539] width 578 height 40
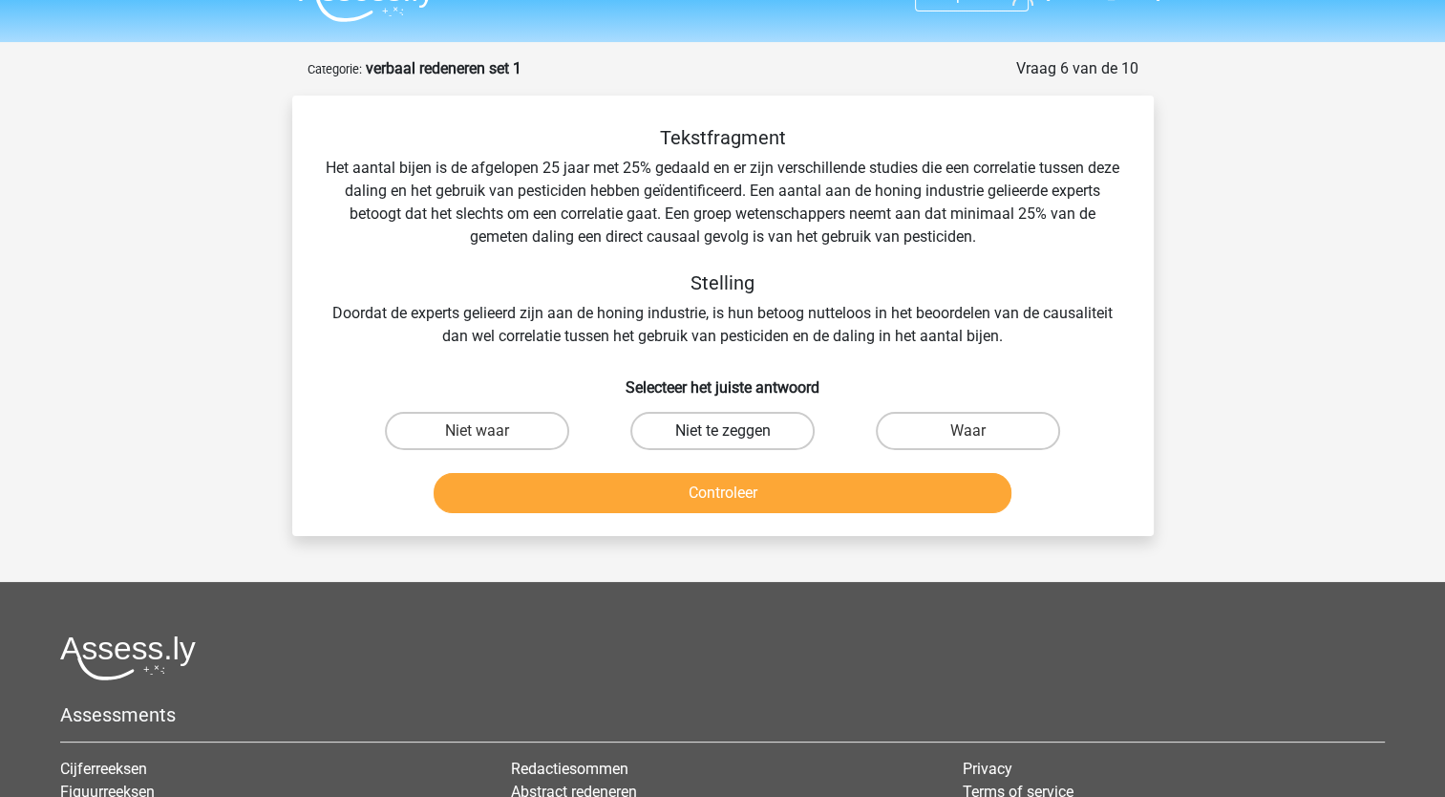
click at [647, 422] on label "Niet te zeggen" at bounding box center [723, 431] width 184 height 38
click at [722, 431] on input "Niet te zeggen" at bounding box center [728, 437] width 12 height 12
radio input "true"
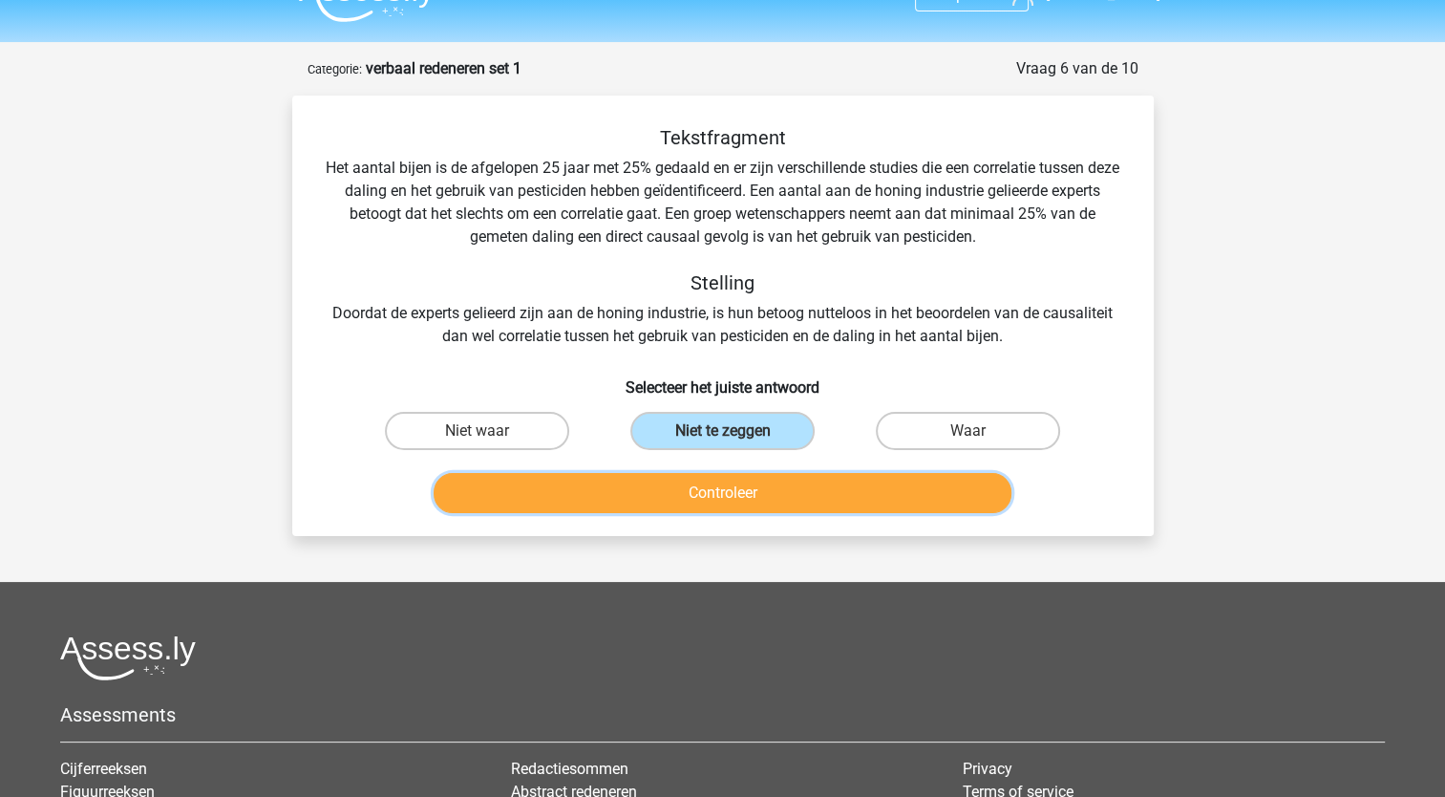
click at [648, 482] on button "Controleer" at bounding box center [723, 493] width 578 height 40
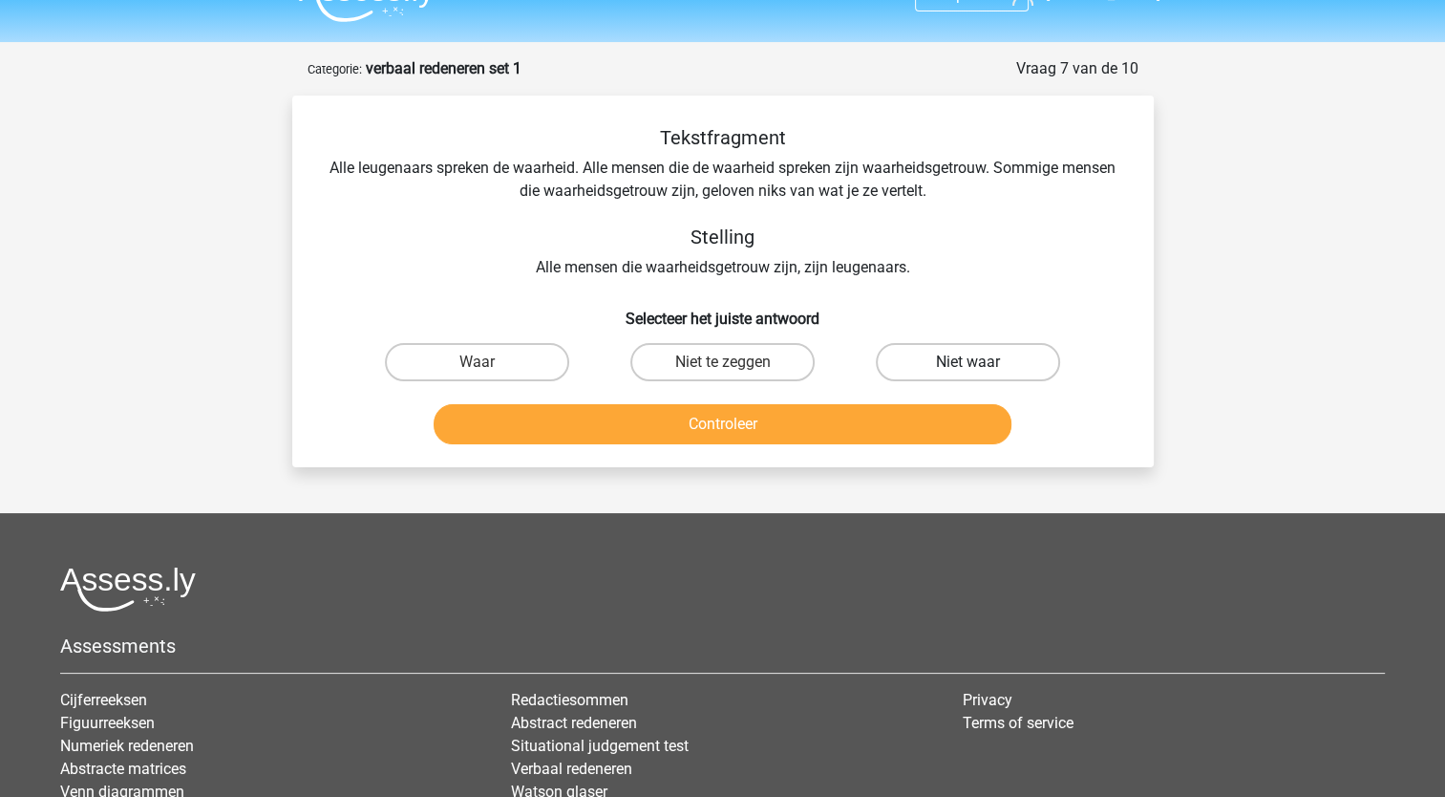
click at [924, 364] on label "Niet waar" at bounding box center [968, 362] width 184 height 38
click at [969, 364] on input "Niet waar" at bounding box center [975, 368] width 12 height 12
radio input "true"
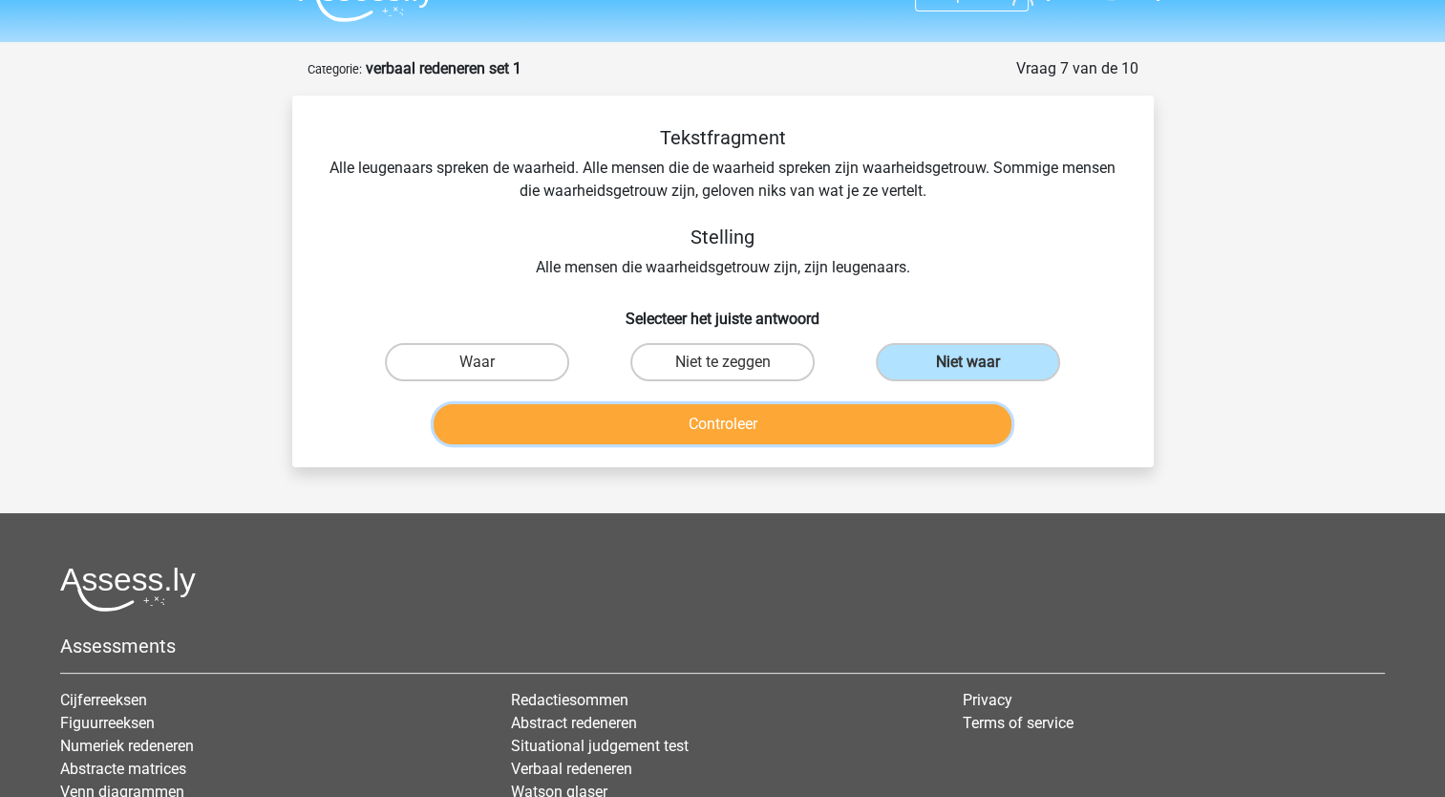
click at [860, 436] on button "Controleer" at bounding box center [723, 424] width 578 height 40
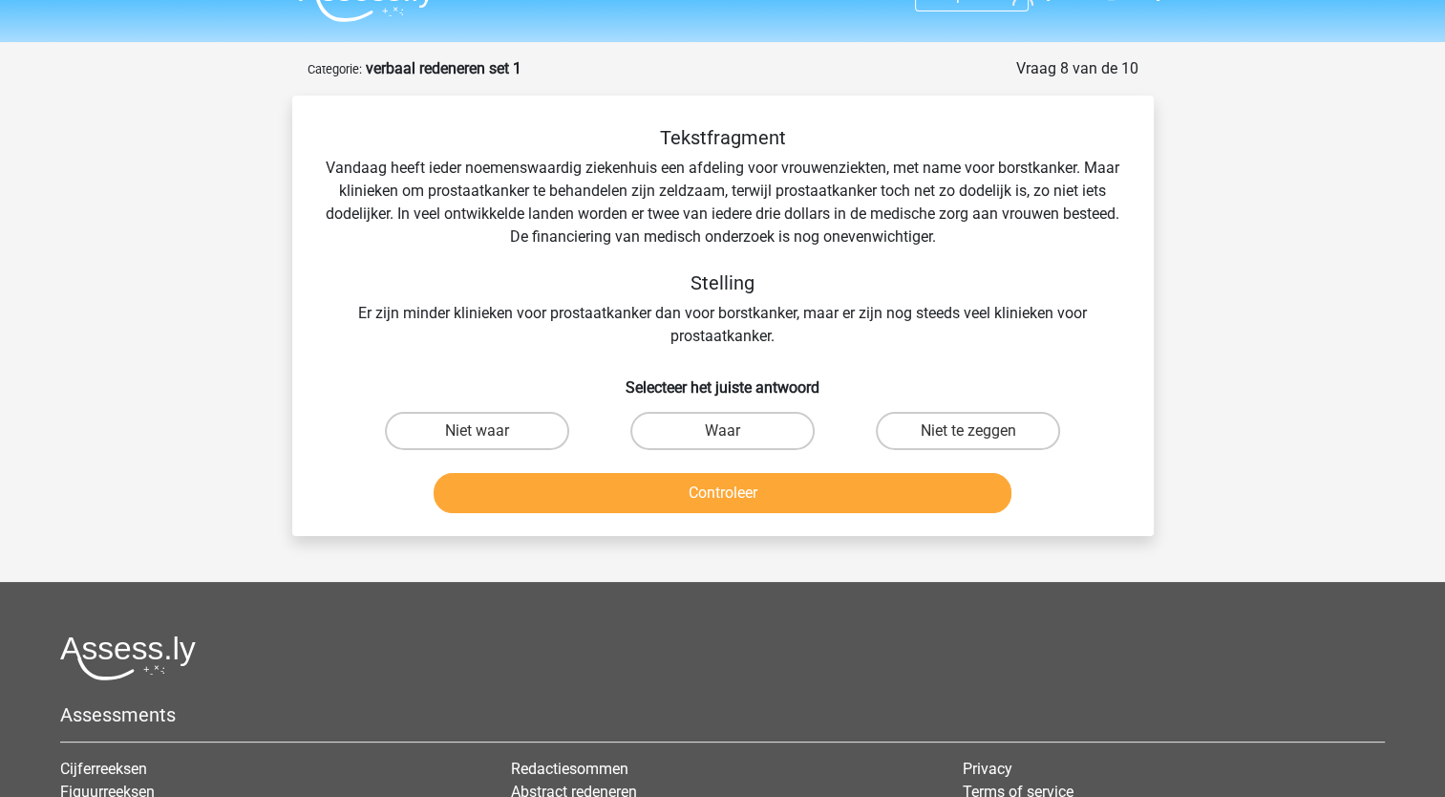
click at [375, 213] on div "Tekstfragment Vandaag heeft ieder noemenswaardig ziekenhuis een afdeling voor v…" at bounding box center [723, 237] width 801 height 222
drag, startPoint x: 375, startPoint y: 213, endPoint x: 333, endPoint y: 240, distance: 49.8
click at [333, 240] on div "Tekstfragment Vandaag heeft ieder noemenswaardig ziekenhuis een afdeling voor v…" at bounding box center [723, 237] width 801 height 222
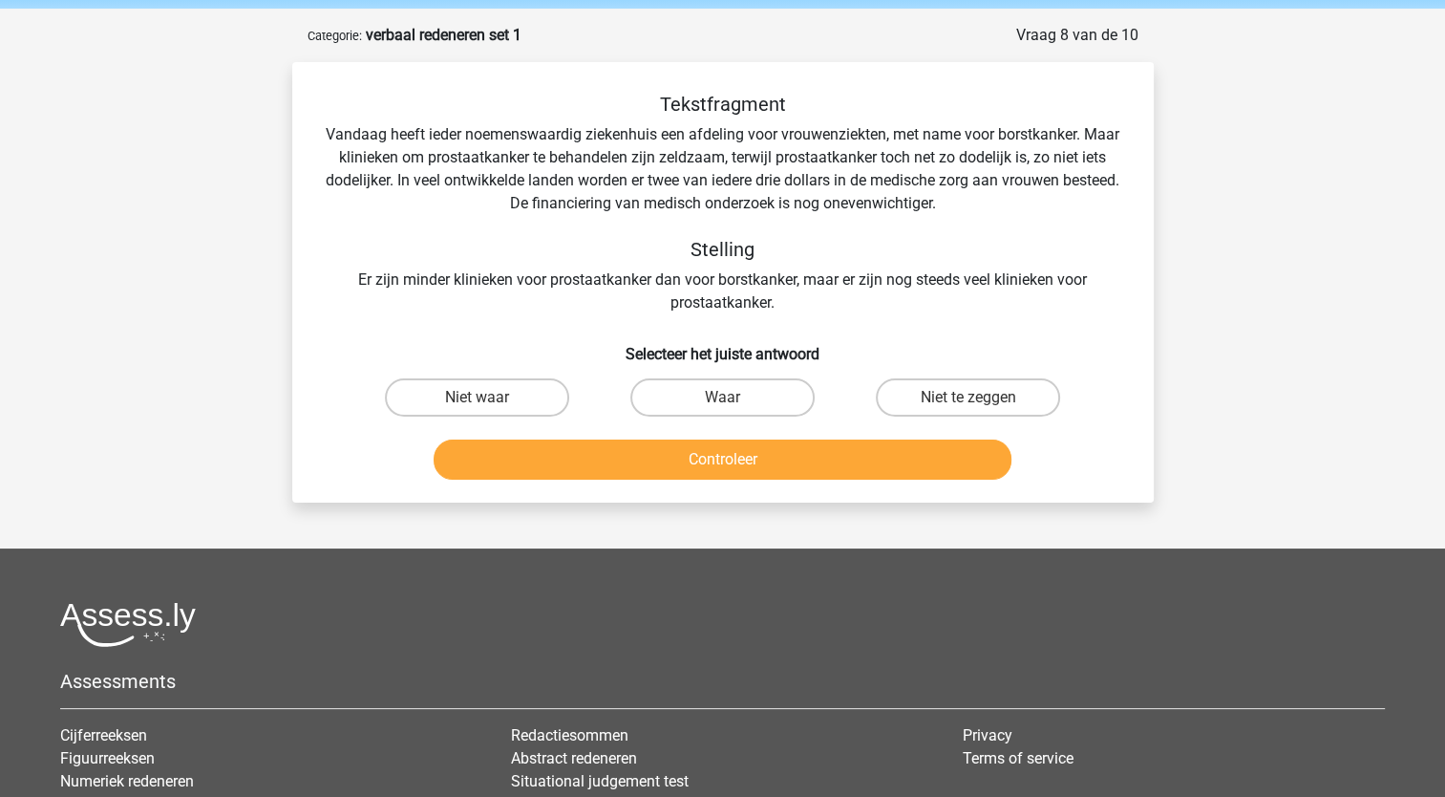
scroll to position [76, 0]
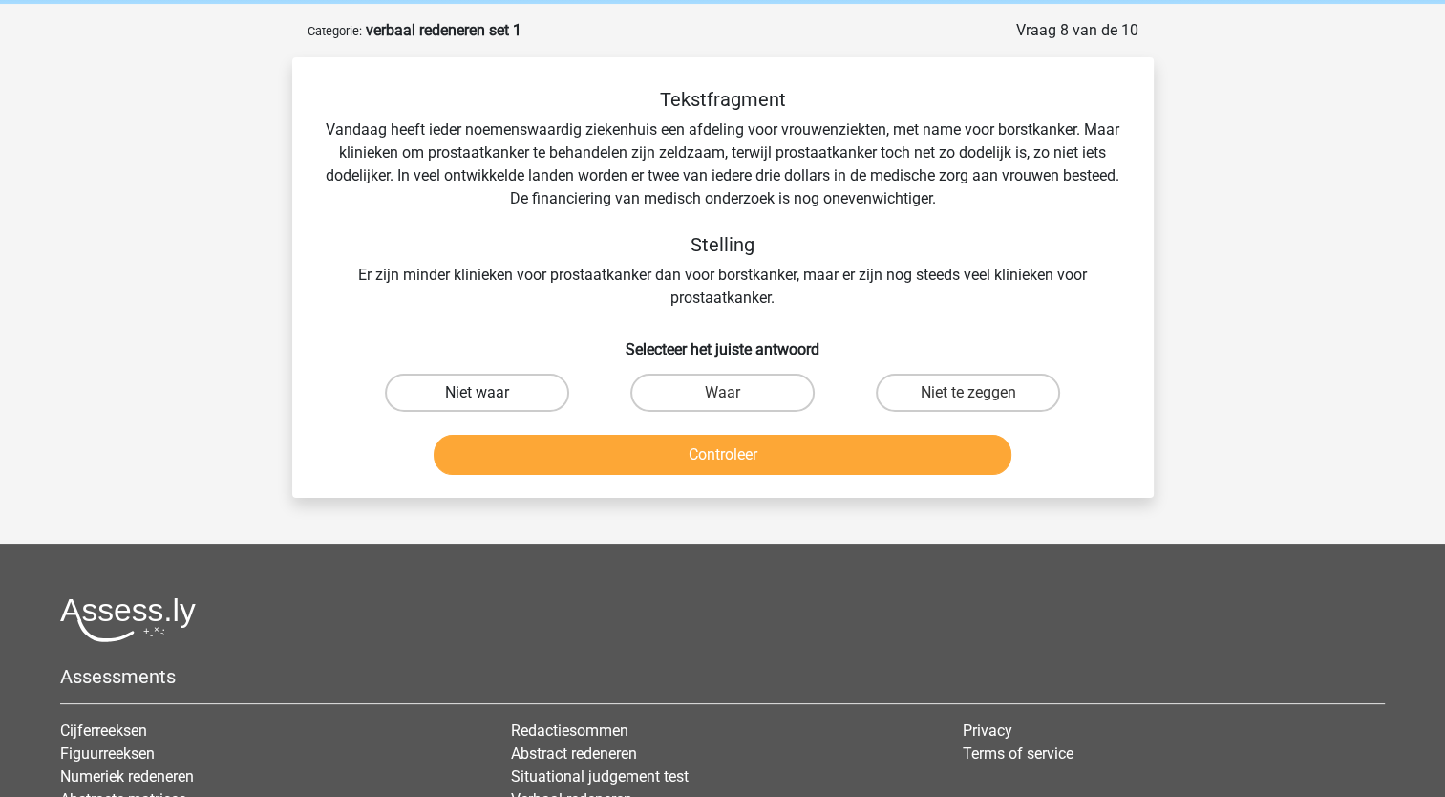
click at [478, 383] on label "Niet waar" at bounding box center [477, 393] width 184 height 38
click at [478, 393] on input "Niet waar" at bounding box center [483, 399] width 12 height 12
radio input "true"
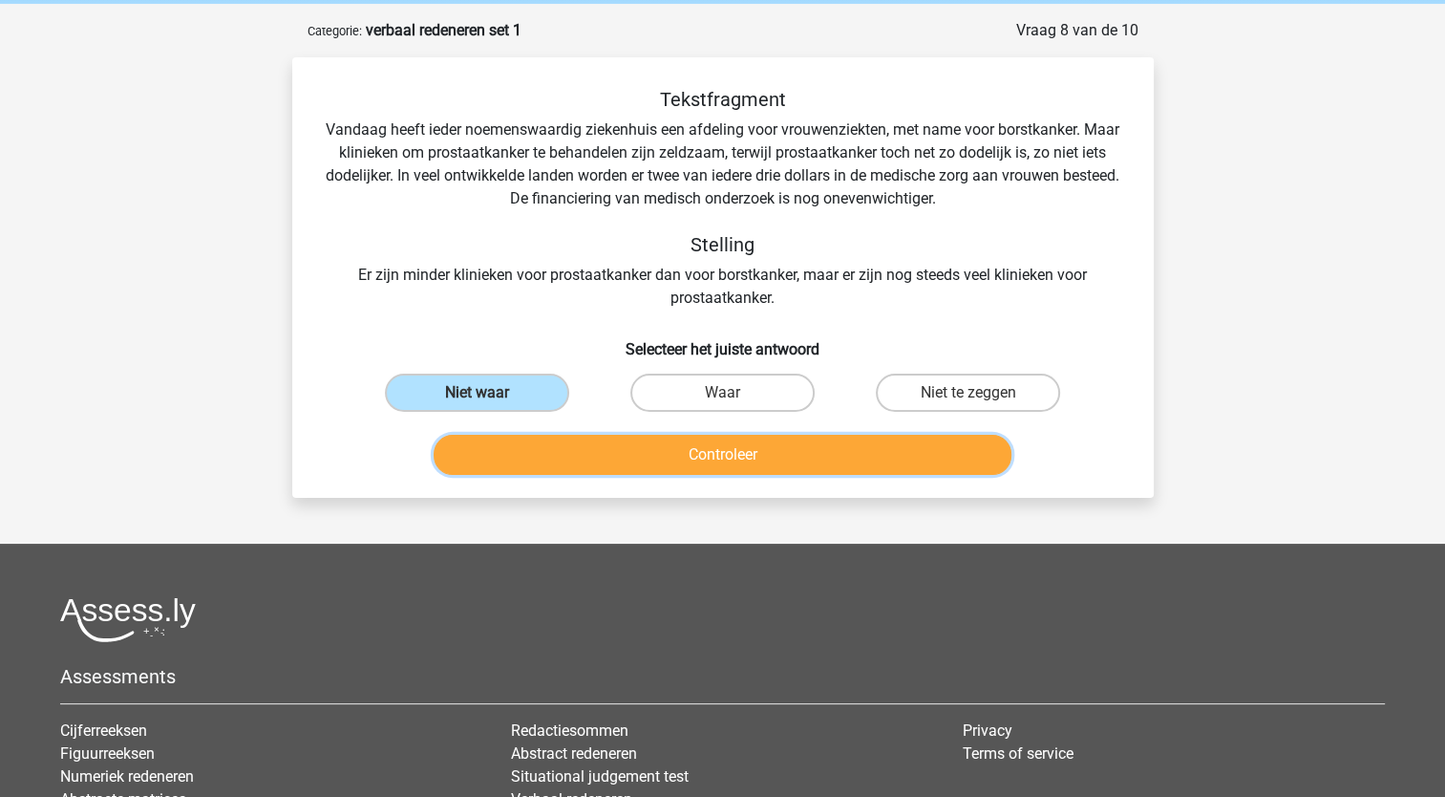
click at [570, 450] on button "Controleer" at bounding box center [723, 455] width 578 height 40
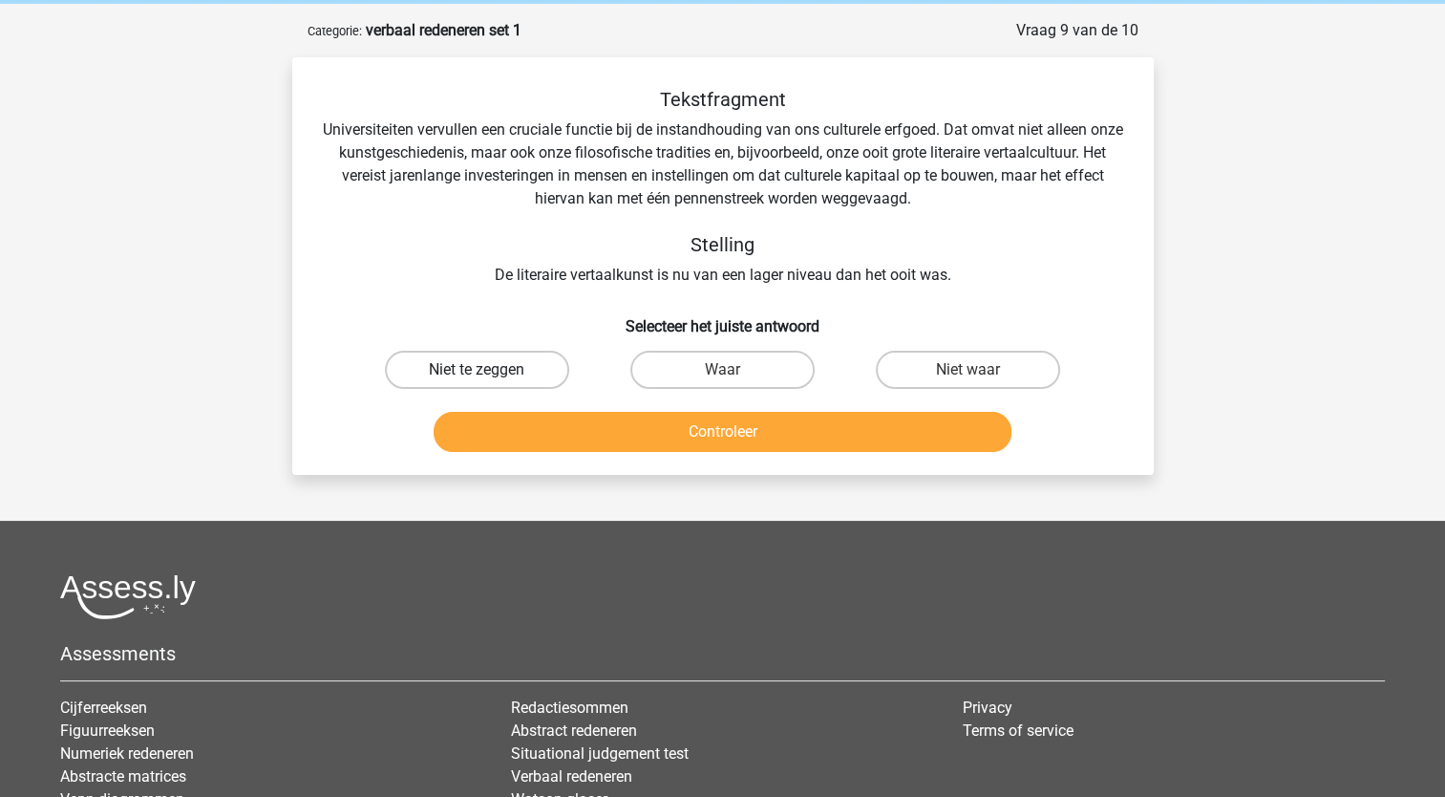
click at [524, 376] on label "Niet te zeggen" at bounding box center [477, 370] width 184 height 38
click at [489, 376] on input "Niet te zeggen" at bounding box center [483, 376] width 12 height 12
radio input "true"
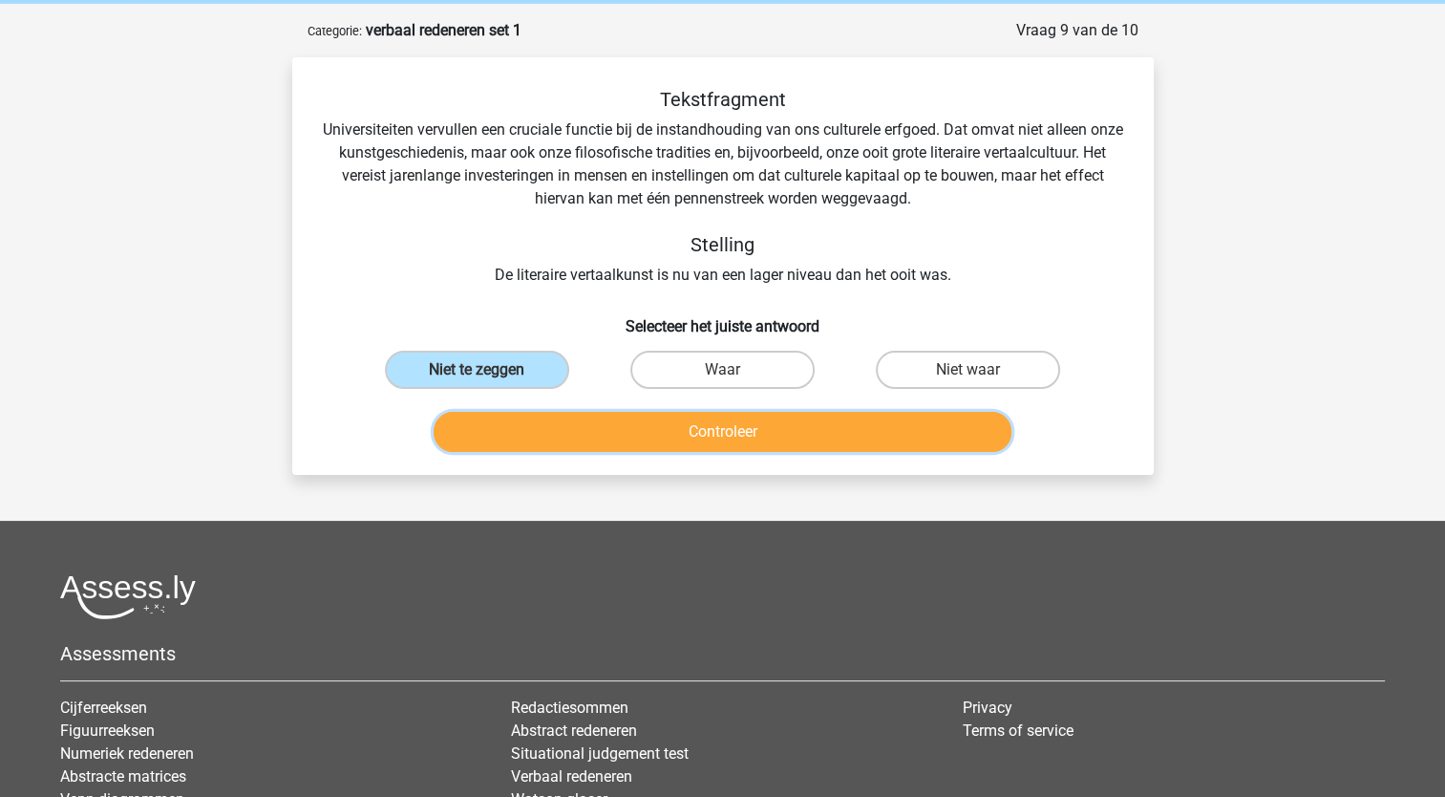
click at [588, 430] on button "Controleer" at bounding box center [723, 432] width 578 height 40
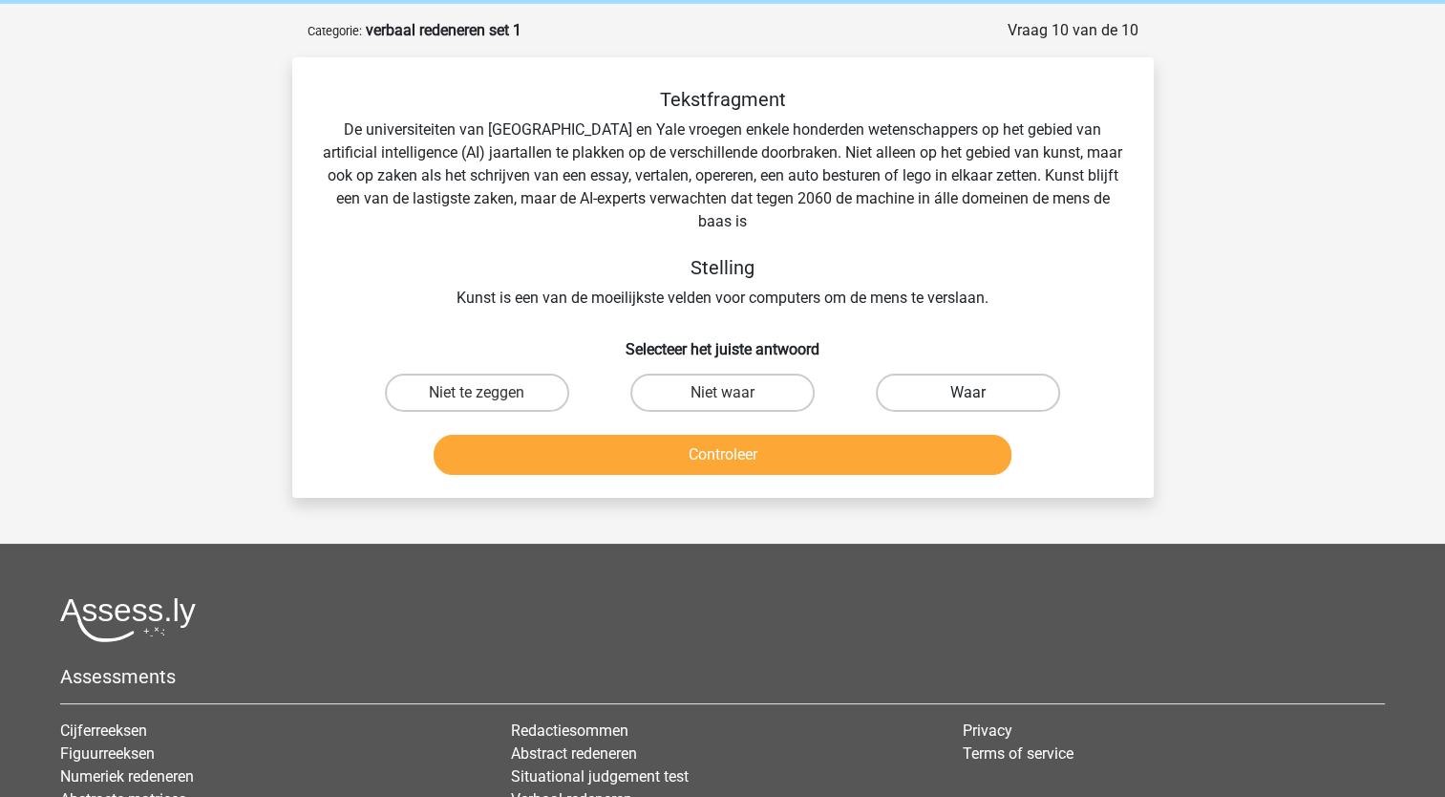
click at [925, 394] on label "Waar" at bounding box center [968, 393] width 184 height 38
click at [969, 394] on input "Waar" at bounding box center [975, 399] width 12 height 12
radio input "true"
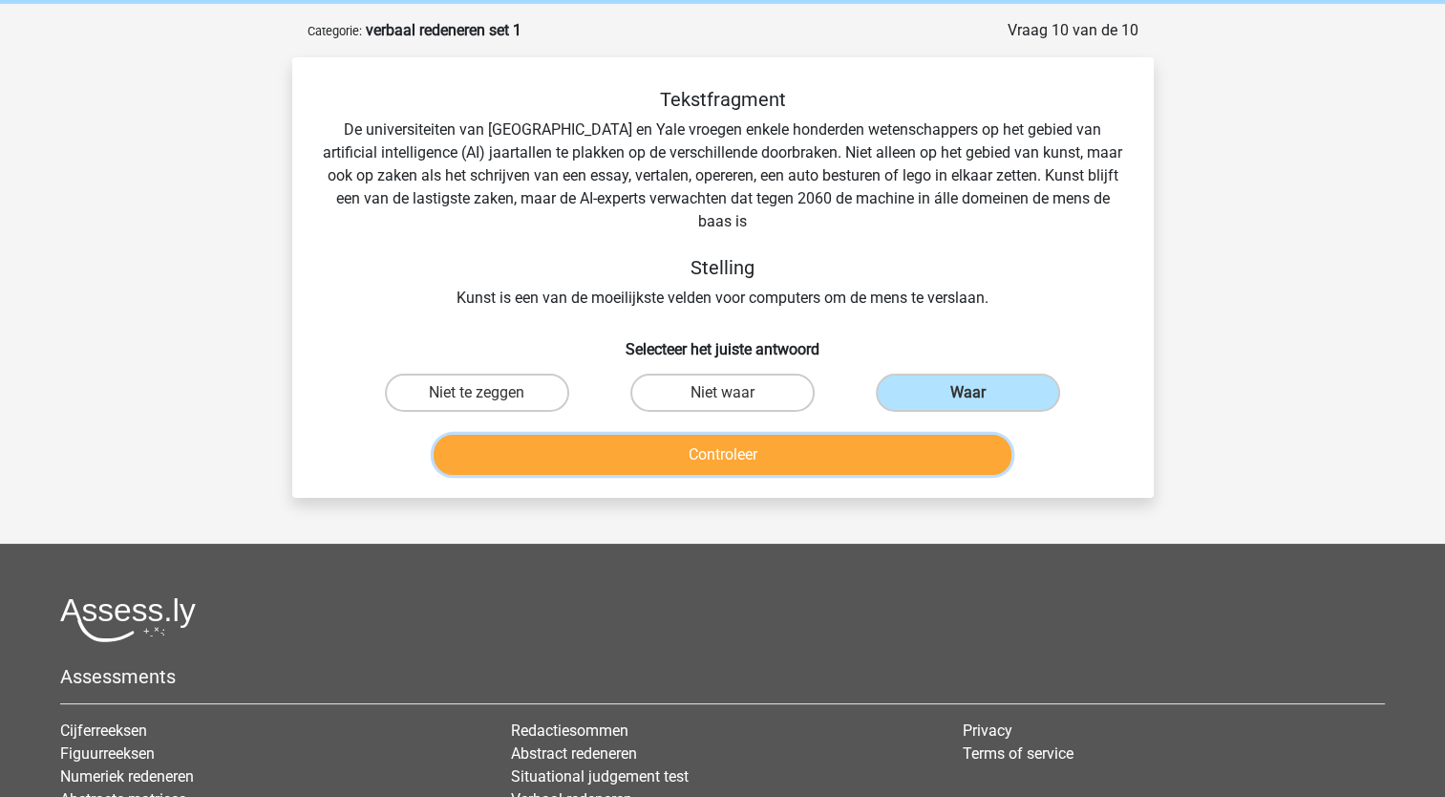
click at [888, 449] on button "Controleer" at bounding box center [723, 455] width 578 height 40
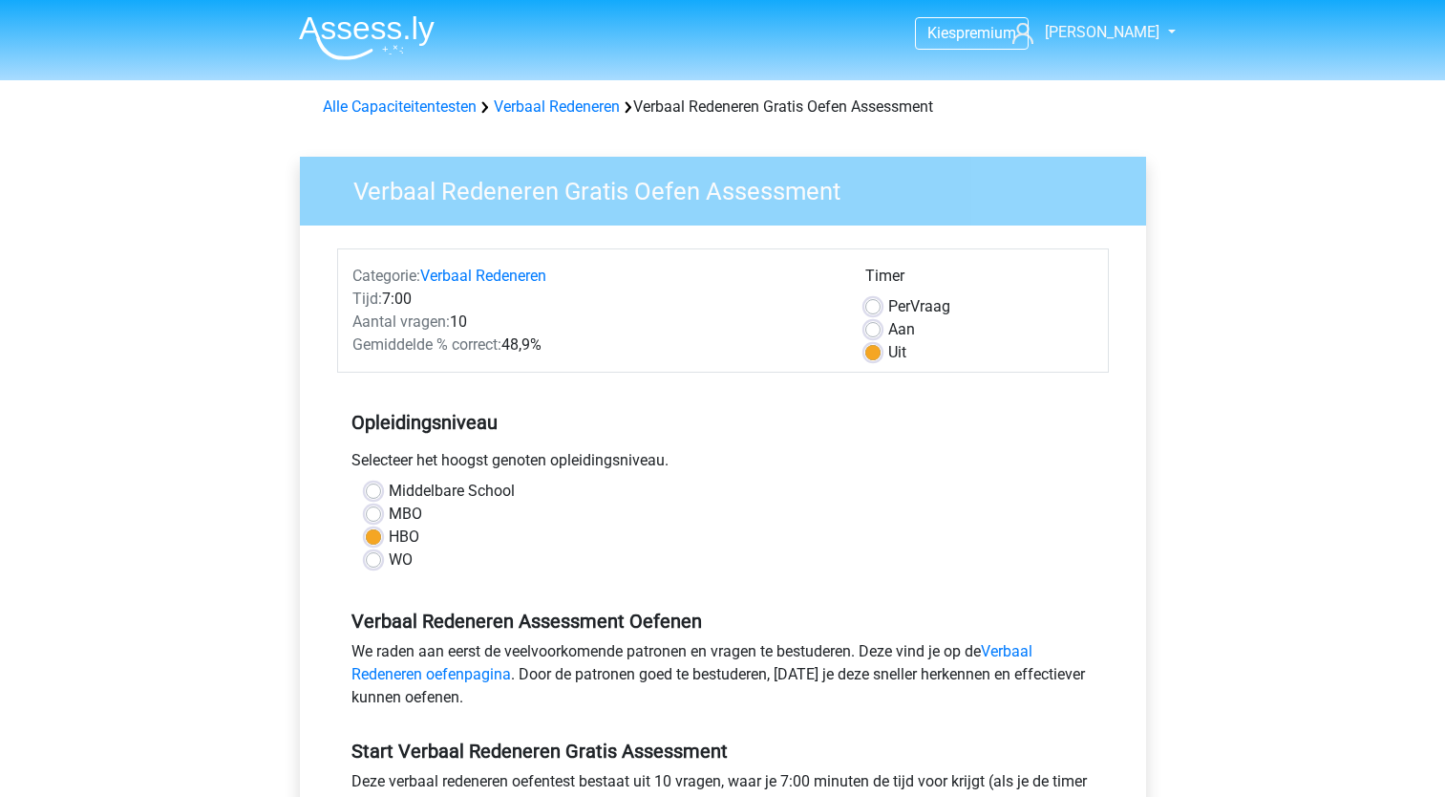
scroll to position [459, 0]
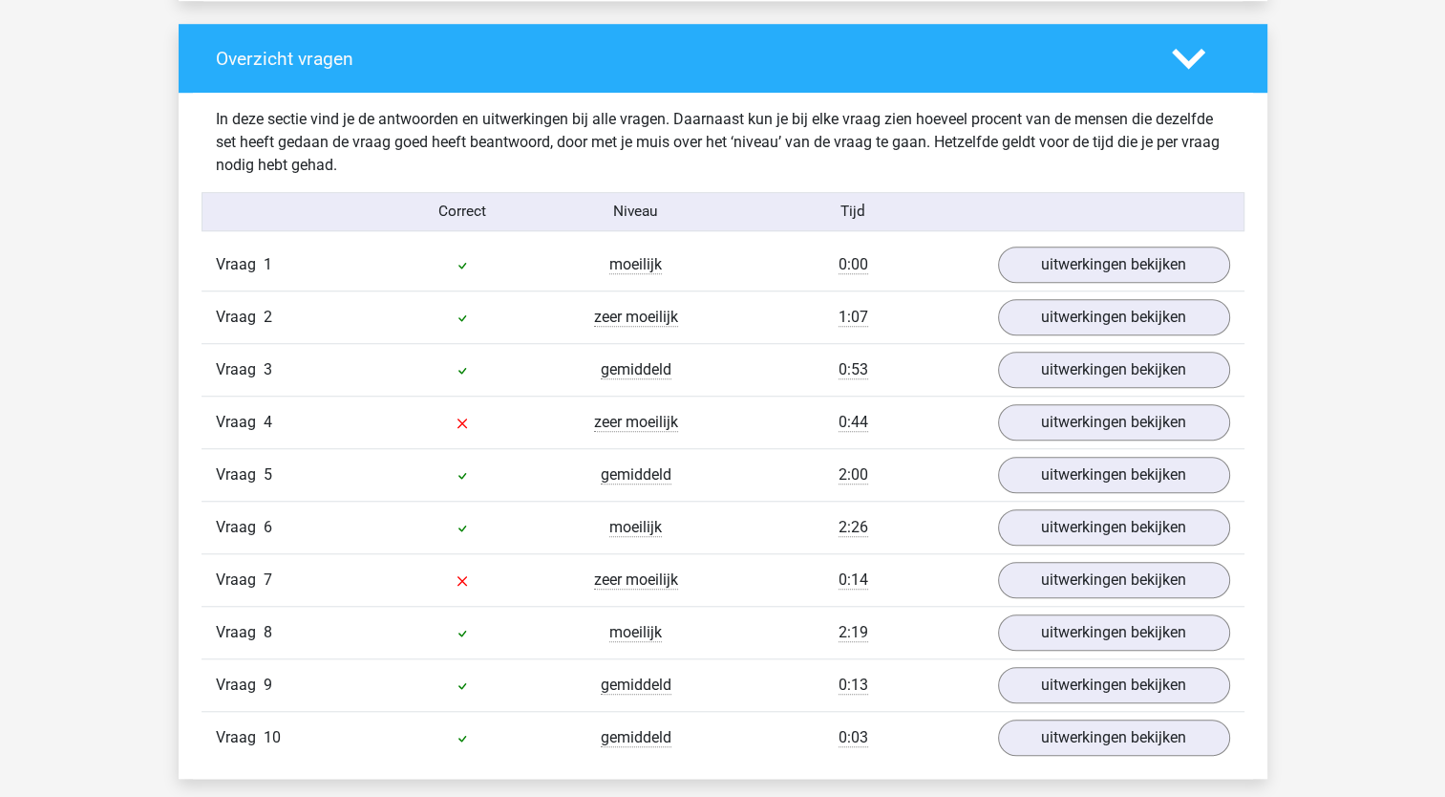
scroll to position [1414, 0]
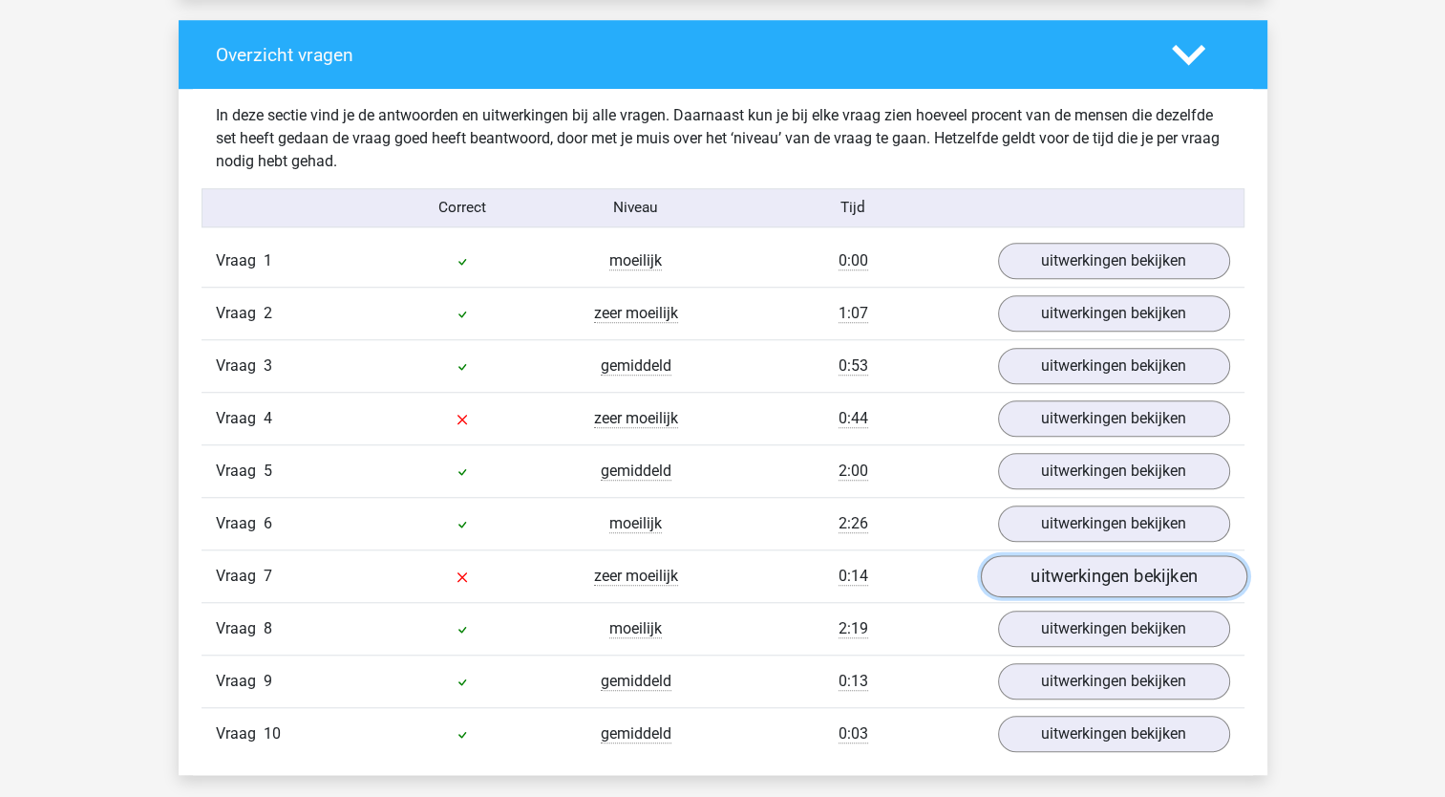
click at [1093, 564] on link "uitwerkingen bekijken" at bounding box center [1113, 576] width 267 height 42
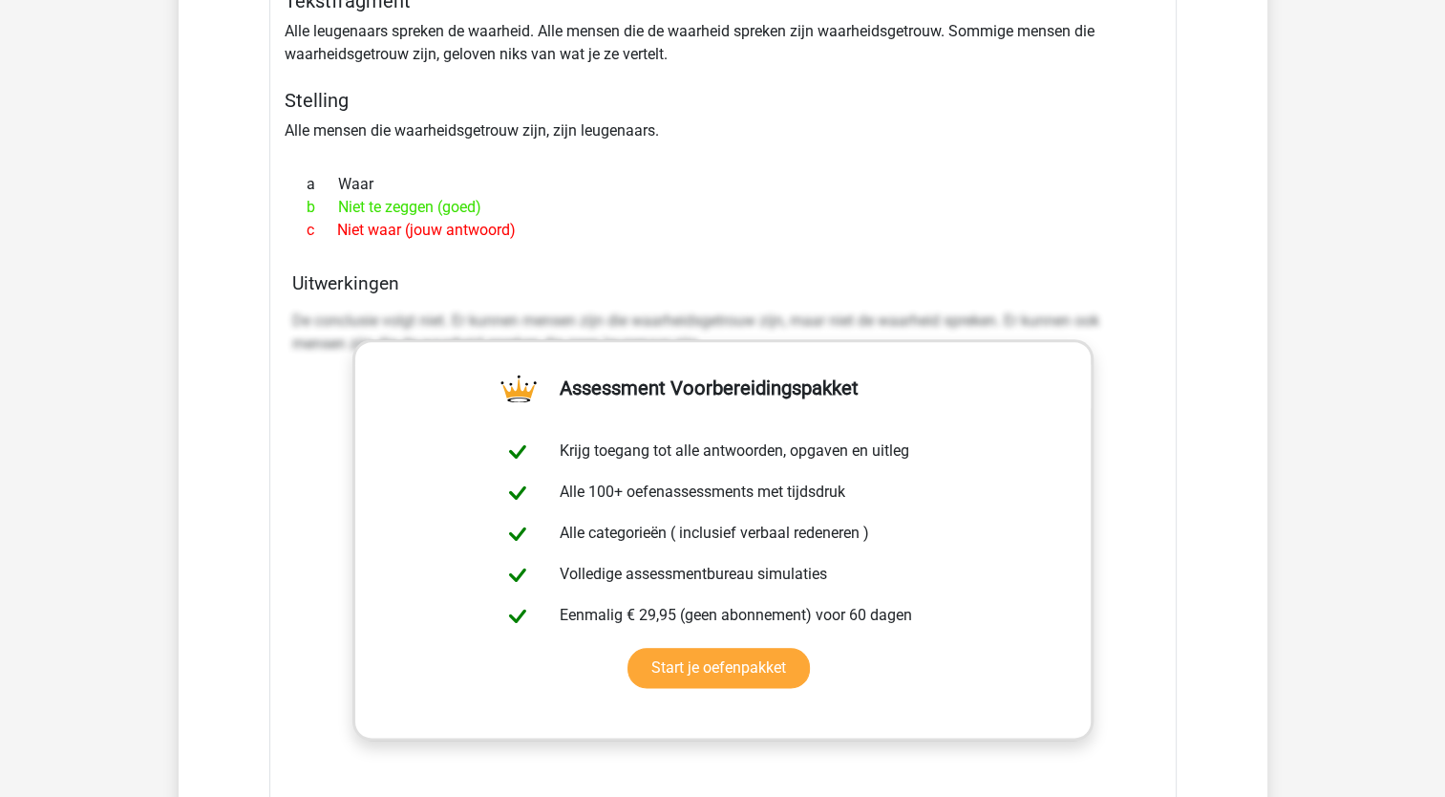
scroll to position [2052, 0]
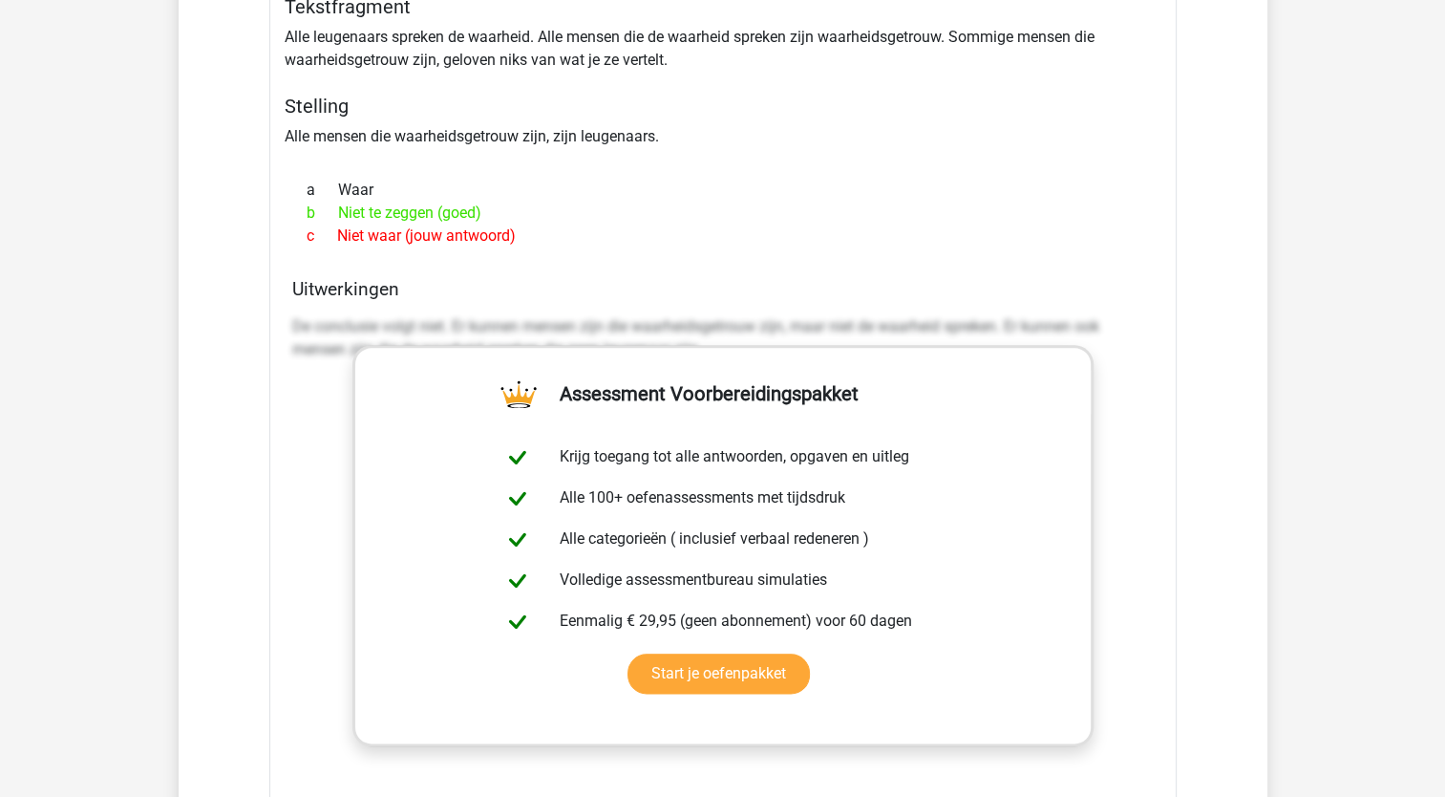
click at [1175, 375] on div "Tekstfragment Alle leugenaars spreken de waarheid. Alle mensen die de waarheid …" at bounding box center [723, 478] width 908 height 982
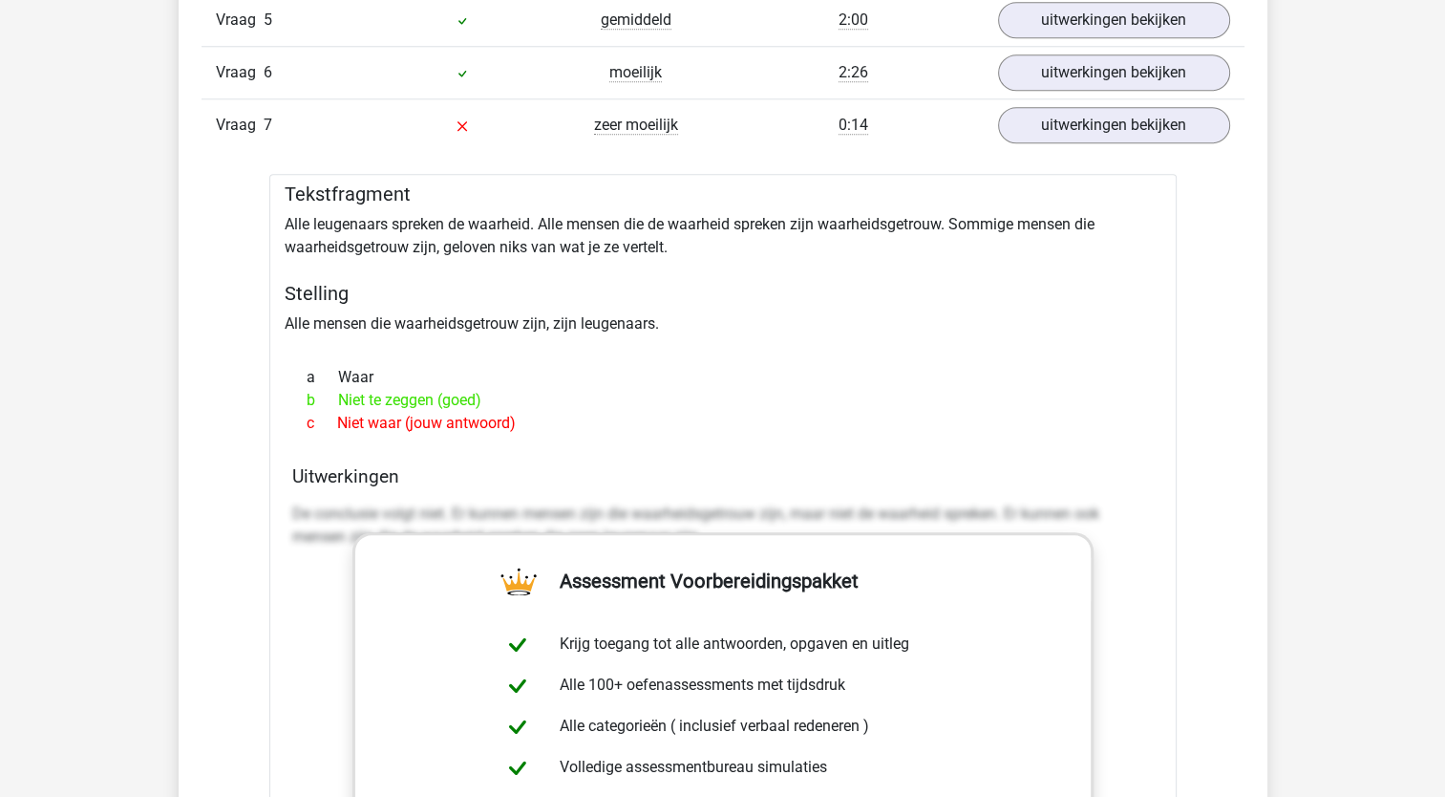
scroll to position [1861, 0]
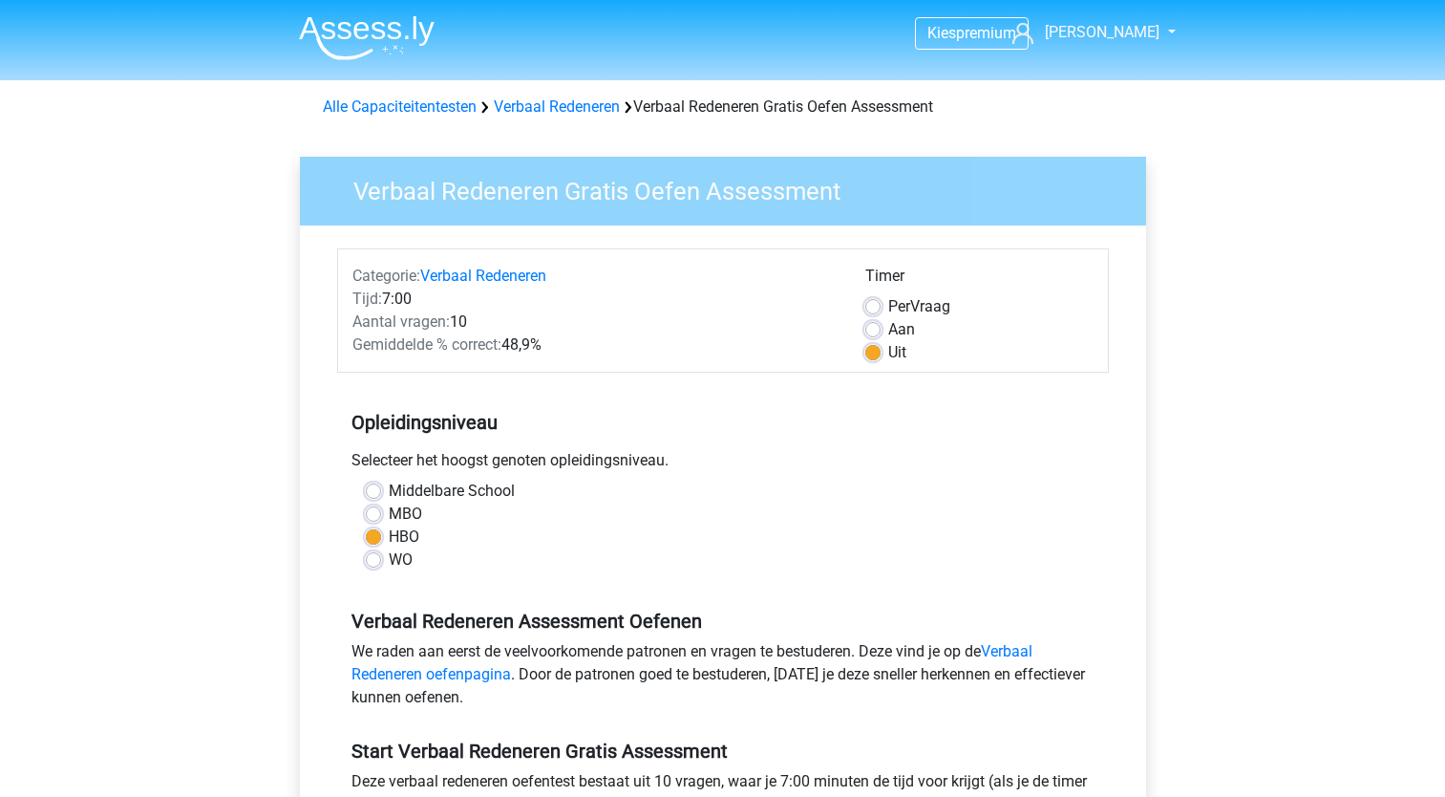
scroll to position [459, 0]
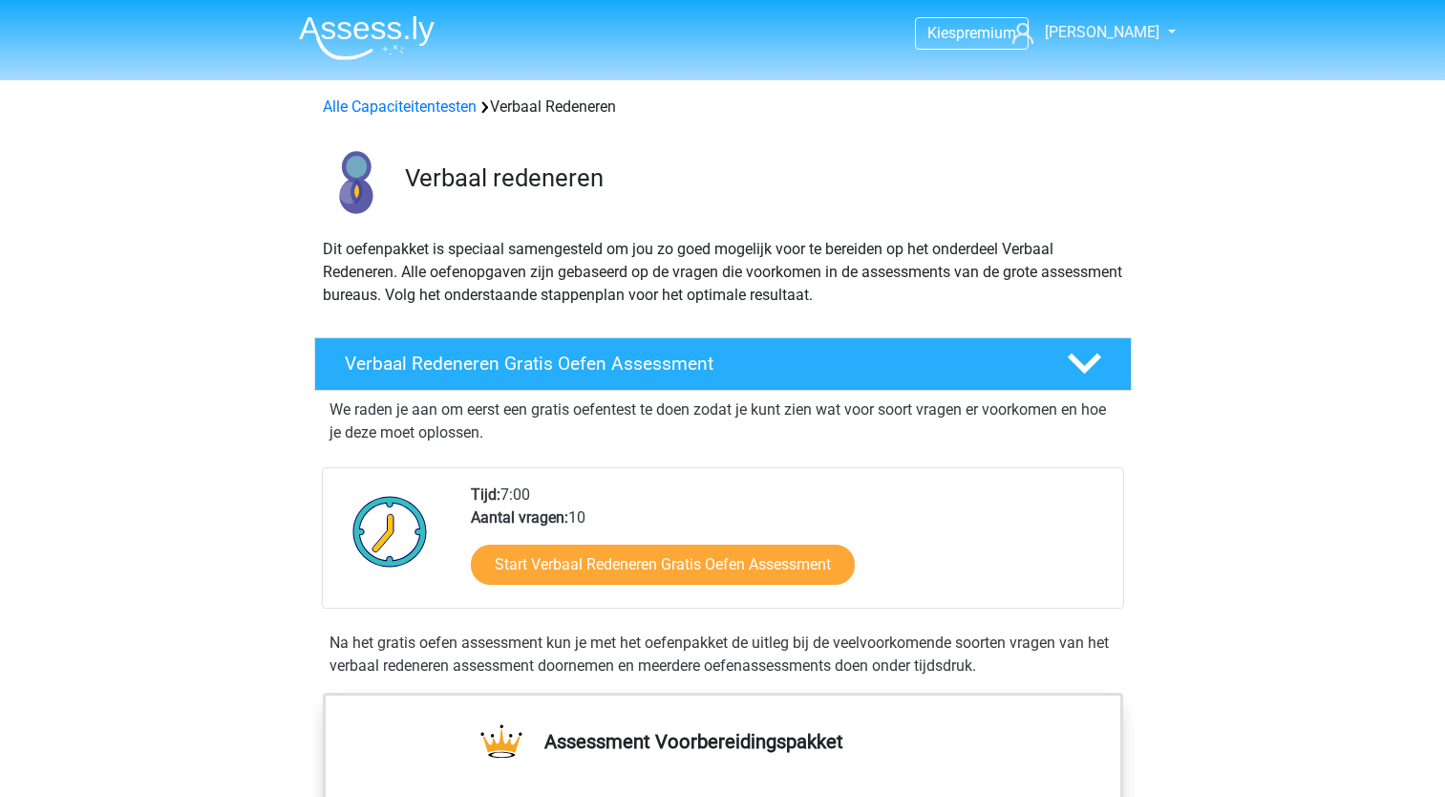
scroll to position [306, 0]
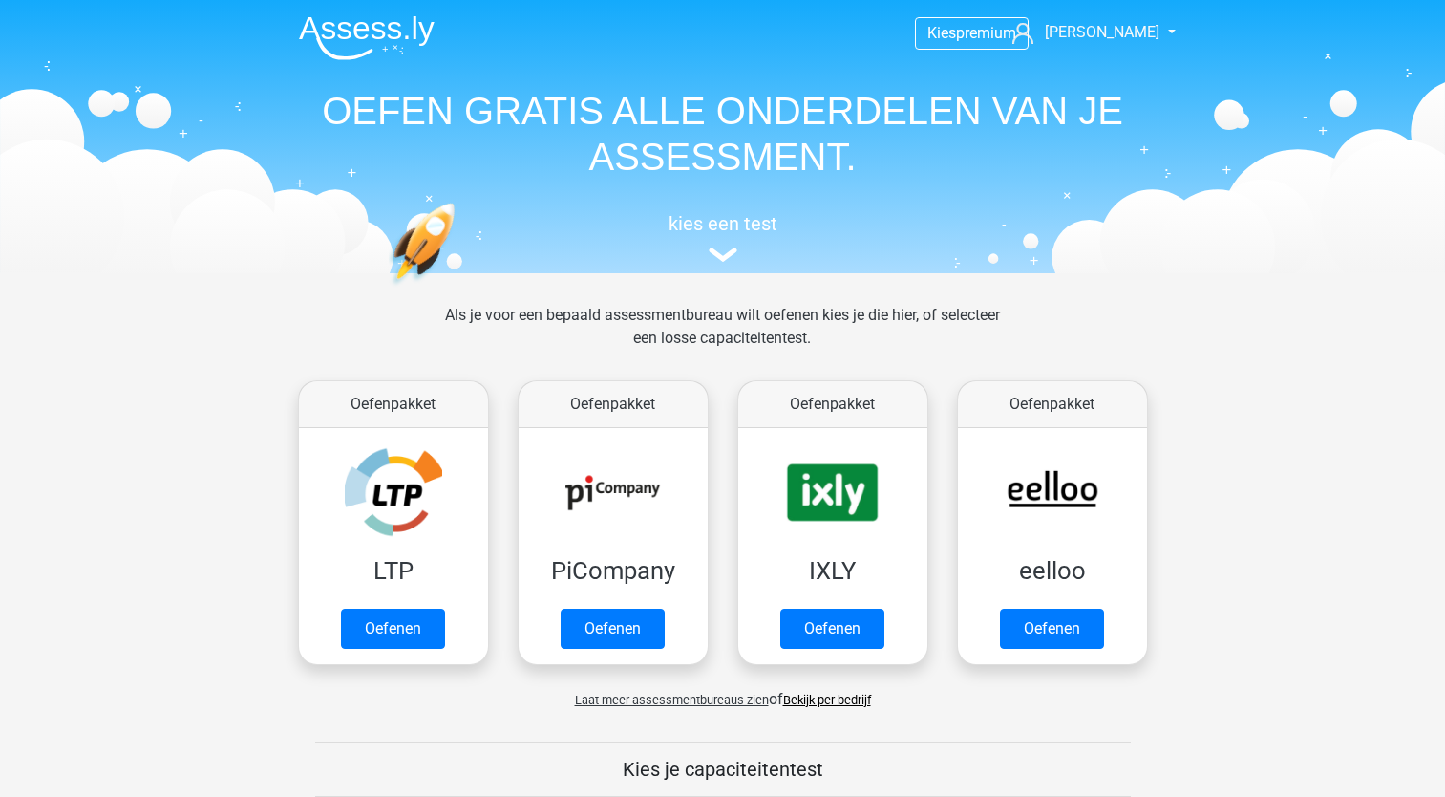
scroll to position [1146, 0]
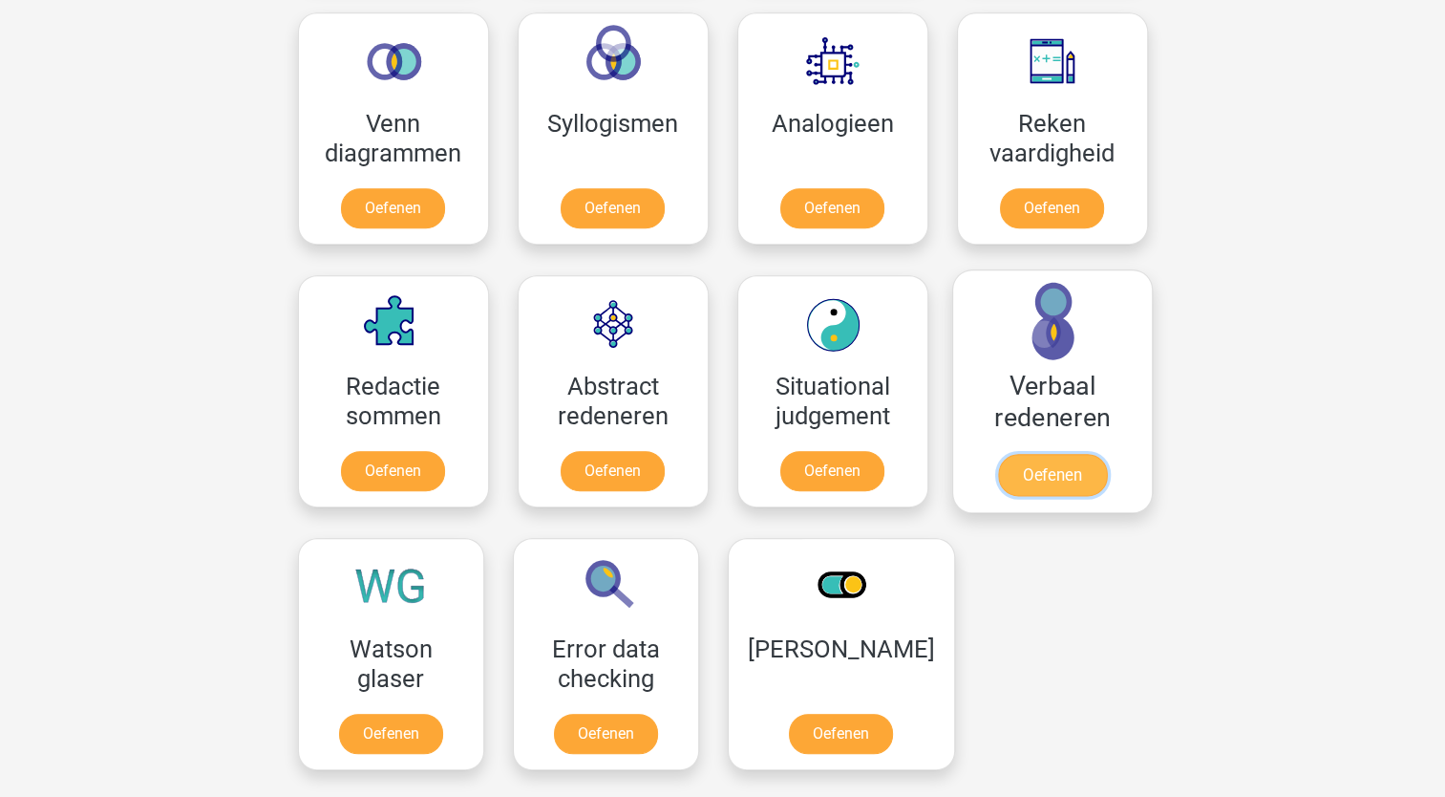
click at [1032, 454] on link "Oefenen" at bounding box center [1051, 475] width 109 height 42
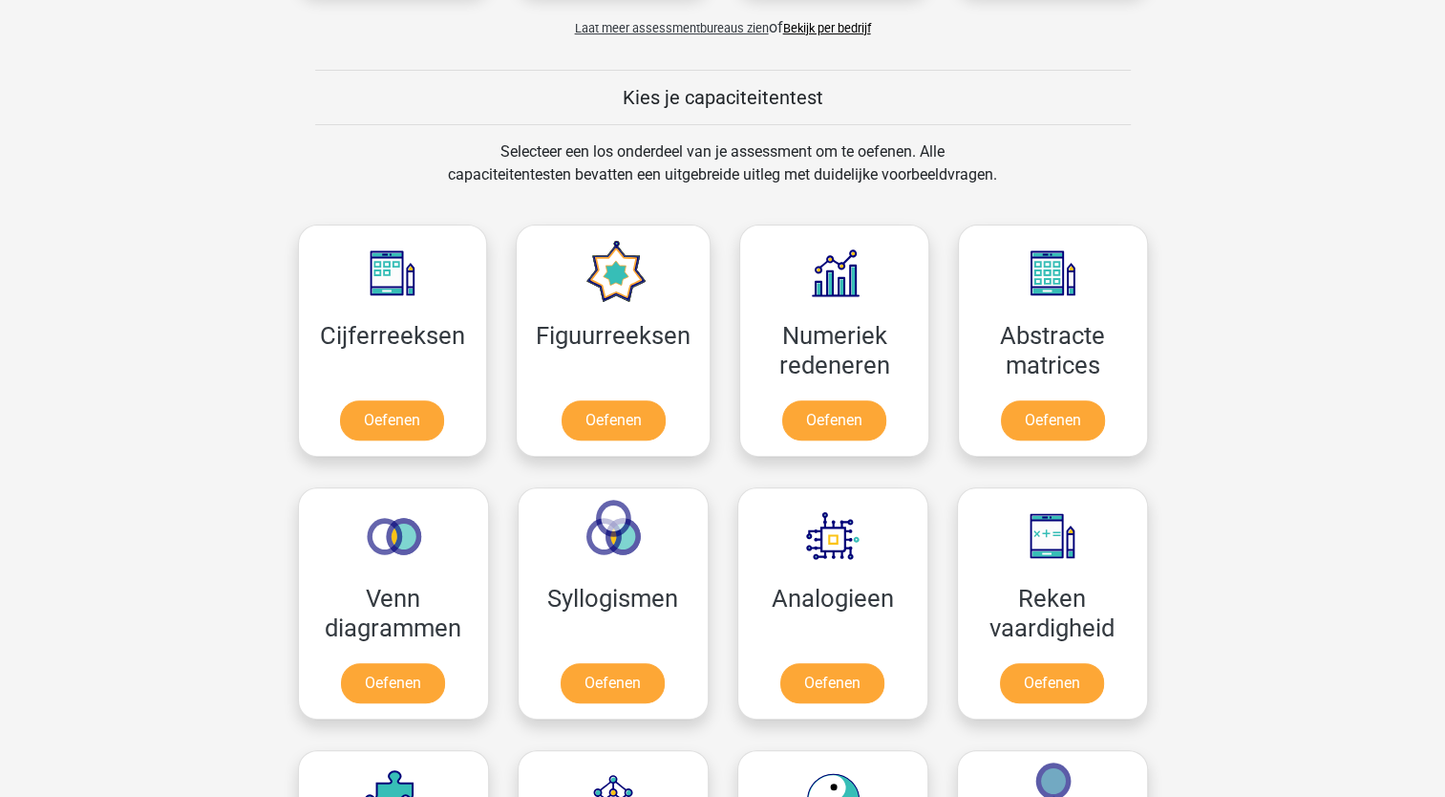
scroll to position [696, 0]
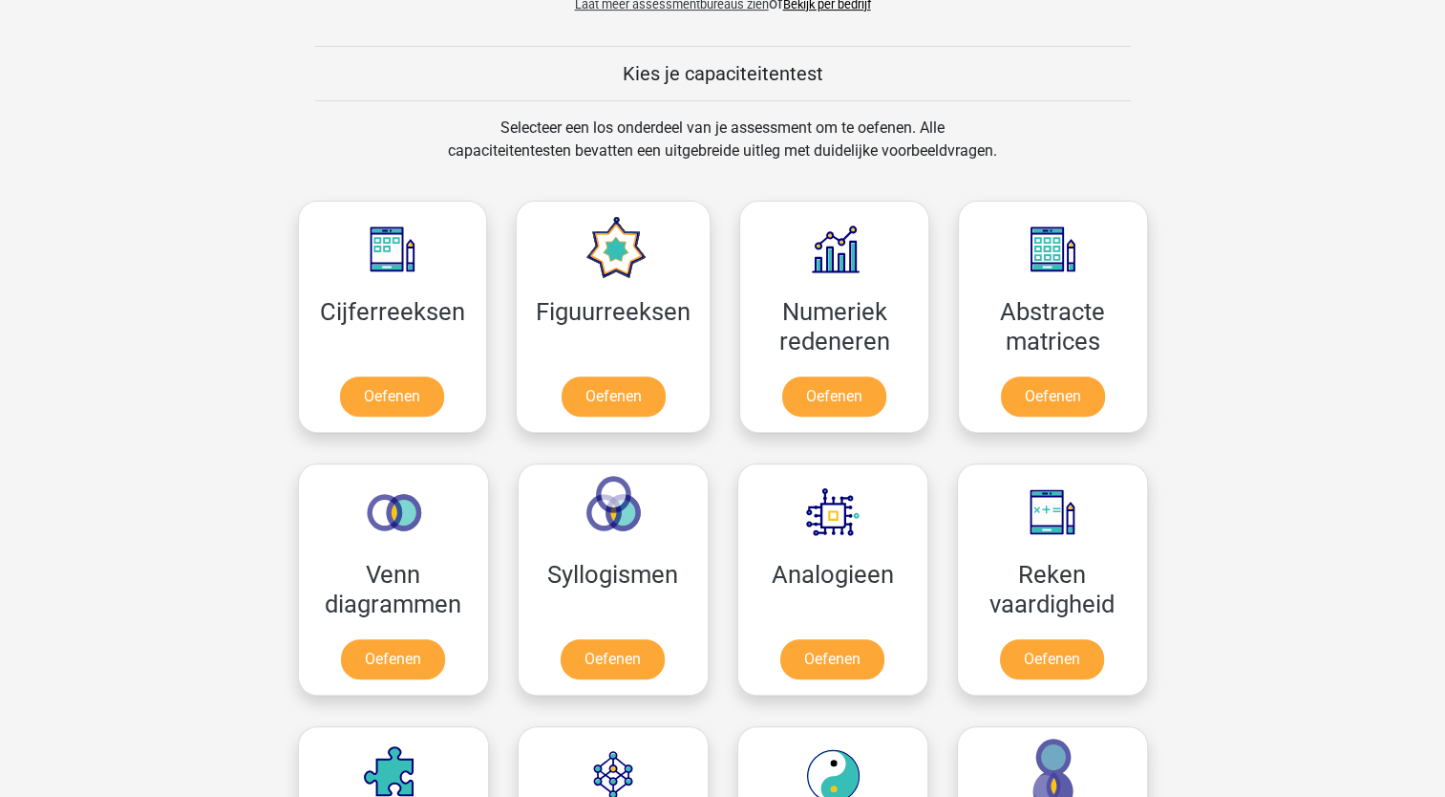
click at [727, 232] on div "Numeriek redeneren Oefenen" at bounding box center [834, 316] width 219 height 263
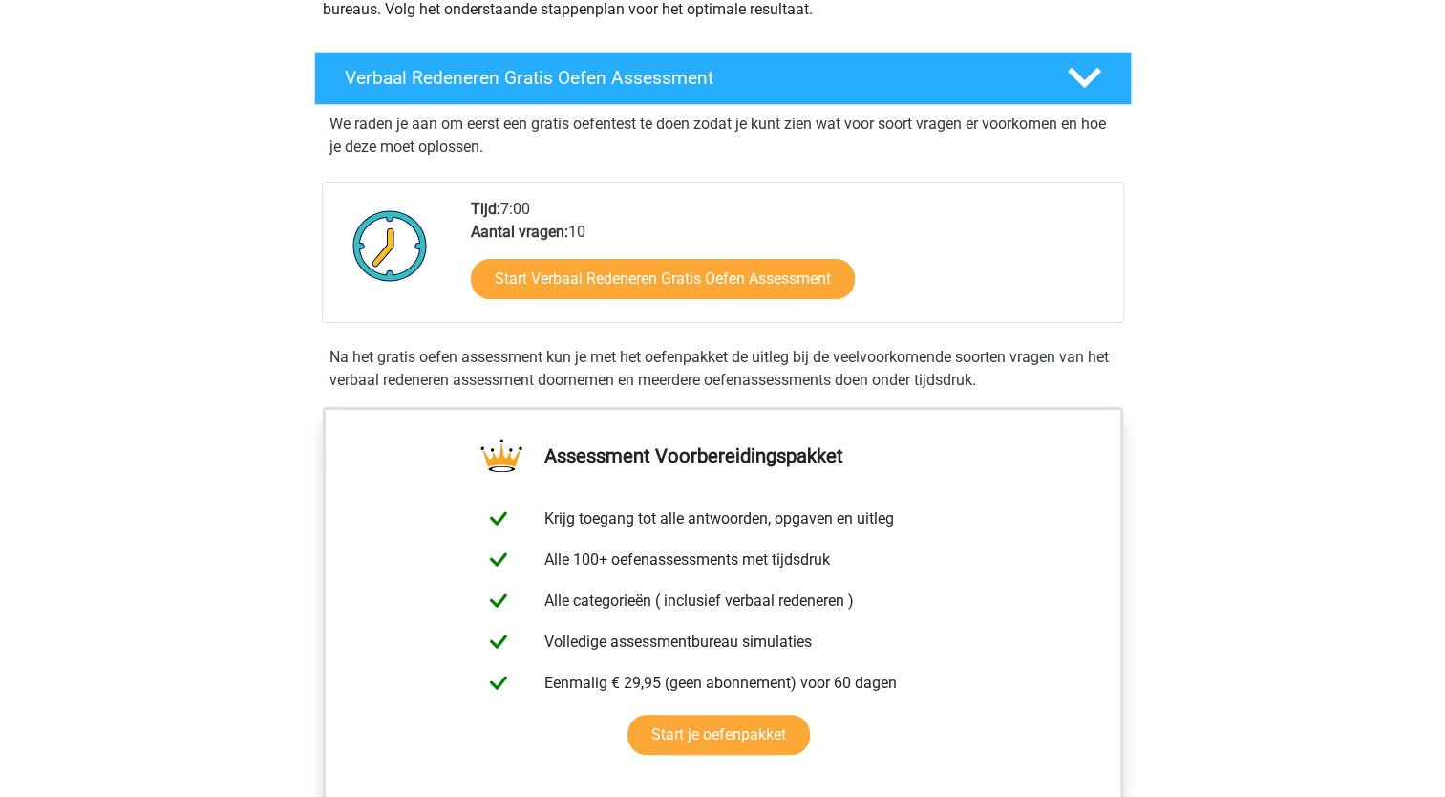
scroll to position [324, 0]
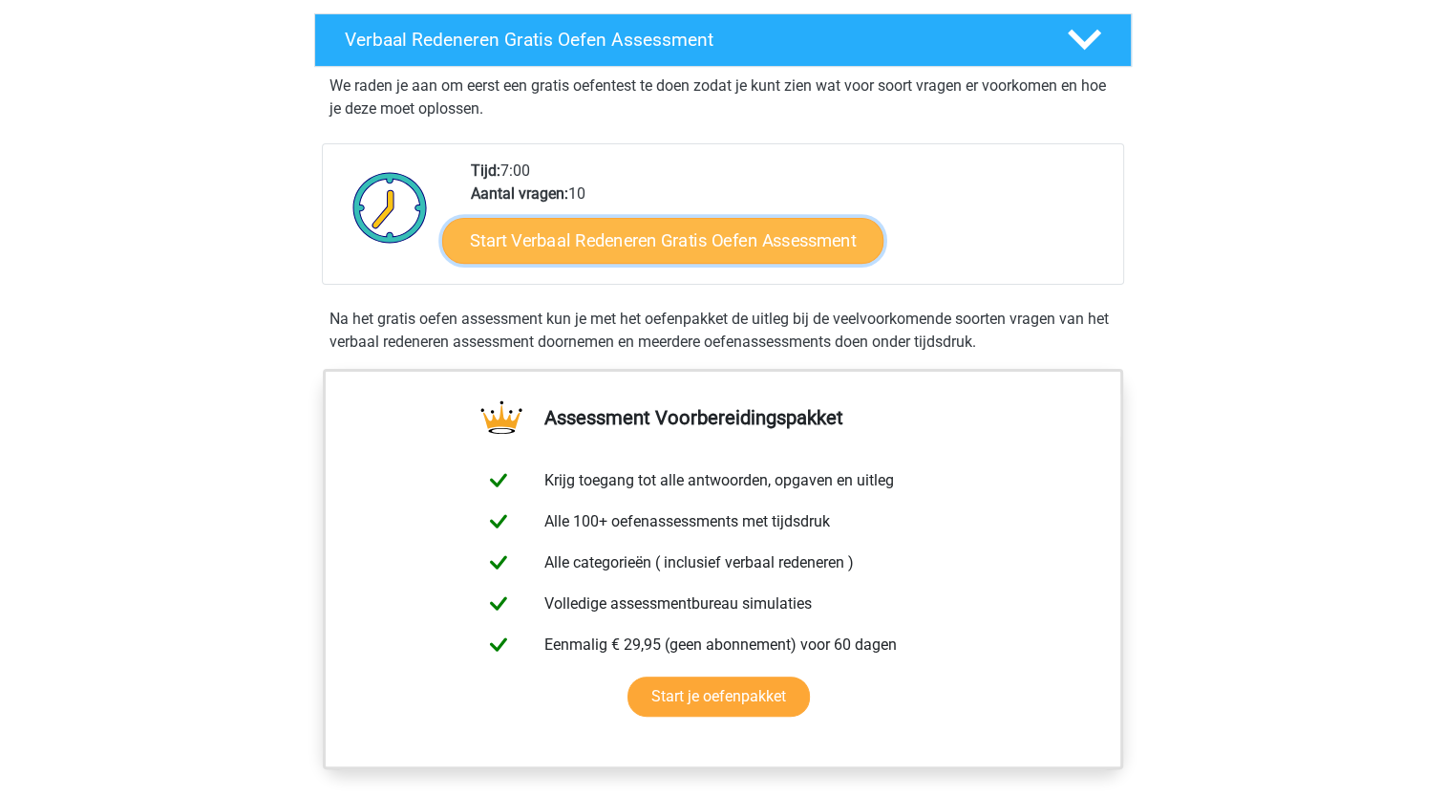
click at [795, 254] on link "Start Verbaal Redeneren Gratis Oefen Assessment" at bounding box center [662, 241] width 441 height 46
